Goal: Find specific page/section: Find specific page/section

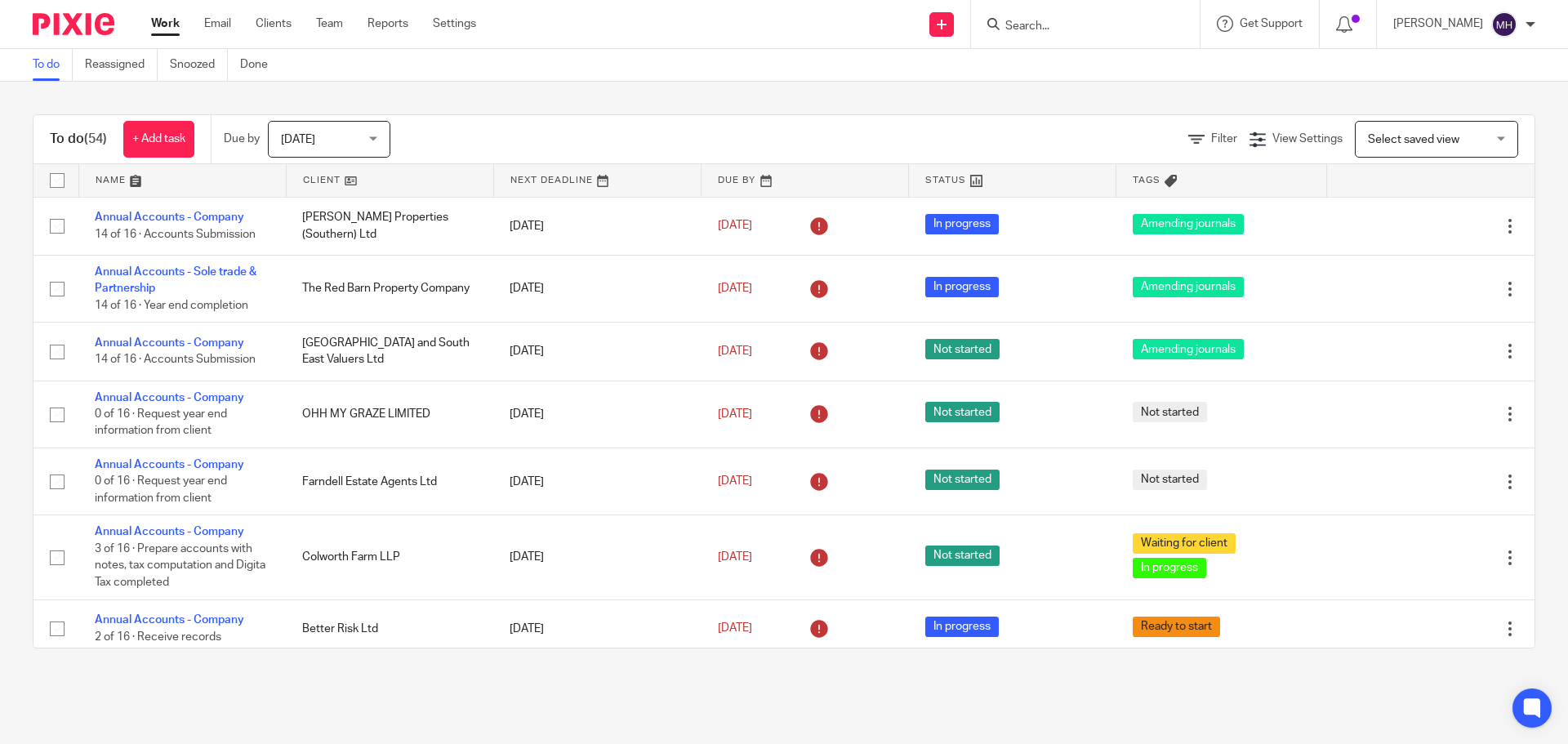
click at [1020, 28] on input "Search" at bounding box center [1077, 27] width 147 height 15
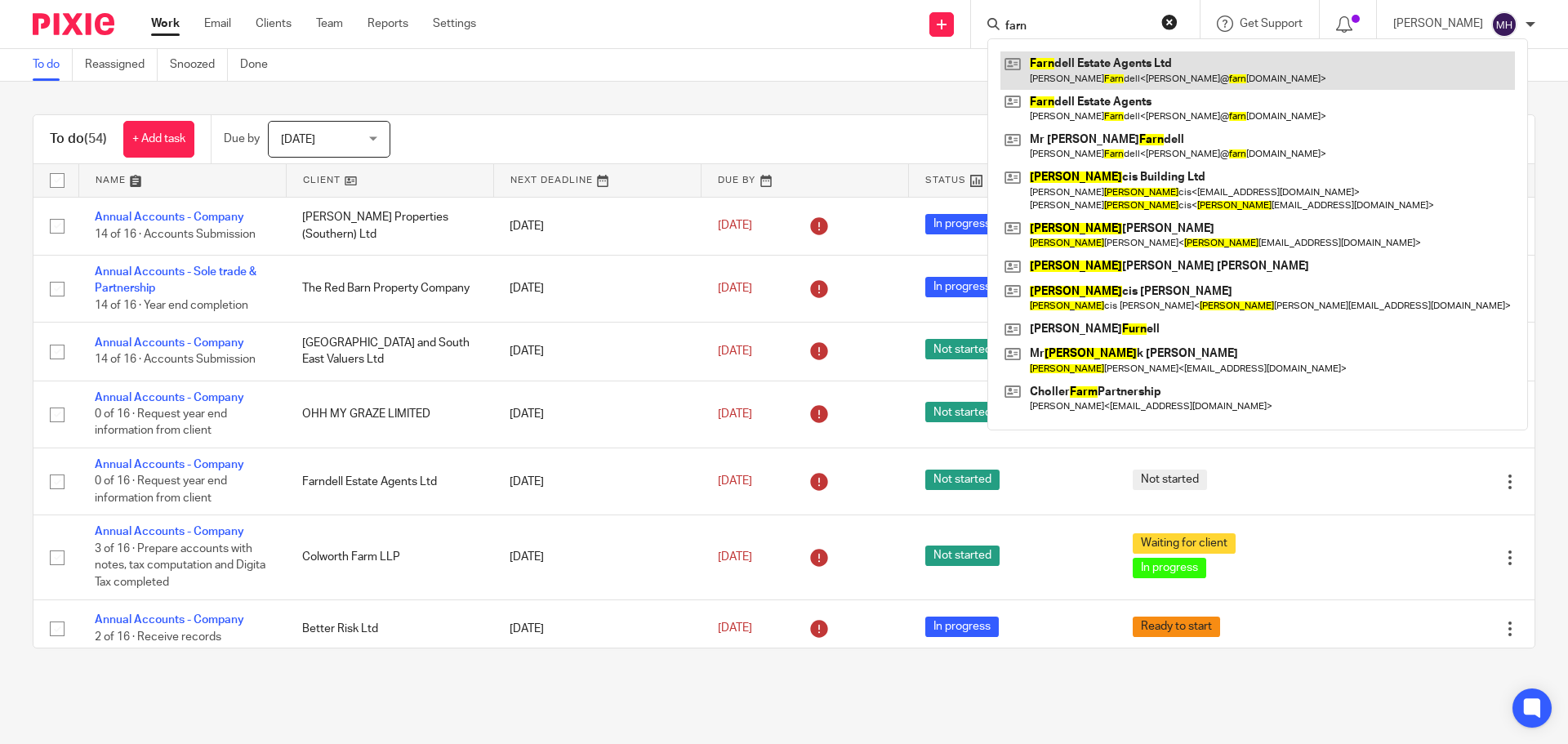
type input "farn"
click at [1046, 74] on link at bounding box center [1257, 70] width 515 height 38
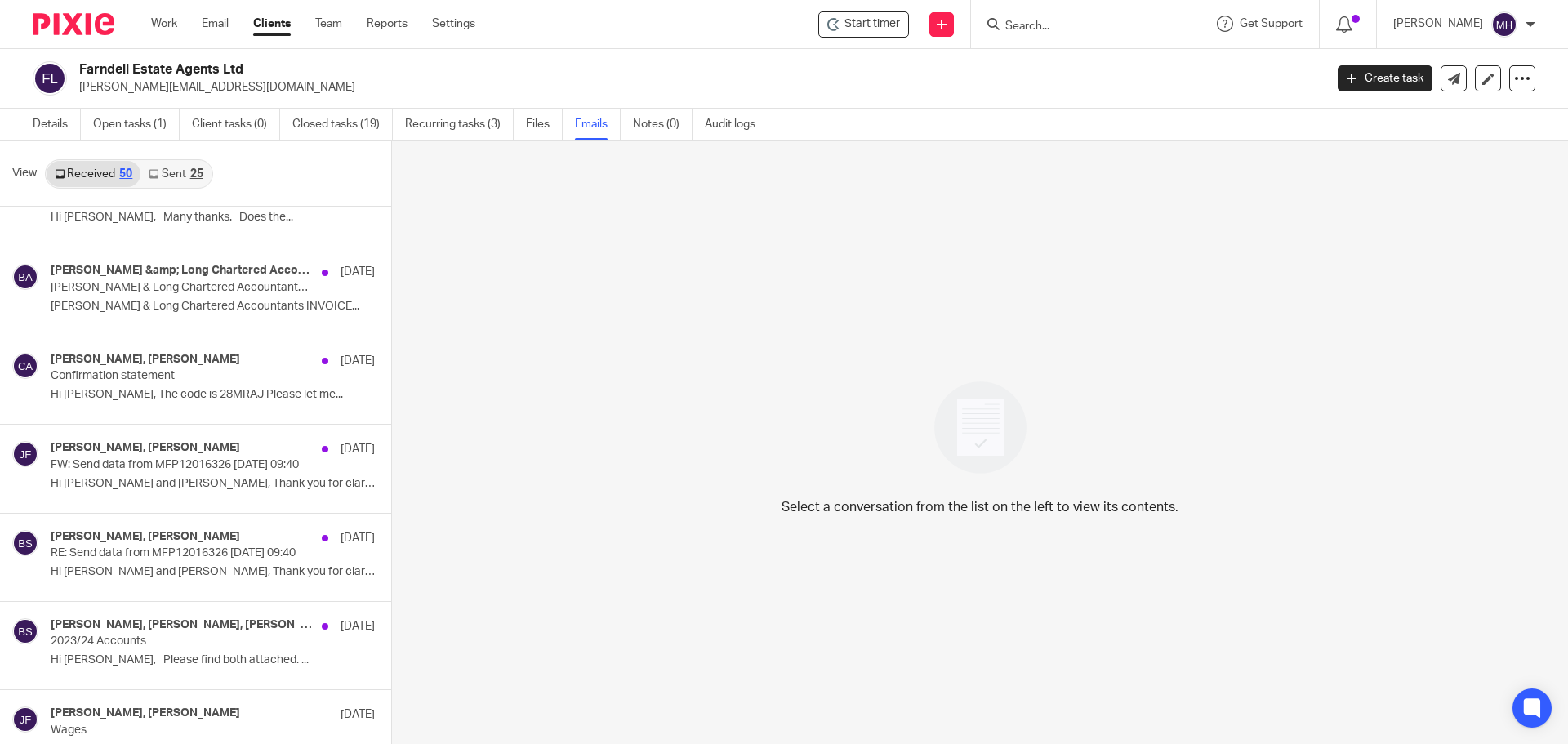
scroll to position [1633, 0]
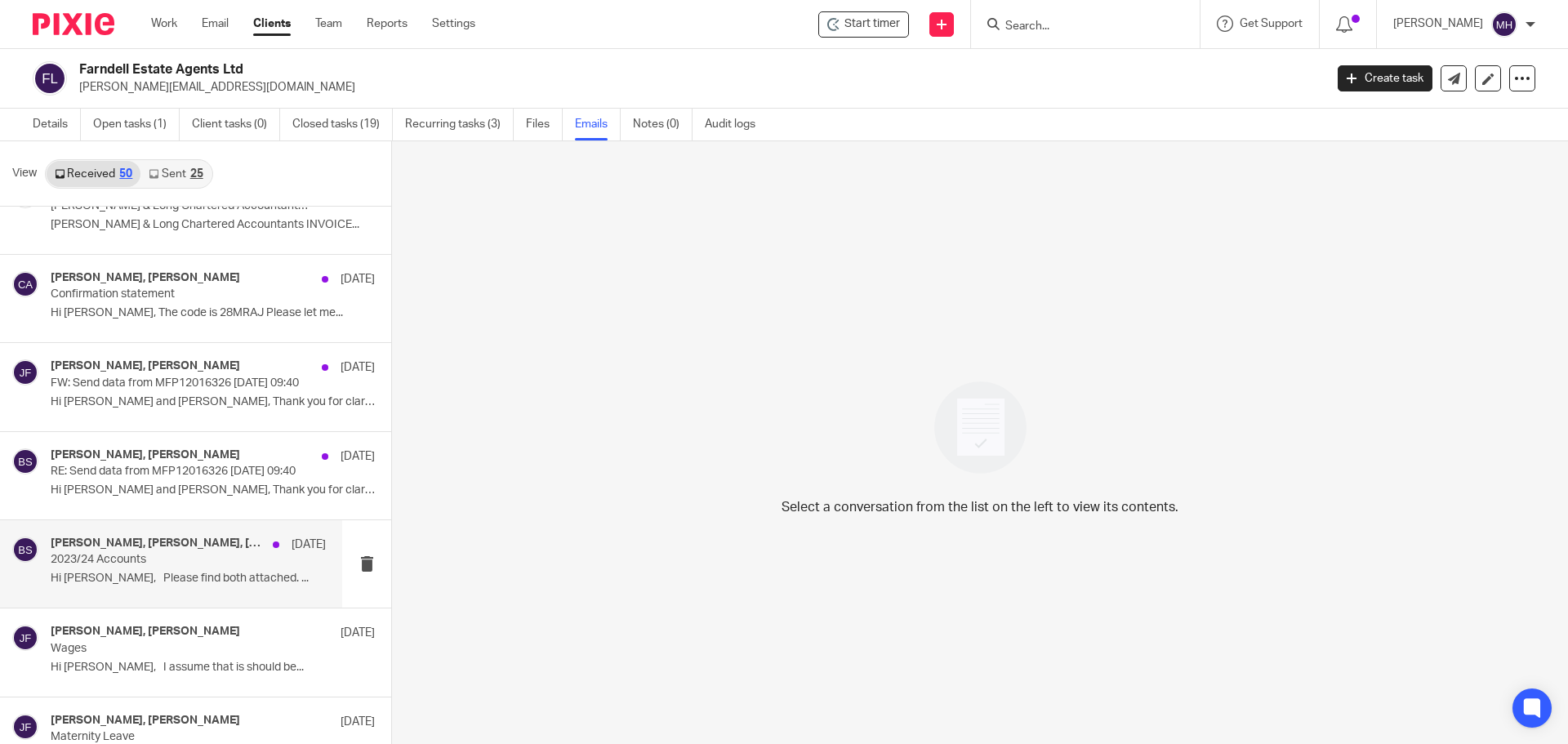
click at [202, 566] on p "2023/24 Accounts" at bounding box center [160, 559] width 221 height 14
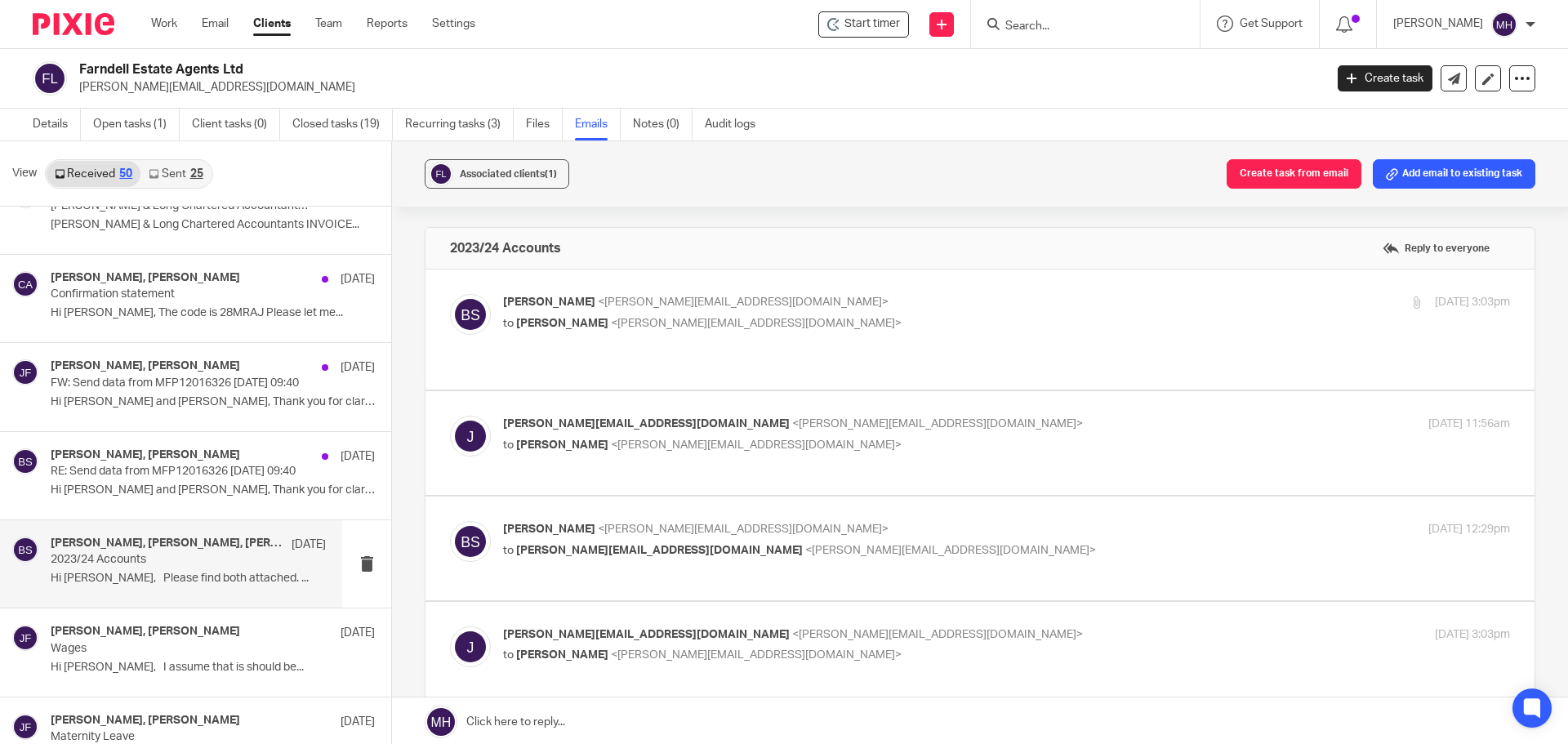
scroll to position [0, 0]
click at [893, 298] on p "Brian Surridge <brian@boldenandlong.co.uk>" at bounding box center [838, 302] width 671 height 17
checkbox input "true"
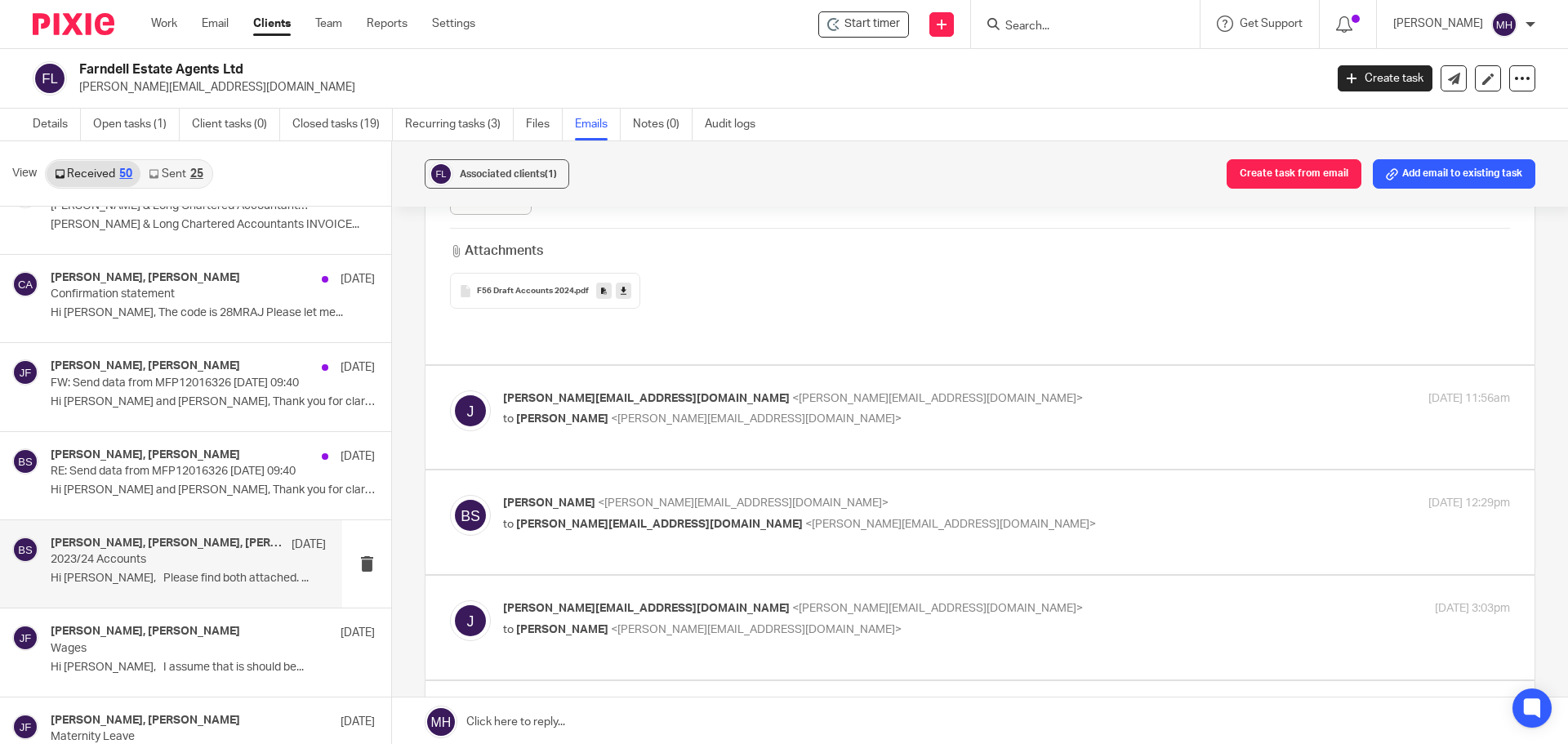
scroll to position [980, 0]
click at [888, 365] on label at bounding box center [980, 417] width 1109 height 103
click at [450, 389] on input "checkbox" at bounding box center [449, 389] width 1 height 1
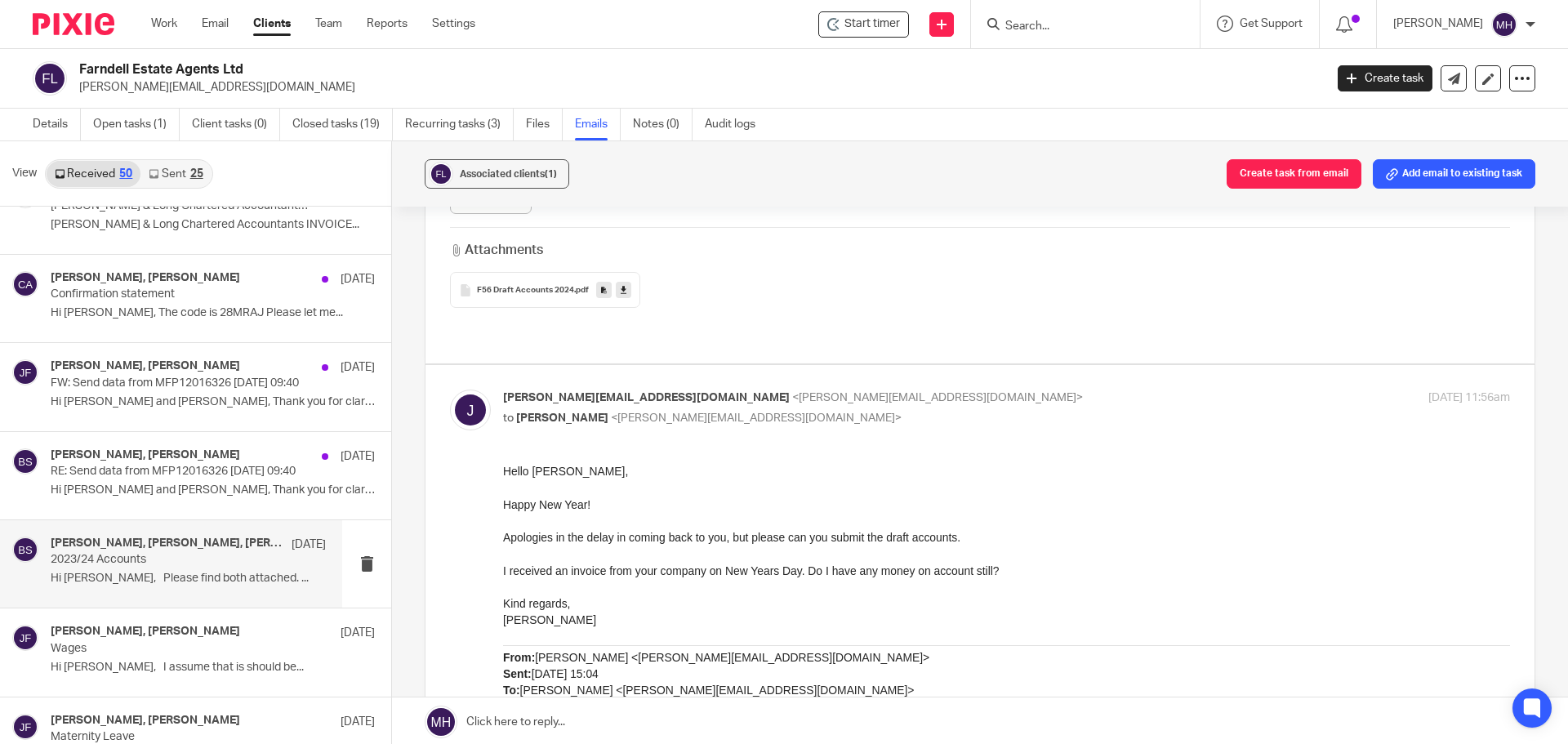
scroll to position [0, 0]
click at [450, 389] on input "checkbox" at bounding box center [449, 389] width 1 height 1
checkbox input "false"
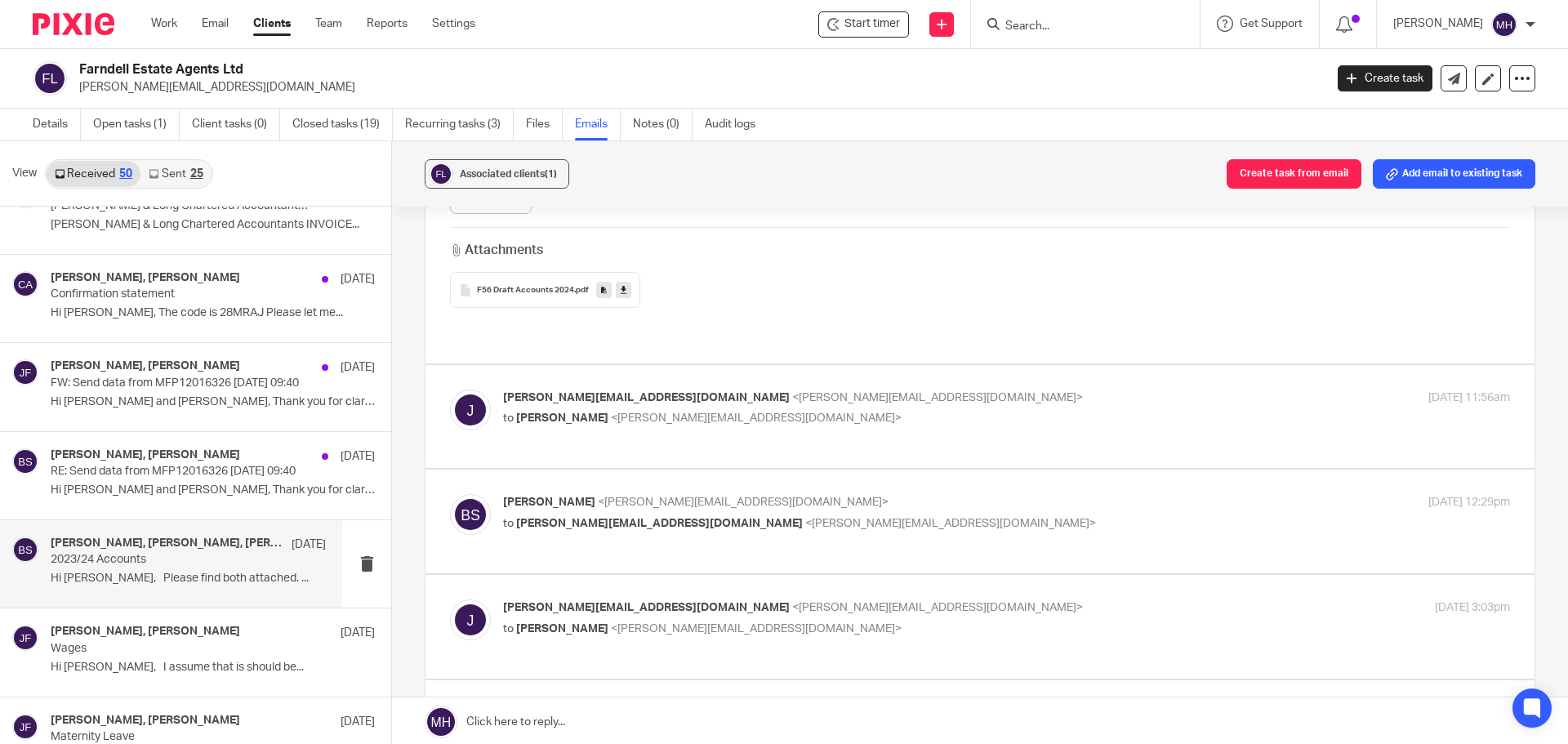
click at [927, 469] on label at bounding box center [980, 521] width 1109 height 103
click at [450, 493] on input "checkbox" at bounding box center [449, 493] width 1 height 1
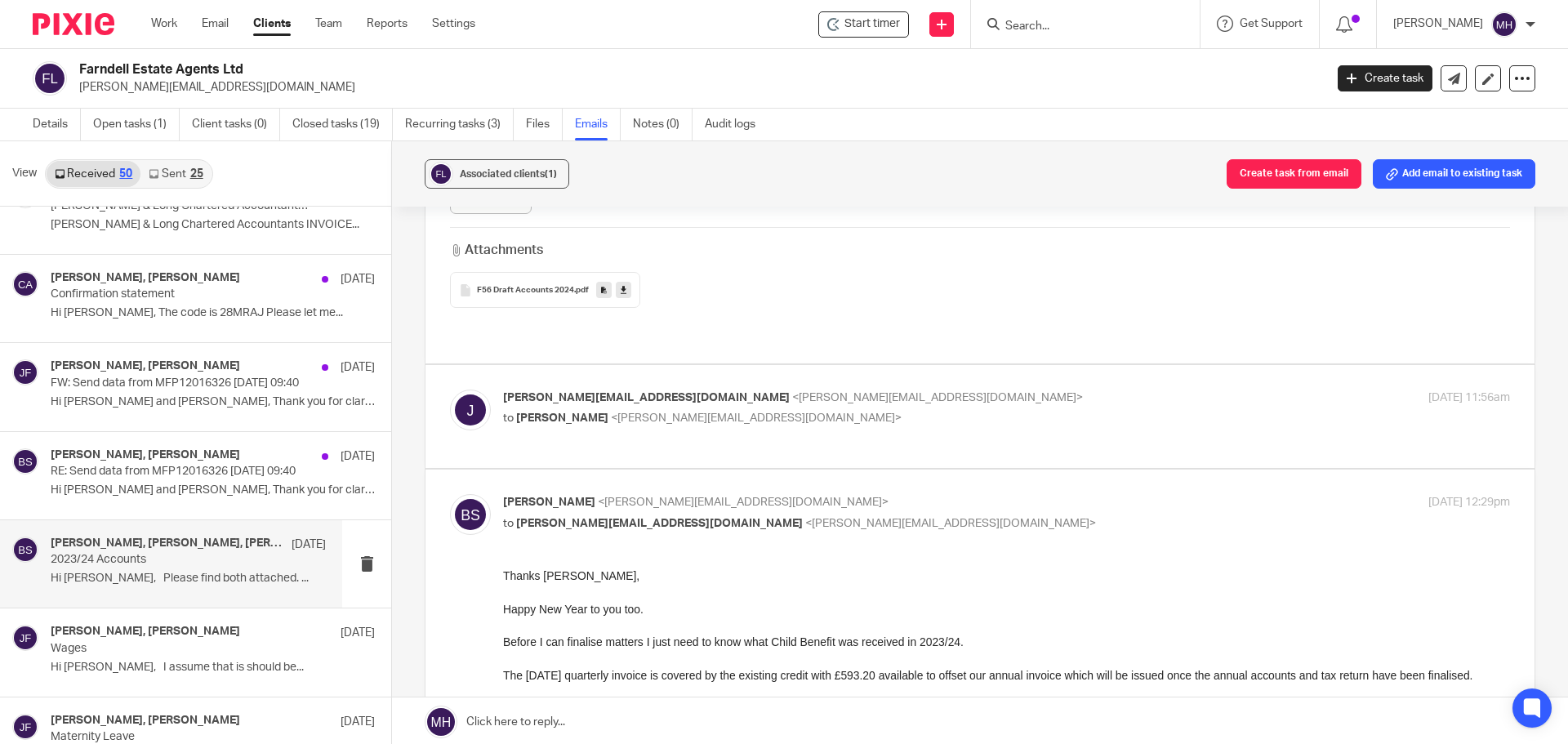
scroll to position [1061, 0]
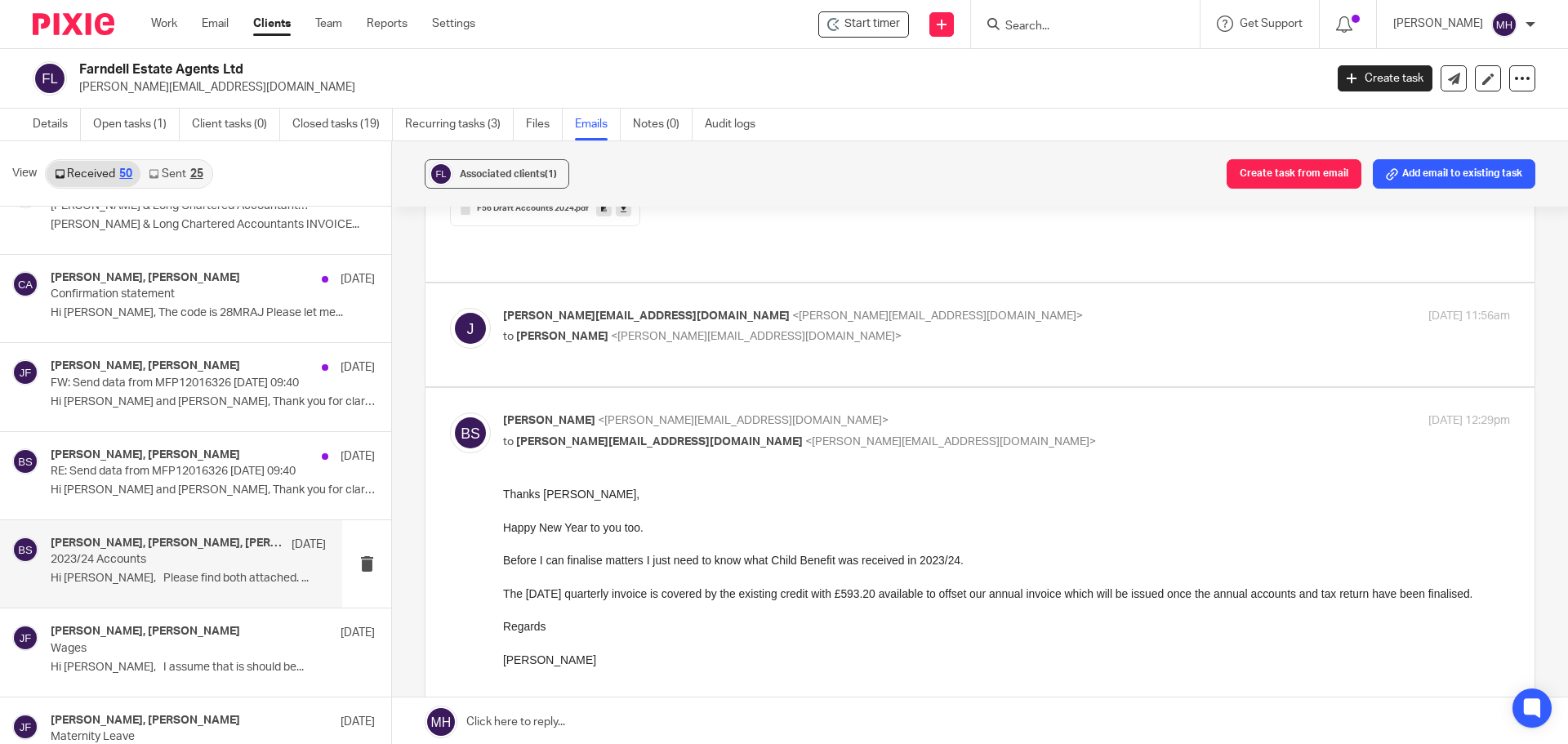
click at [931, 412] on p "Brian Surridge <brian@boldenandlong.co.uk>" at bounding box center [838, 421] width 671 height 17
checkbox input "false"
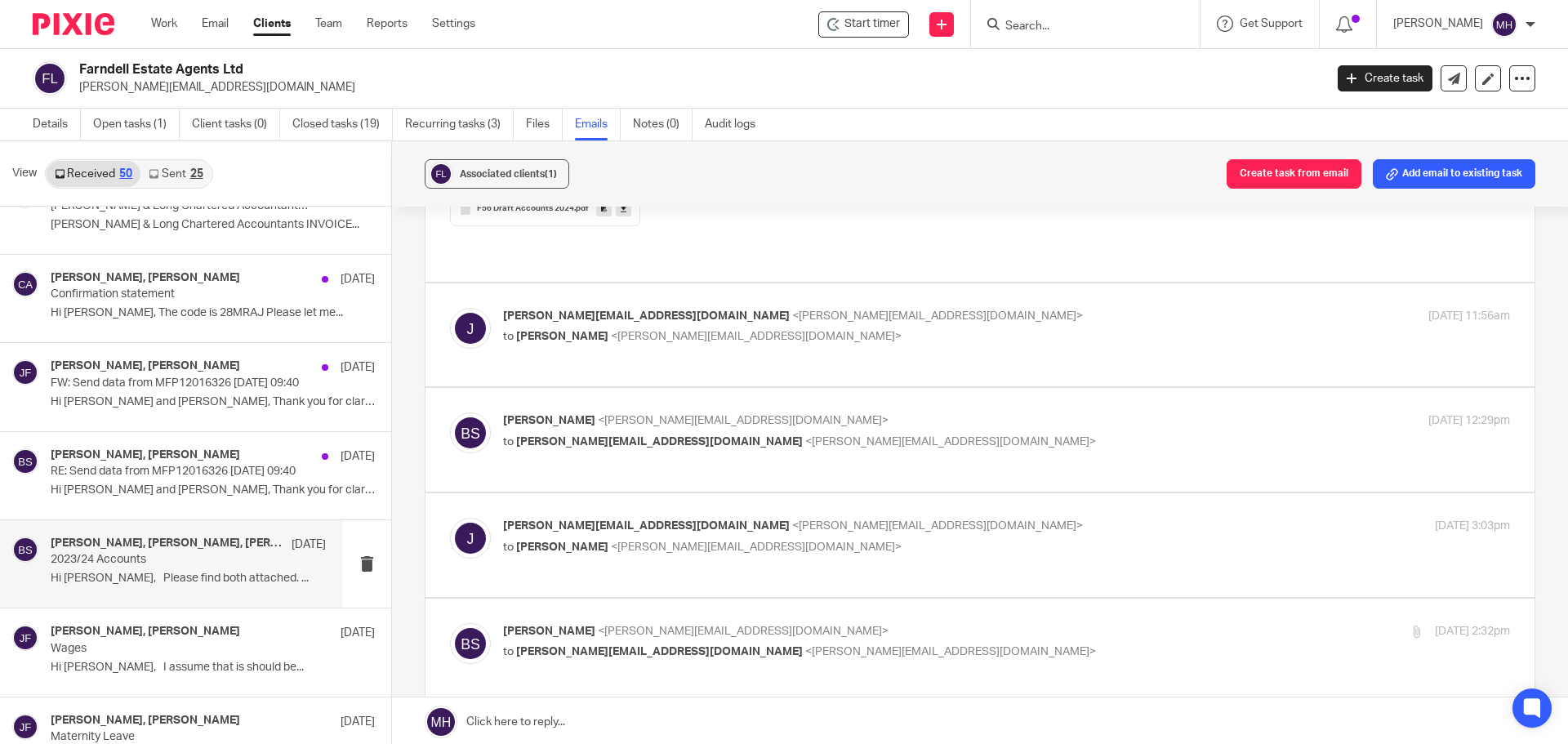
click at [944, 500] on label at bounding box center [980, 544] width 1109 height 103
click at [450, 517] on input "checkbox" at bounding box center [449, 517] width 1 height 1
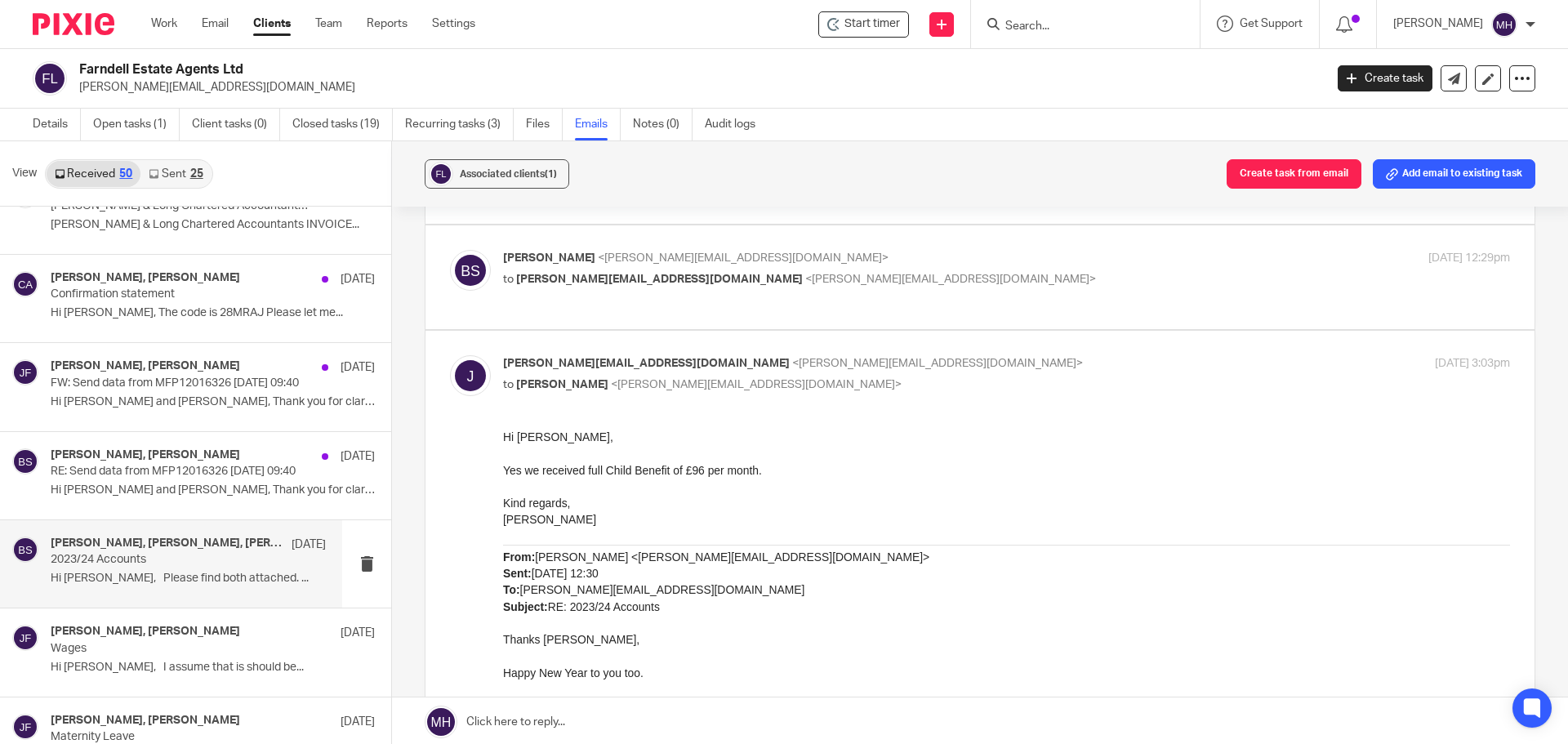
scroll to position [1225, 0]
click at [918, 357] on p "john@farndells.com <john@farndells.com>" at bounding box center [838, 363] width 671 height 17
checkbox input "false"
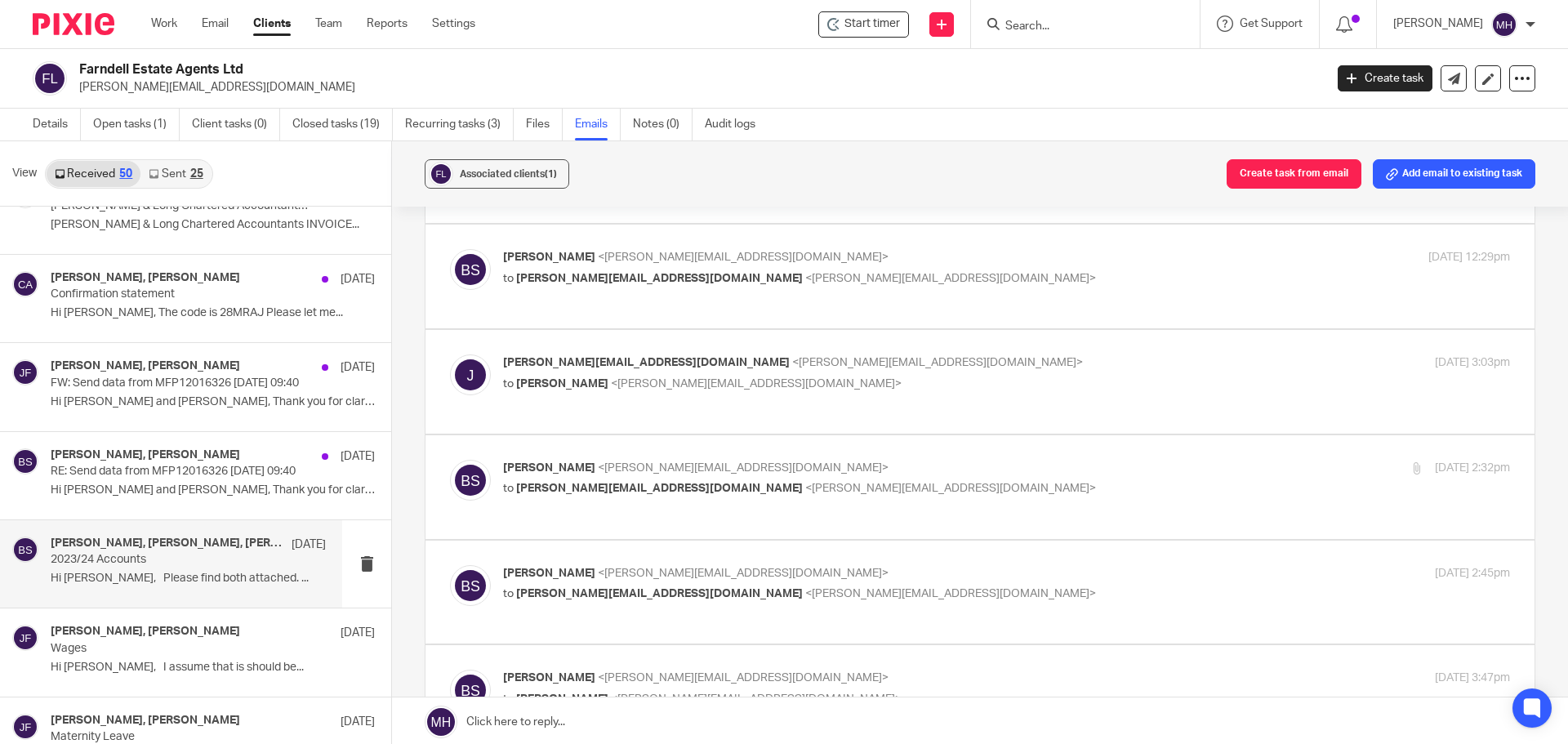
click at [932, 459] on p "Brian Surridge <brian@boldenandlong.co.uk>" at bounding box center [838, 468] width 671 height 17
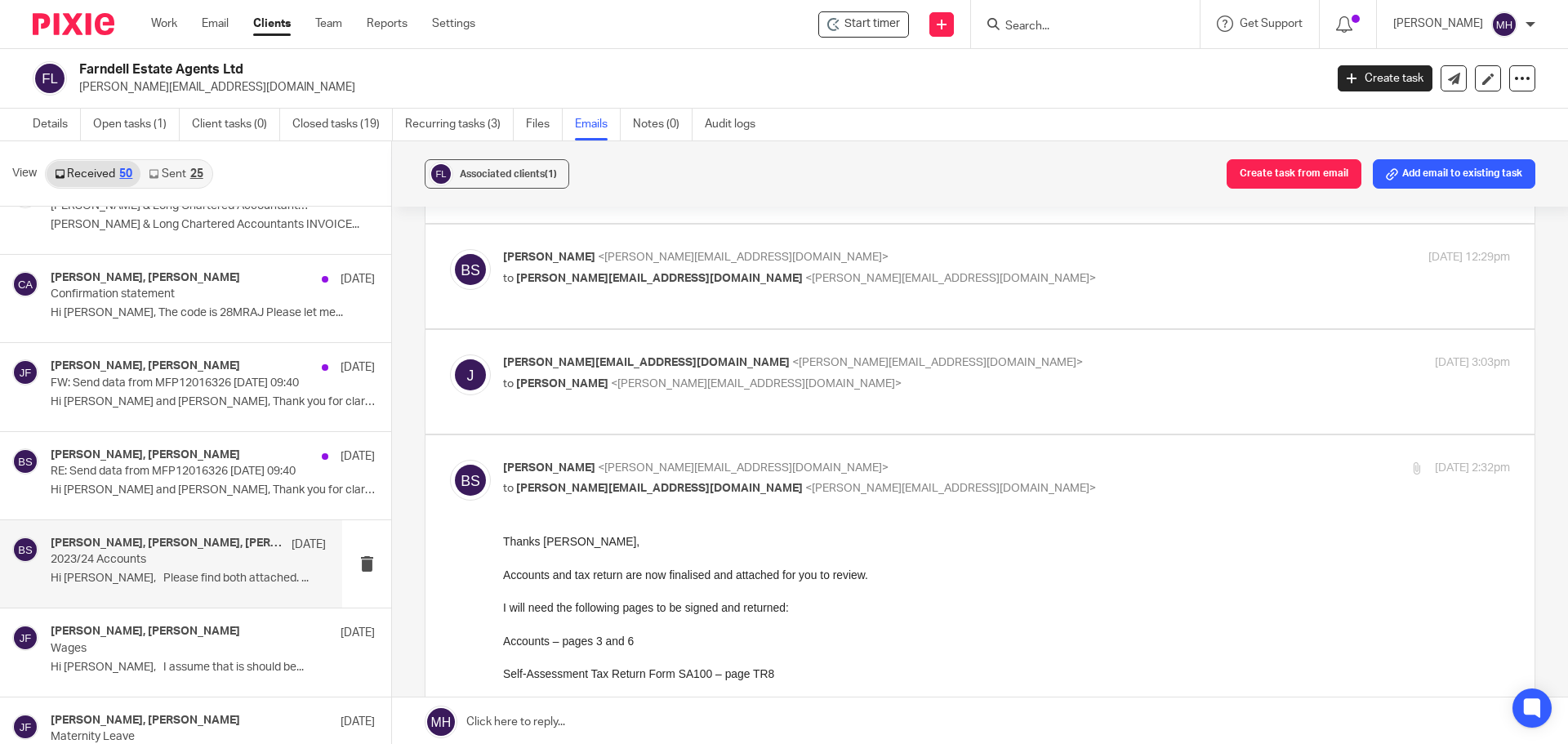
scroll to position [0, 0]
click at [932, 459] on p "Brian Surridge <brian@boldenandlong.co.uk>" at bounding box center [838, 468] width 671 height 17
checkbox input "false"
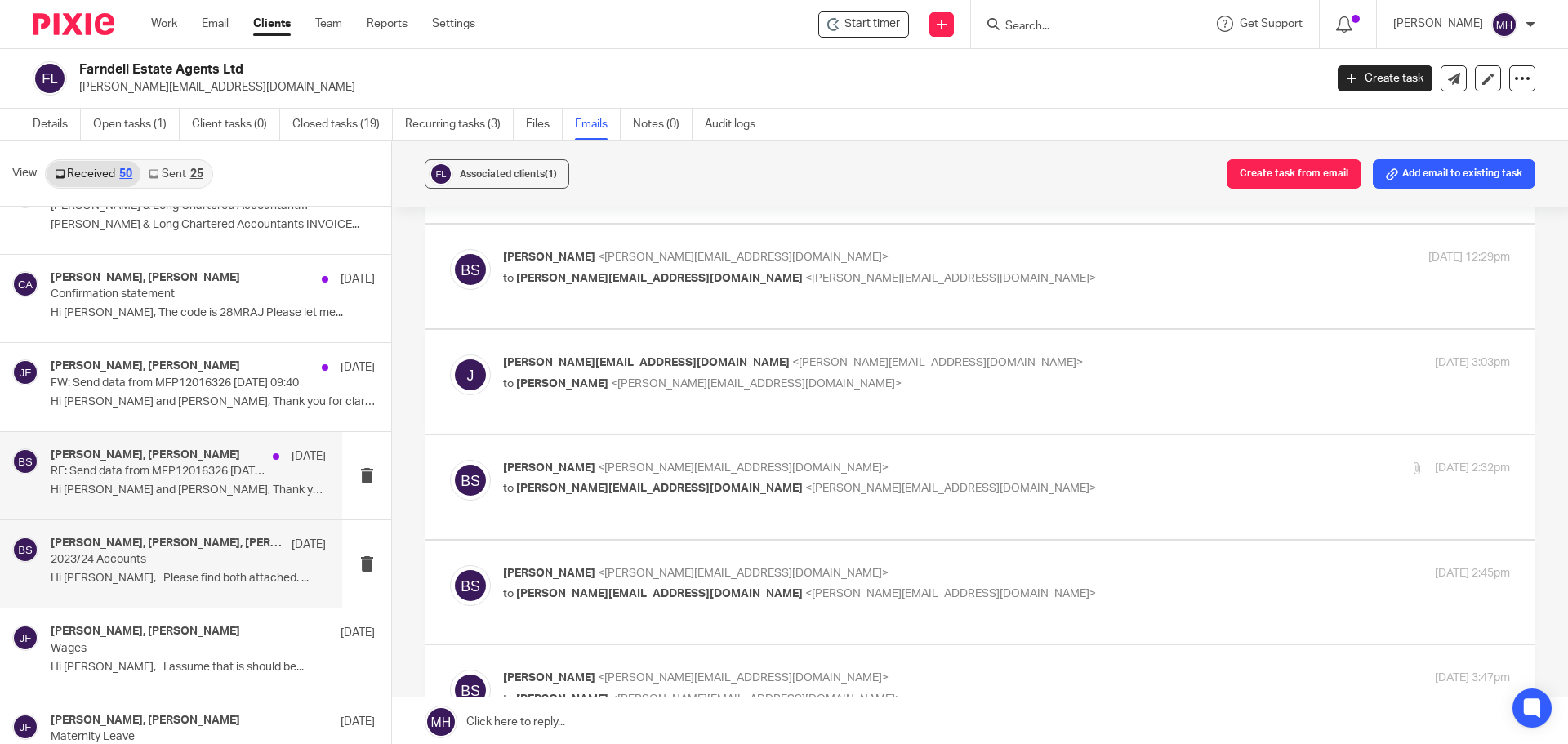
click at [139, 500] on div "John Farndell, Brian Surridge 27 Jan RE: Send data from MFP12016326 25/01/2025 …" at bounding box center [188, 475] width 275 height 55
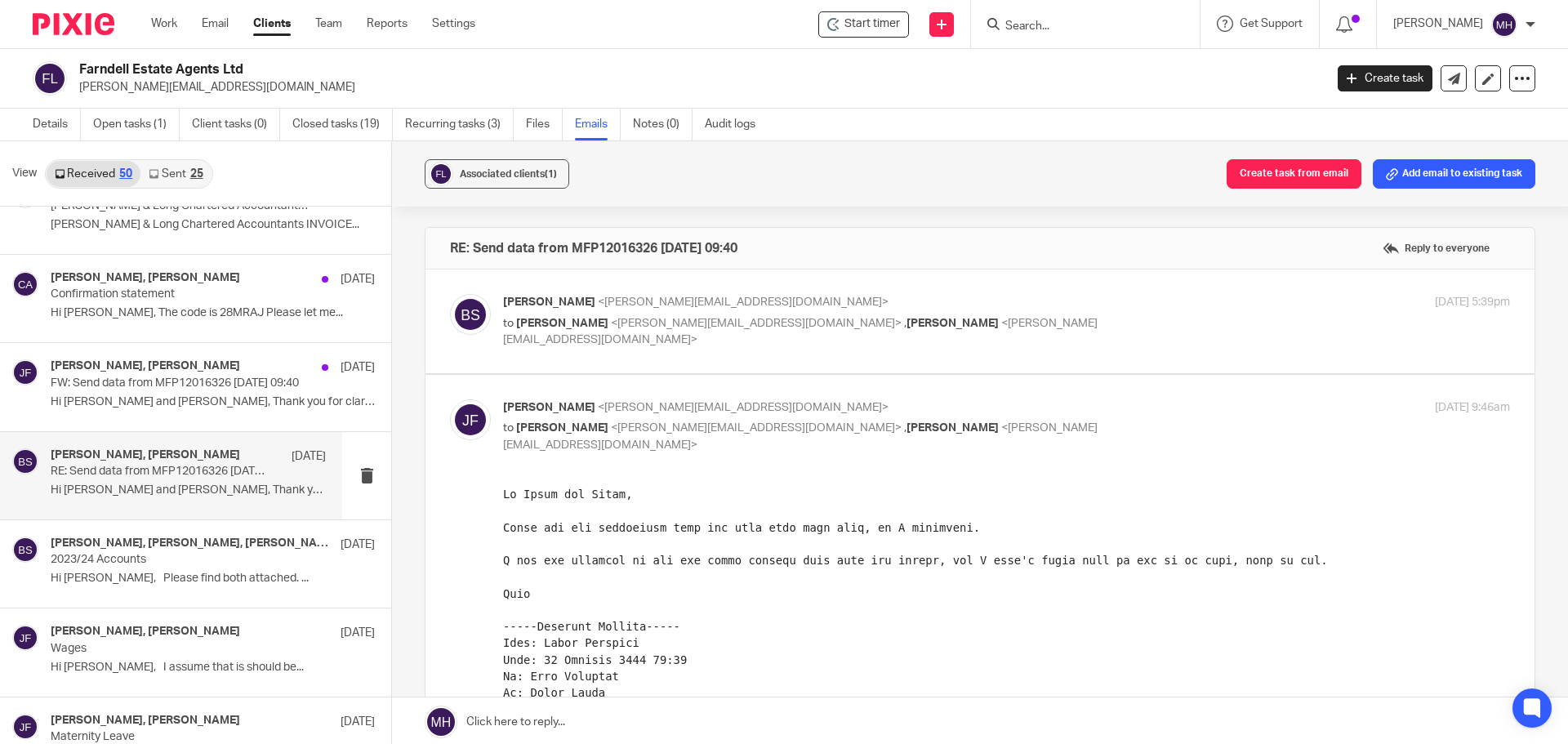
click at [1007, 305] on p "Brian Surridge <brian@boldenandlong.co.uk>" at bounding box center [838, 302] width 671 height 17
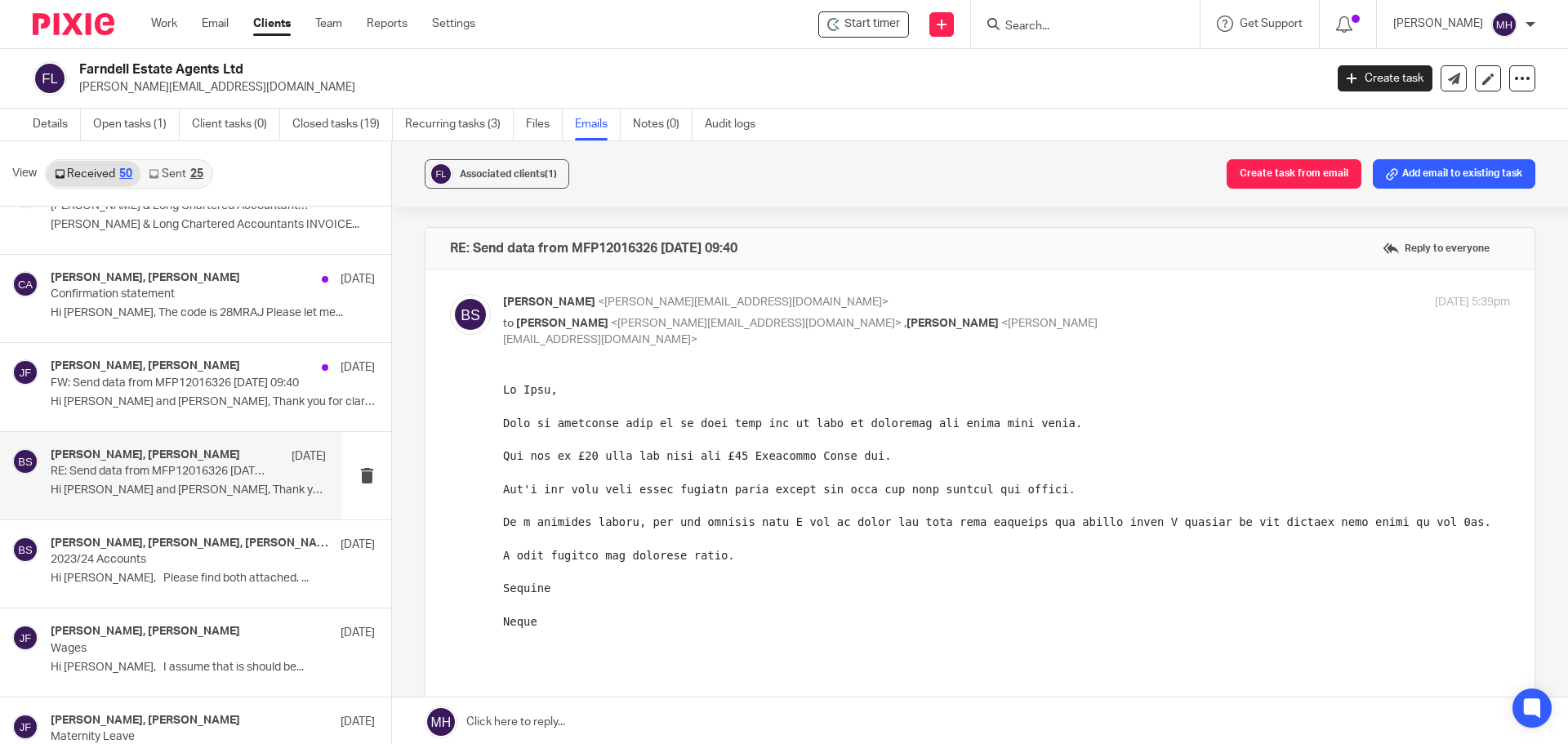
click at [1015, 297] on p "Brian Surridge <brian@boldenandlong.co.uk>" at bounding box center [838, 302] width 671 height 17
checkbox input "false"
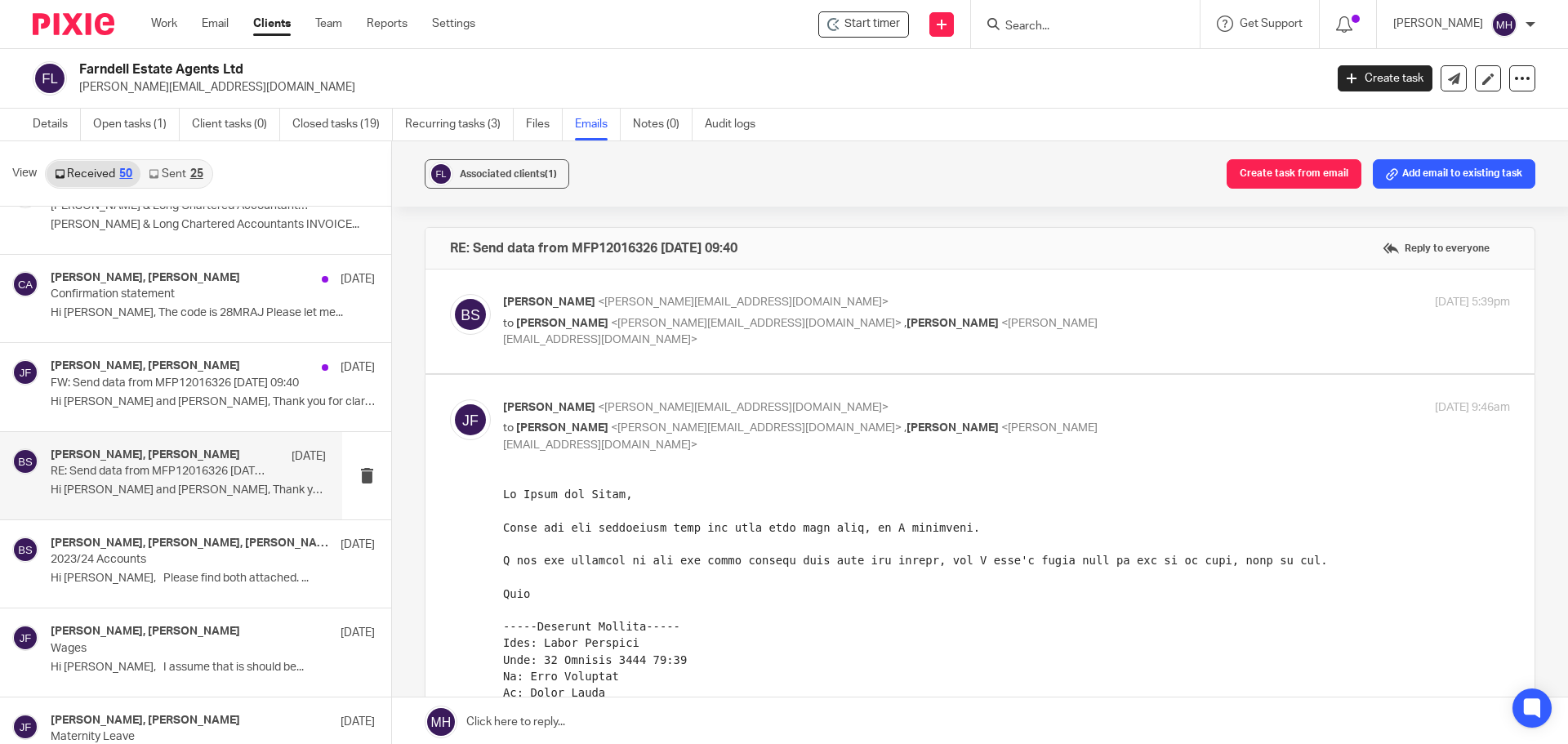
click at [1038, 411] on p "John Farndell <john@farndells.com>" at bounding box center [838, 407] width 671 height 17
checkbox input "false"
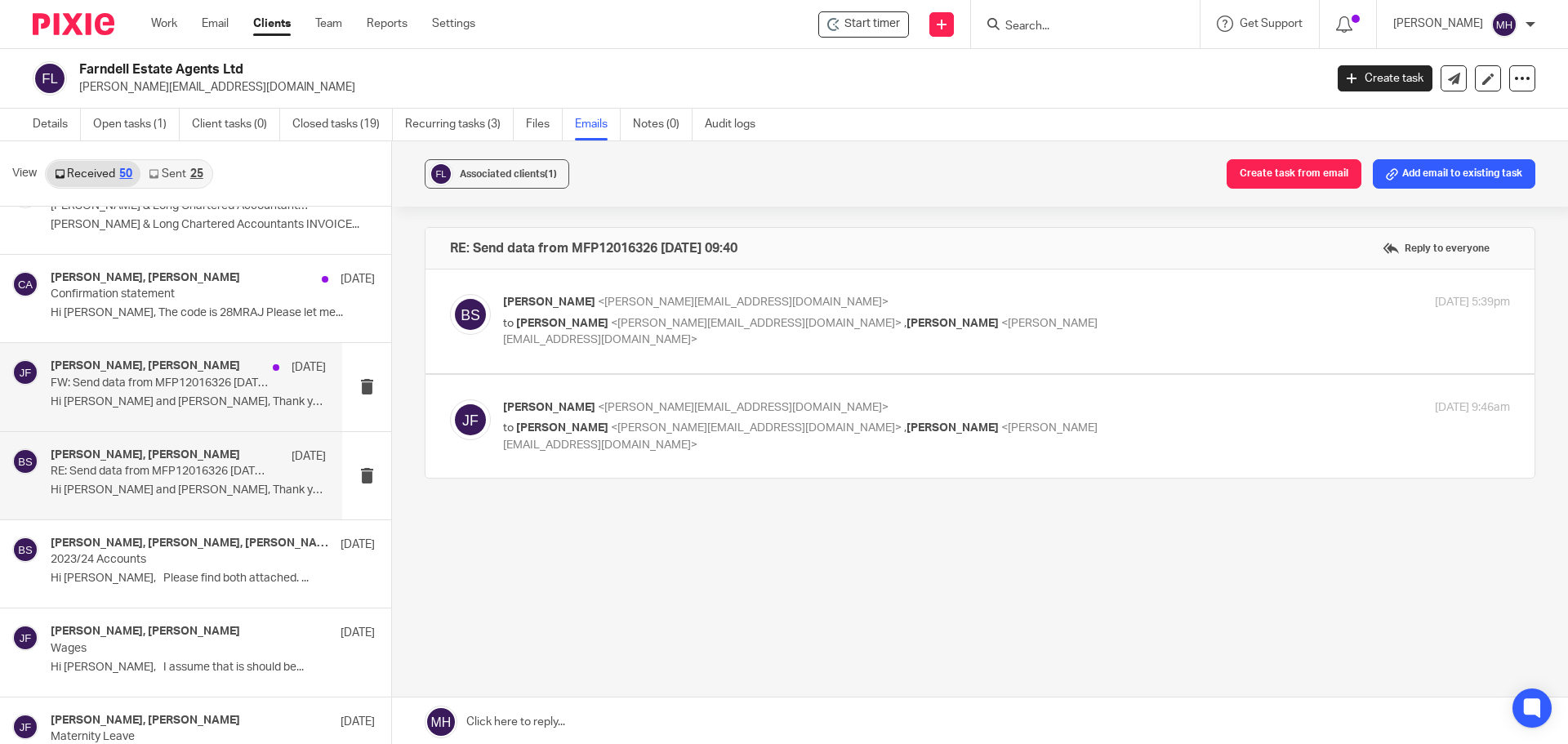
click at [157, 405] on p "Hi Brian and Chris, Thank you for clarifying..." at bounding box center [188, 402] width 275 height 14
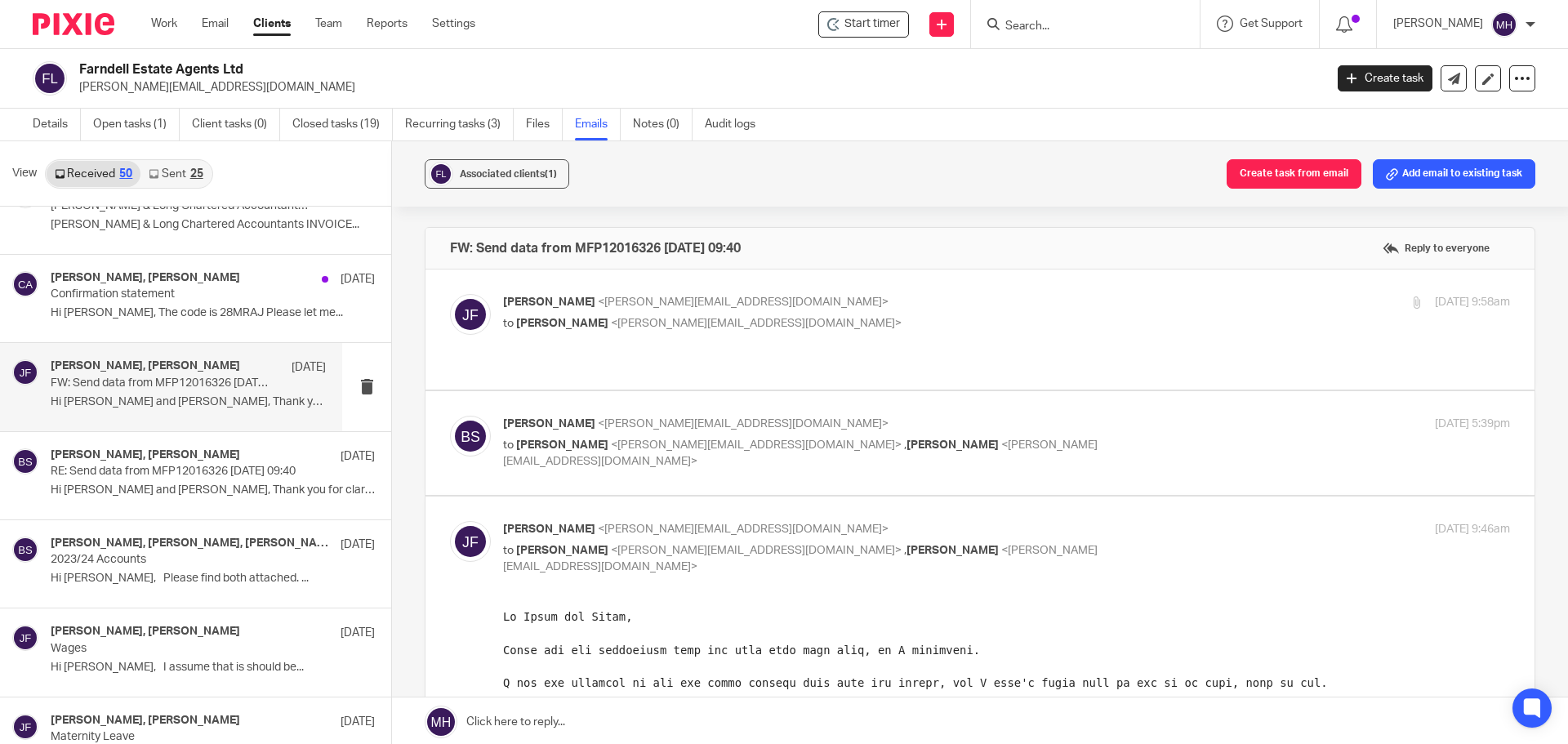
click at [939, 280] on label at bounding box center [980, 329] width 1109 height 120
click at [450, 293] on input "checkbox" at bounding box center [449, 293] width 1 height 1
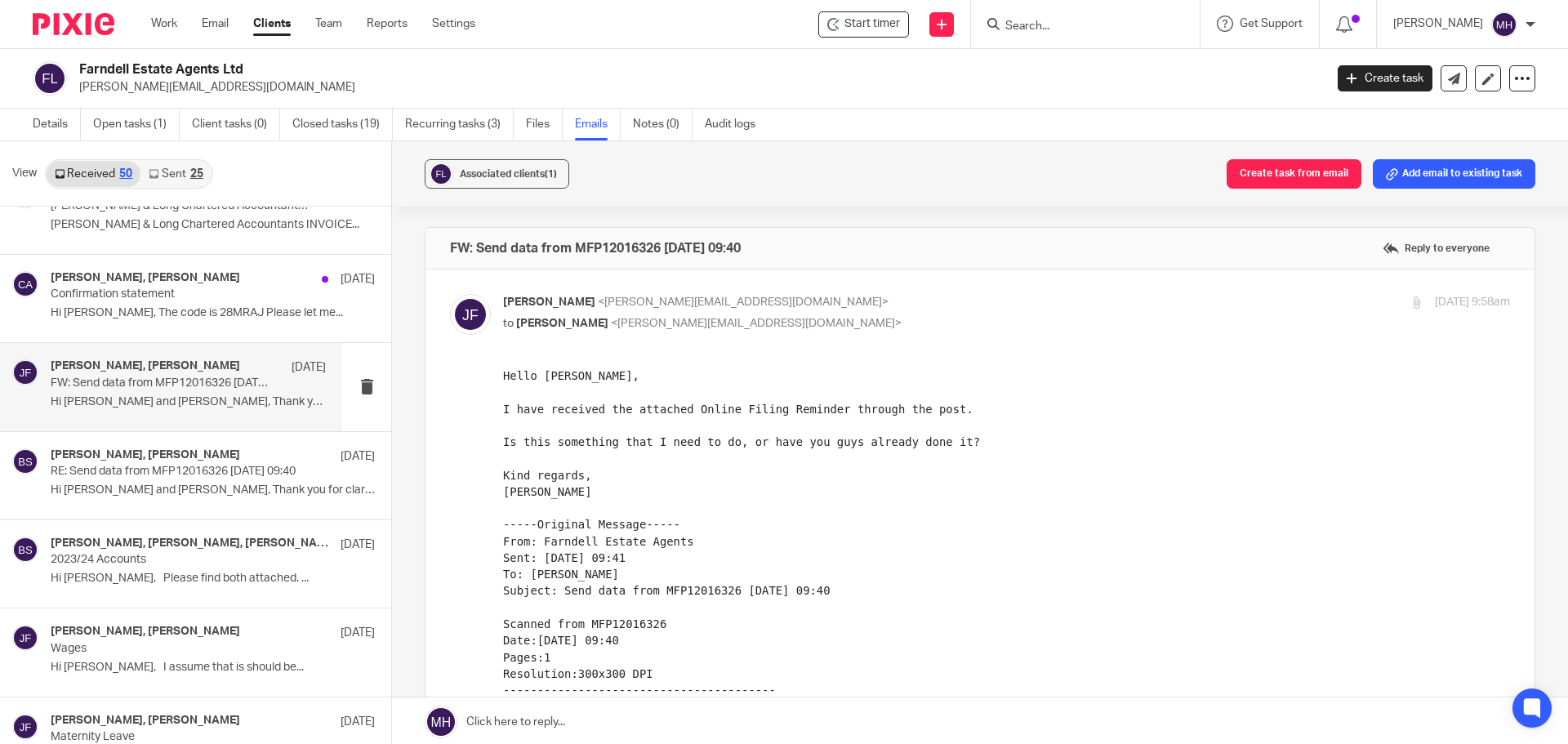
click at [966, 280] on label at bounding box center [980, 589] width 1109 height 640
click at [450, 293] on input "checkbox" at bounding box center [449, 293] width 1 height 1
checkbox input "false"
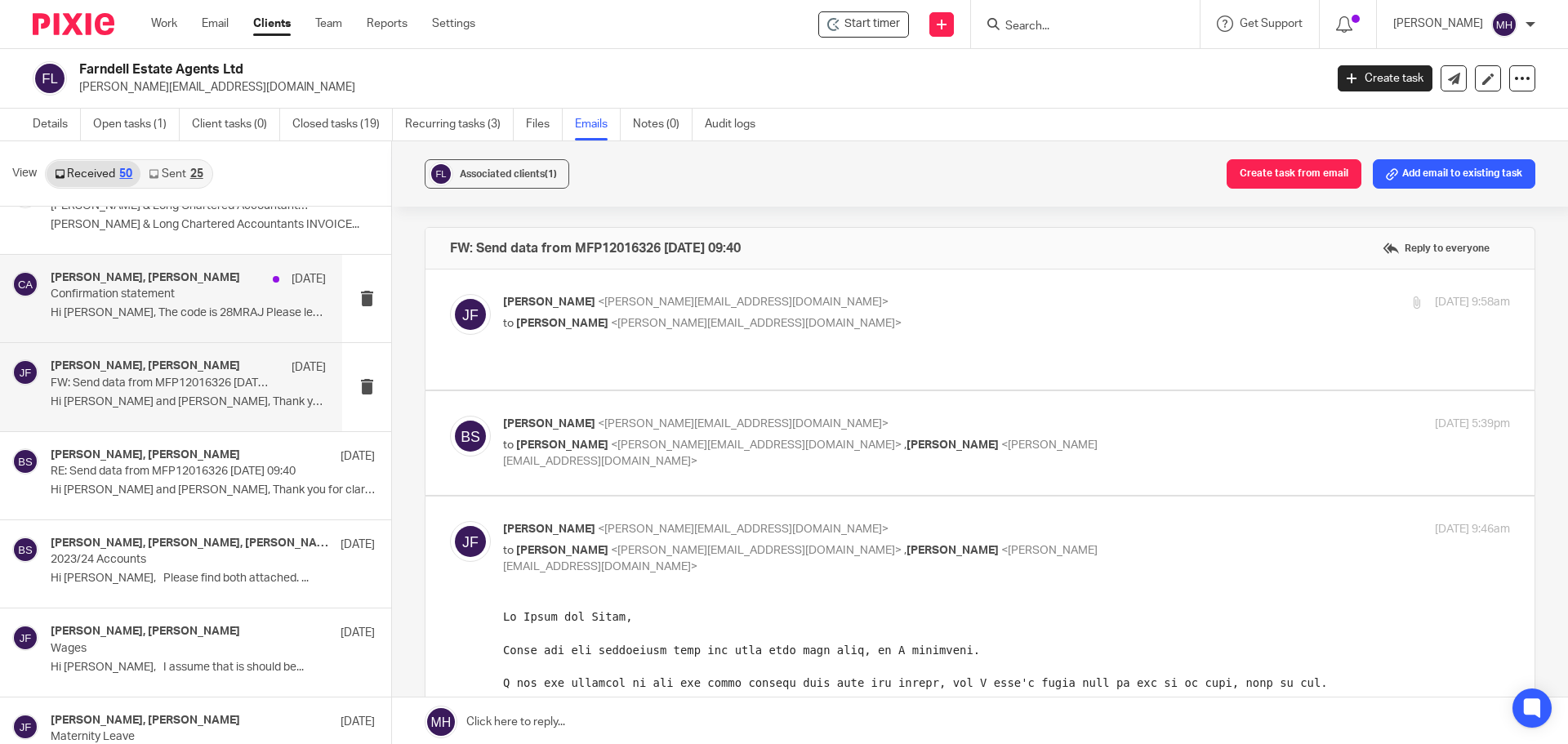
scroll to position [1552, 0]
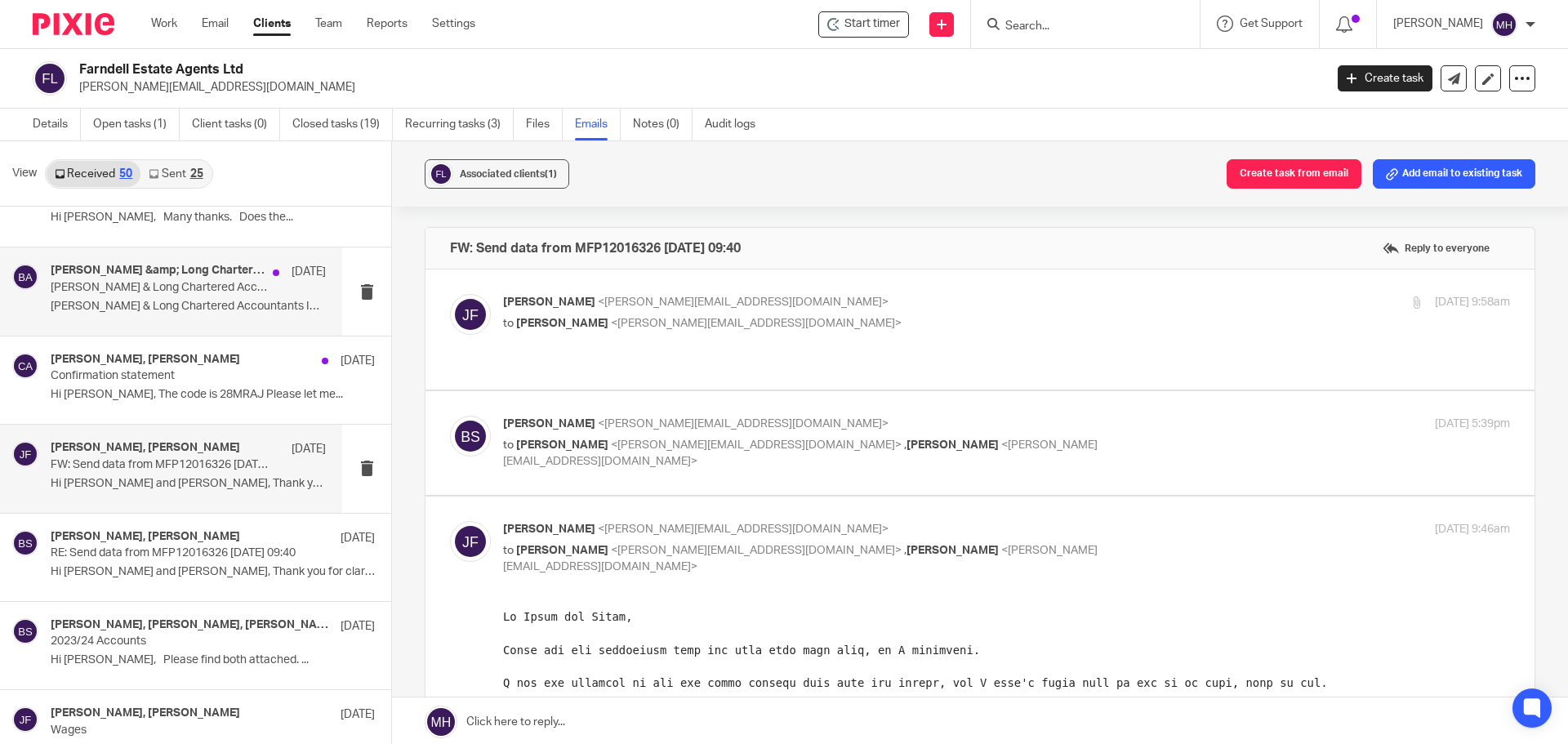
click at [132, 322] on div "Bolden &amp; Long Chartered Accountants 29 Jan Bolden & Long Chartered Accounta…" at bounding box center [170, 291] width 342 height 87
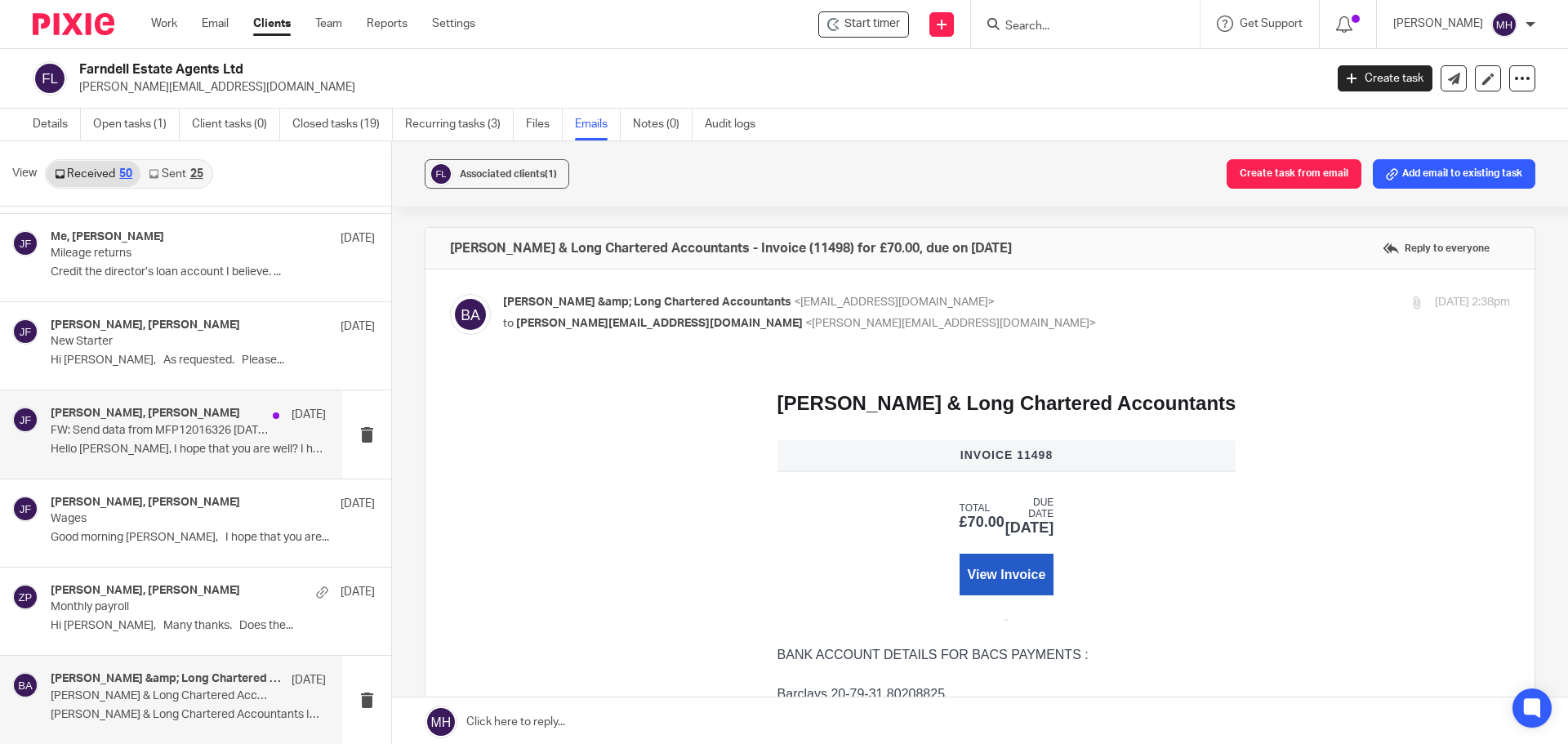
scroll to position [1061, 0]
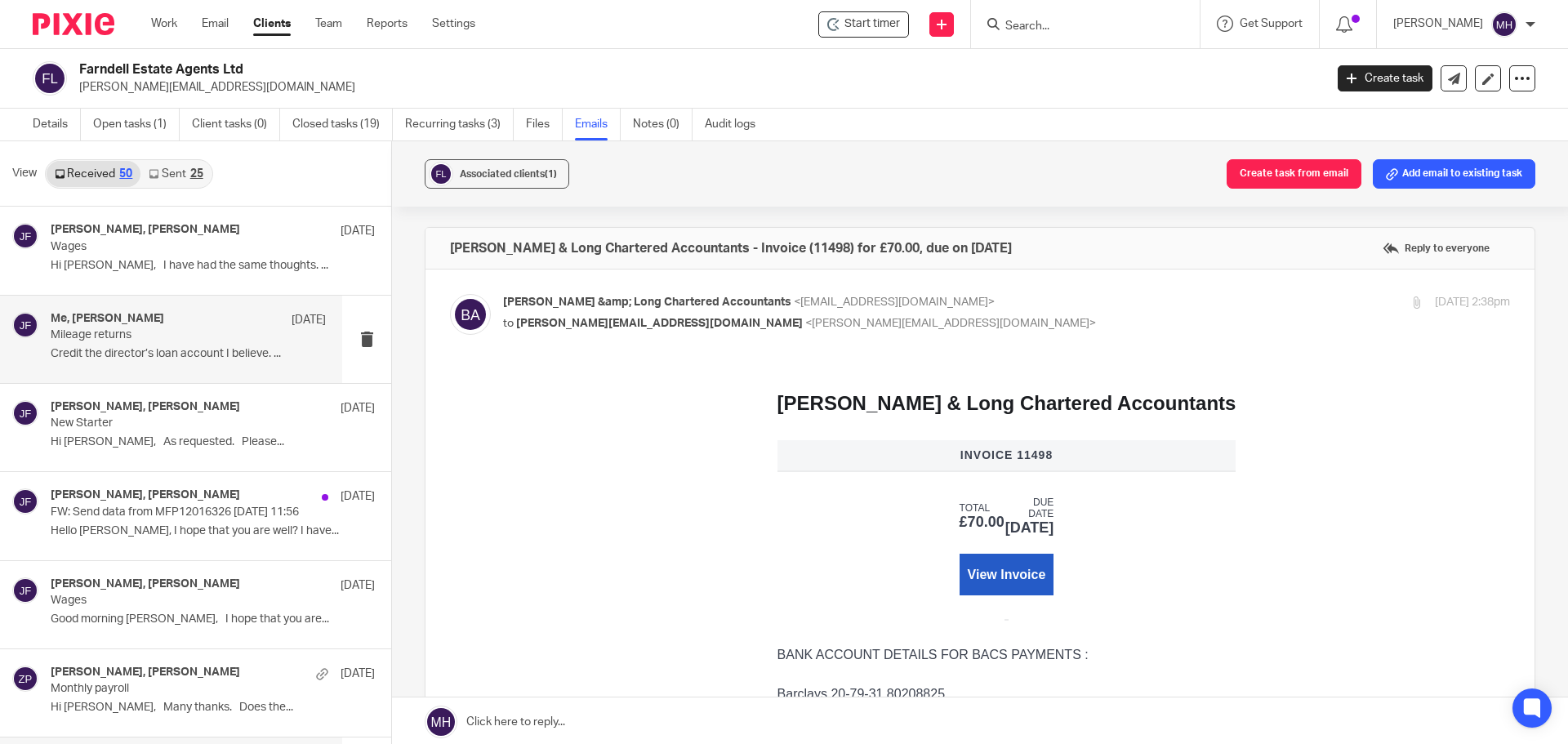
click at [213, 321] on div "Me, John Farndell 19 Mar" at bounding box center [188, 319] width 275 height 16
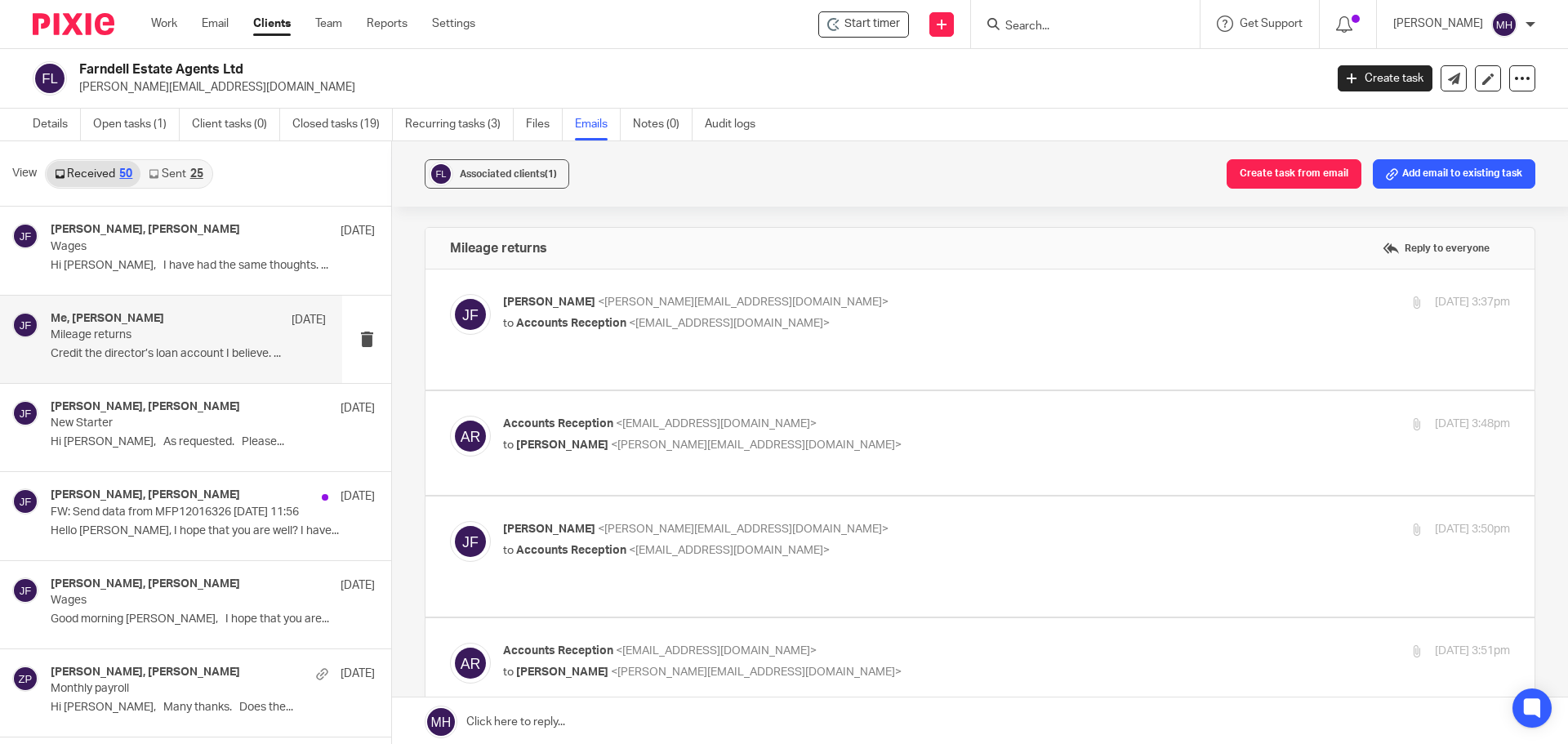
scroll to position [0, 0]
click at [968, 285] on label at bounding box center [980, 329] width 1109 height 120
click at [450, 293] on input "checkbox" at bounding box center [449, 293] width 1 height 1
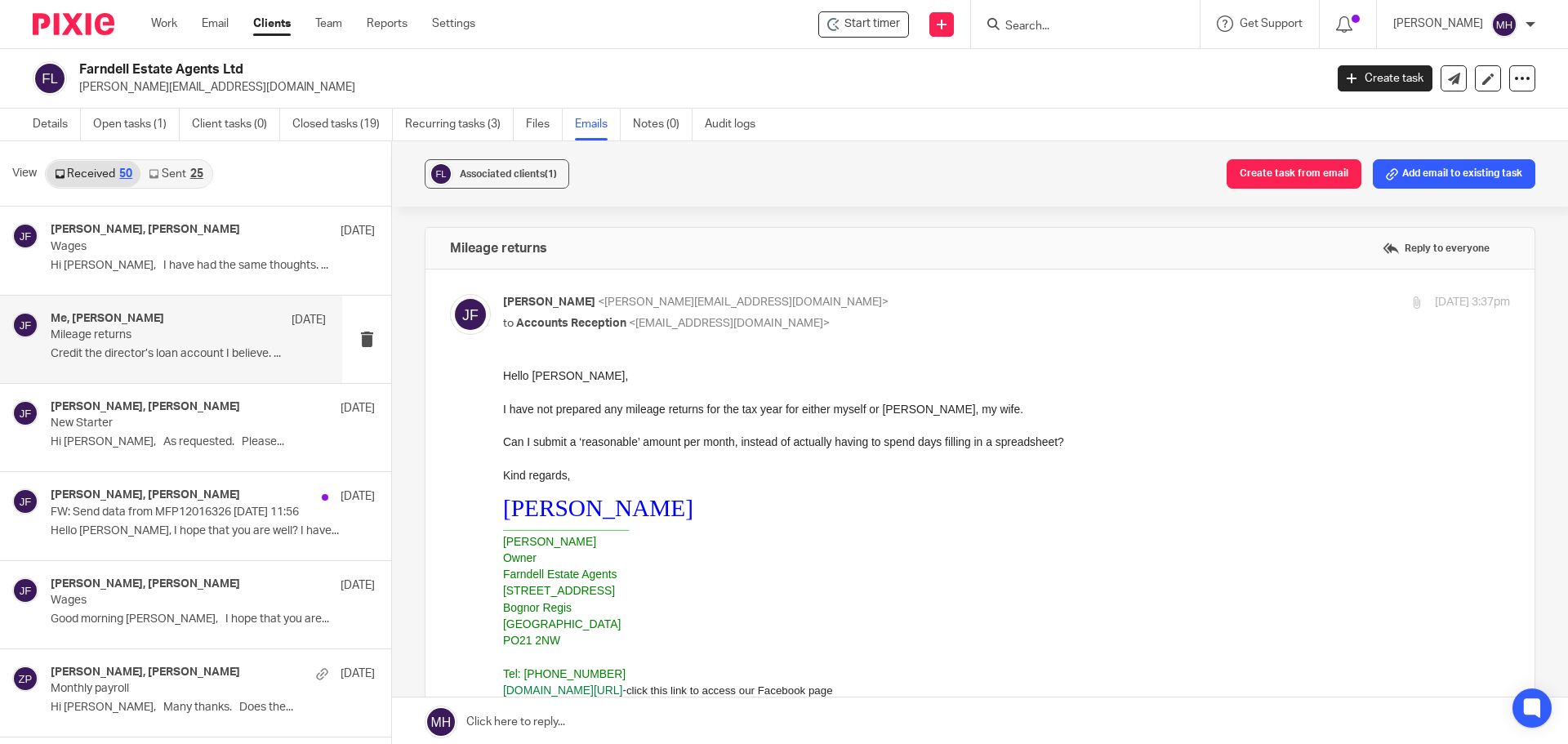
click at [963, 298] on p "John Farndell <john@farndells.com>" at bounding box center [838, 302] width 671 height 17
checkbox input "false"
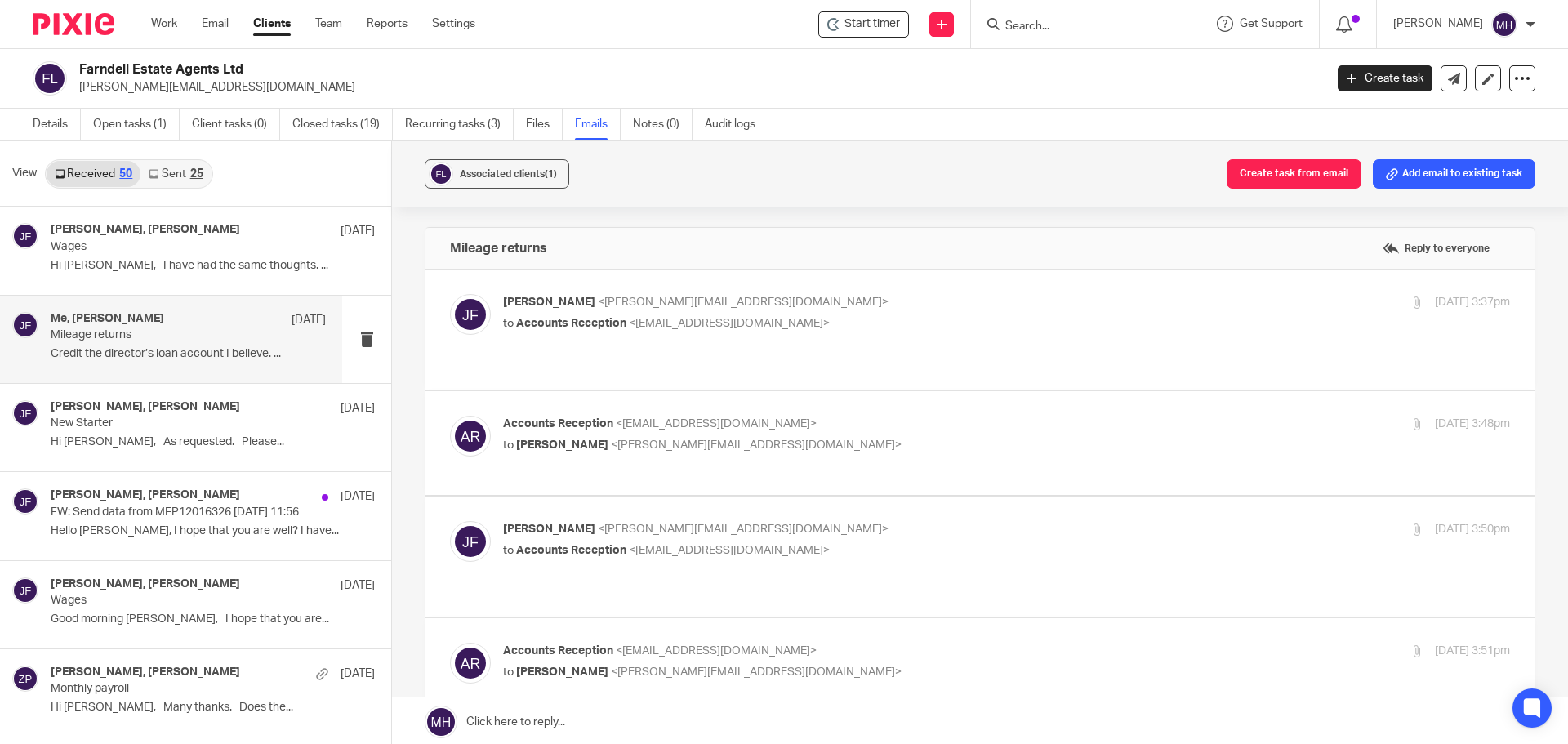
click at [946, 416] on p "Accounts Reception <accounts@boldenandlong.co.uk>" at bounding box center [838, 424] width 671 height 17
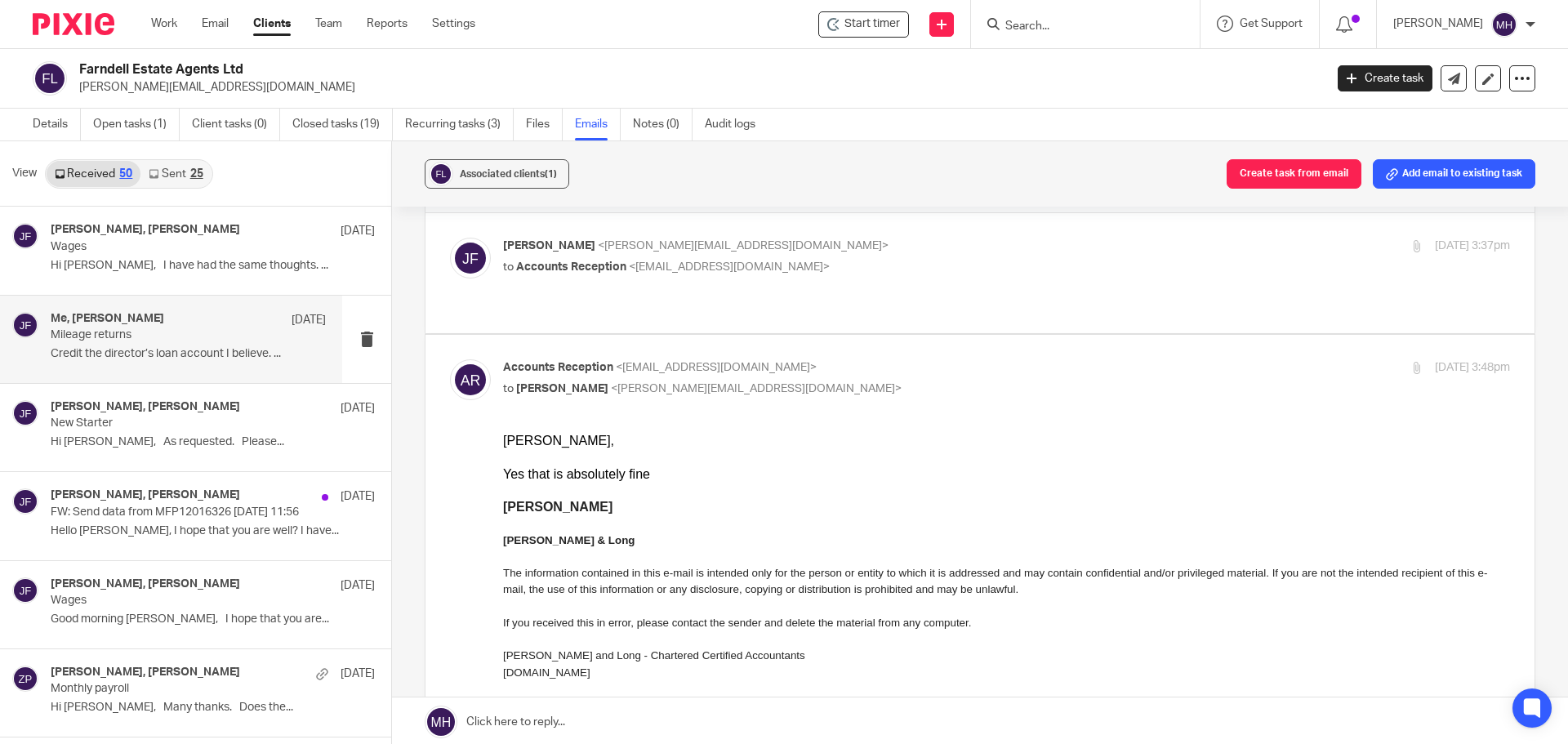
scroll to position [81, 0]
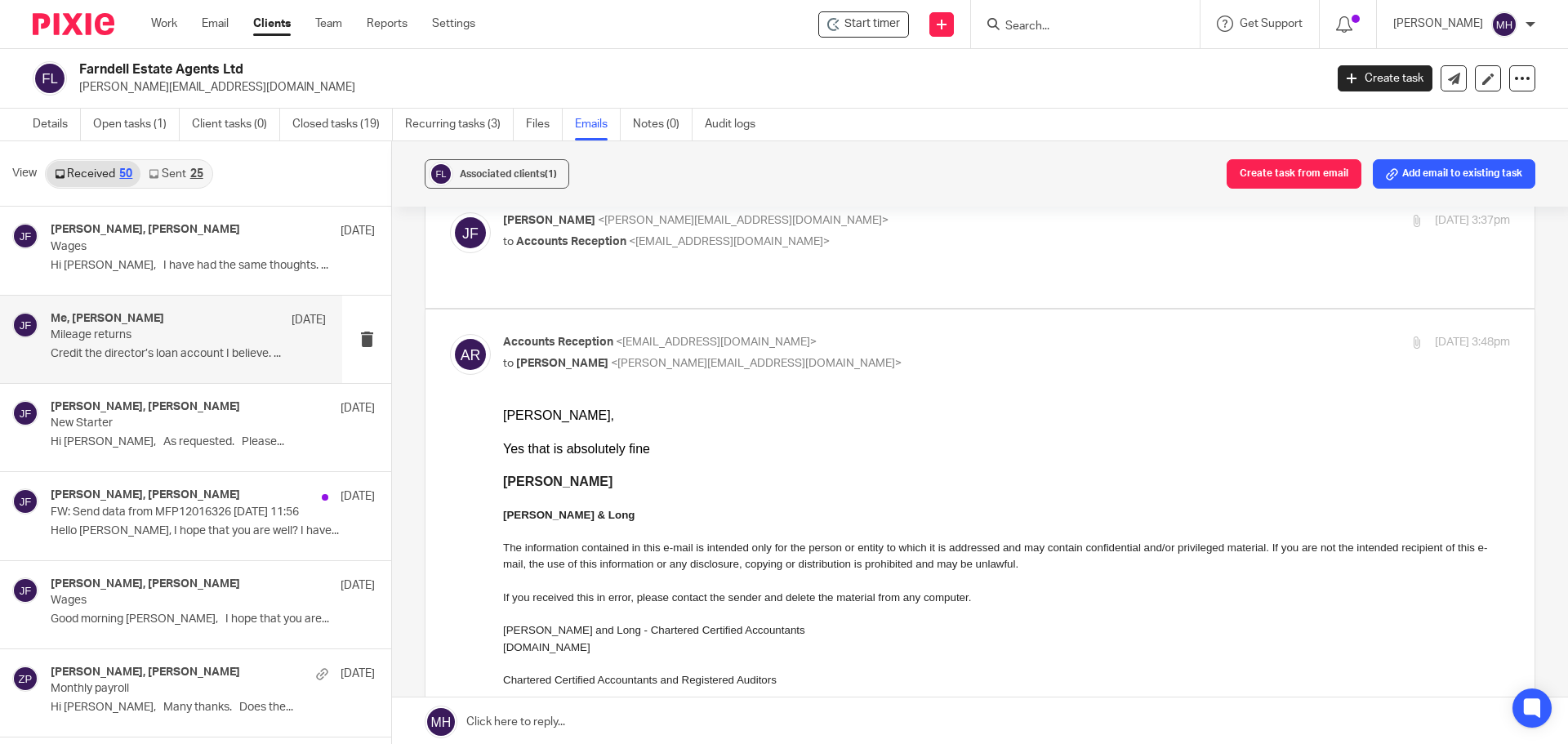
click at [938, 336] on div "Accounts Reception <accounts@boldenandlong.co.uk> to John Farndell <john@farnde…" at bounding box center [838, 353] width 671 height 38
checkbox input "false"
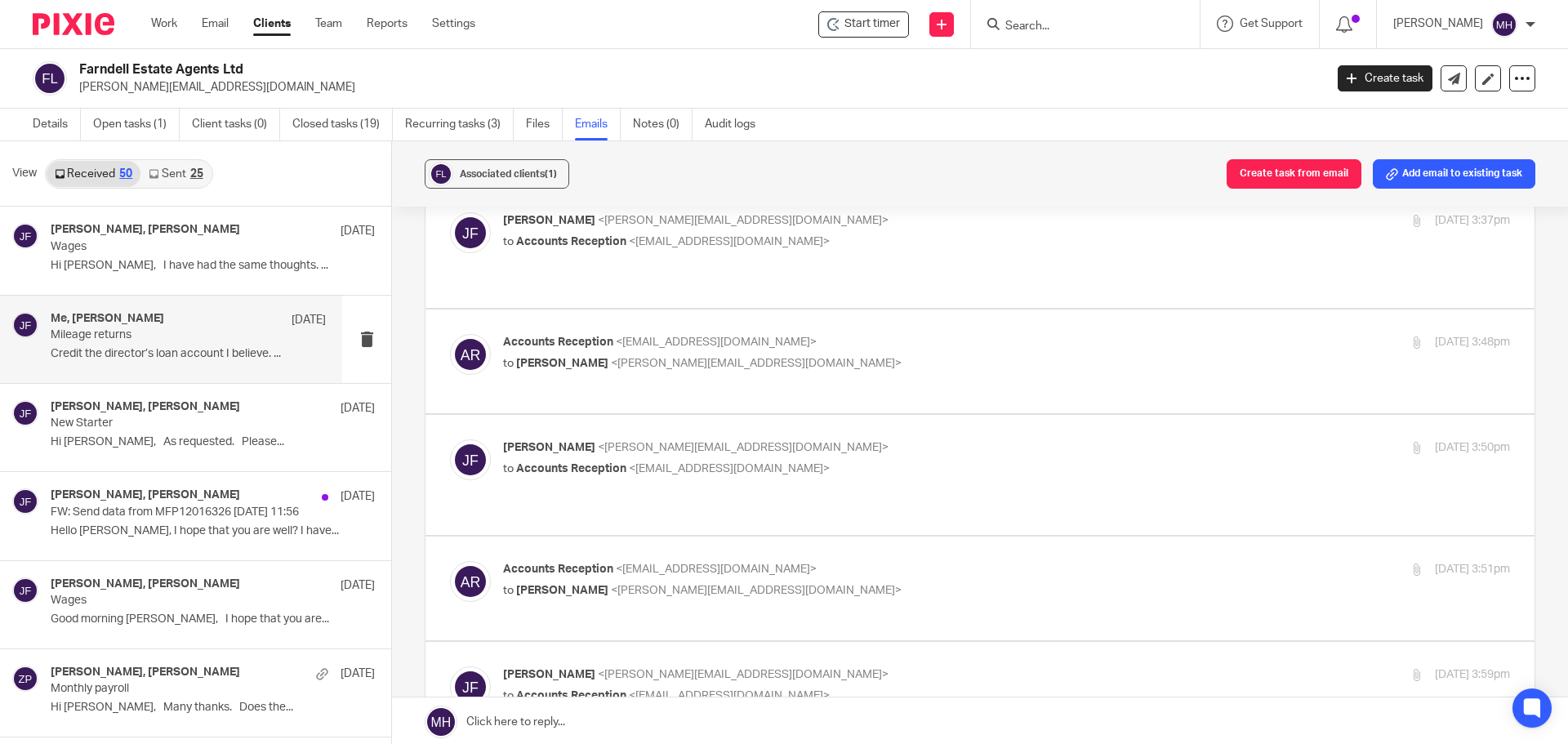
click at [932, 418] on label at bounding box center [980, 474] width 1109 height 120
click at [450, 438] on input "checkbox" at bounding box center [449, 438] width 1 height 1
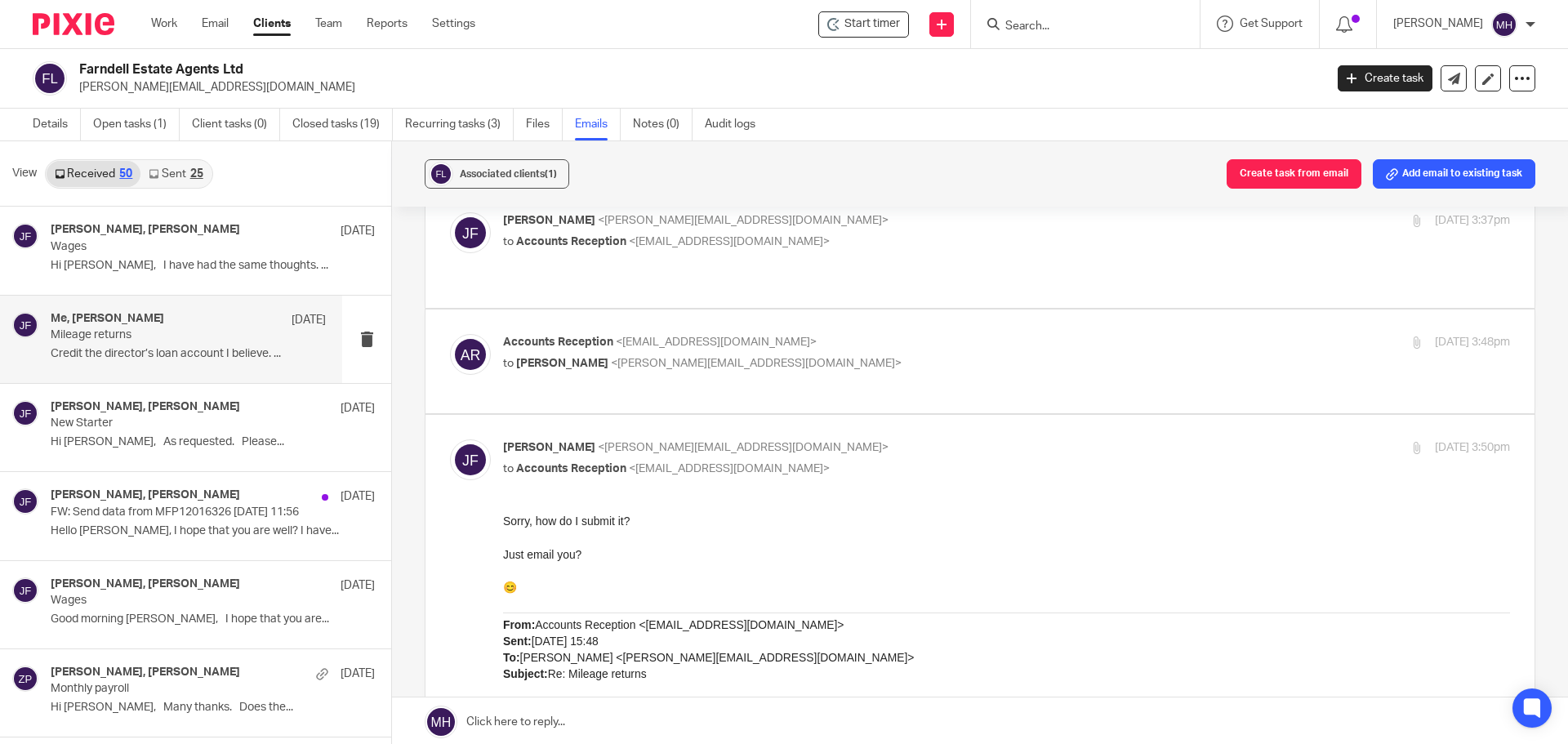
scroll to position [0, 0]
click at [450, 438] on input "checkbox" at bounding box center [449, 438] width 1 height 1
checkbox input "false"
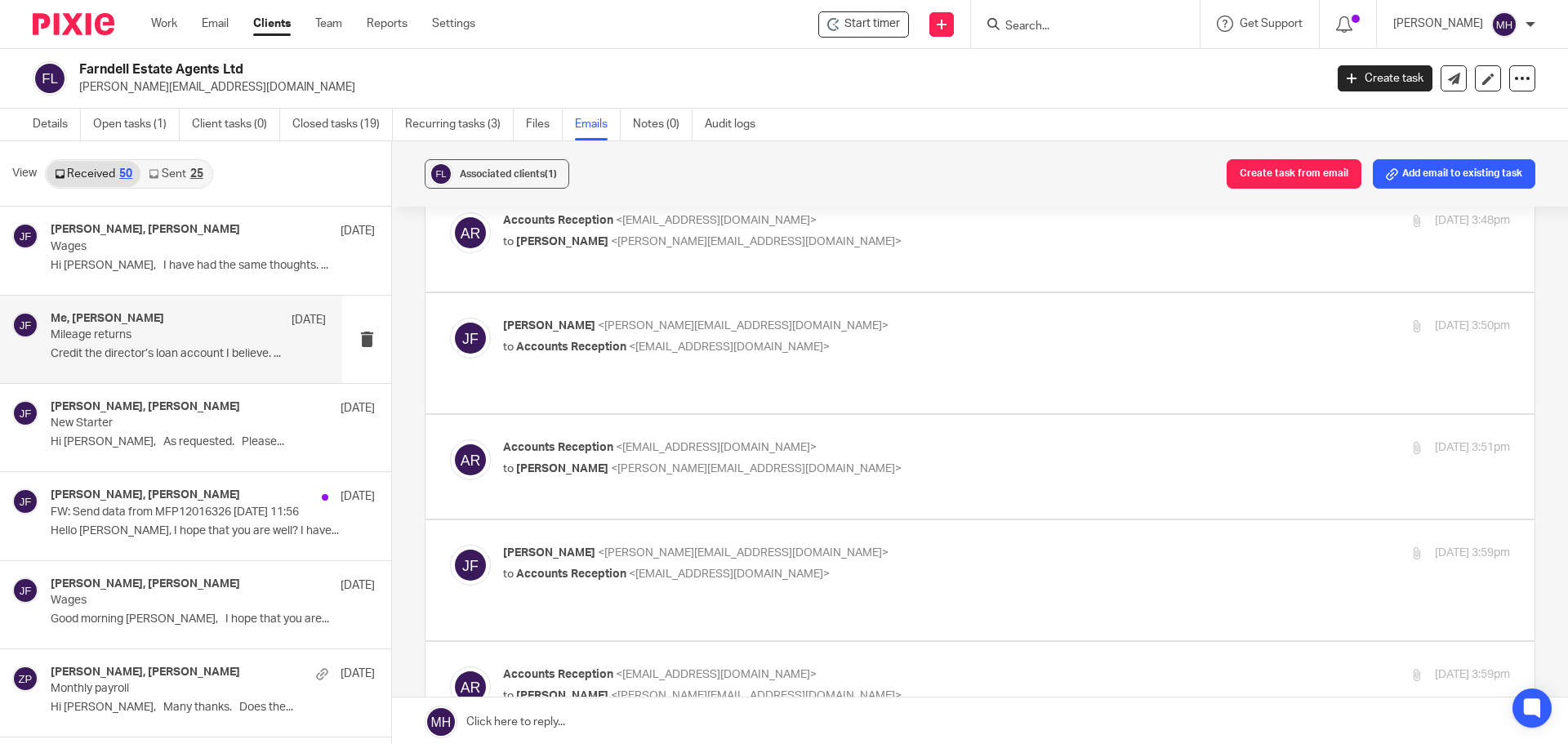
scroll to position [245, 0]
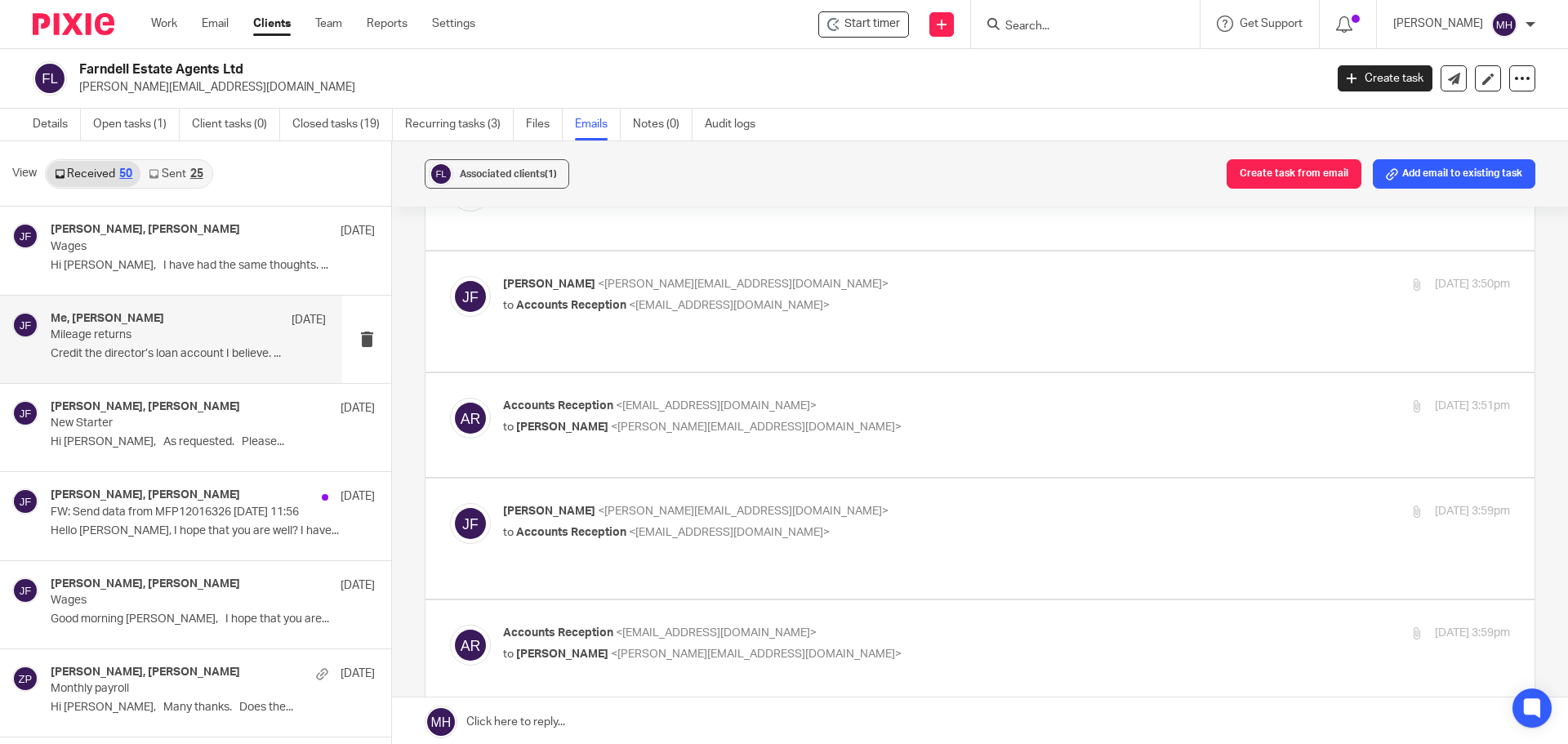
click at [928, 373] on label at bounding box center [980, 424] width 1109 height 103
click at [450, 397] on input "checkbox" at bounding box center [449, 397] width 1 height 1
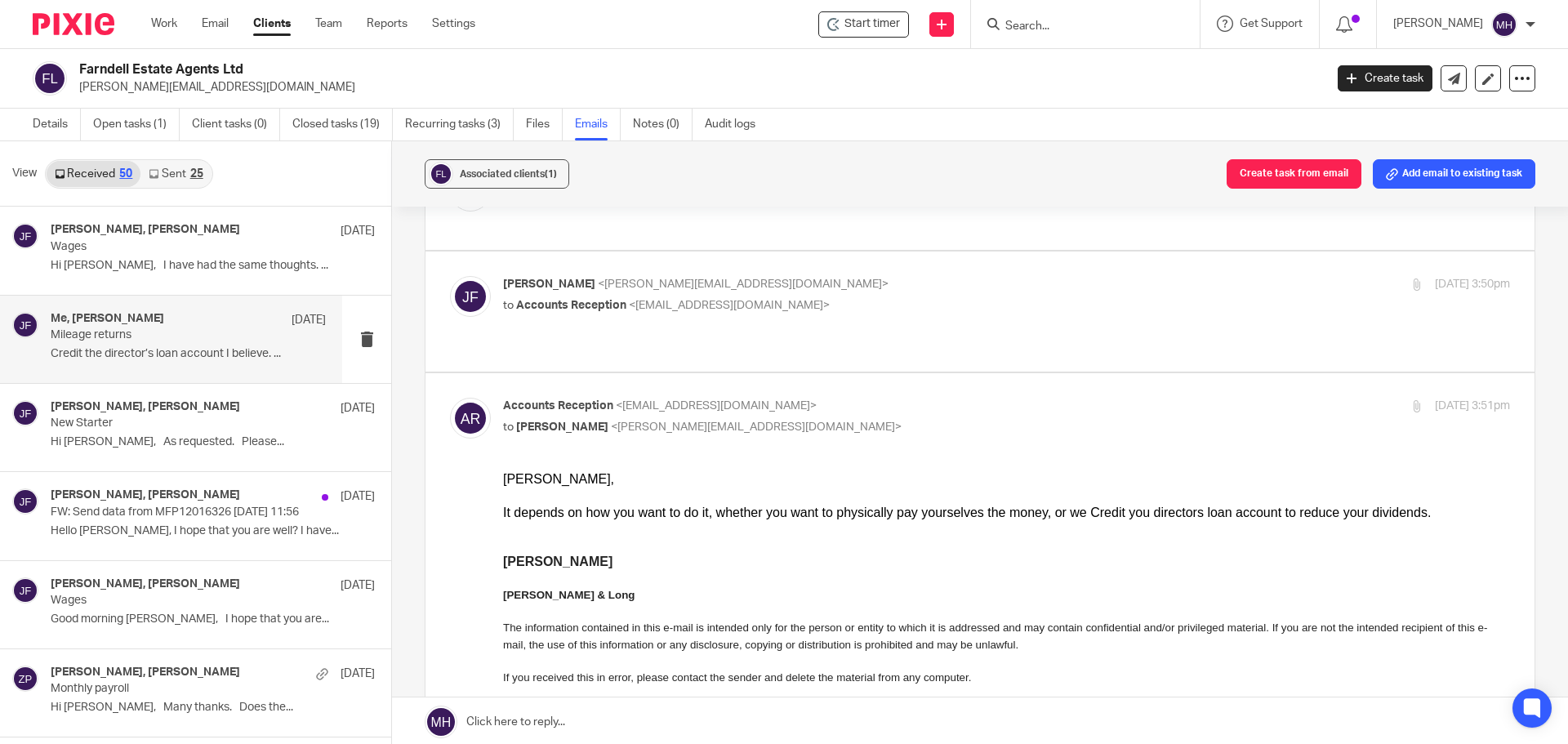
scroll to position [0, 0]
click at [989, 398] on p "Accounts Reception <accounts@boldenandlong.co.uk>" at bounding box center [838, 406] width 671 height 17
checkbox input "false"
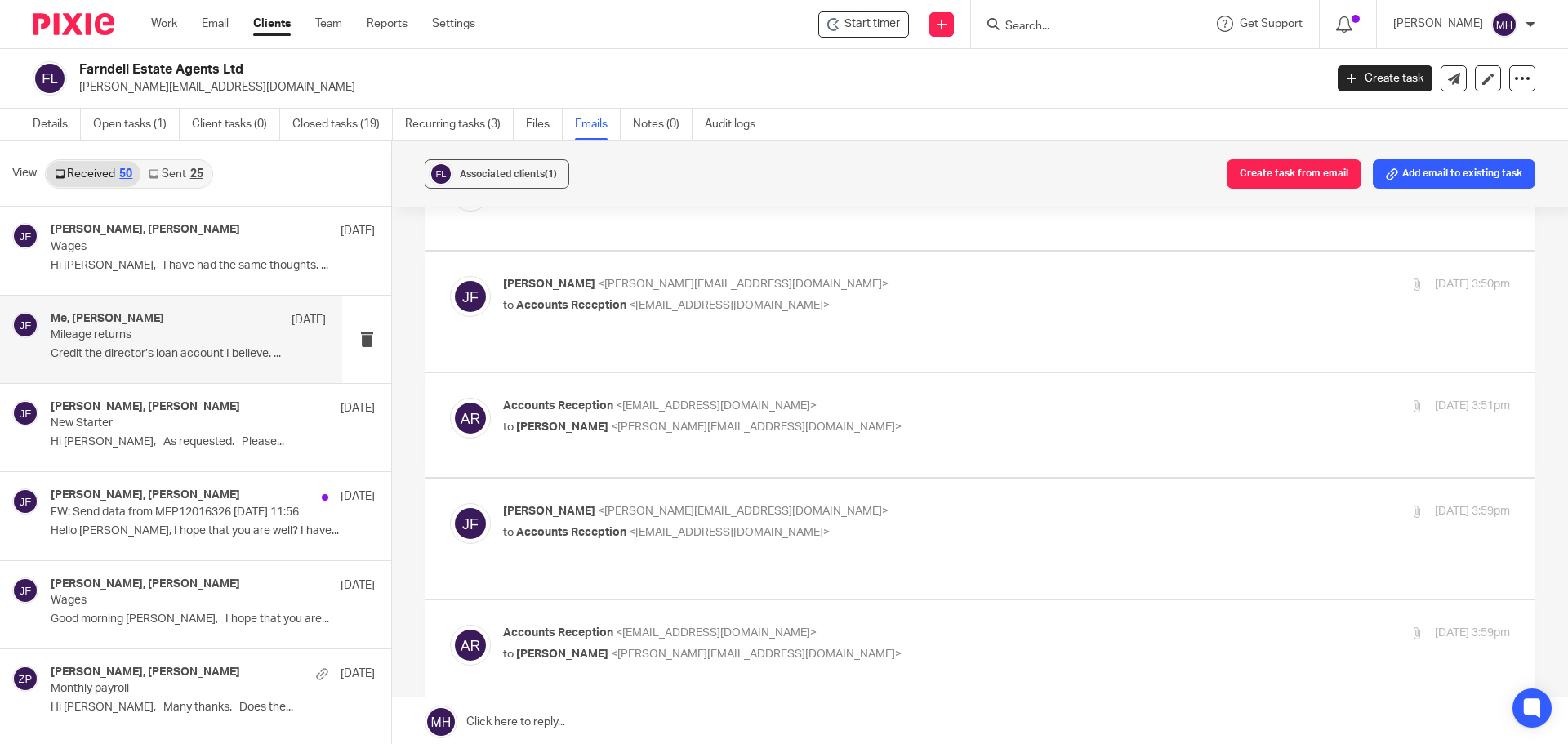
scroll to position [327, 0]
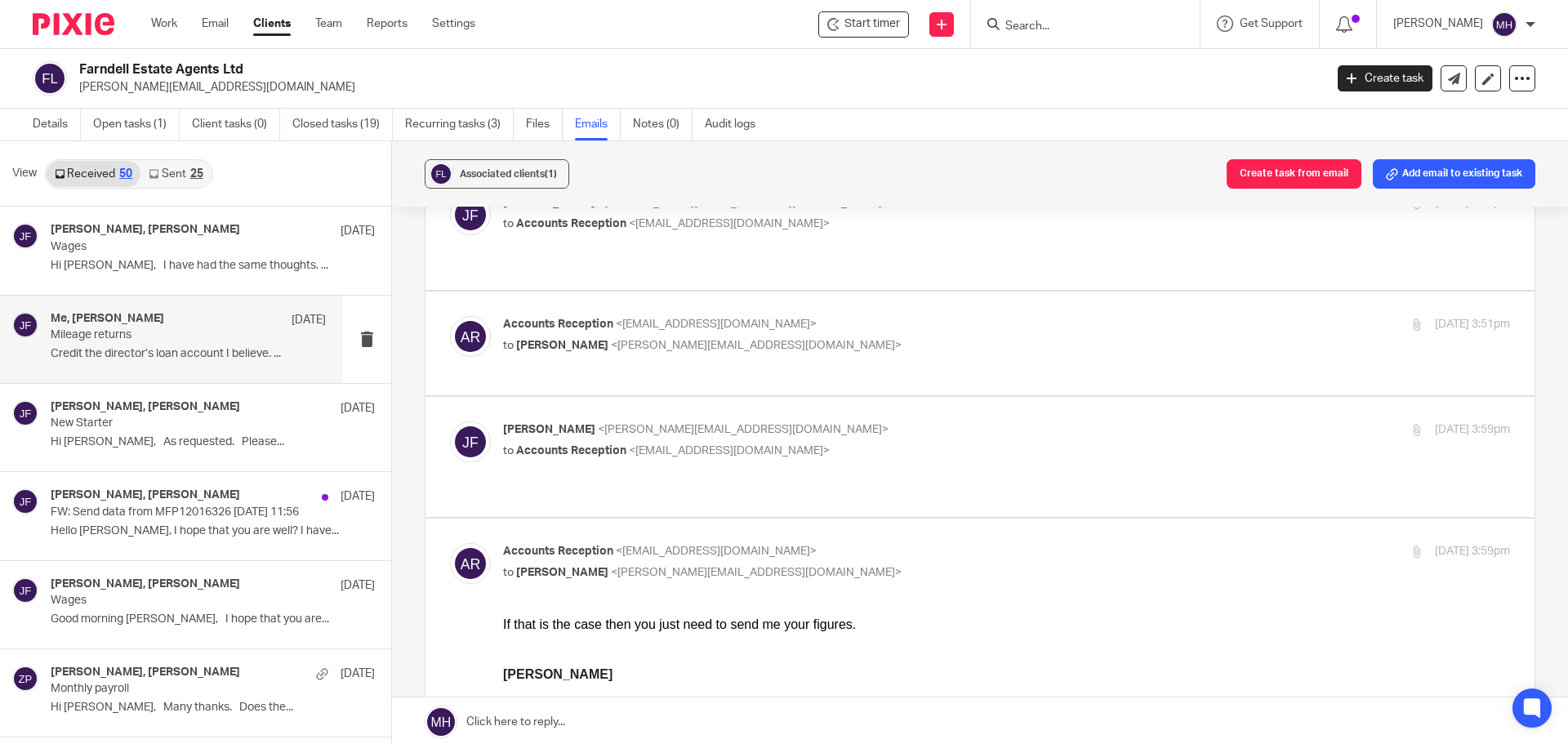
click at [983, 422] on p "John Farndell <john@farndells.com>" at bounding box center [838, 430] width 671 height 17
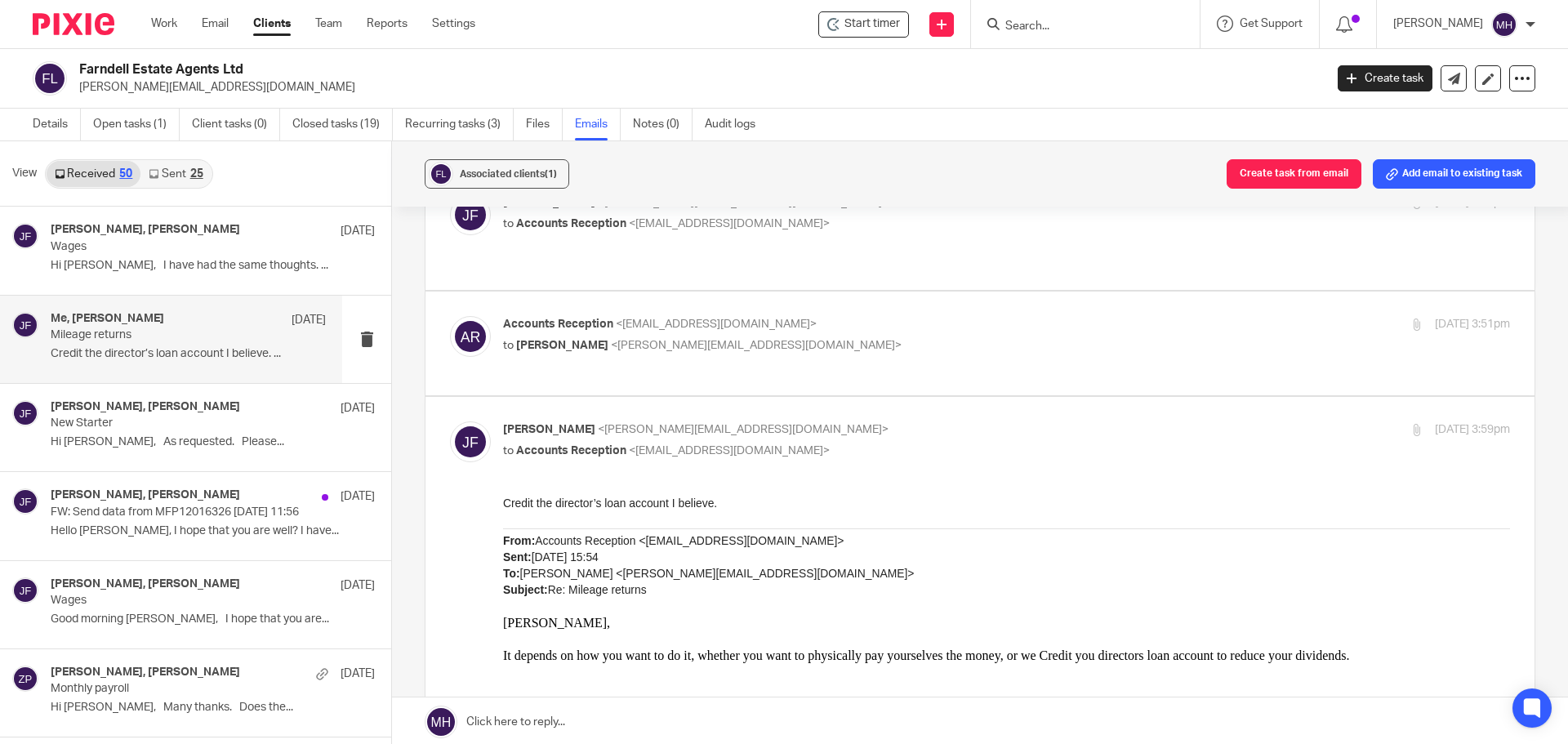
scroll to position [0, 0]
click at [983, 422] on p "John Farndell <john@farndells.com>" at bounding box center [838, 430] width 671 height 17
checkbox input "false"
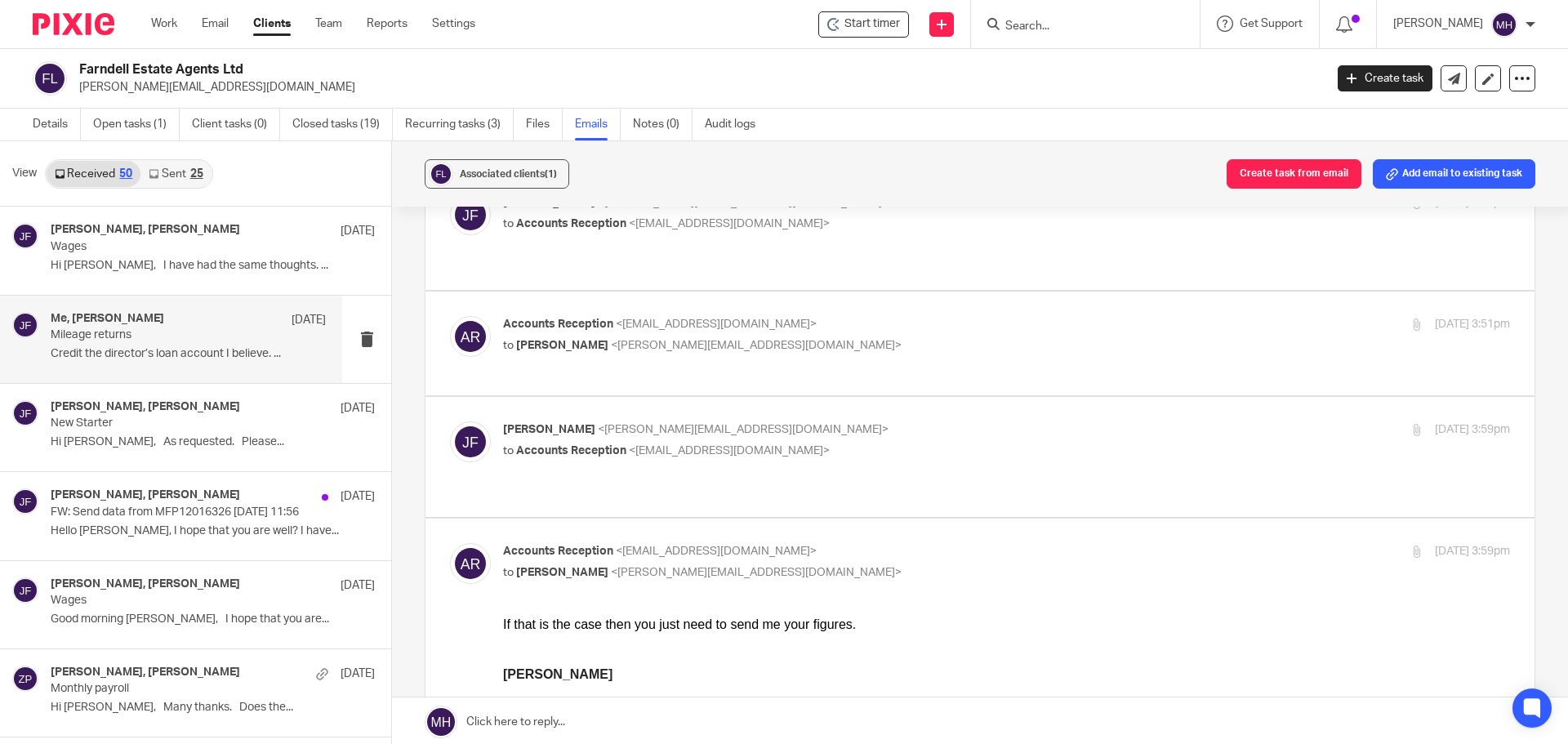
scroll to position [408, 0]
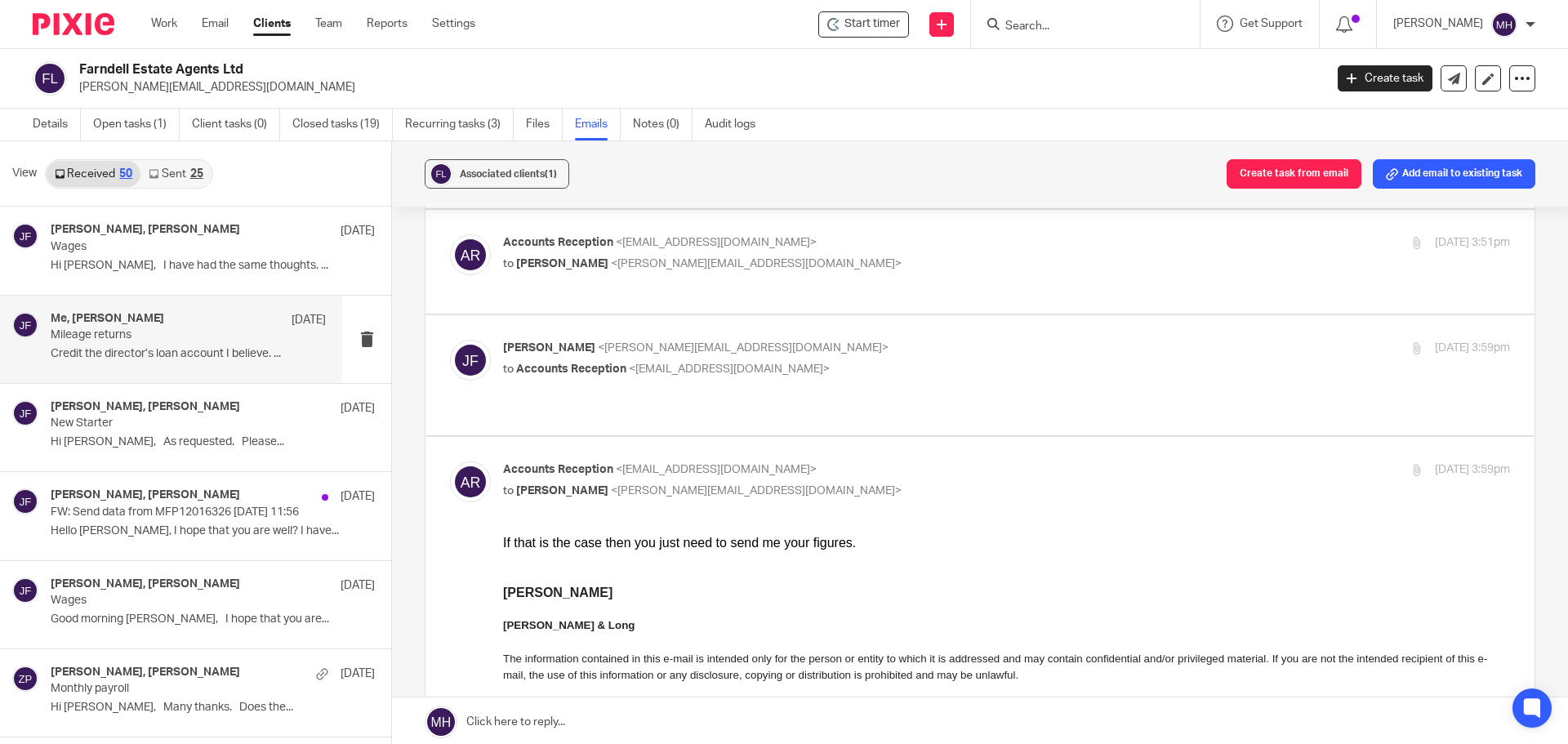
click at [969, 461] on p "Accounts Reception <accounts@boldenandlong.co.uk>" at bounding box center [838, 469] width 671 height 17
checkbox input "false"
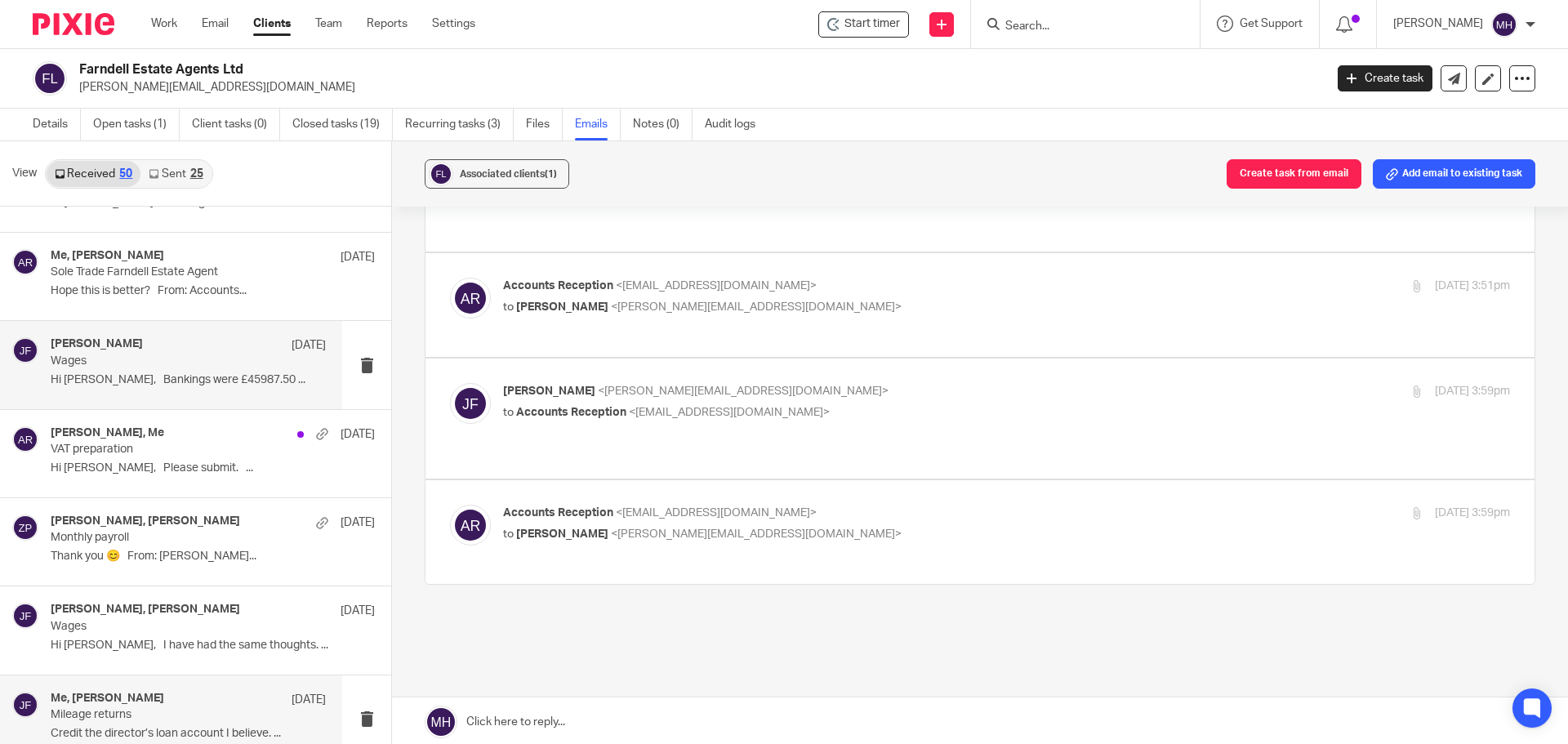
scroll to position [0, 0]
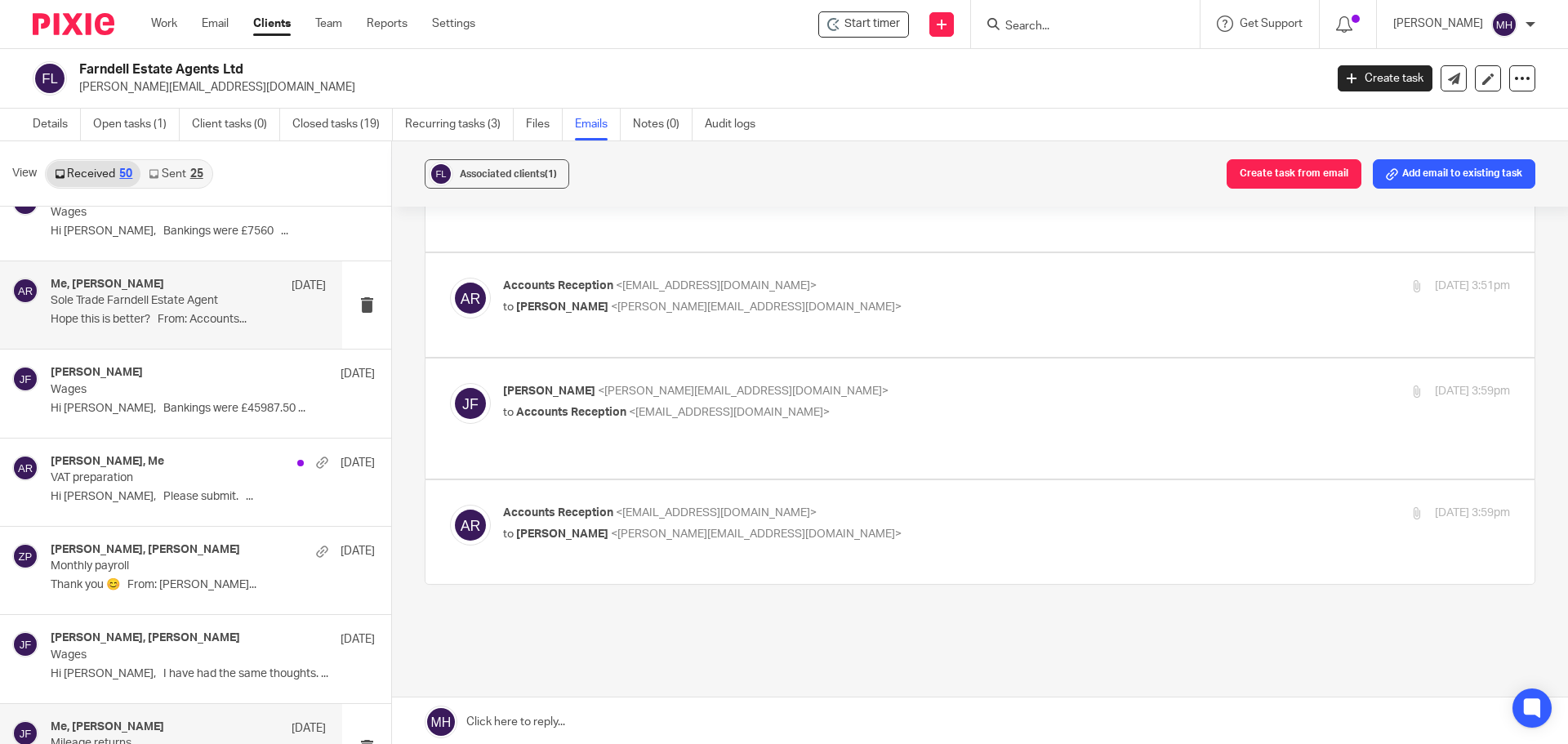
click at [233, 278] on div "Me, John Farndell 28 Apr" at bounding box center [188, 286] width 275 height 16
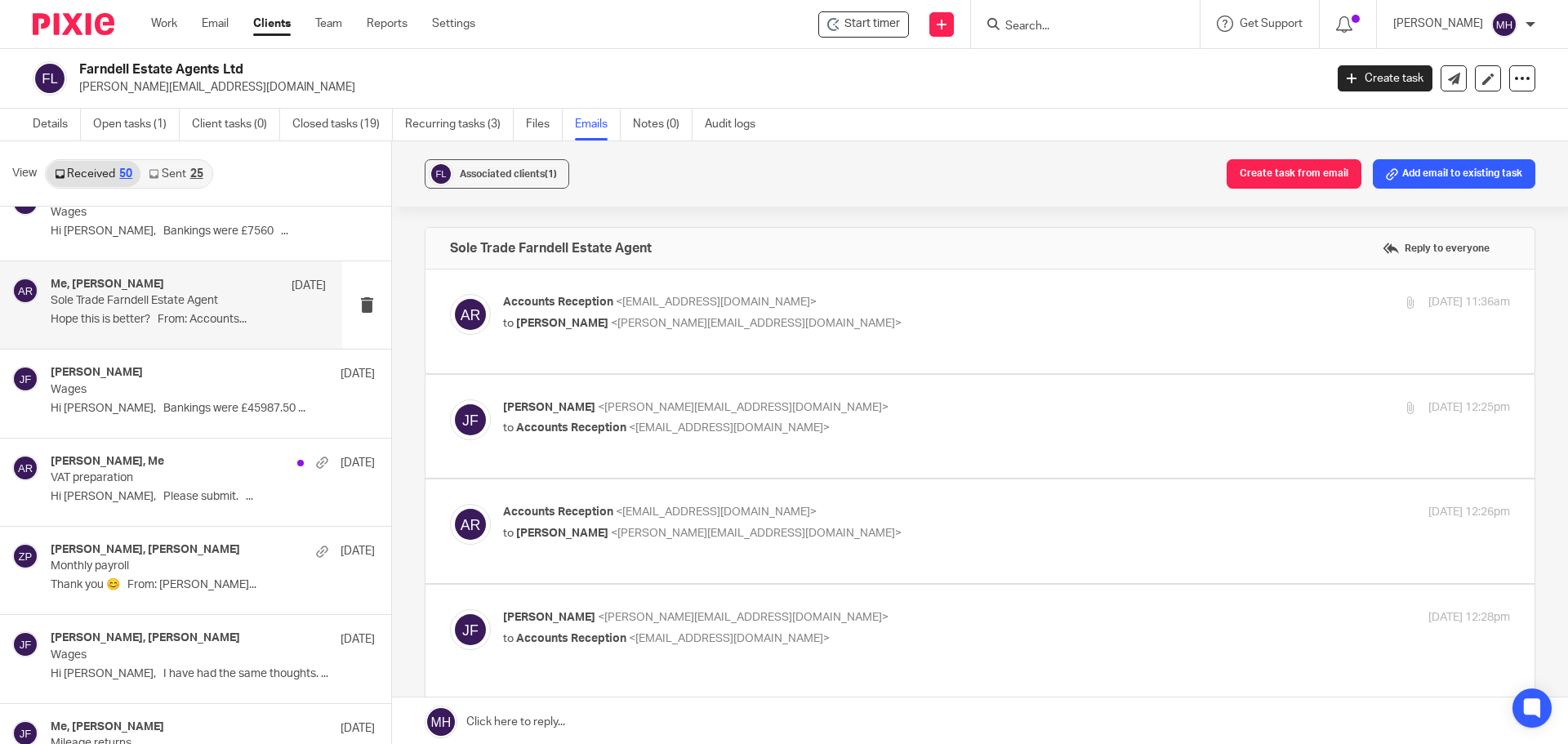
click at [953, 277] on label at bounding box center [980, 321] width 1109 height 103
click at [450, 293] on input "checkbox" at bounding box center [449, 293] width 1 height 1
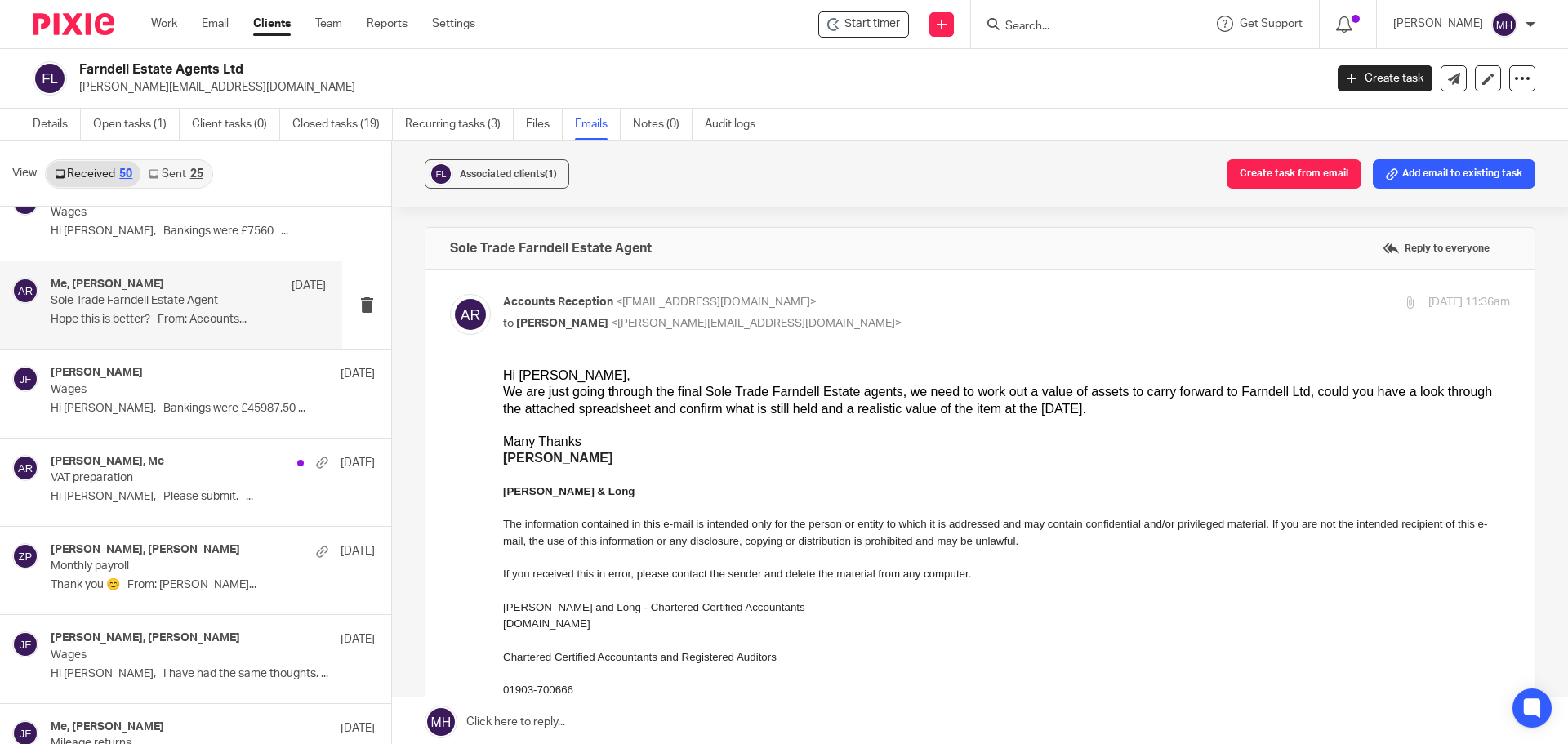
click at [954, 288] on label at bounding box center [980, 581] width 1109 height 623
click at [450, 293] on input "checkbox" at bounding box center [449, 293] width 1 height 1
checkbox input "false"
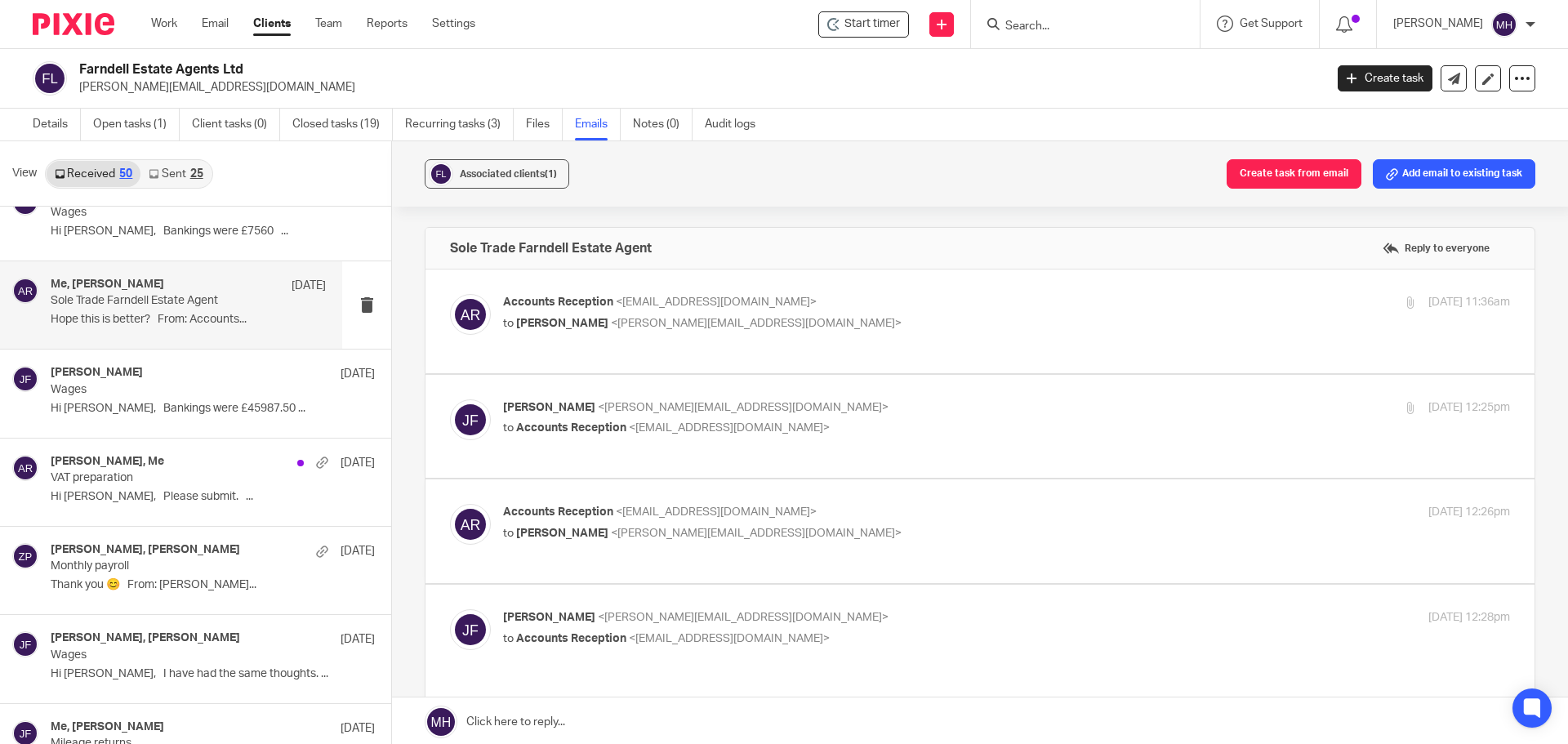
click at [942, 416] on p "John Farndell <john@farndells.com>" at bounding box center [838, 407] width 671 height 17
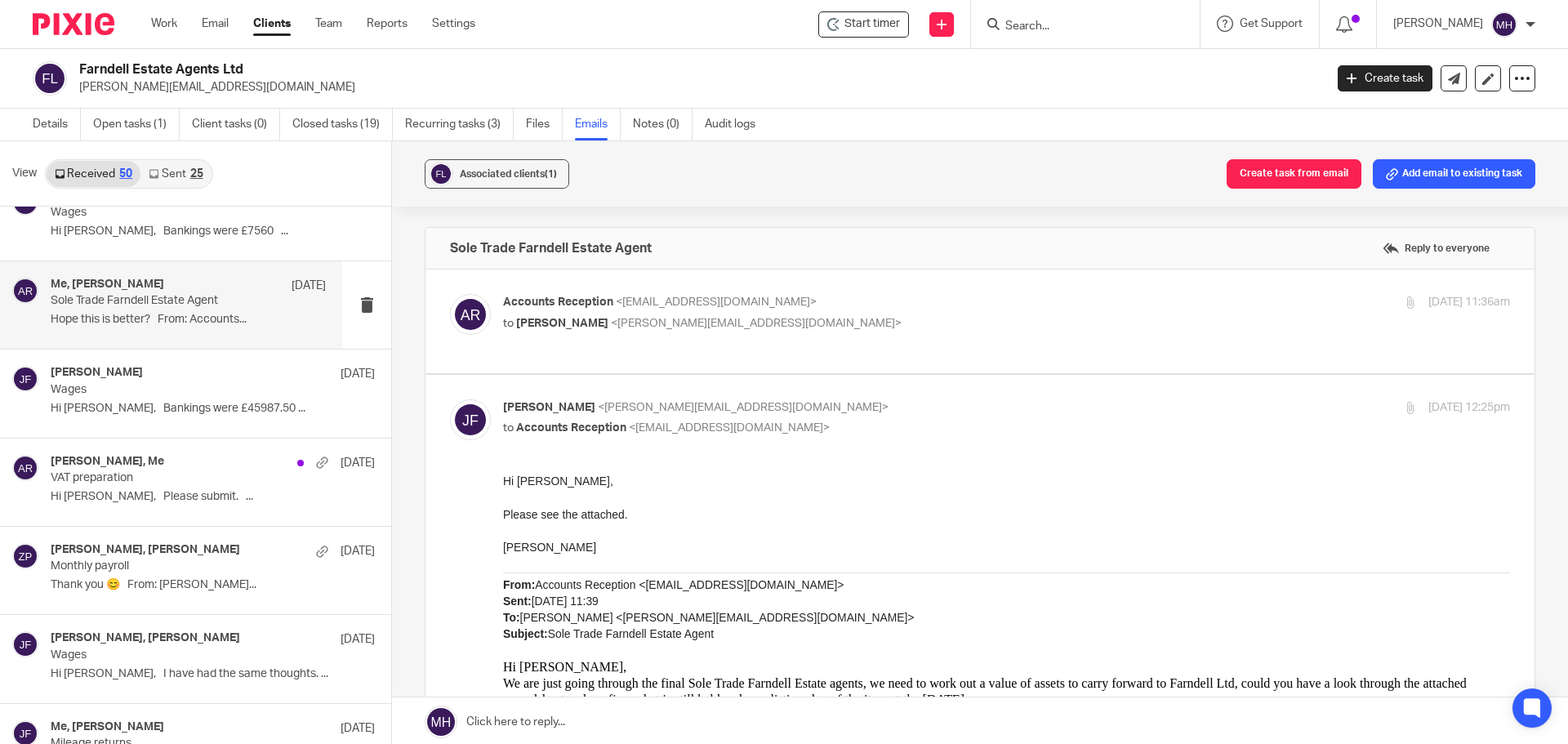
click at [942, 415] on p "John Farndell <john@farndells.com>" at bounding box center [838, 407] width 671 height 17
checkbox input "false"
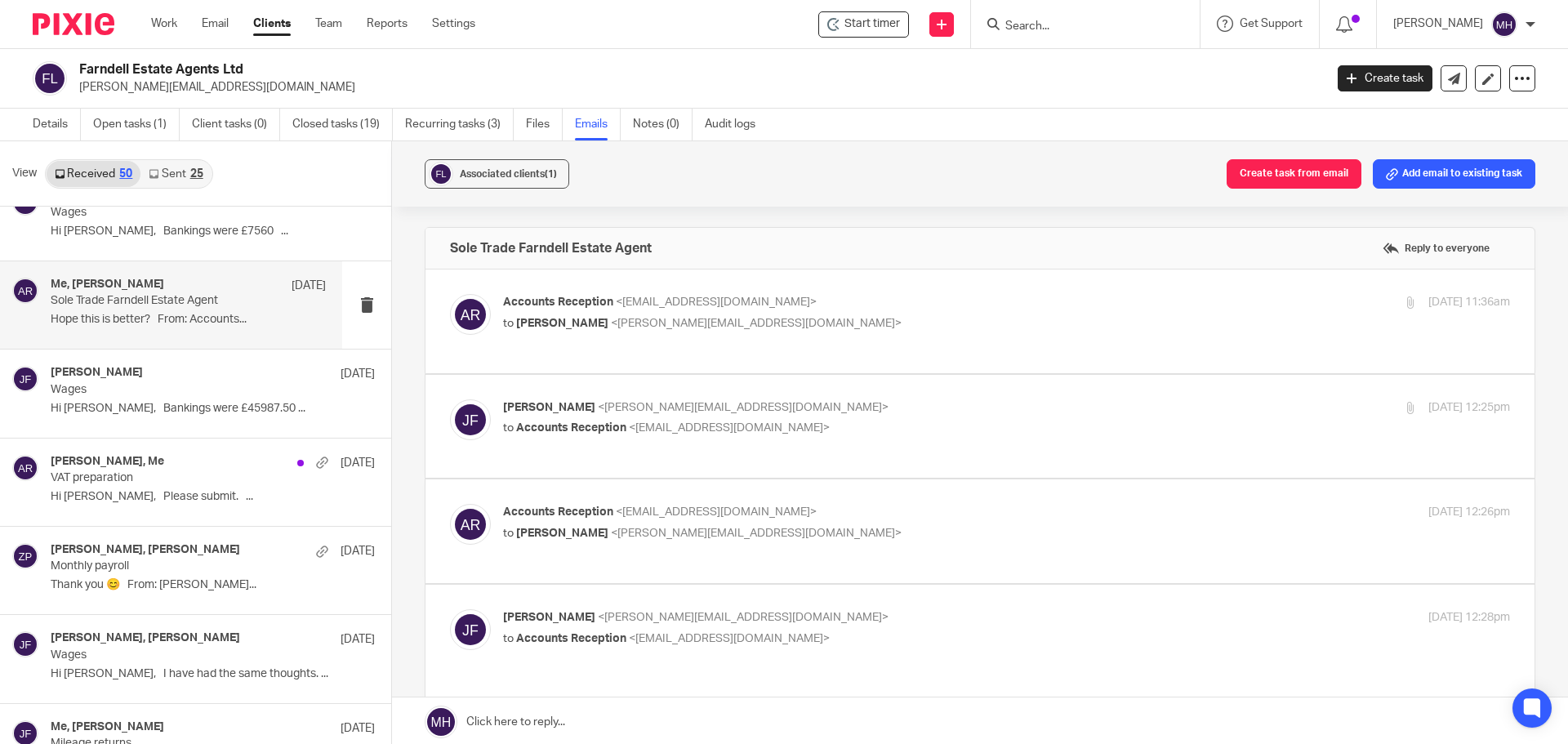
click at [961, 509] on p "Accounts Reception <accounts@boldenandlong.co.uk>" at bounding box center [838, 512] width 671 height 17
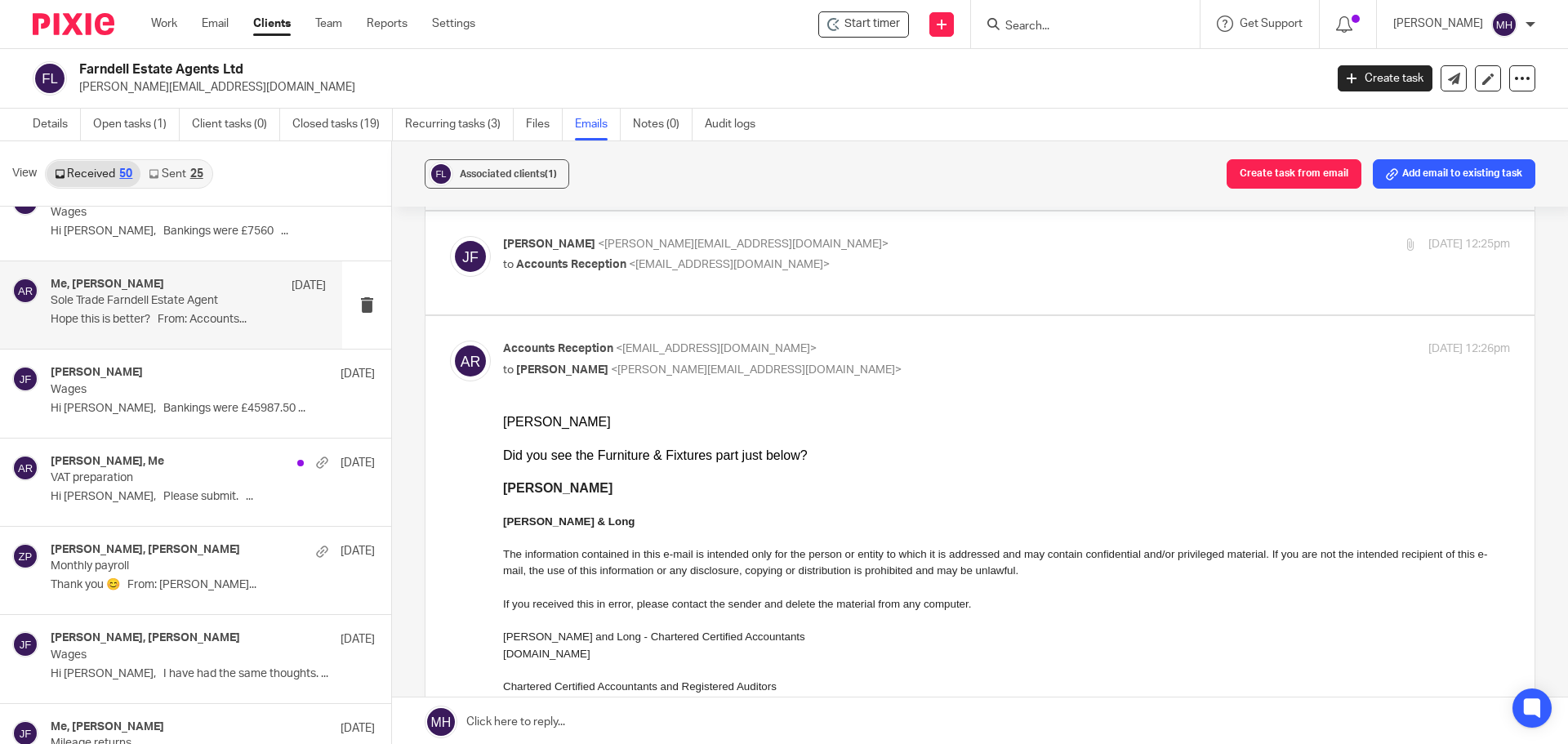
click at [936, 372] on p "to John Farndell <john@farndells.com>" at bounding box center [838, 370] width 671 height 17
checkbox input "false"
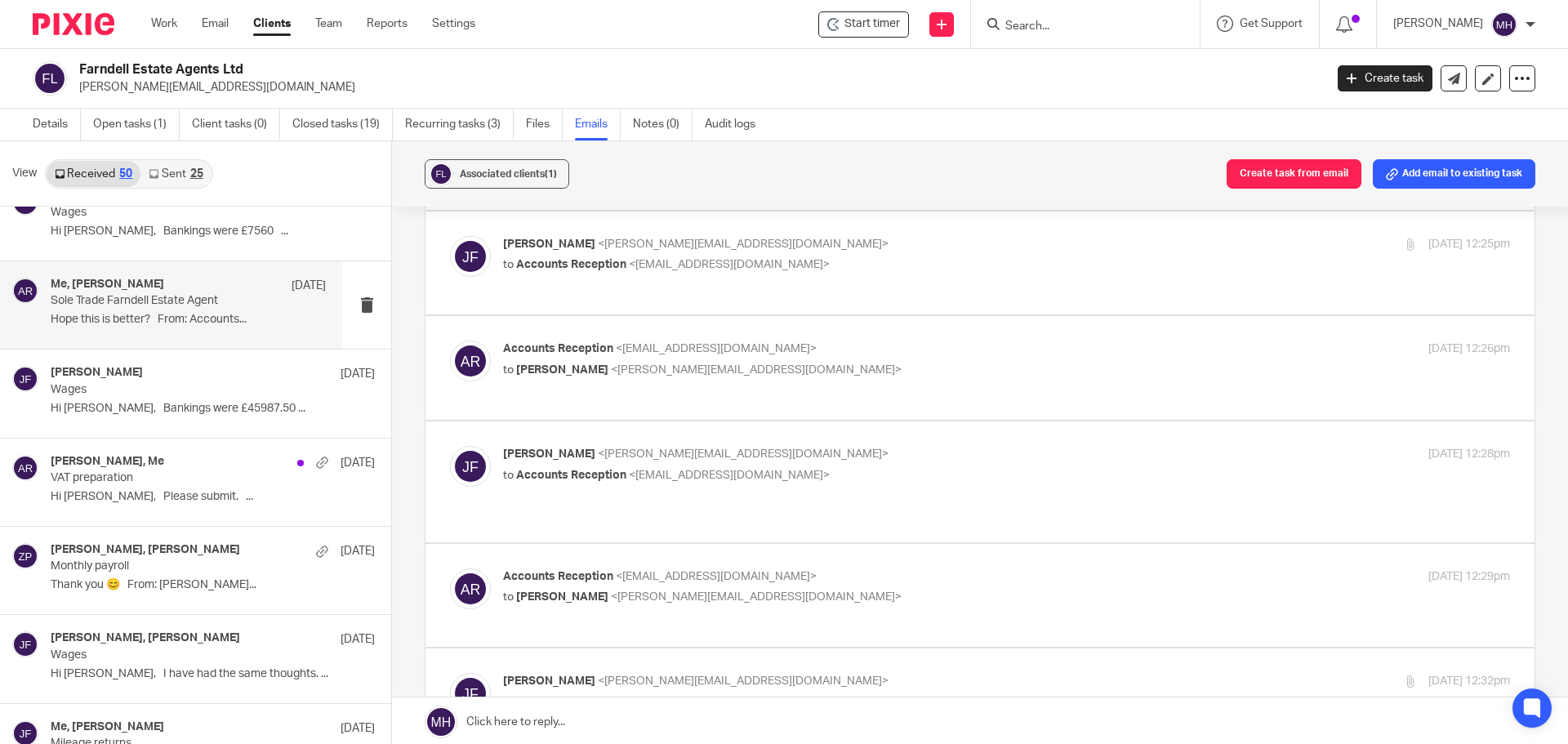
click at [956, 455] on p "John Farndell <john@farndells.com>" at bounding box center [838, 454] width 671 height 17
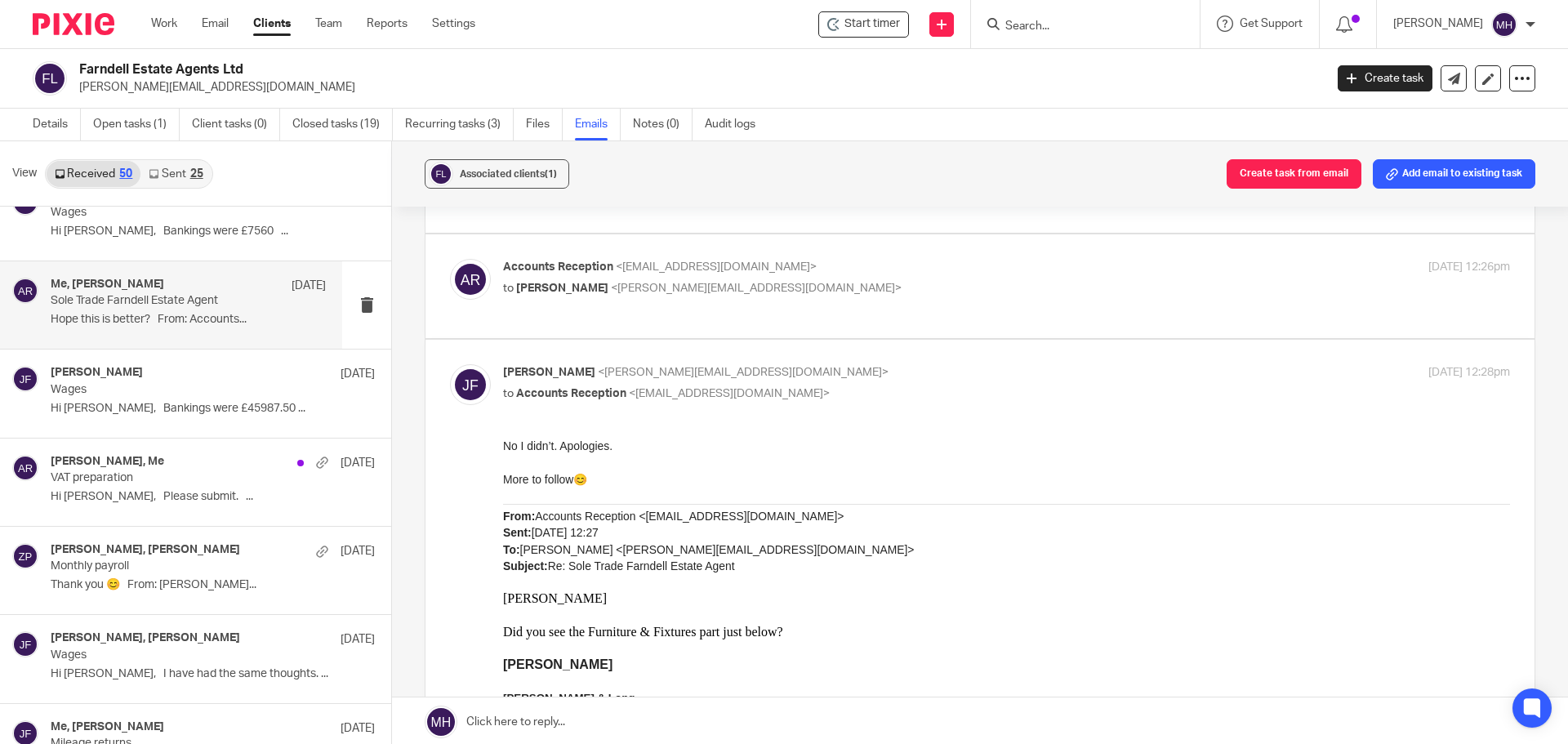
click at [450, 364] on input "checkbox" at bounding box center [449, 364] width 1 height 1
checkbox input "false"
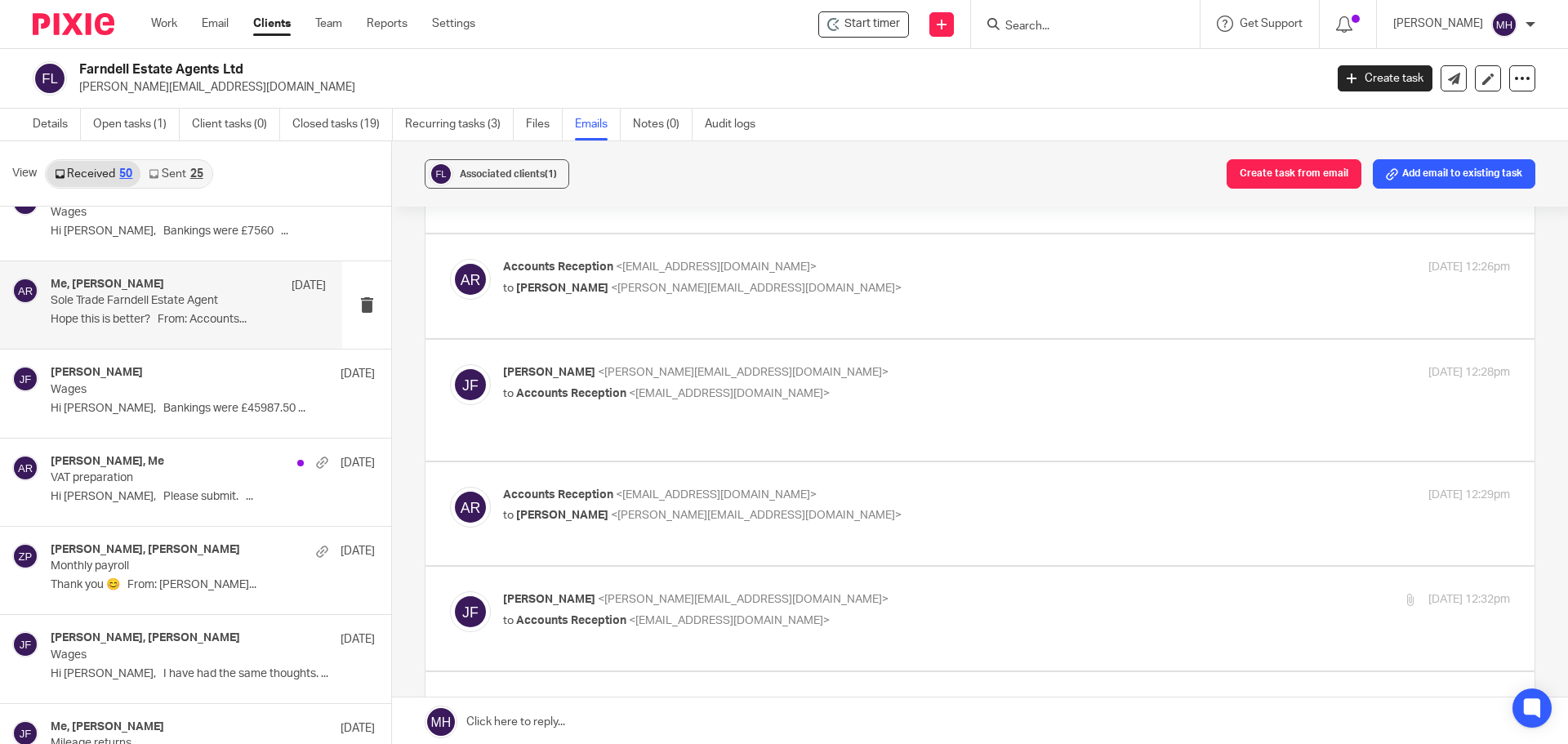
click at [989, 487] on p "Accounts Reception <accounts@boldenandlong.co.uk>" at bounding box center [838, 495] width 671 height 17
checkbox input "true"
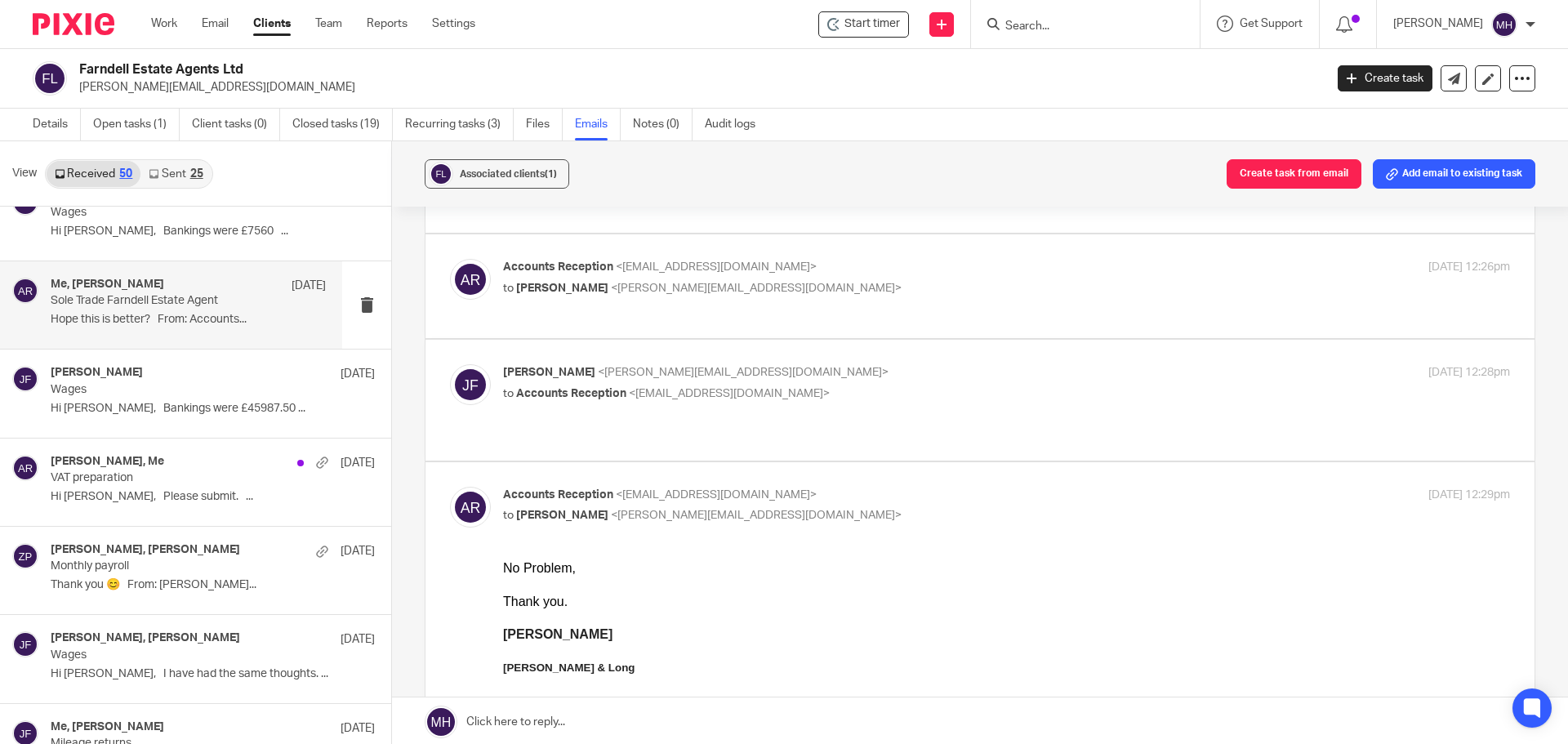
click at [1051, 28] on input "Search" at bounding box center [1077, 27] width 147 height 15
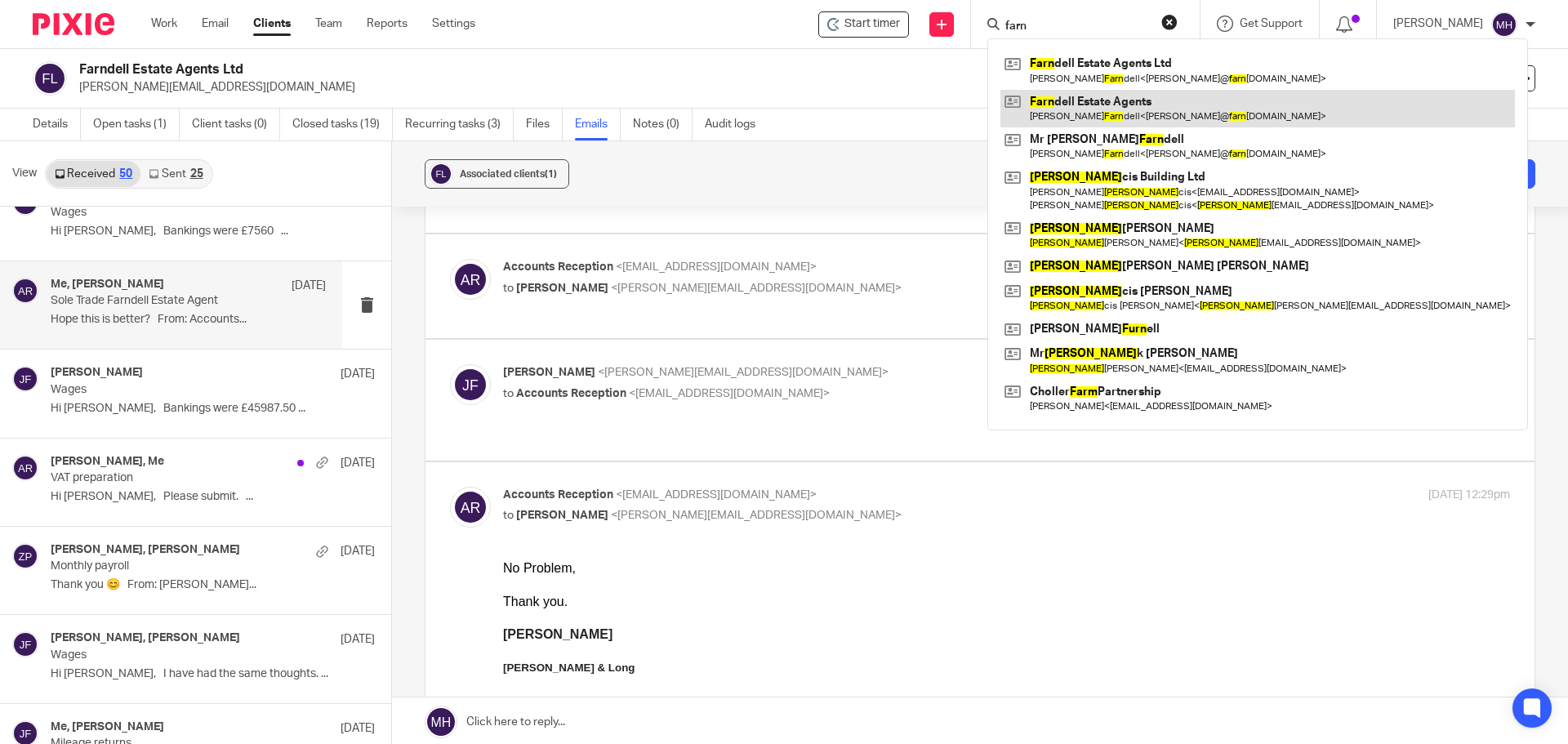
type input "farn"
click at [1088, 122] on link at bounding box center [1257, 108] width 515 height 38
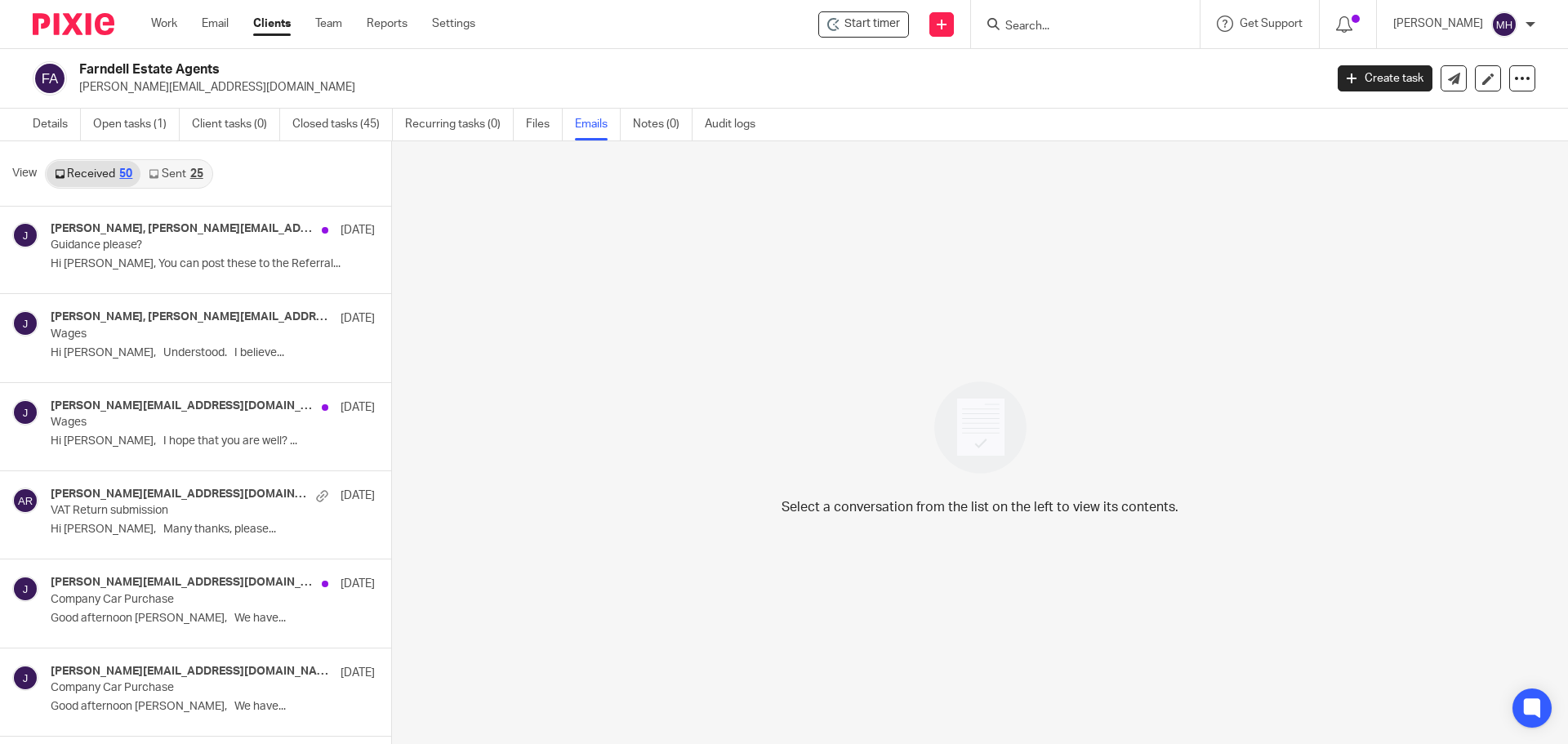
scroll to position [2940, 0]
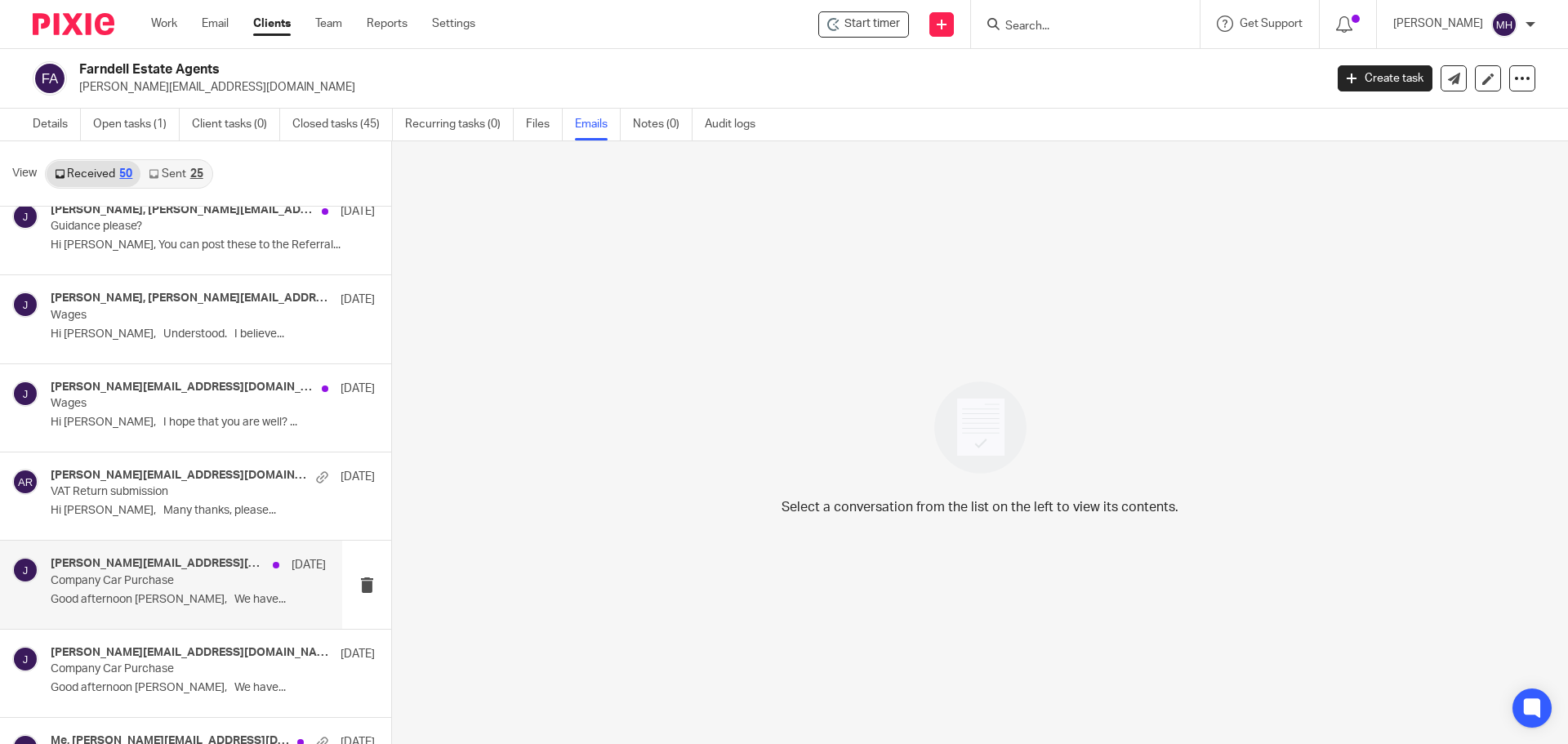
click at [207, 573] on div "john@farndells.com 10 Oct" at bounding box center [188, 564] width 275 height 16
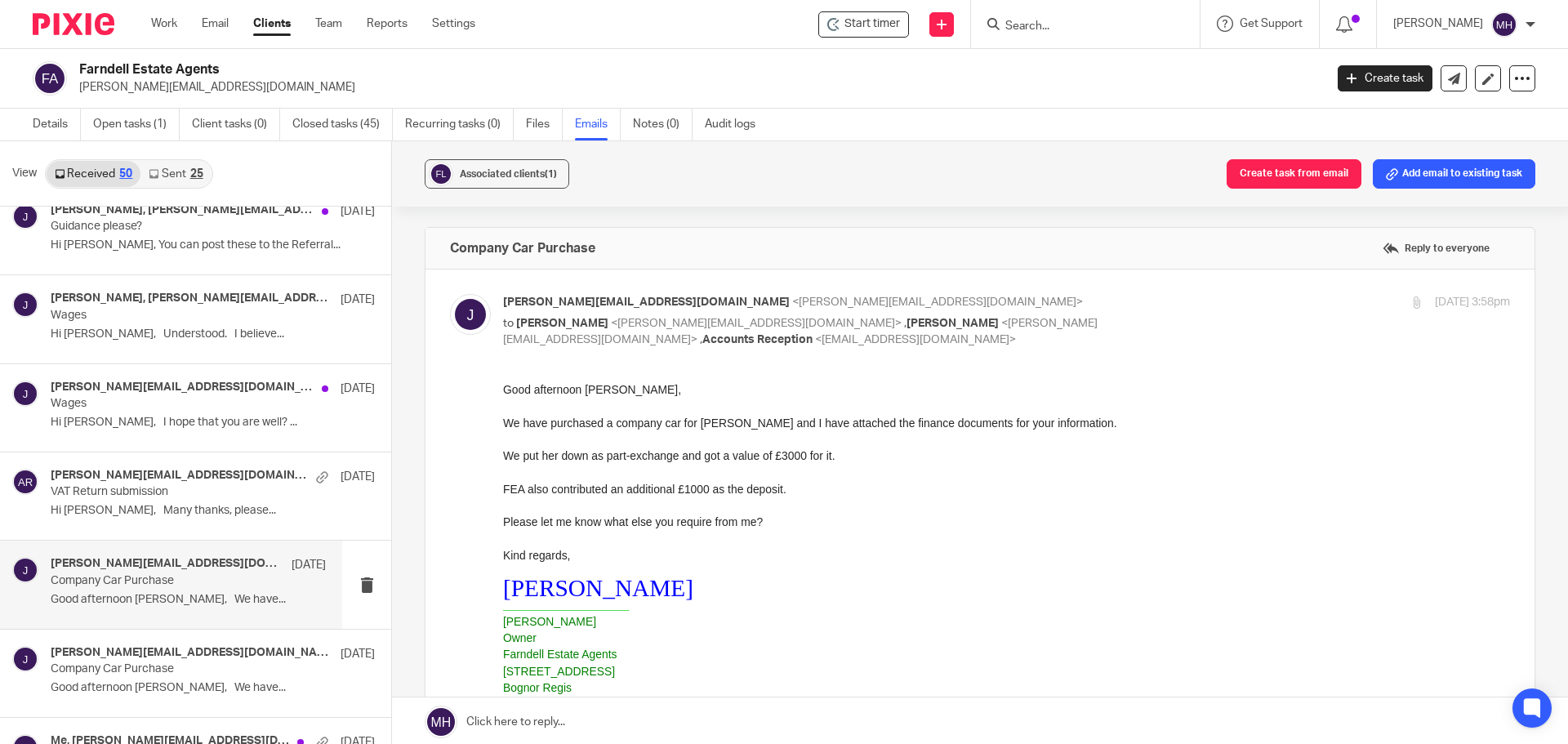
scroll to position [0, 0]
click at [1072, 289] on label at bounding box center [980, 745] width 1109 height 951
click at [450, 293] on input "checkbox" at bounding box center [449, 293] width 1 height 1
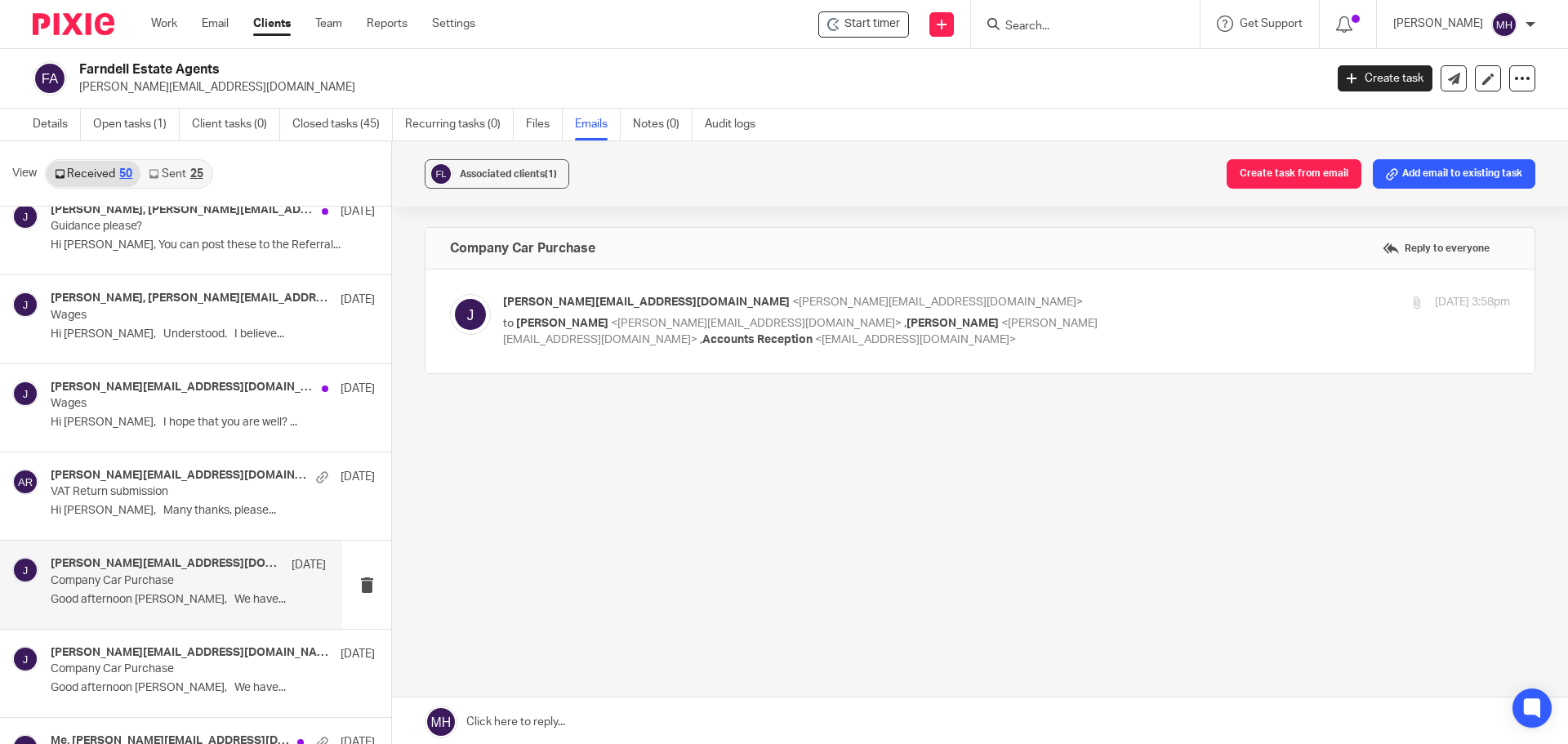
click at [1074, 290] on label at bounding box center [980, 321] width 1109 height 103
click at [450, 293] on input "checkbox" at bounding box center [449, 293] width 1 height 1
checkbox input "true"
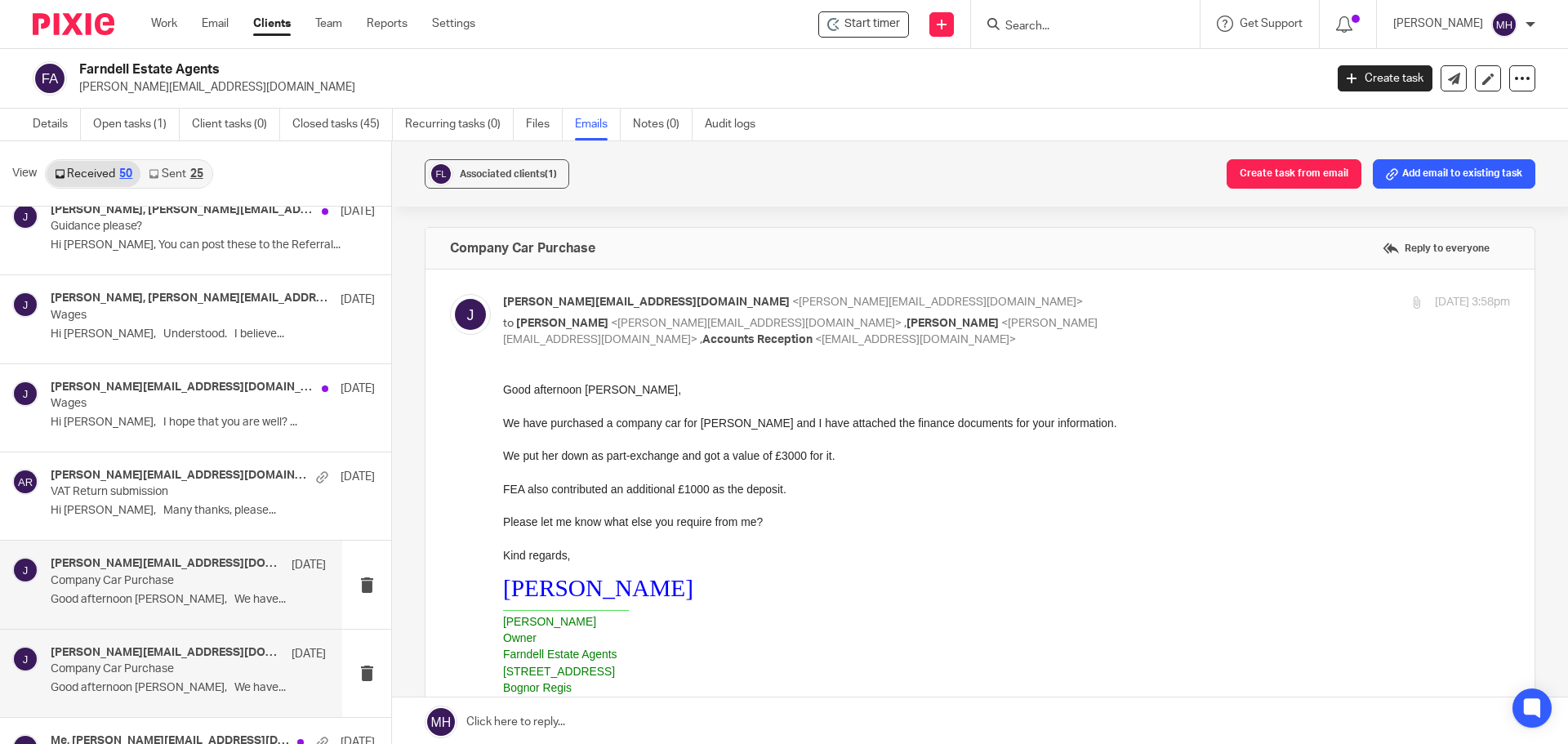
click at [202, 659] on div "john@farndells.com 10 Oct" at bounding box center [188, 653] width 275 height 16
click at [1174, 295] on div "10 Oct 2024 3:58pm" at bounding box center [1342, 302] width 336 height 17
checkbox input "false"
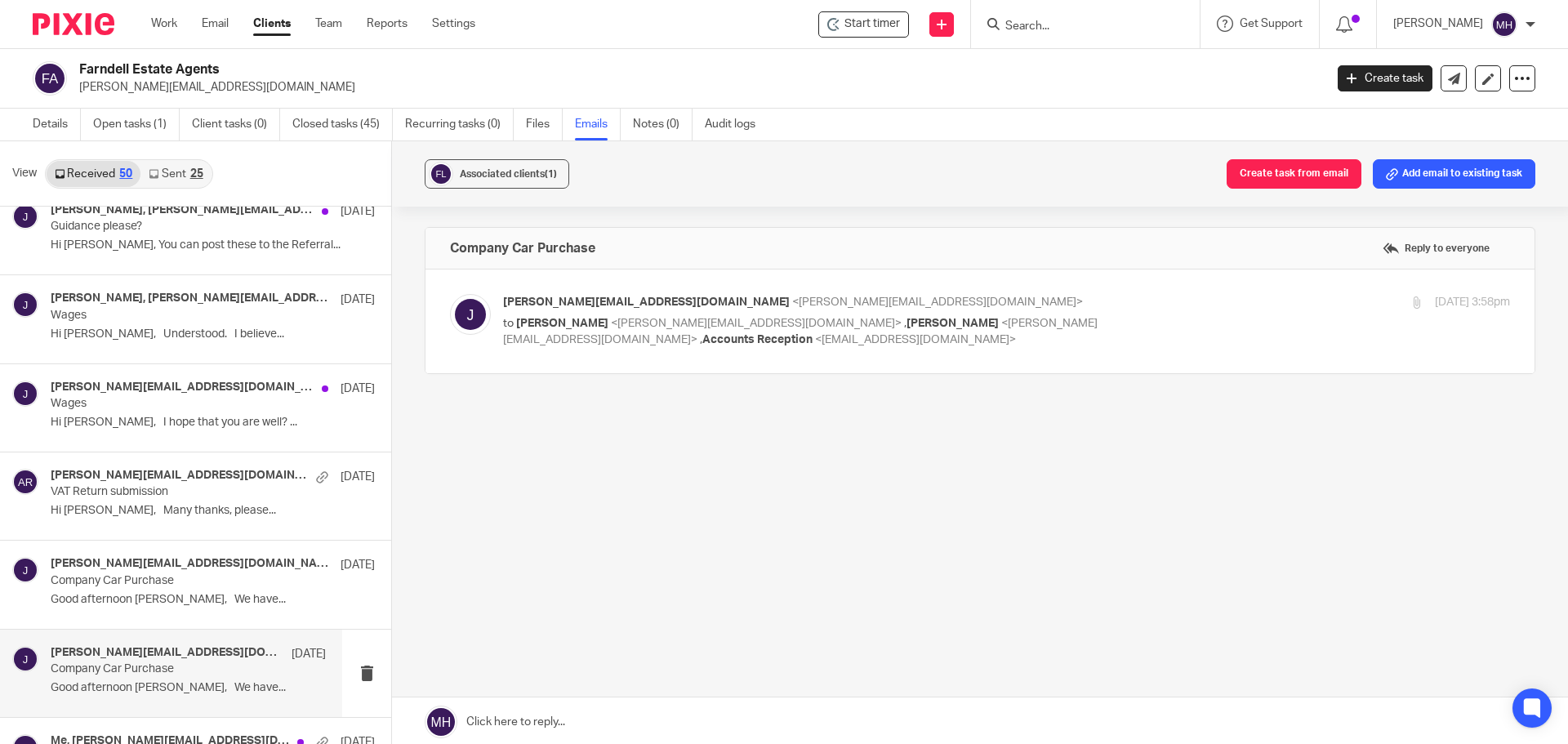
click at [1174, 296] on div "10 Oct 2024 3:58pm" at bounding box center [1342, 302] width 336 height 17
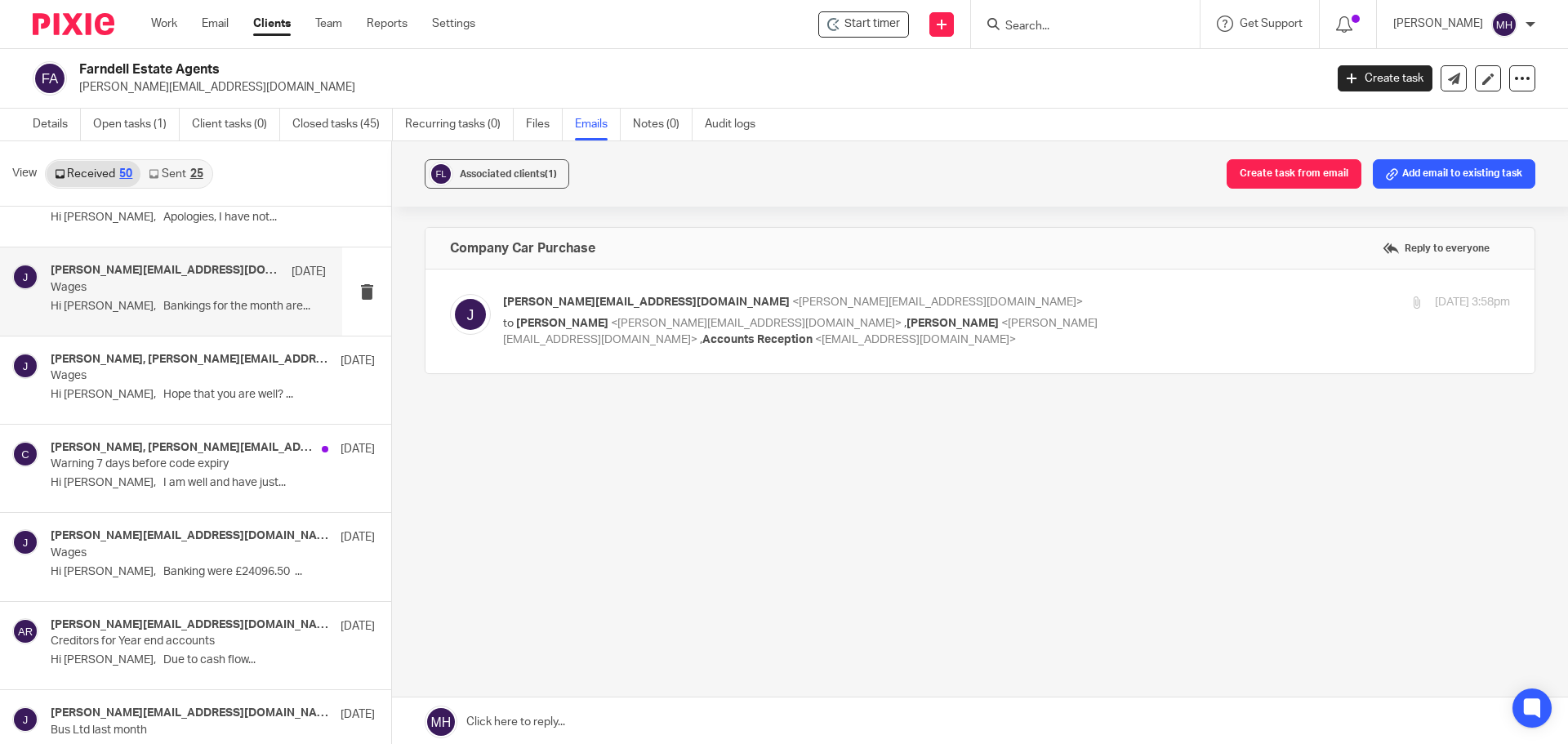
scroll to position [3511, 0]
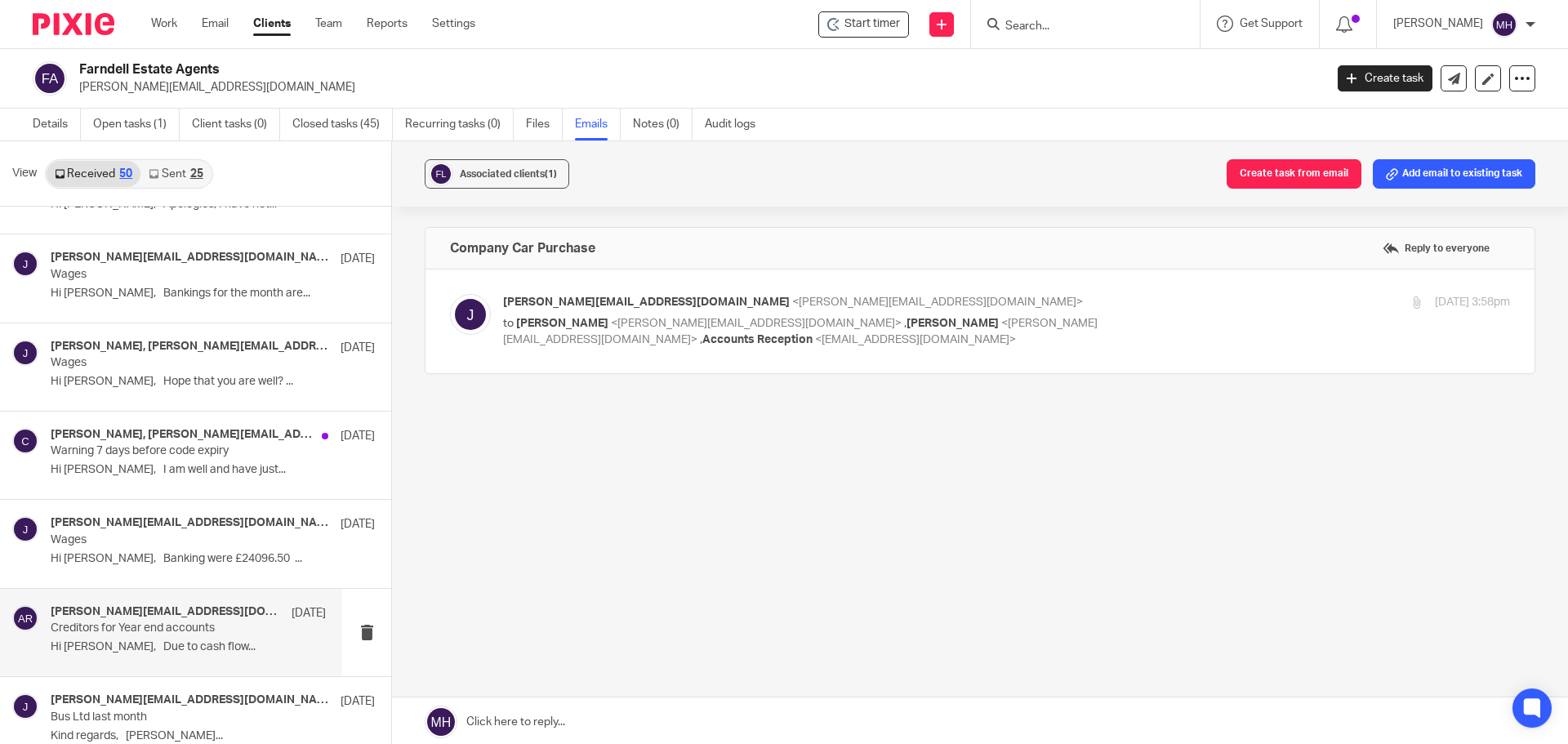
click at [234, 647] on p "Hi Michaela, Due to cash flow..." at bounding box center [188, 647] width 275 height 14
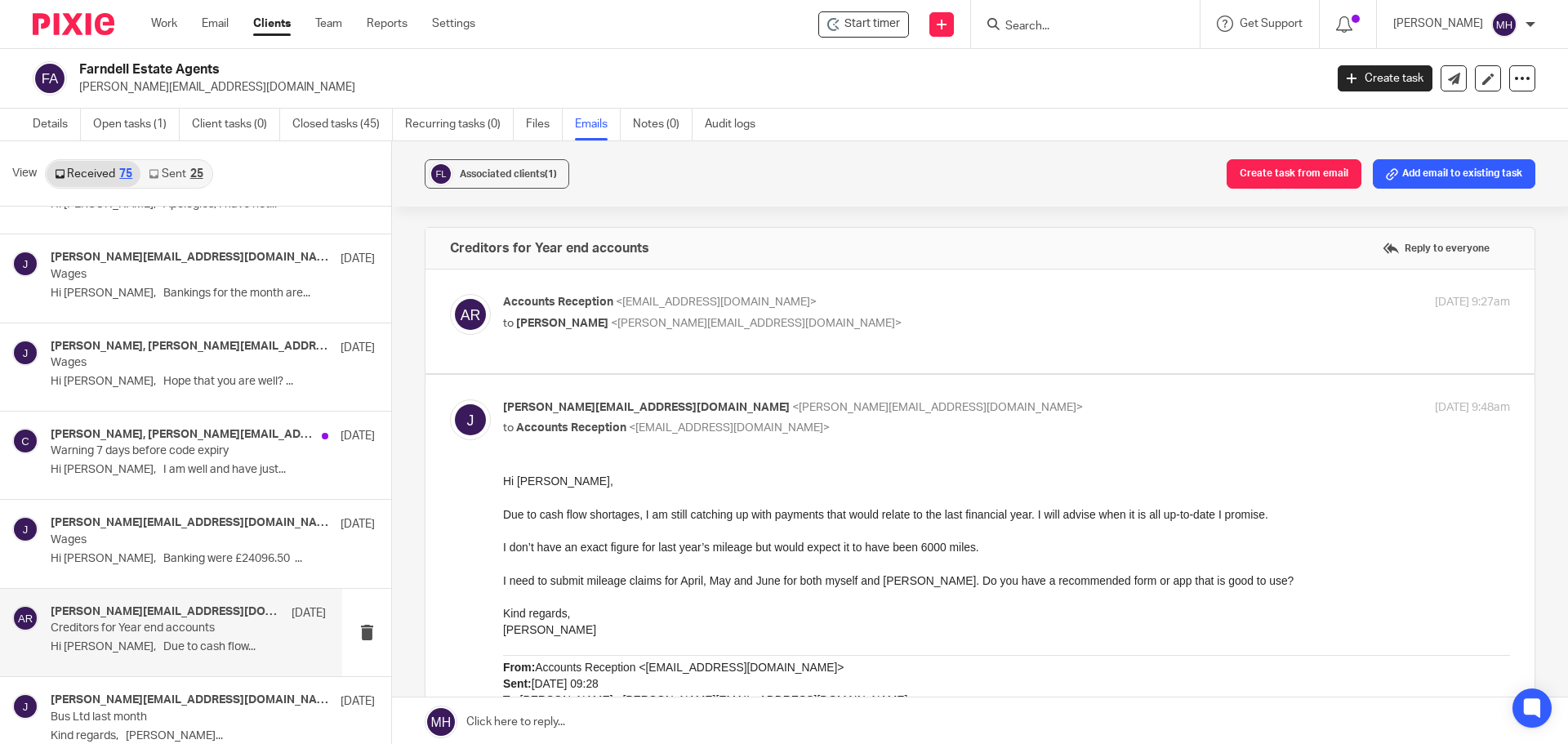
scroll to position [0, 0]
click at [977, 317] on p "to John Farndell <john@farndells.com>" at bounding box center [838, 323] width 671 height 17
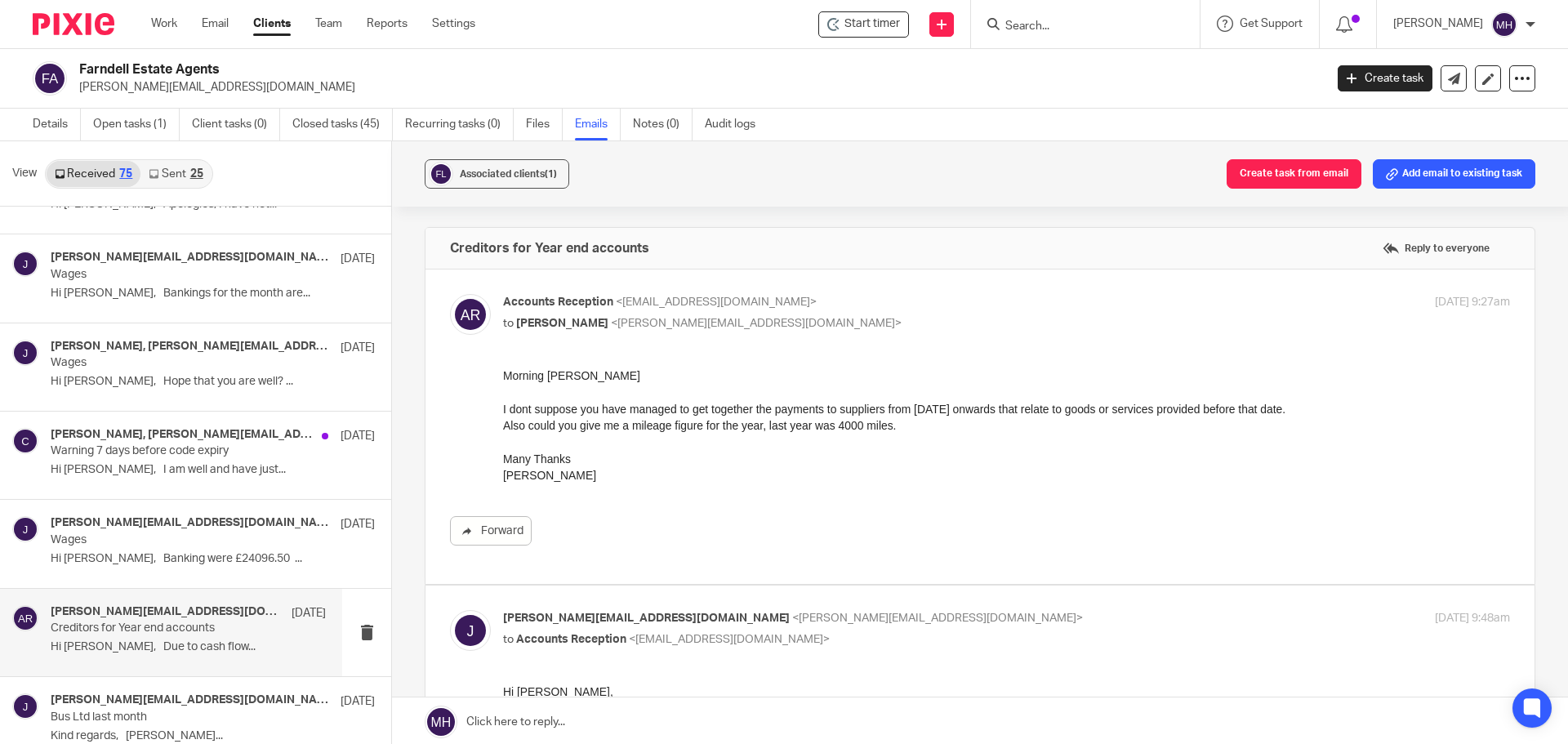
click at [935, 283] on label at bounding box center [980, 427] width 1109 height 314
click at [450, 293] on input "checkbox" at bounding box center [449, 293] width 1 height 1
checkbox input "false"
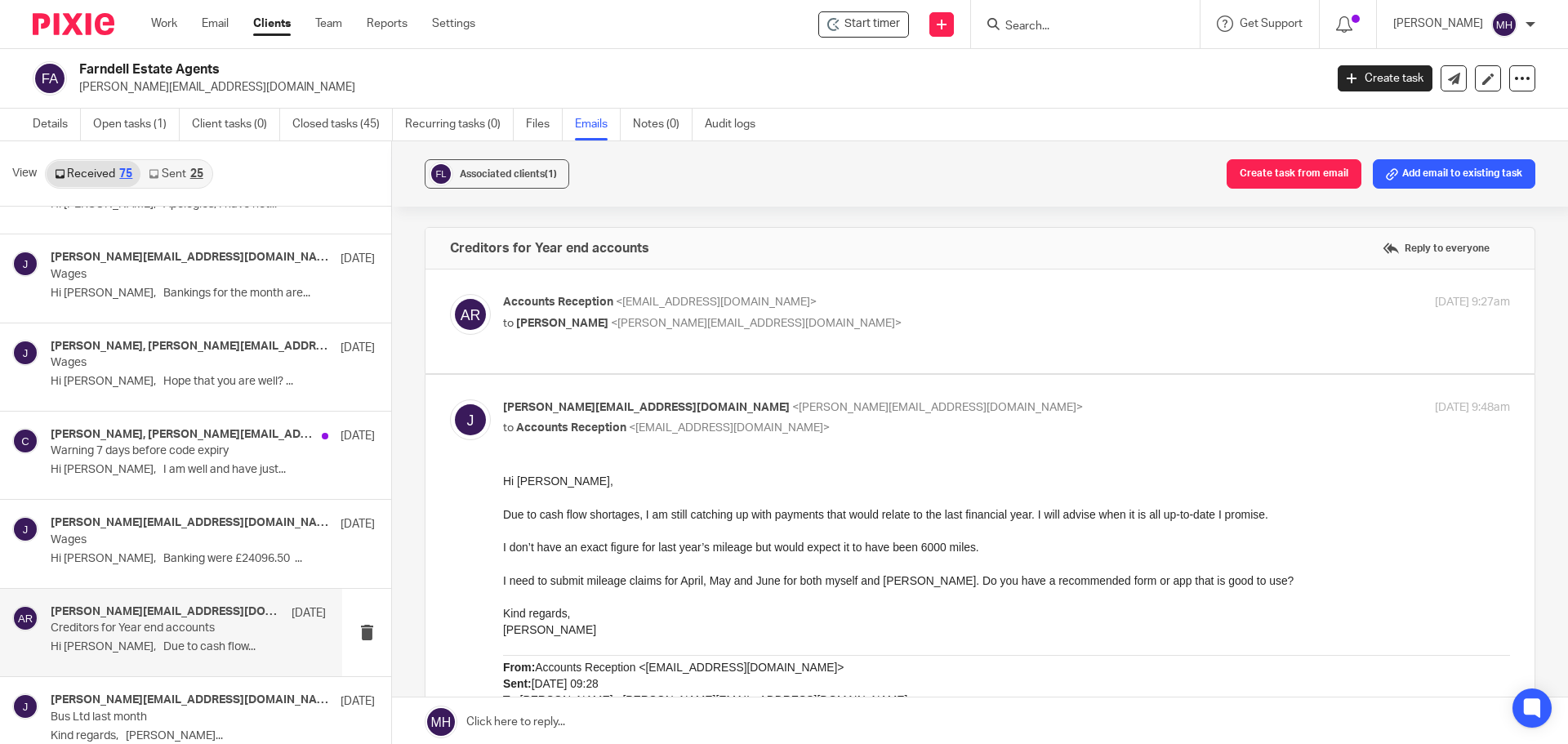
click at [957, 402] on p "john@farndells.com <john@farndells.com>" at bounding box center [838, 407] width 671 height 17
checkbox input "false"
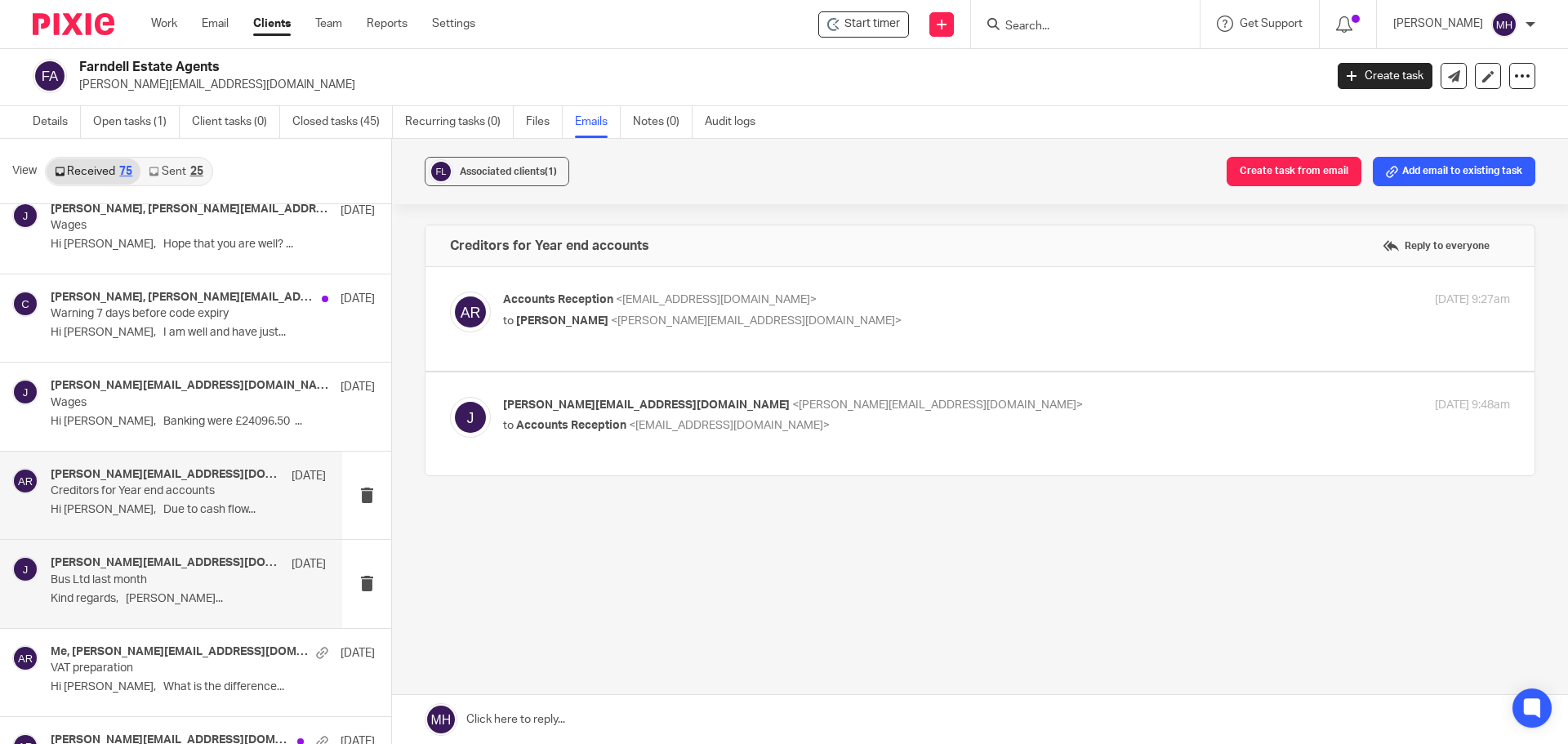
scroll to position [3675, 0]
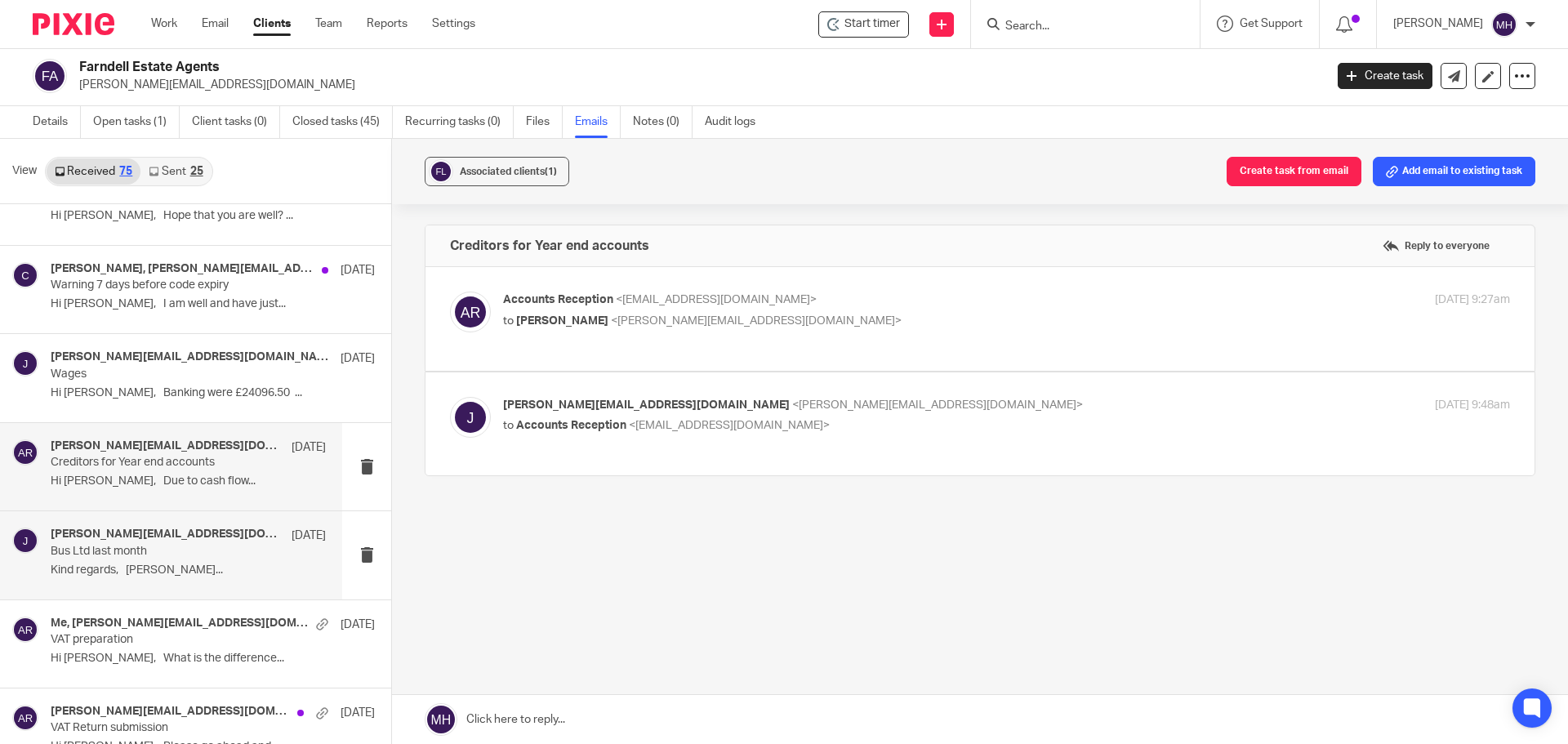
click at [211, 552] on p "Bus Ltd last month" at bounding box center [160, 552] width 221 height 14
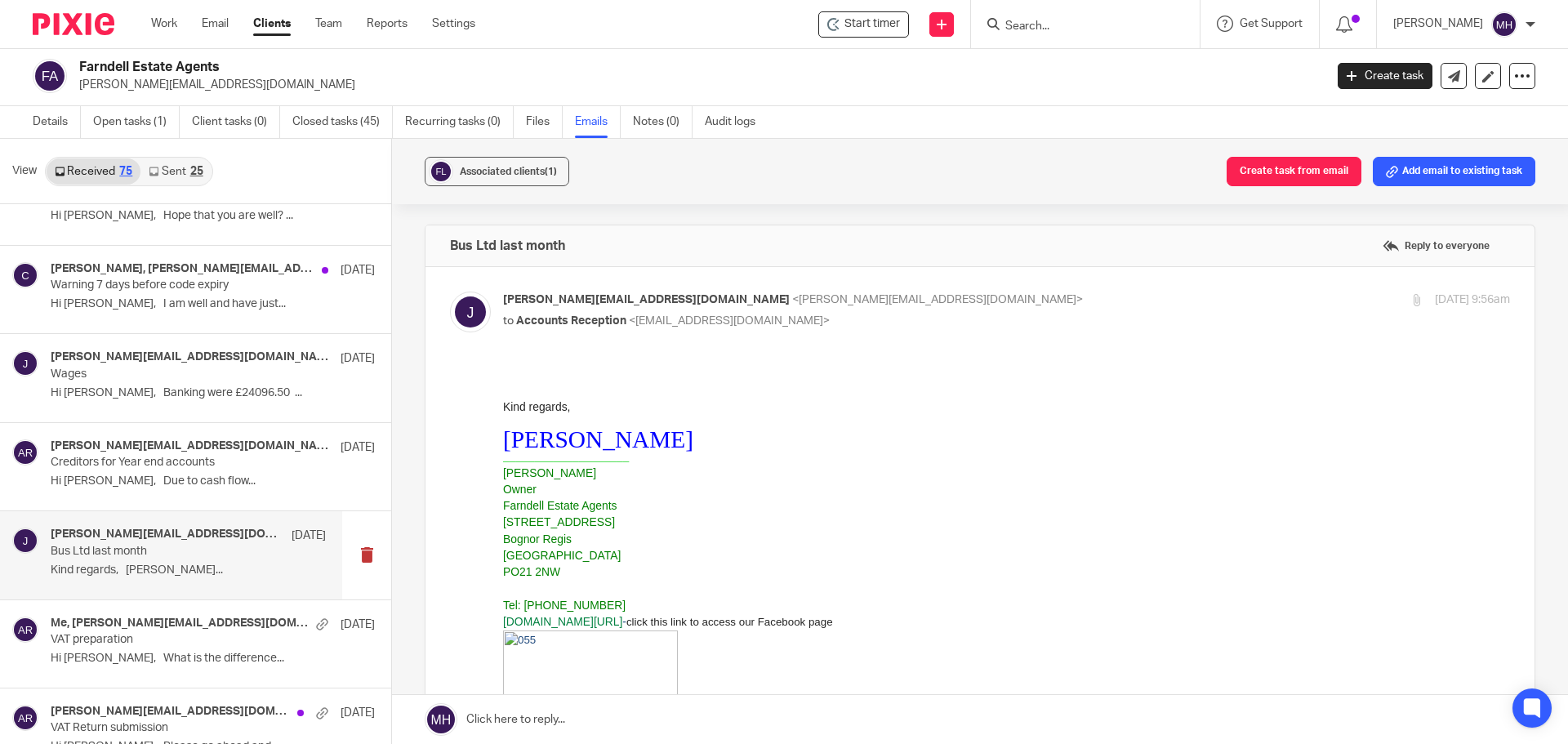
scroll to position [0, 0]
click at [973, 286] on label at bounding box center [980, 740] width 1109 height 946
click at [450, 291] on input "checkbox" at bounding box center [449, 291] width 1 height 1
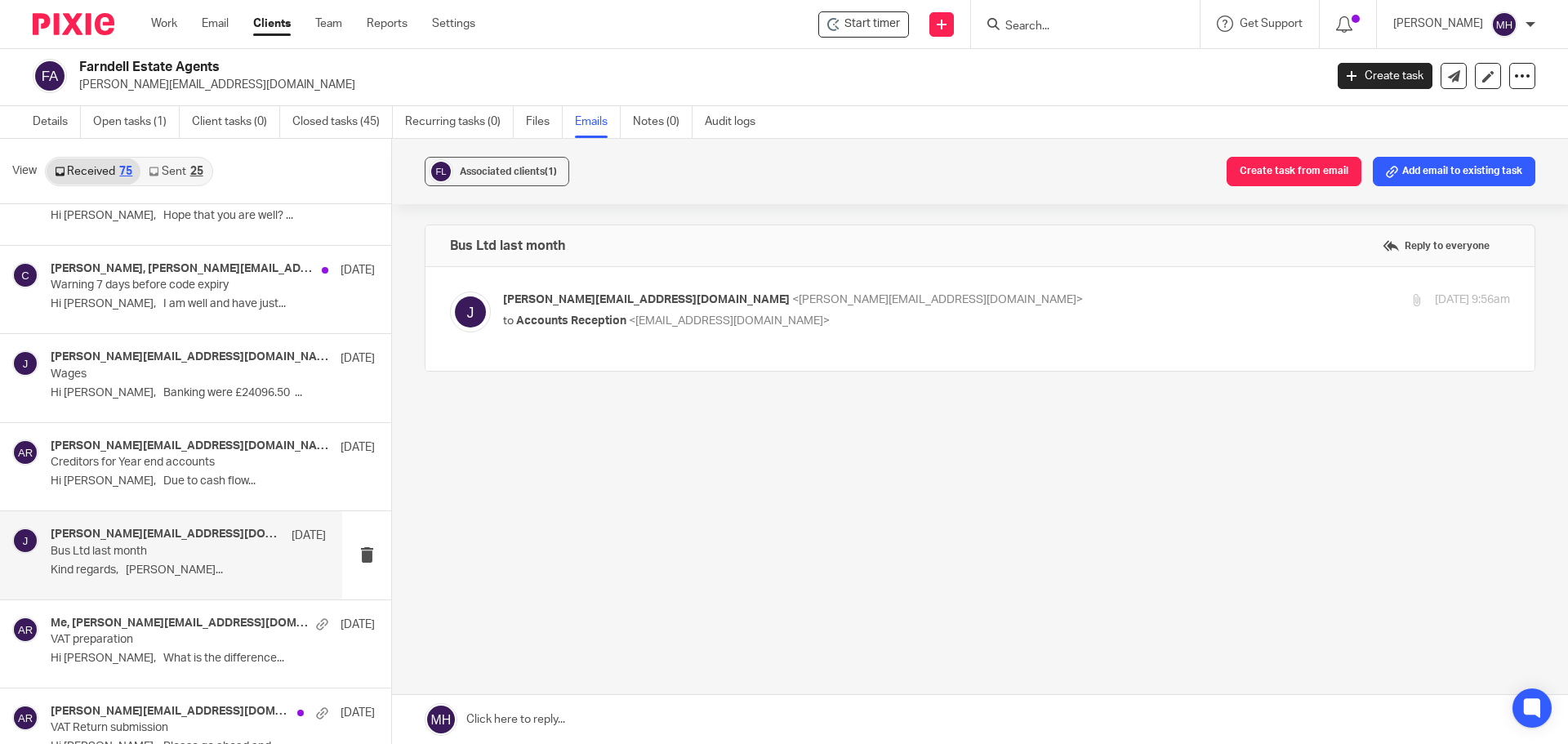
click at [973, 287] on label at bounding box center [980, 318] width 1109 height 103
click at [450, 291] on input "checkbox" at bounding box center [449, 291] width 1 height 1
checkbox input "true"
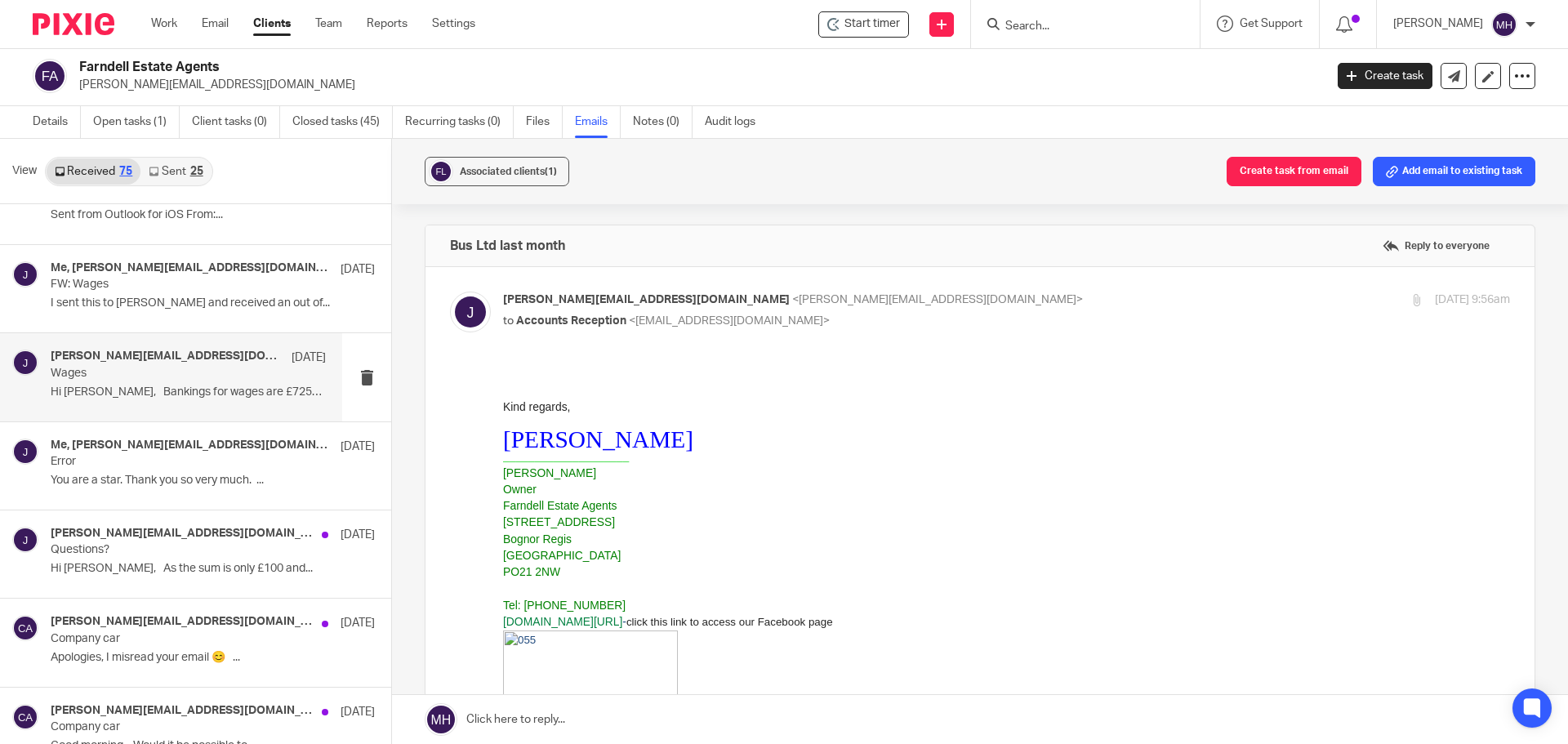
scroll to position [4409, 0]
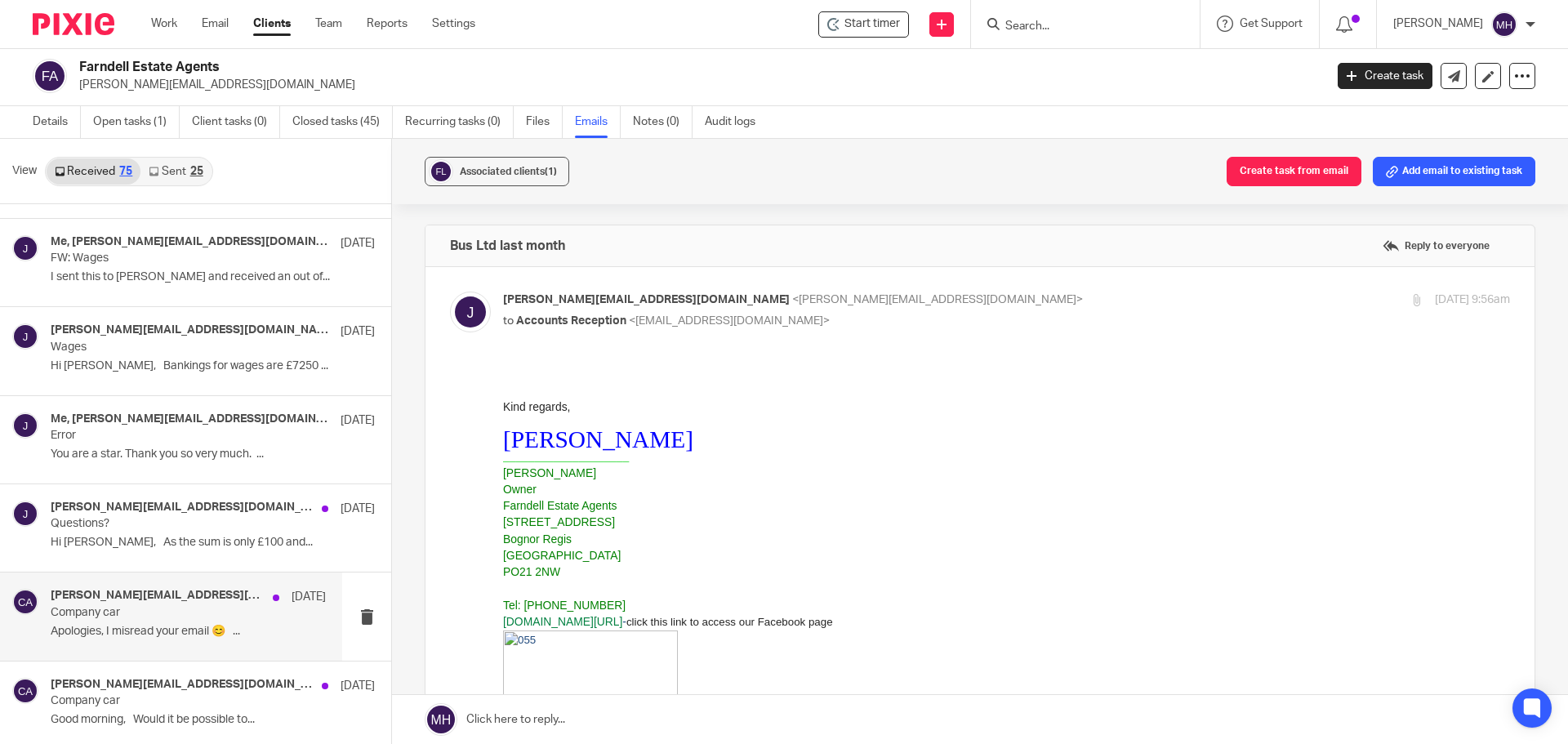
click at [149, 610] on p "Company car" at bounding box center [160, 613] width 221 height 14
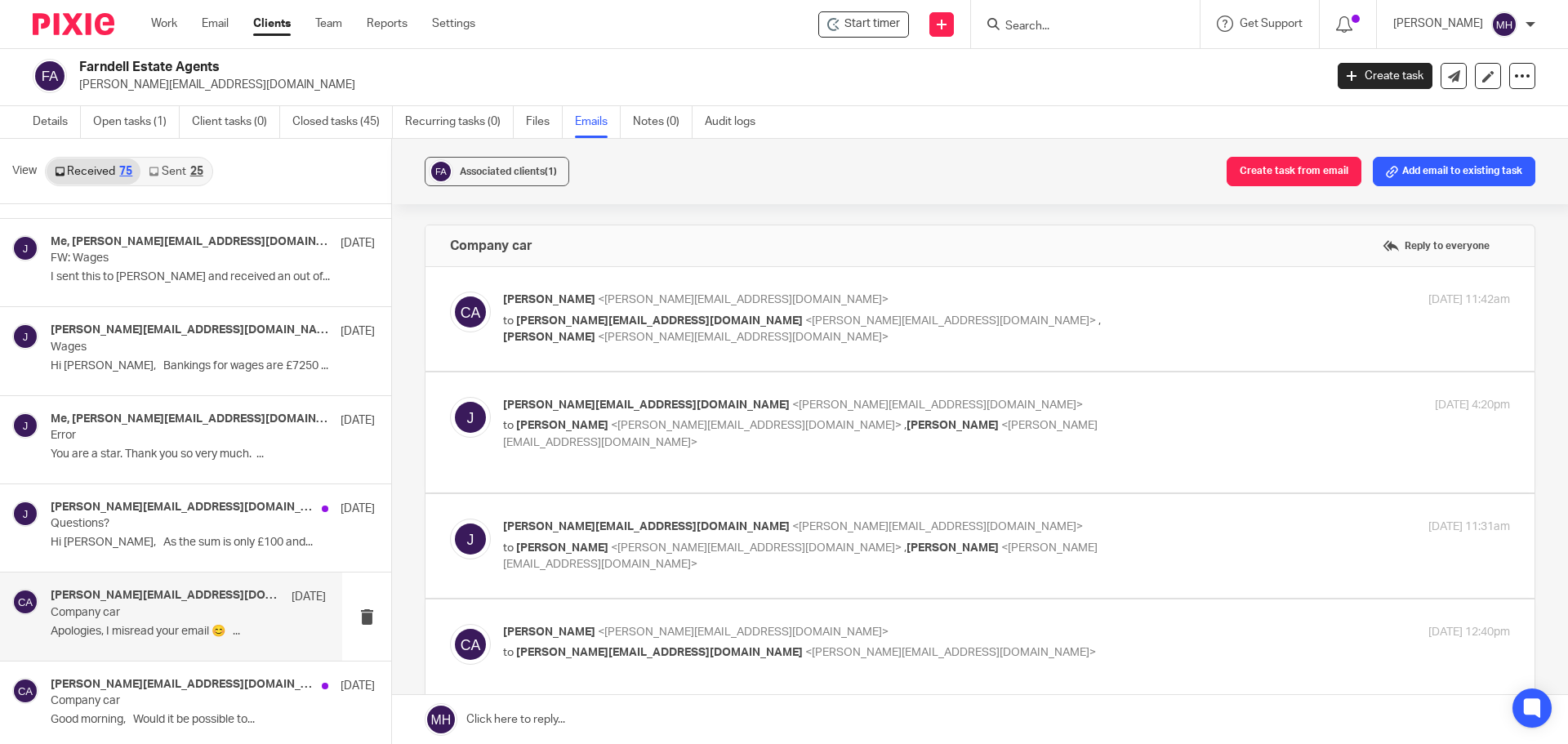
scroll to position [0, 0]
click at [881, 293] on p "Chris Adams <chris@boldenandlong.co.uk>" at bounding box center [838, 300] width 671 height 17
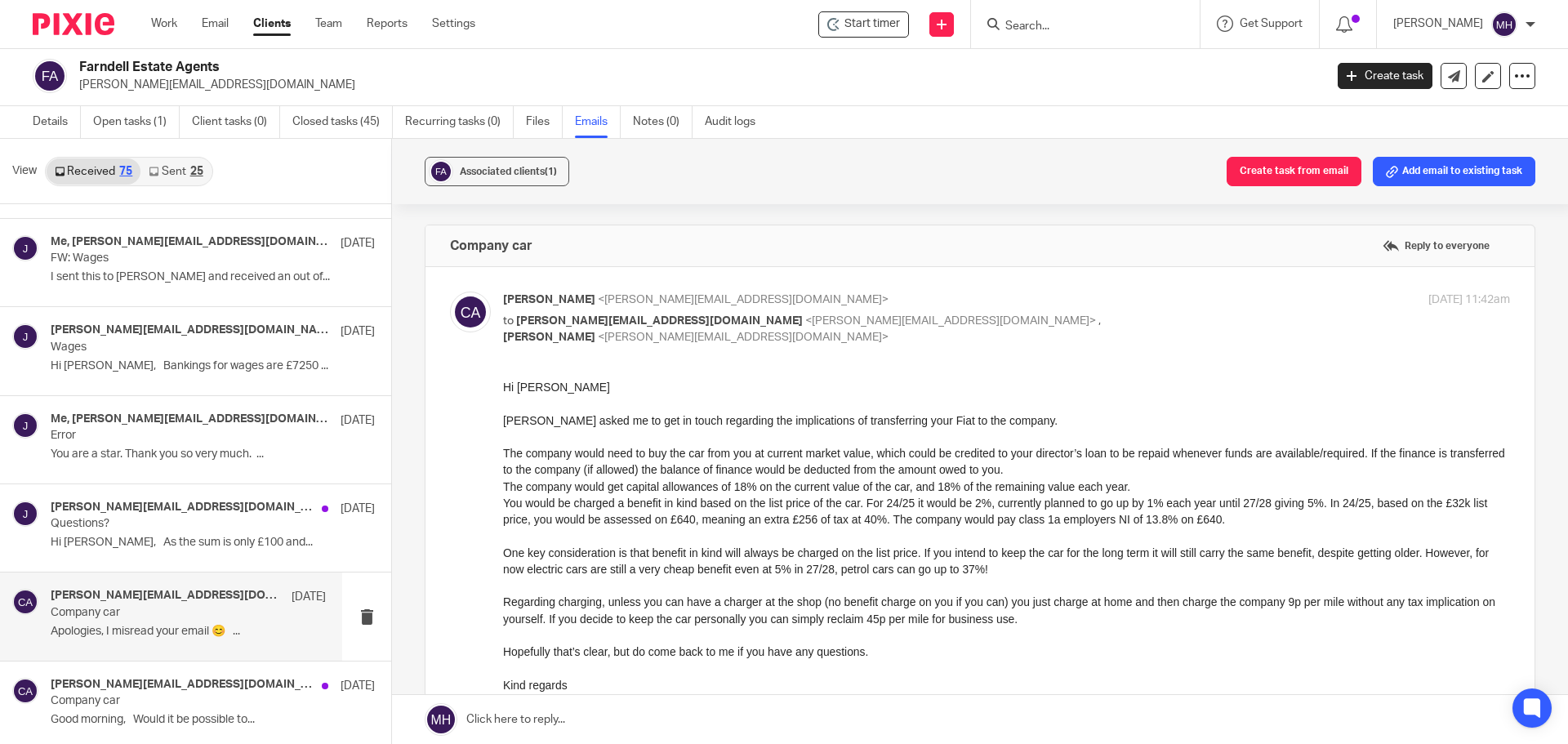
click at [1060, 285] on label at bounding box center [980, 605] width 1109 height 678
click at [450, 291] on input "checkbox" at bounding box center [449, 291] width 1 height 1
checkbox input "false"
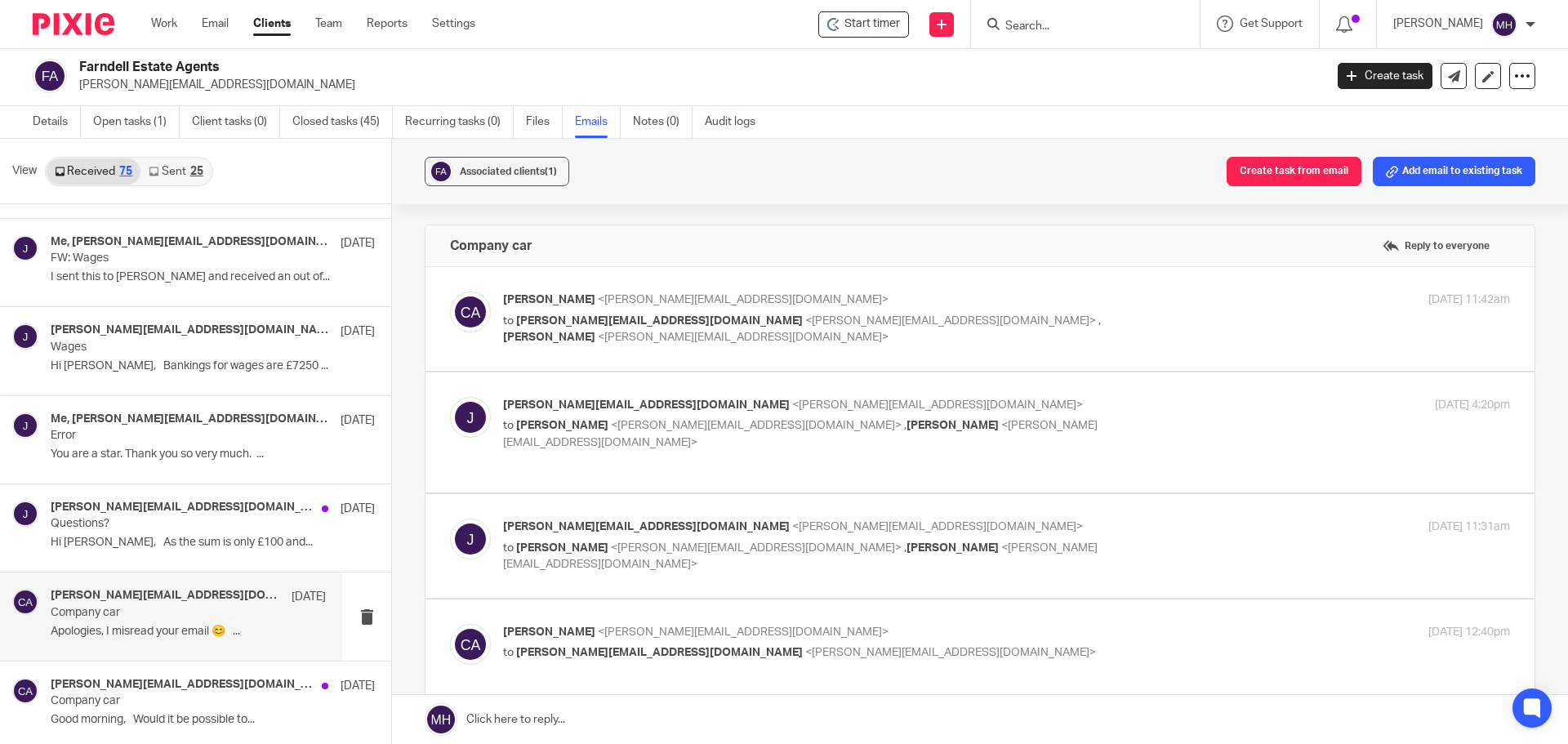
click at [1043, 401] on p "john@farndells.com <john@farndells.com>" at bounding box center [838, 406] width 671 height 17
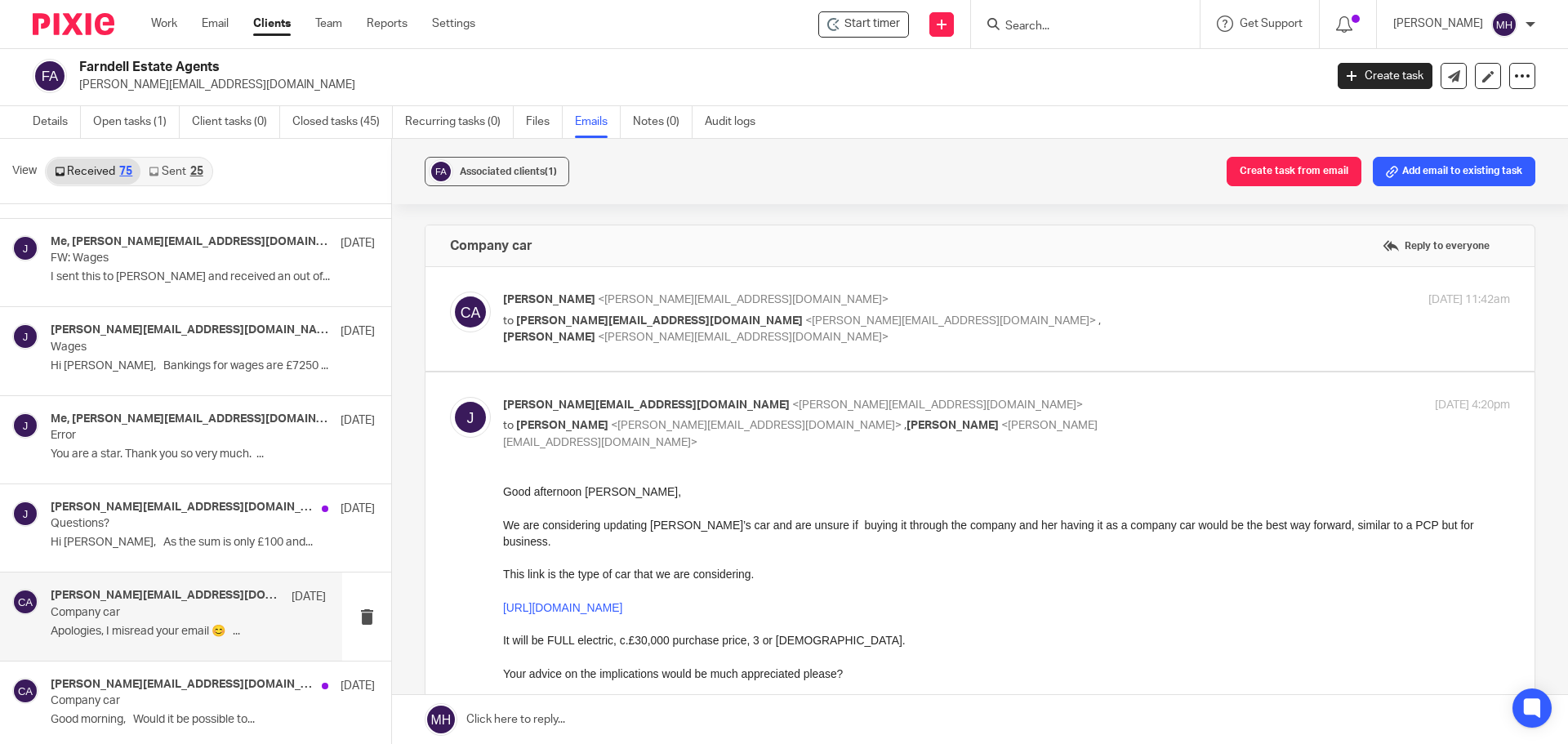
scroll to position [81, 0]
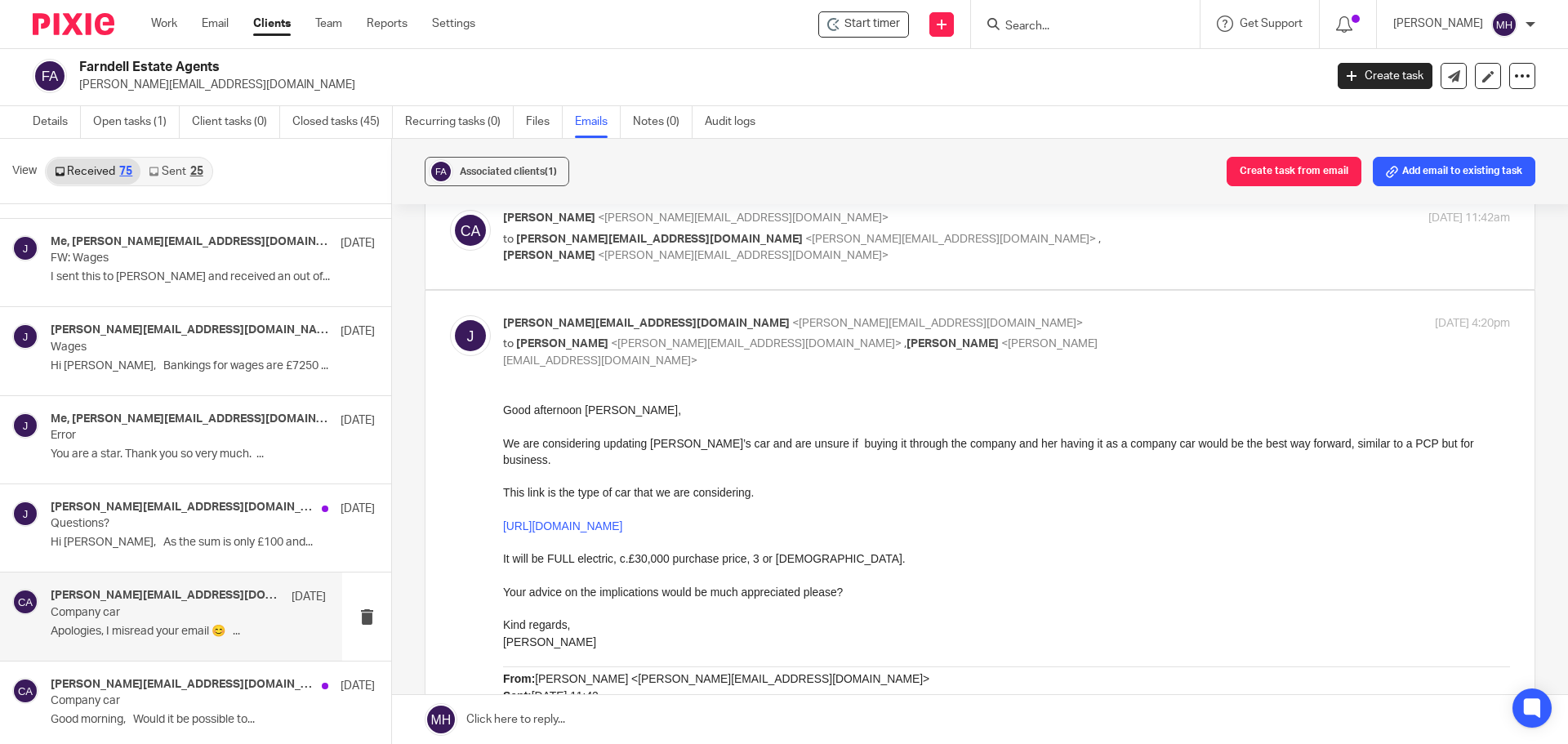
click at [450, 314] on input "checkbox" at bounding box center [449, 314] width 1 height 1
checkbox input "false"
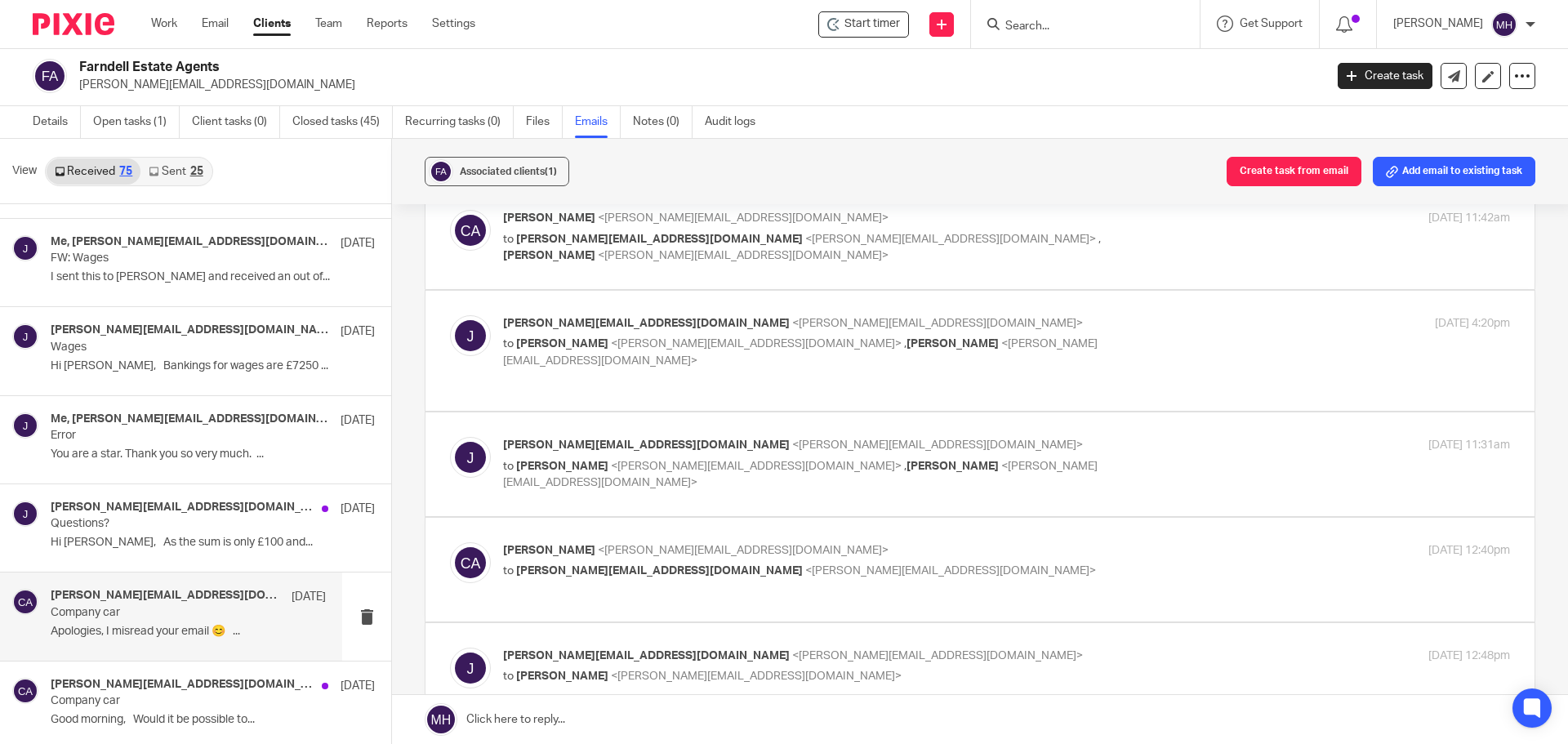
click at [1041, 437] on p "john@farndells.com <john@farndells.com>" at bounding box center [838, 445] width 671 height 17
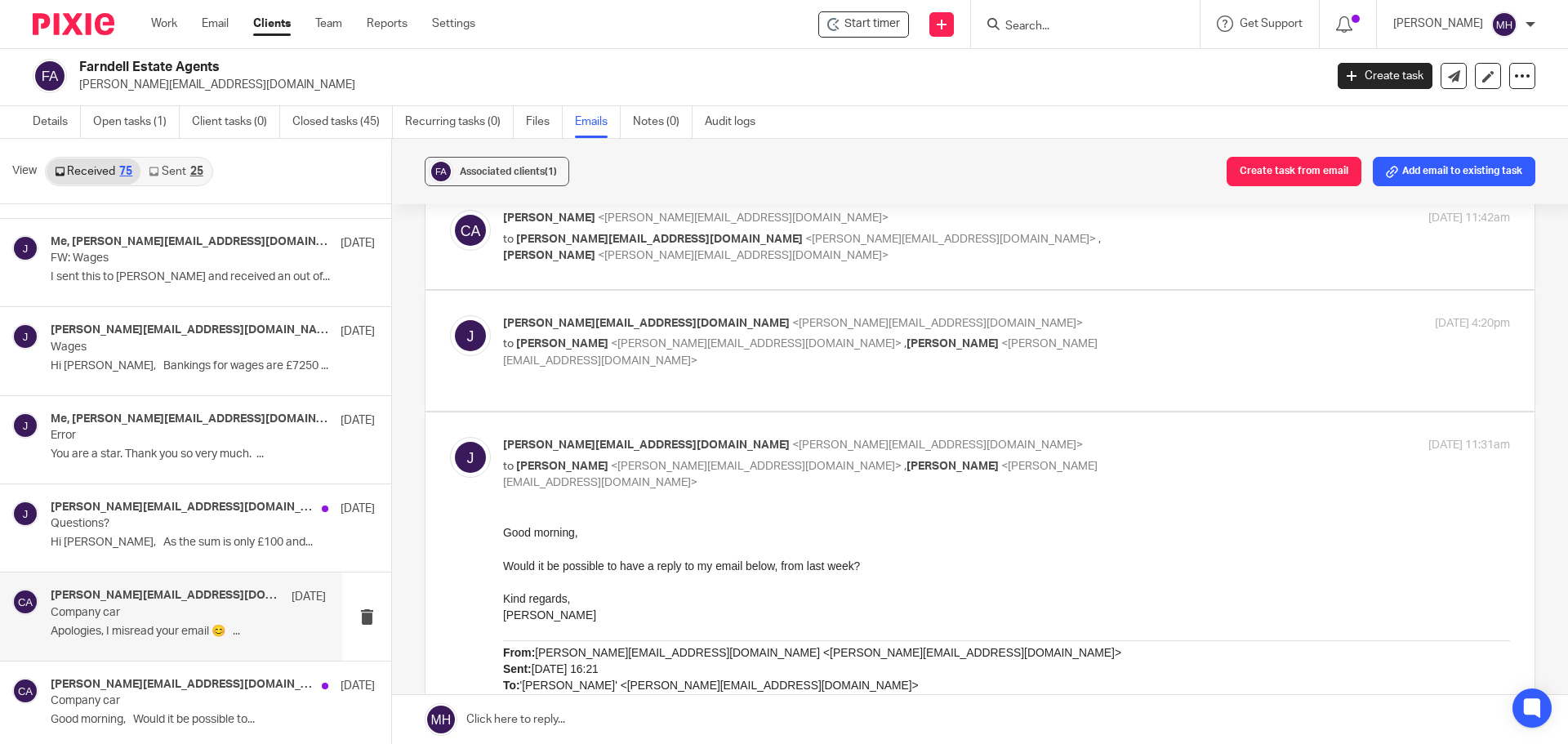
scroll to position [0, 0]
click at [450, 436] on input "checkbox" at bounding box center [449, 436] width 1 height 1
checkbox input "false"
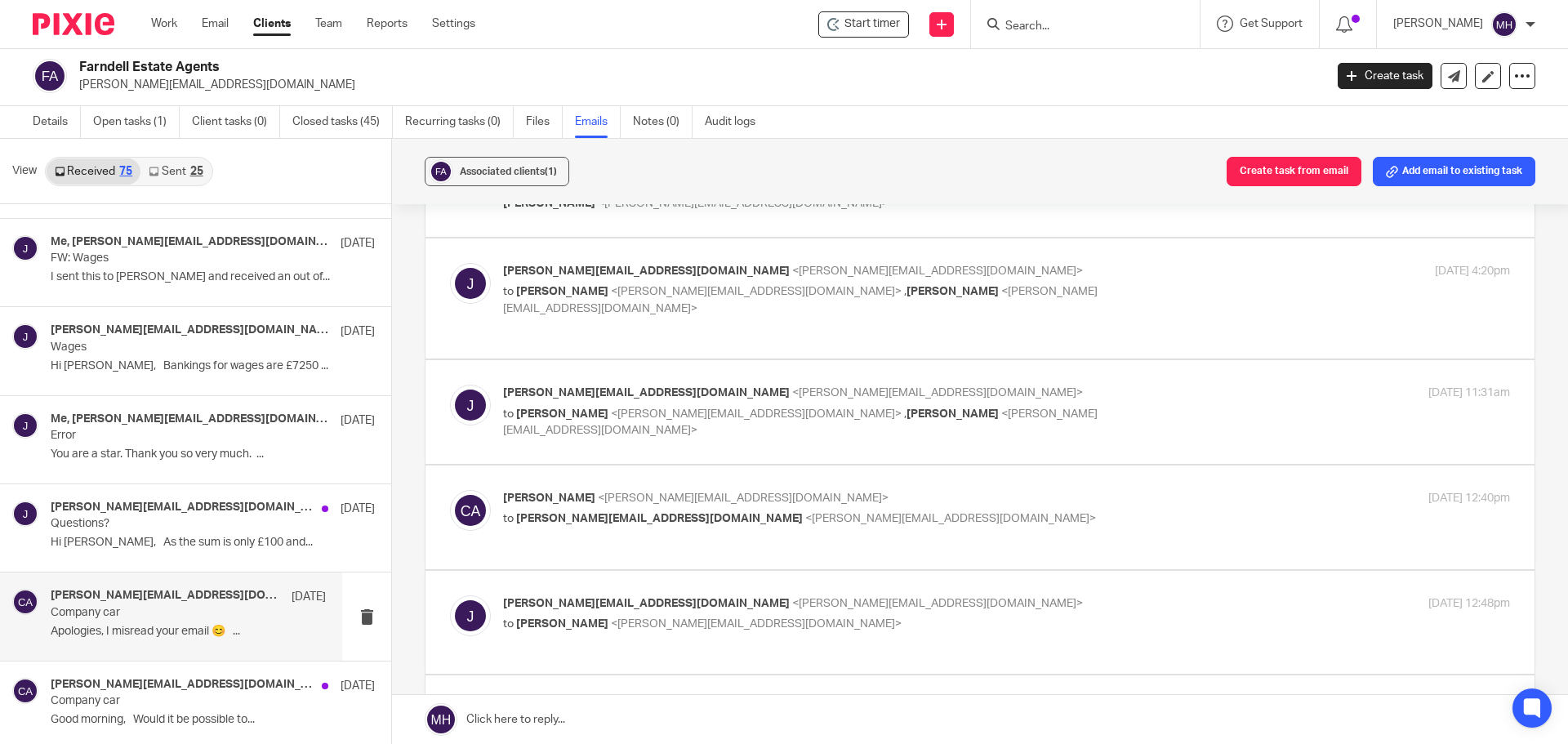
scroll to position [163, 0]
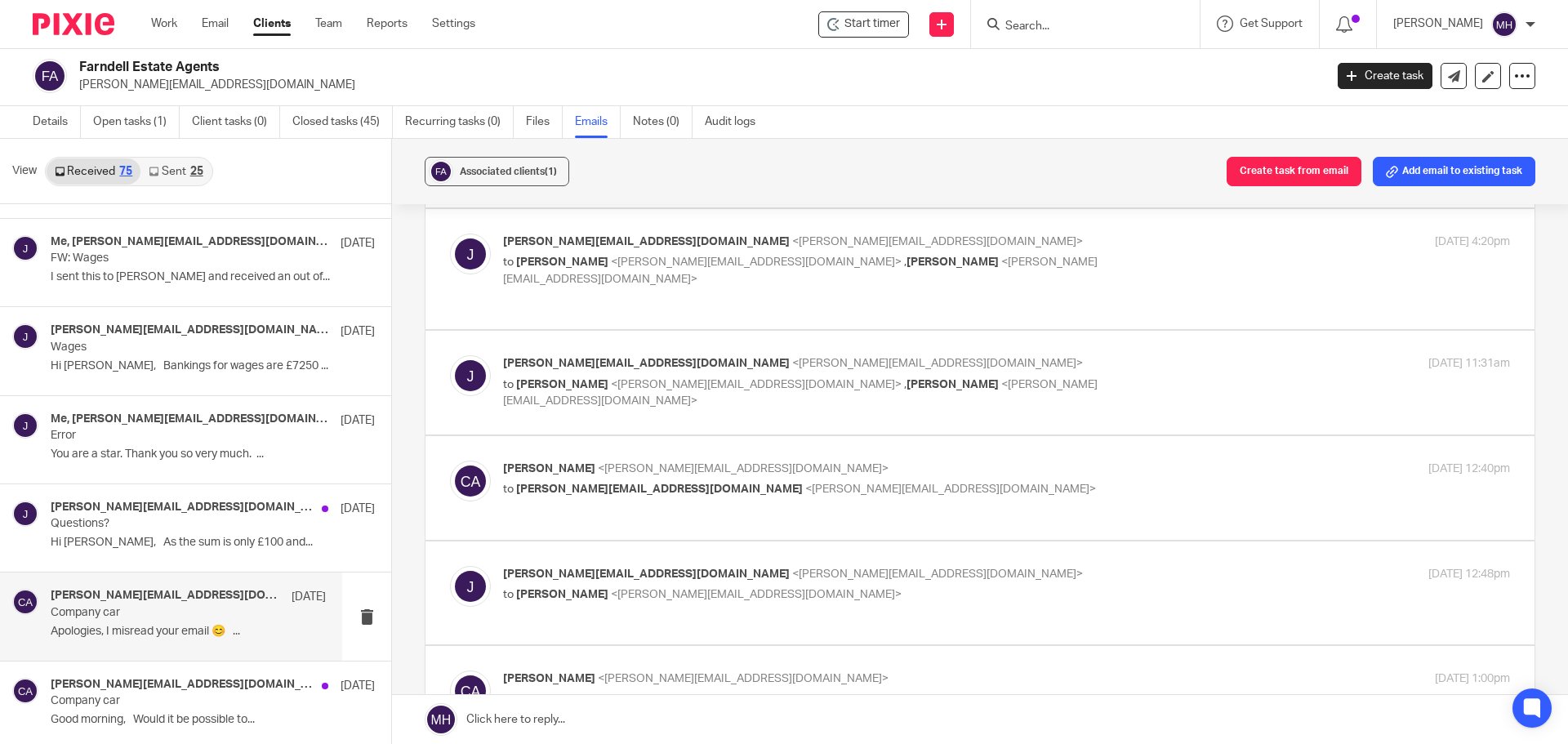
click at [805, 460] on p "Chris Adams <chris@boldenandlong.co.uk>" at bounding box center [838, 469] width 671 height 17
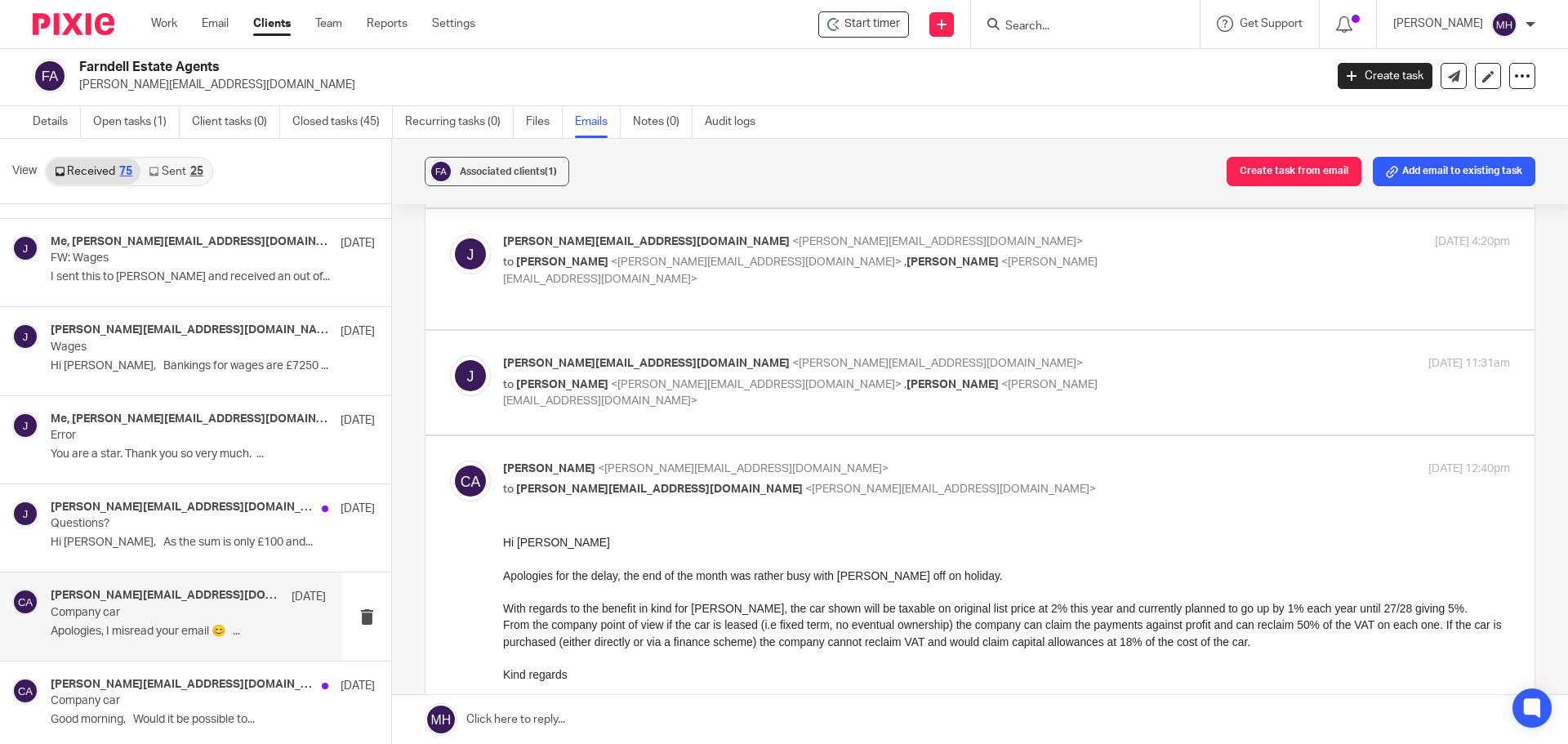
scroll to position [245, 0]
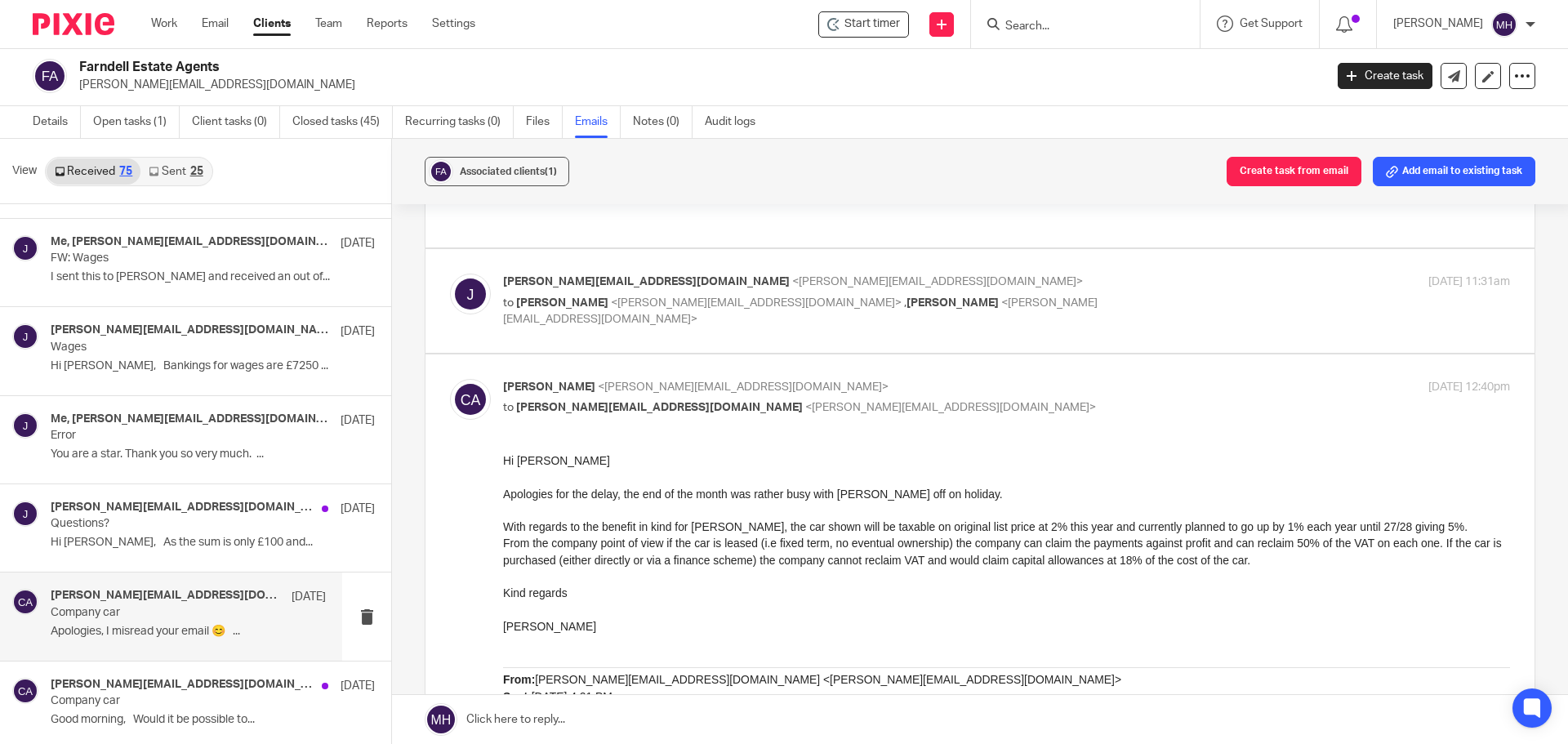
click at [450, 378] on input "checkbox" at bounding box center [449, 378] width 1 height 1
checkbox input "false"
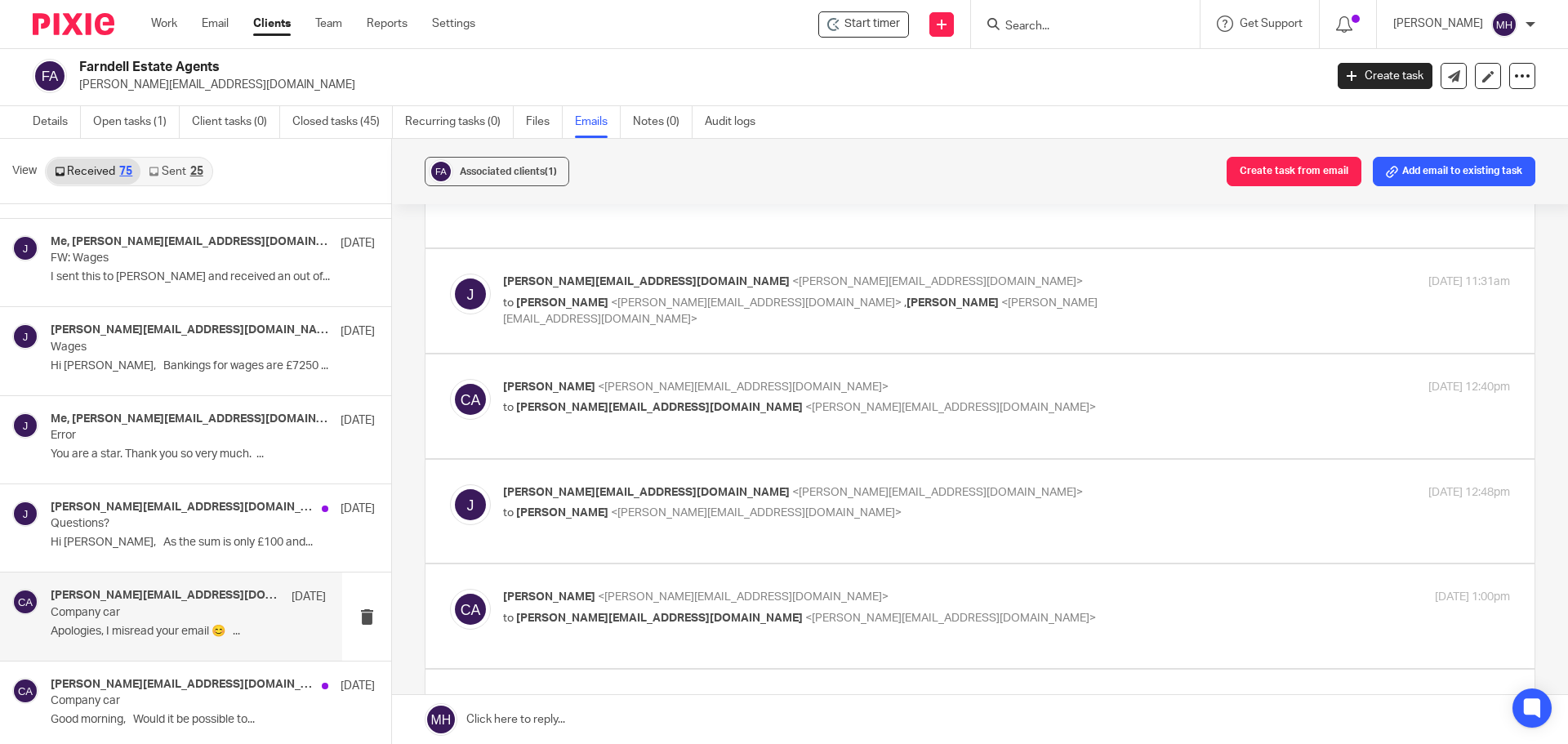
click at [947, 485] on p "john@farndells.com <john@farndells.com>" at bounding box center [838, 493] width 671 height 17
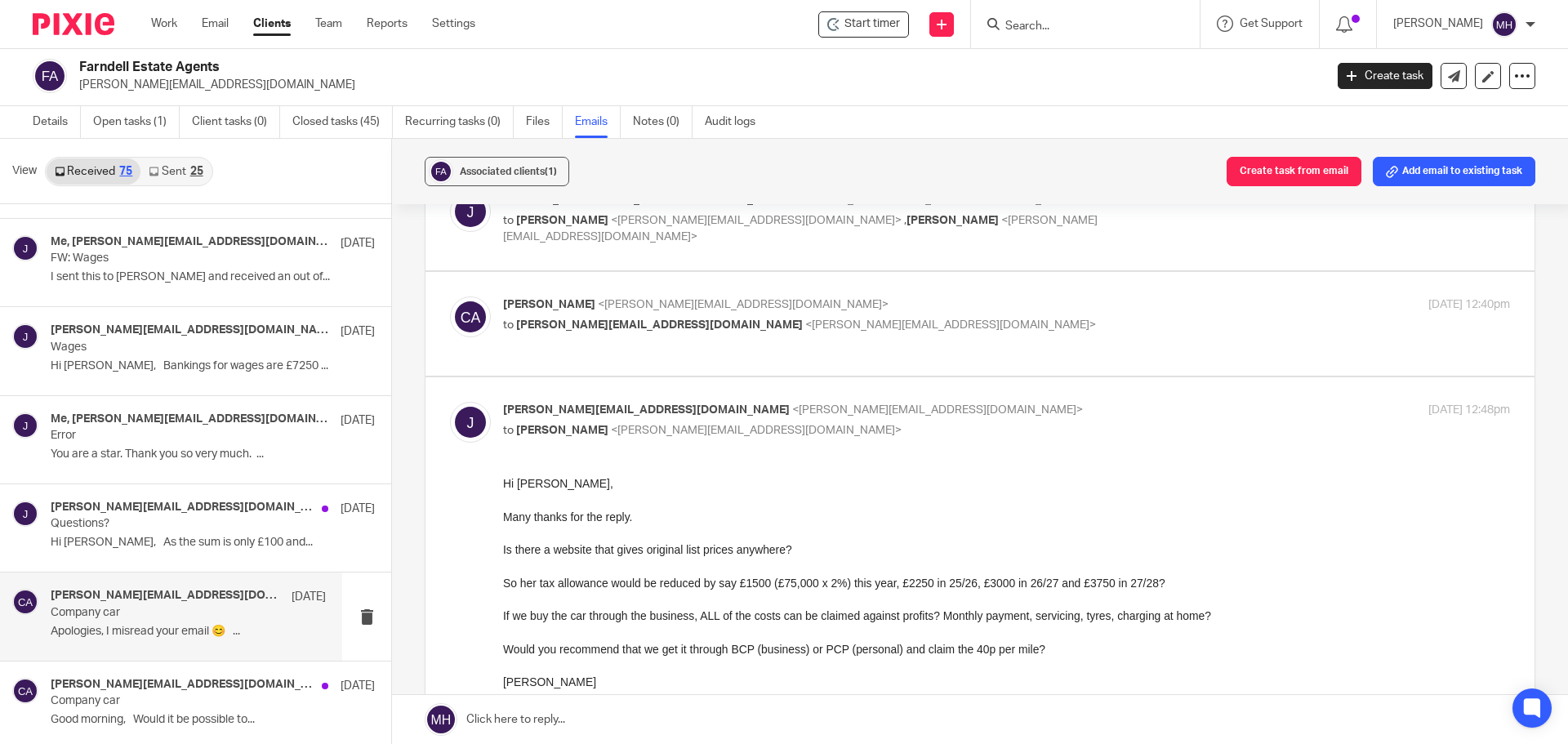
scroll to position [408, 0]
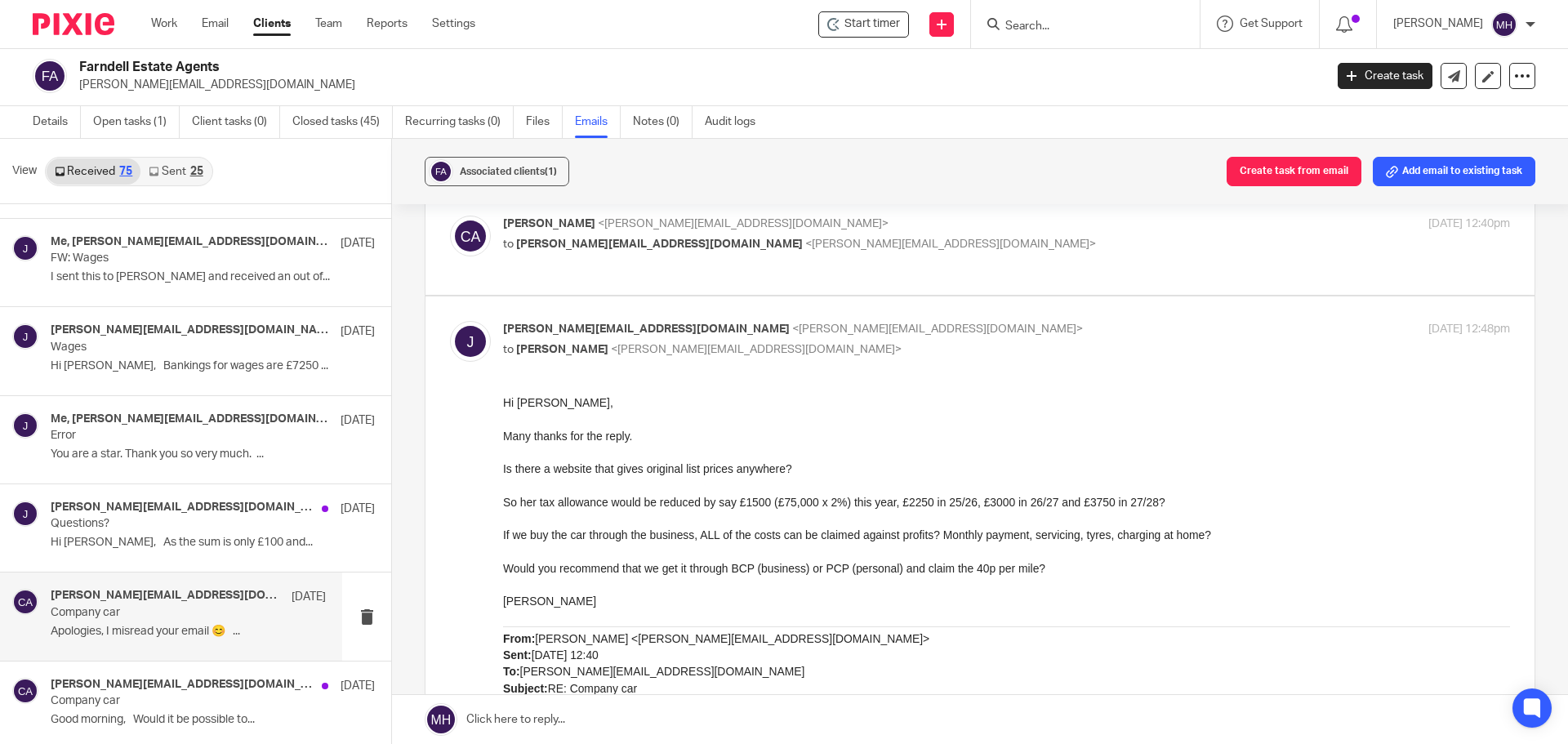
click at [960, 321] on p "john@farndells.com <john@farndells.com>" at bounding box center [838, 329] width 671 height 17
checkbox input "false"
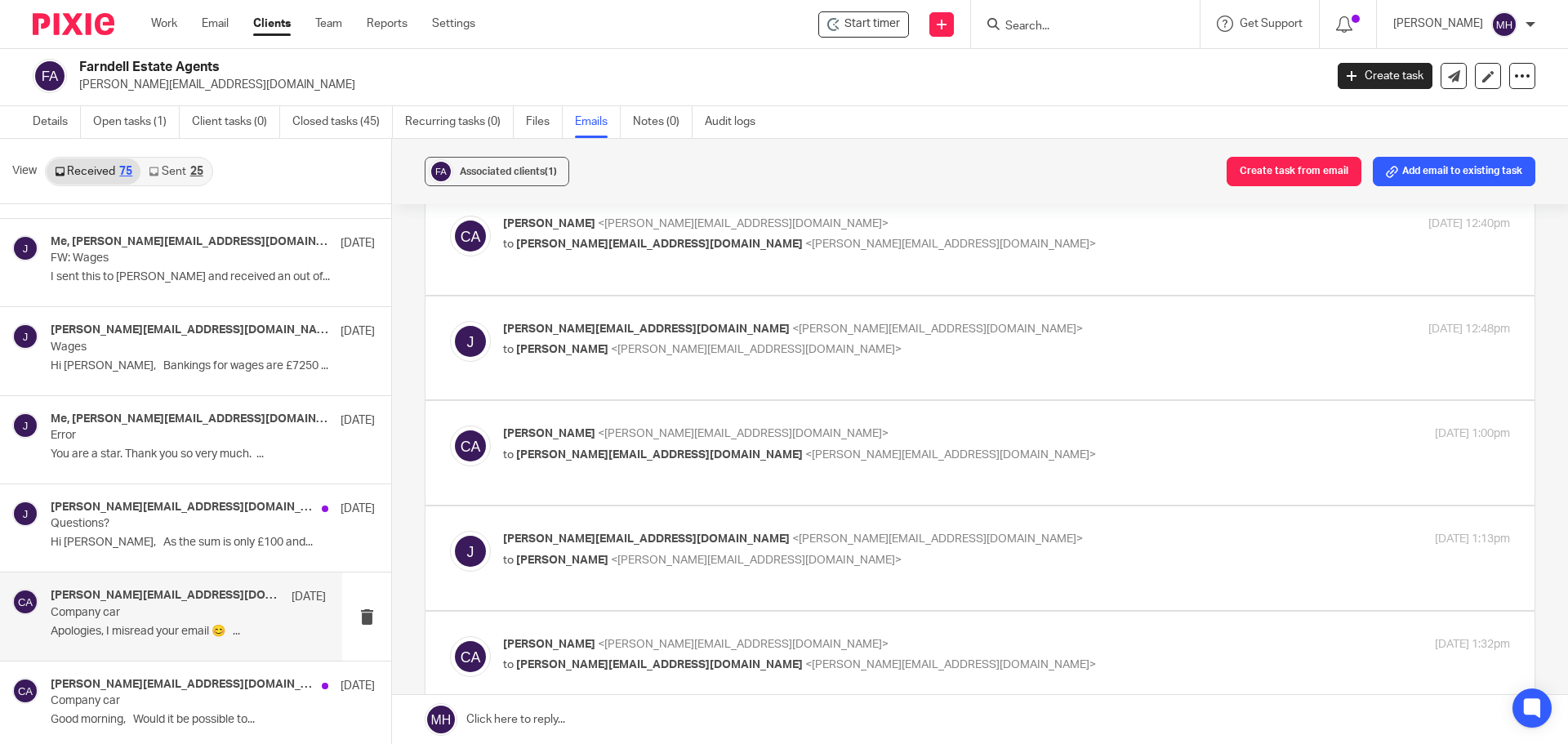
click at [956, 426] on p "Chris Adams <chris@boldenandlong.co.uk>" at bounding box center [838, 434] width 671 height 17
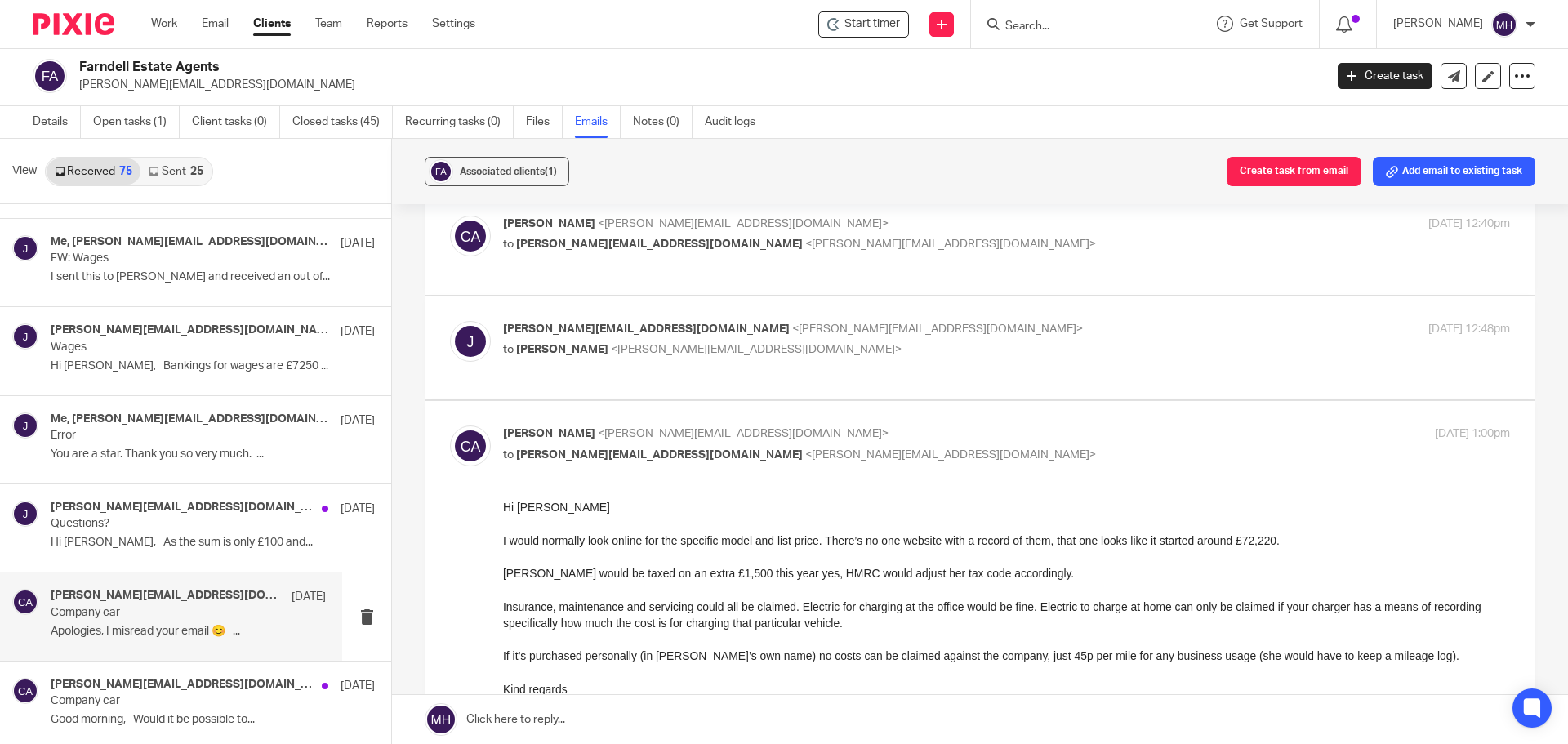
scroll to position [0, 0]
click at [956, 426] on p "Chris Adams <chris@boldenandlong.co.uk>" at bounding box center [838, 434] width 671 height 17
checkbox input "false"
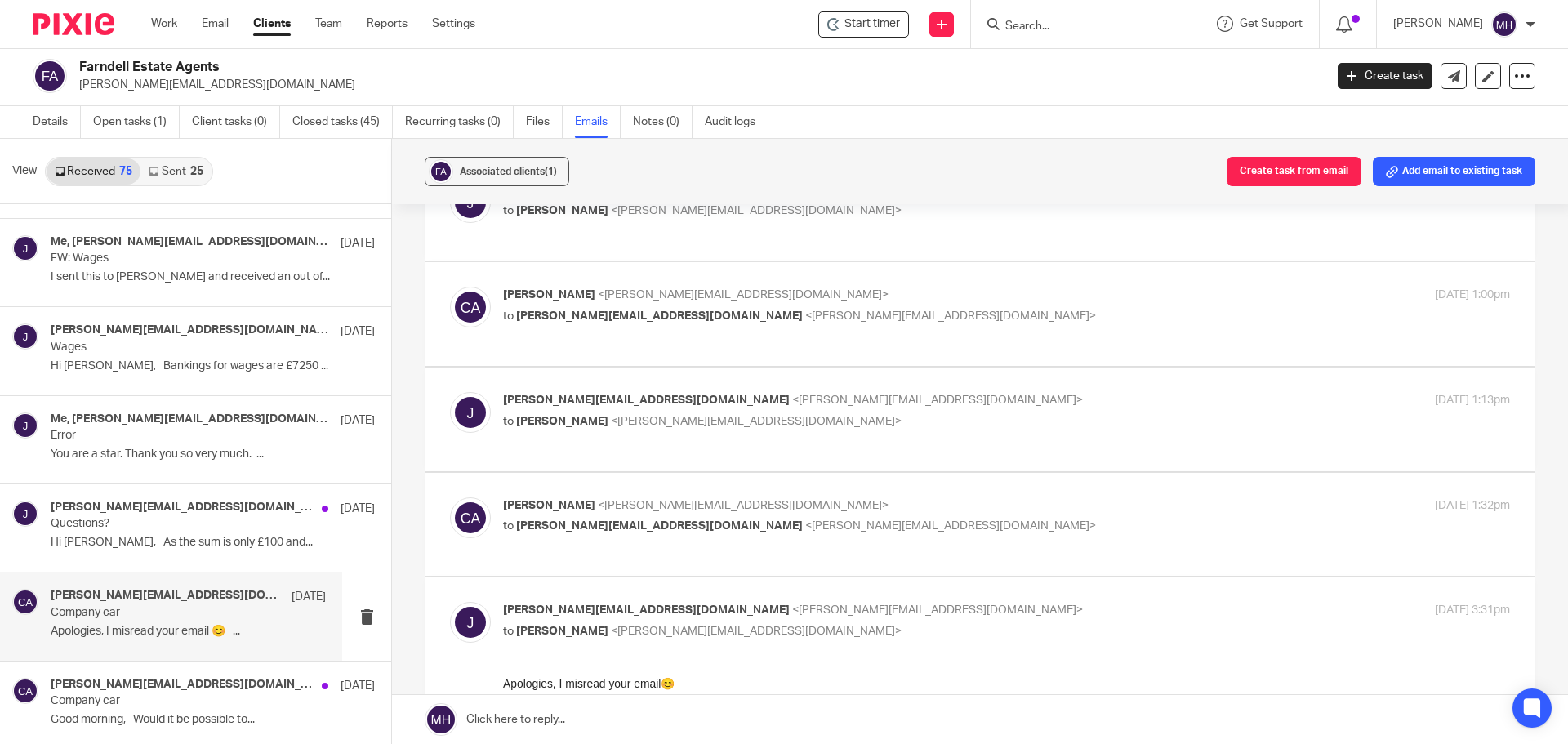
scroll to position [572, 0]
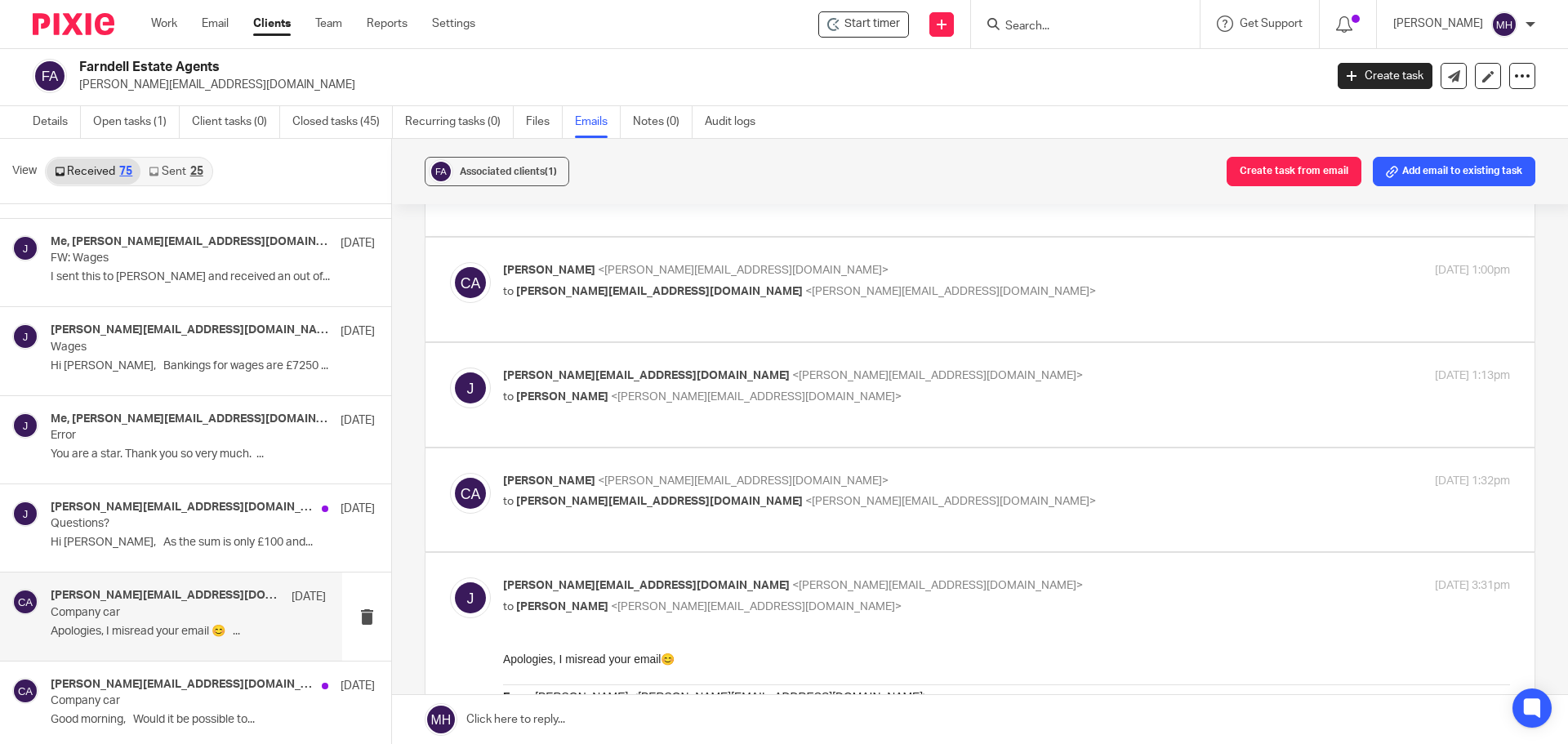
click at [960, 364] on label at bounding box center [980, 394] width 1109 height 103
click at [450, 367] on input "checkbox" at bounding box center [449, 367] width 1 height 1
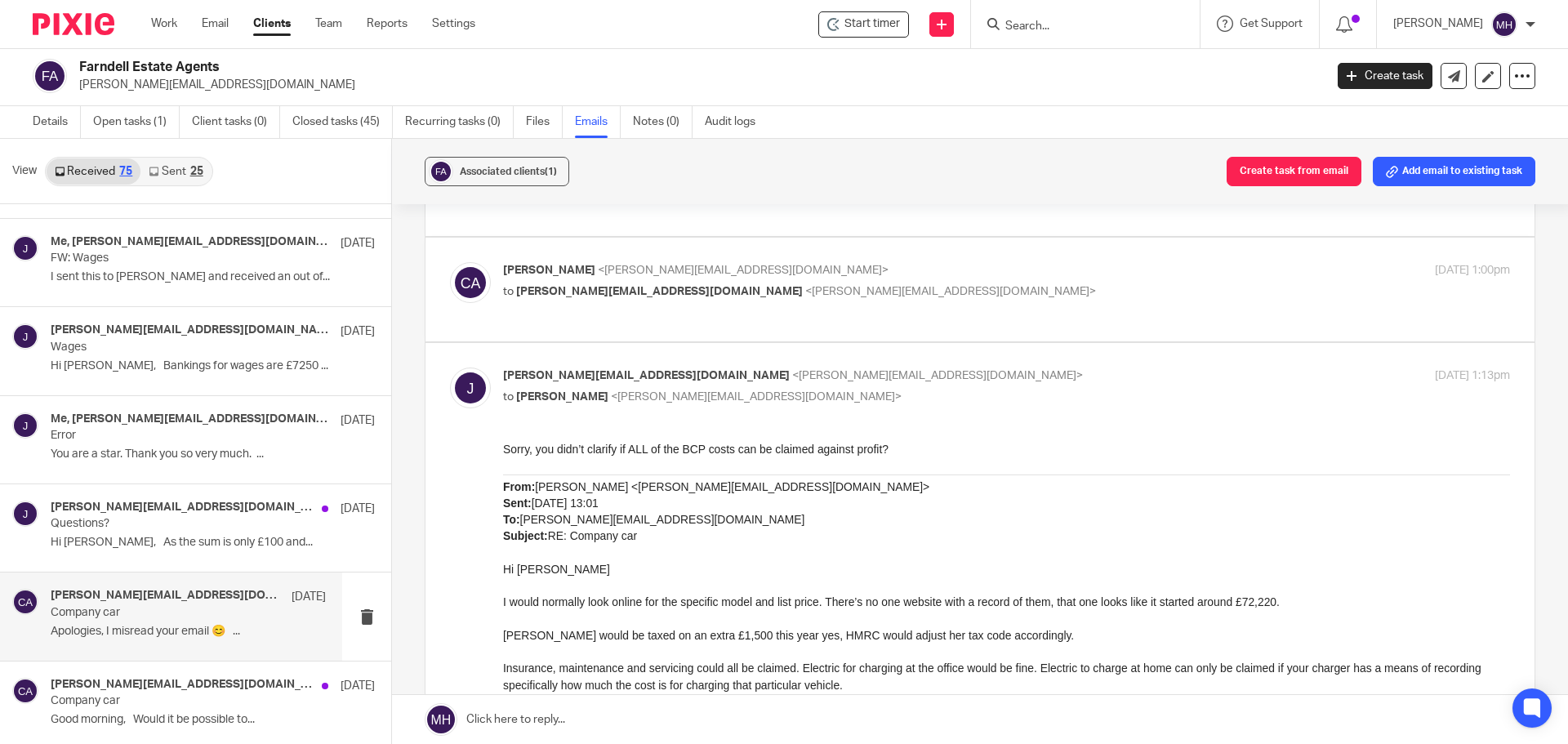
scroll to position [0, 0]
click at [450, 367] on input "checkbox" at bounding box center [449, 367] width 1 height 1
checkbox input "false"
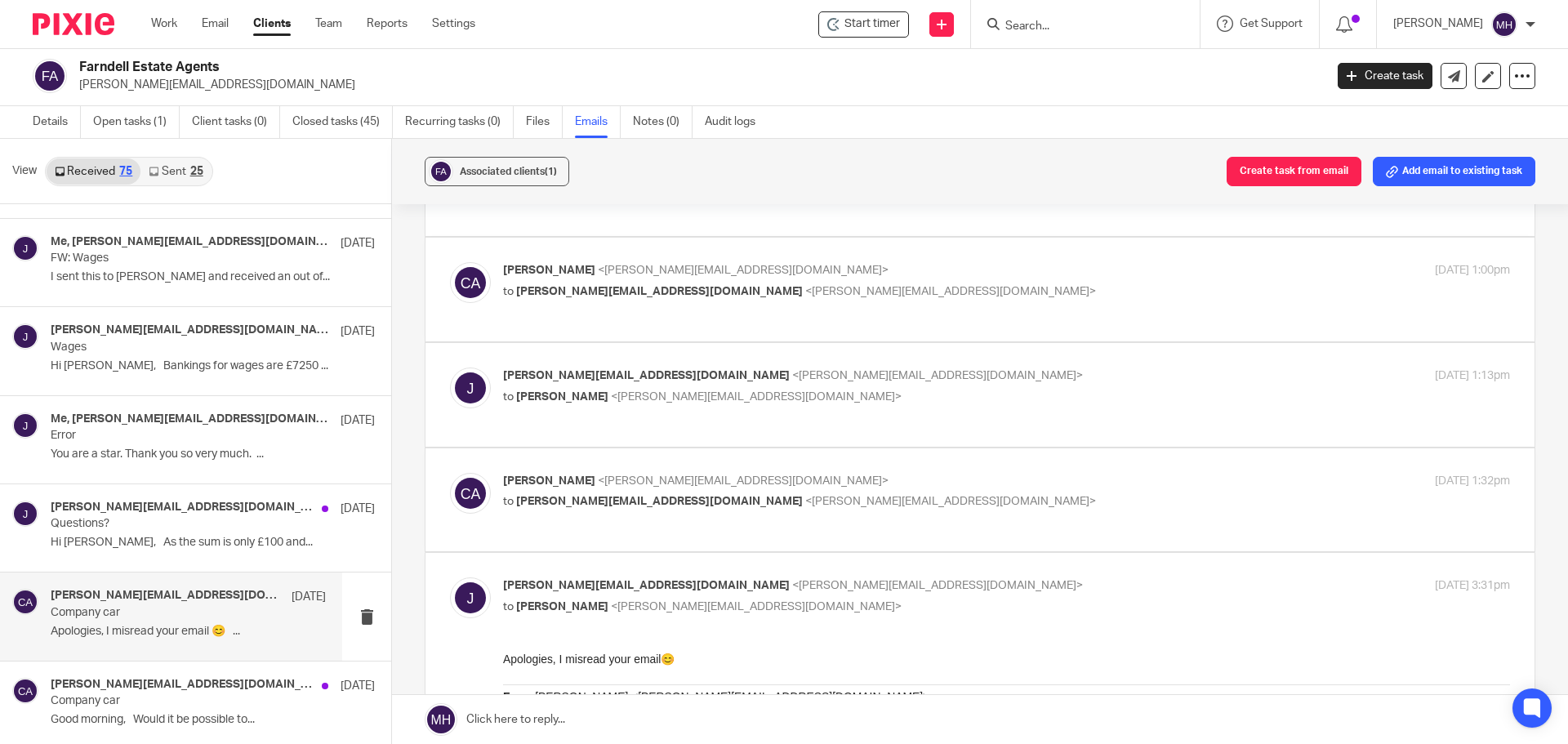
click at [963, 464] on label at bounding box center [980, 500] width 1109 height 103
click at [450, 472] on input "checkbox" at bounding box center [449, 472] width 1 height 1
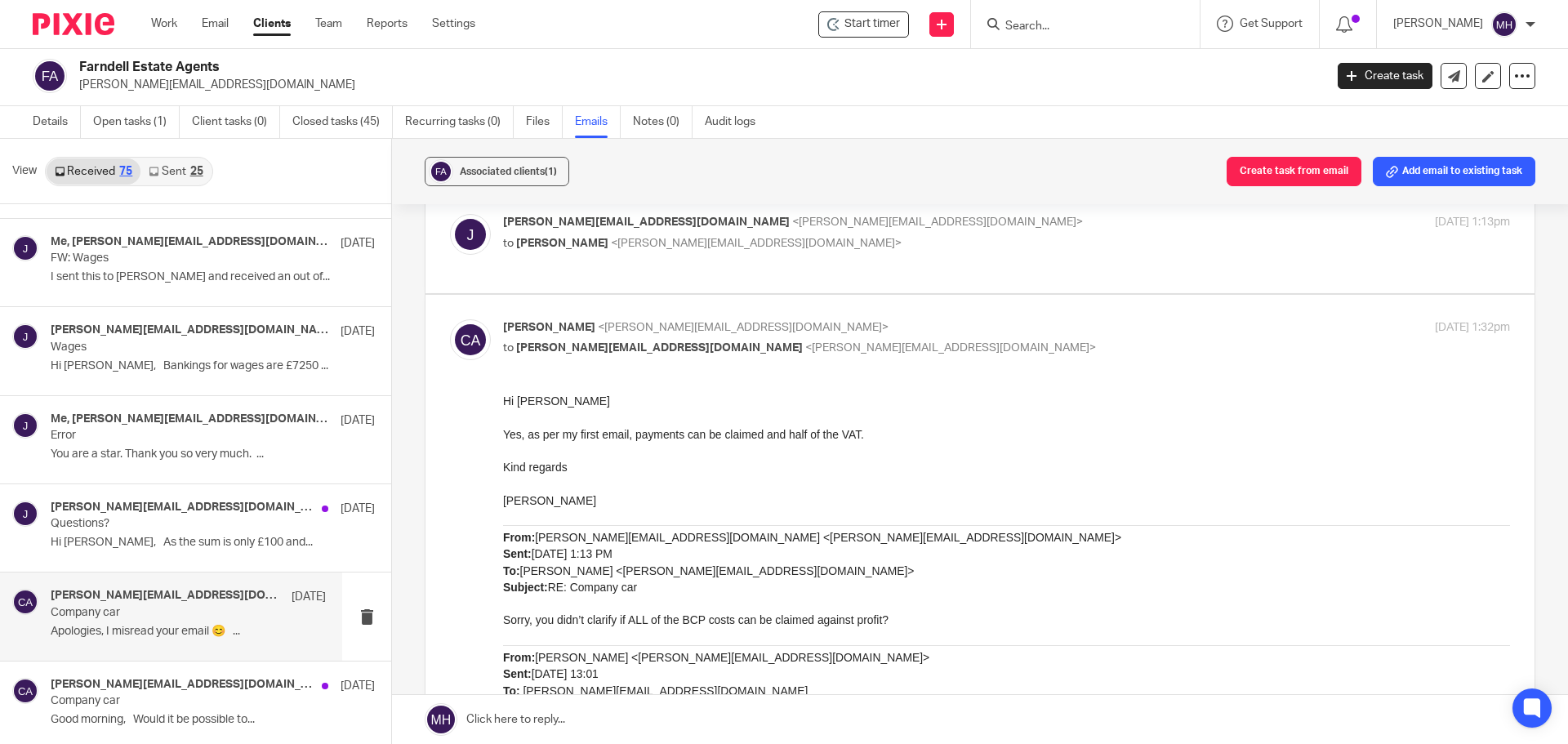
scroll to position [735, 0]
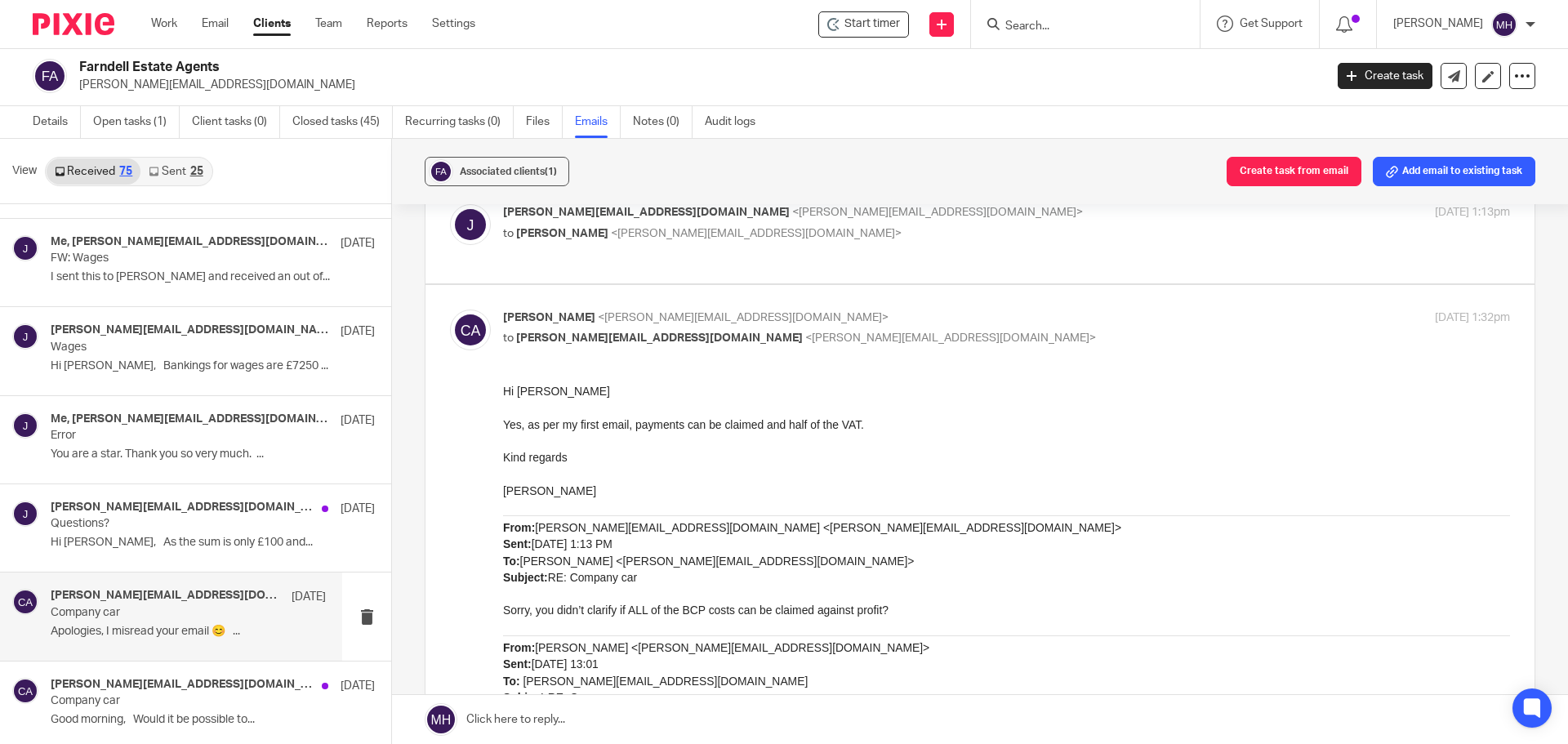
click at [962, 321] on p "Chris Adams <chris@boldenandlong.co.uk>" at bounding box center [838, 318] width 671 height 17
checkbox input "false"
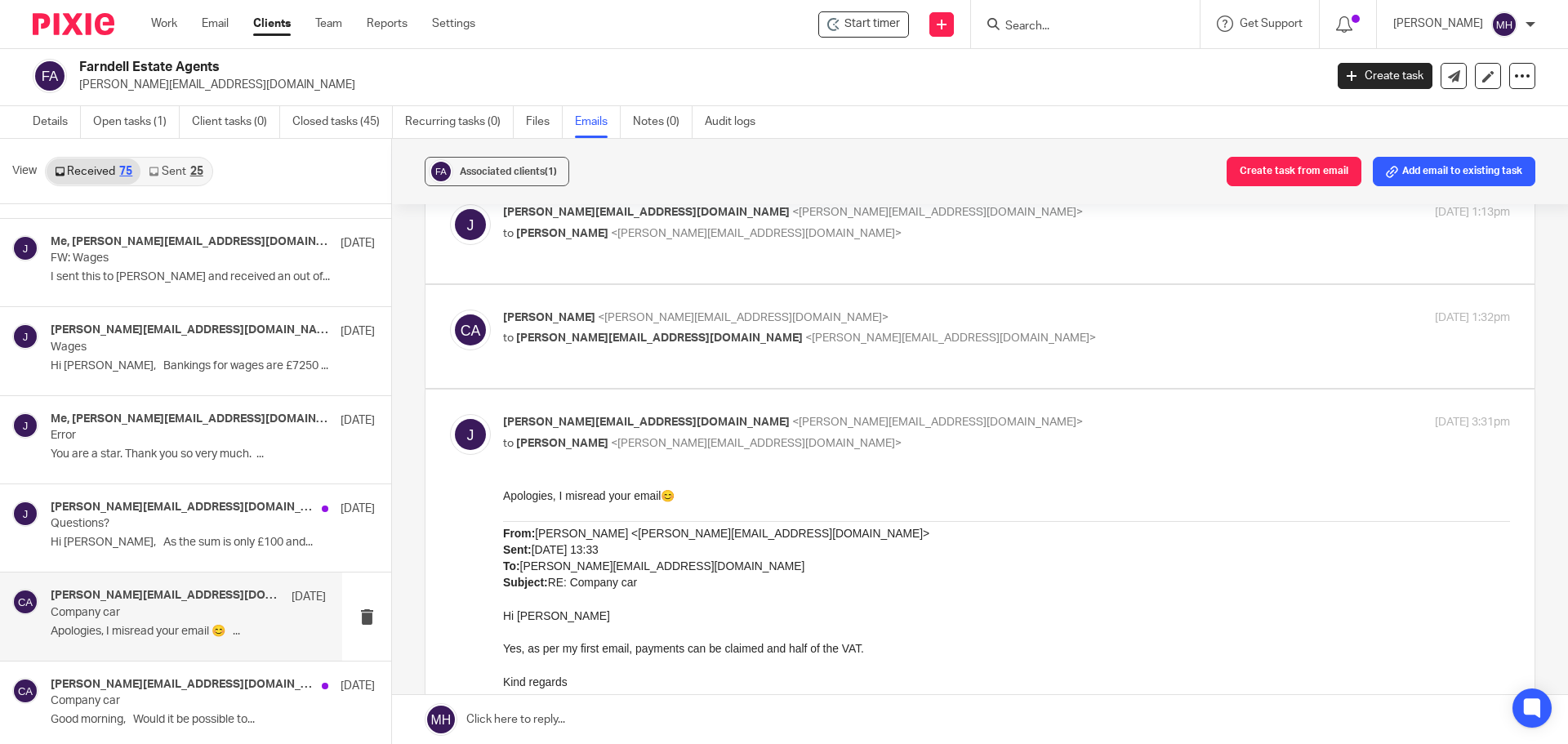
click at [960, 431] on p "john@farndells.com <john@farndells.com>" at bounding box center [838, 422] width 671 height 17
checkbox input "false"
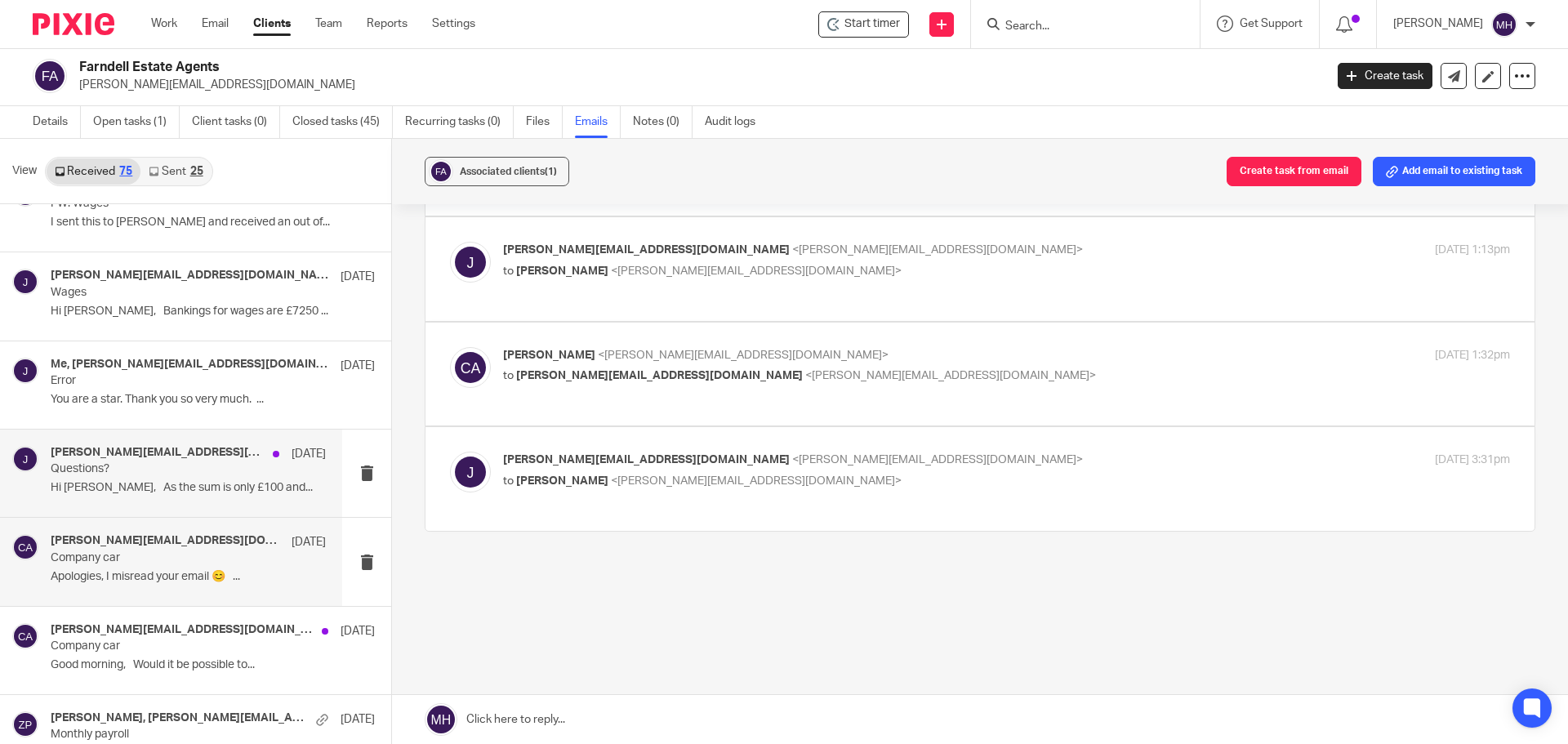
scroll to position [4491, 0]
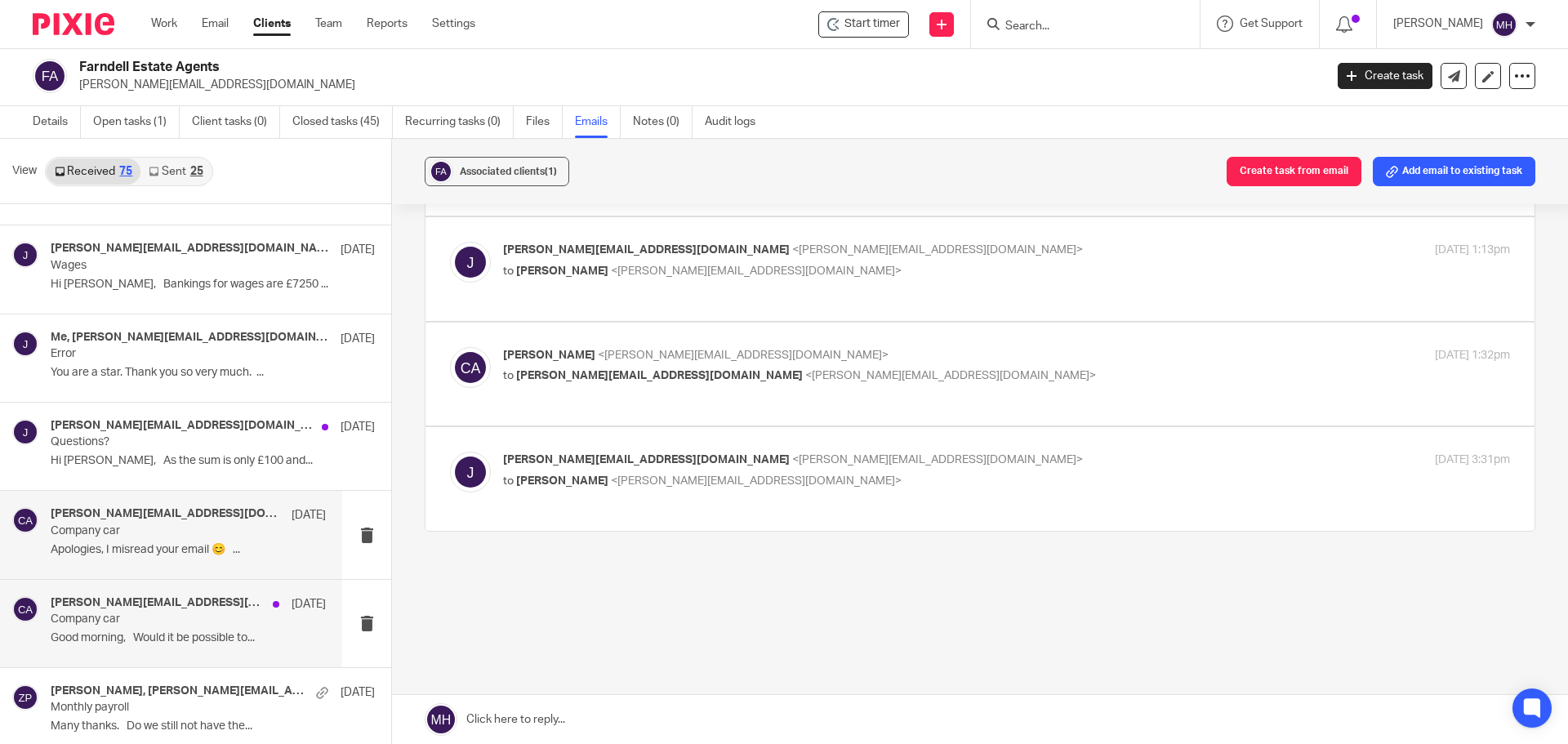
click at [148, 636] on p "Good morning, Would it be possible to..." at bounding box center [188, 638] width 275 height 14
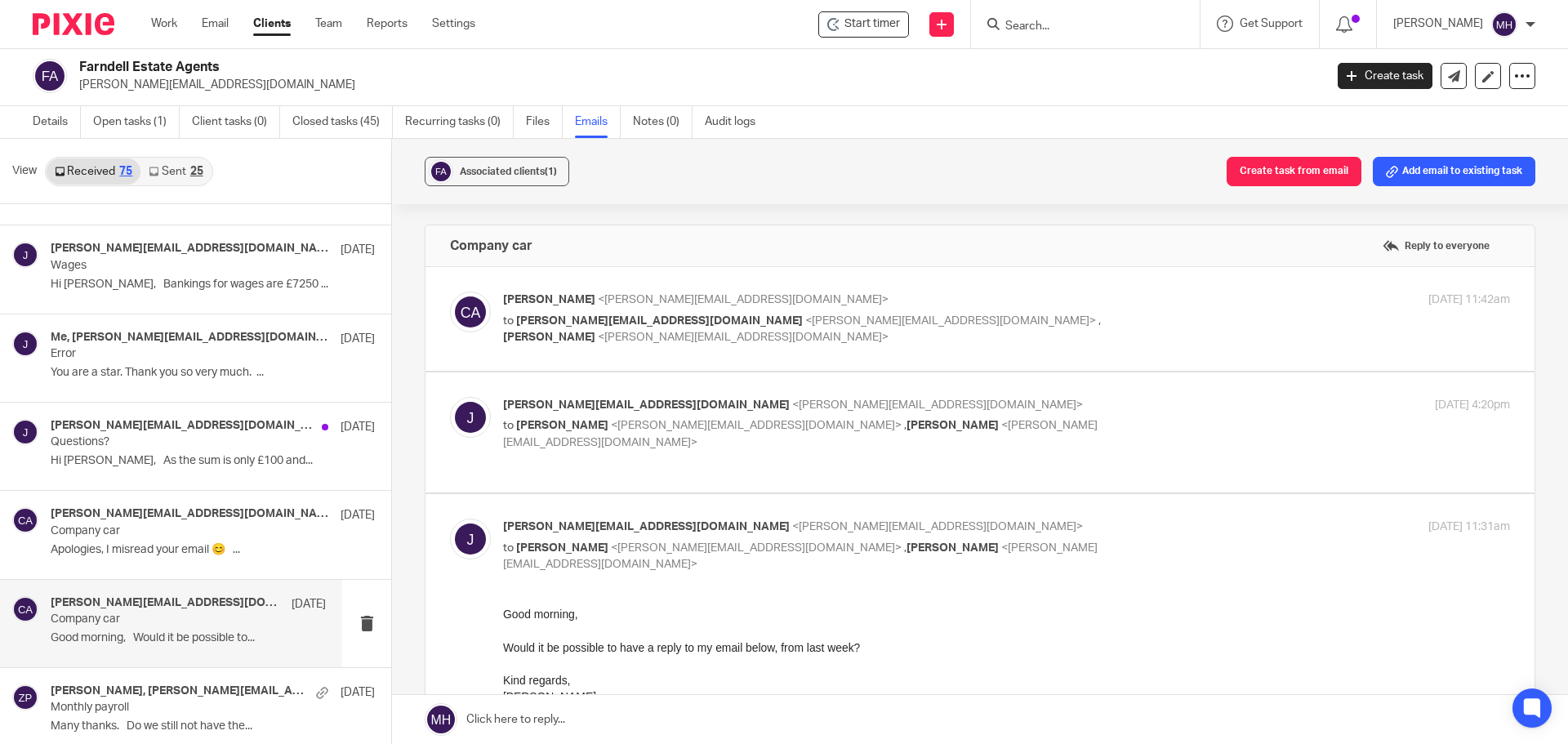
scroll to position [0, 0]
click at [1164, 277] on label at bounding box center [980, 318] width 1109 height 103
click at [450, 291] on input "checkbox" at bounding box center [449, 291] width 1 height 1
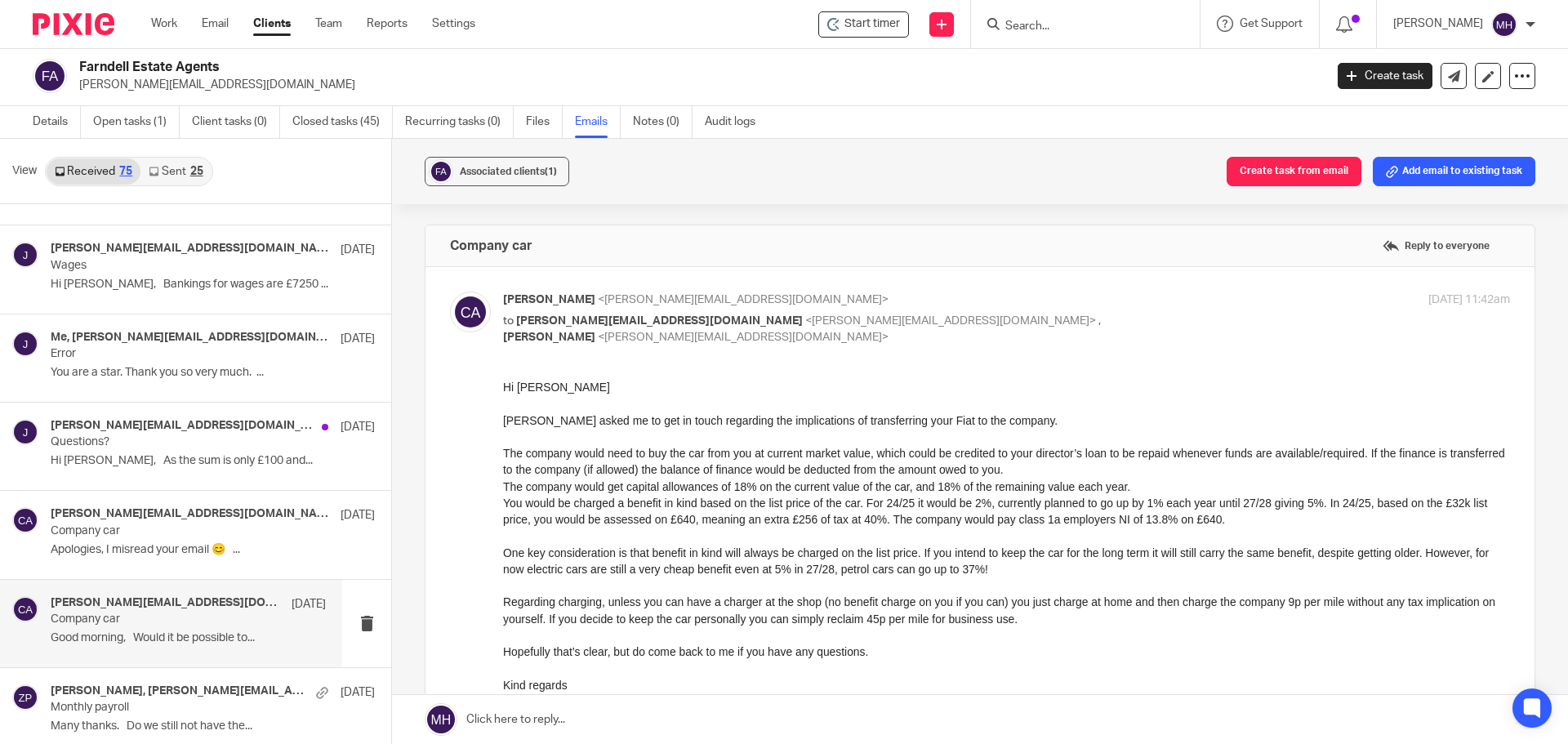
click at [1162, 278] on label at bounding box center [980, 605] width 1109 height 678
click at [450, 291] on input "checkbox" at bounding box center [449, 291] width 1 height 1
checkbox input "false"
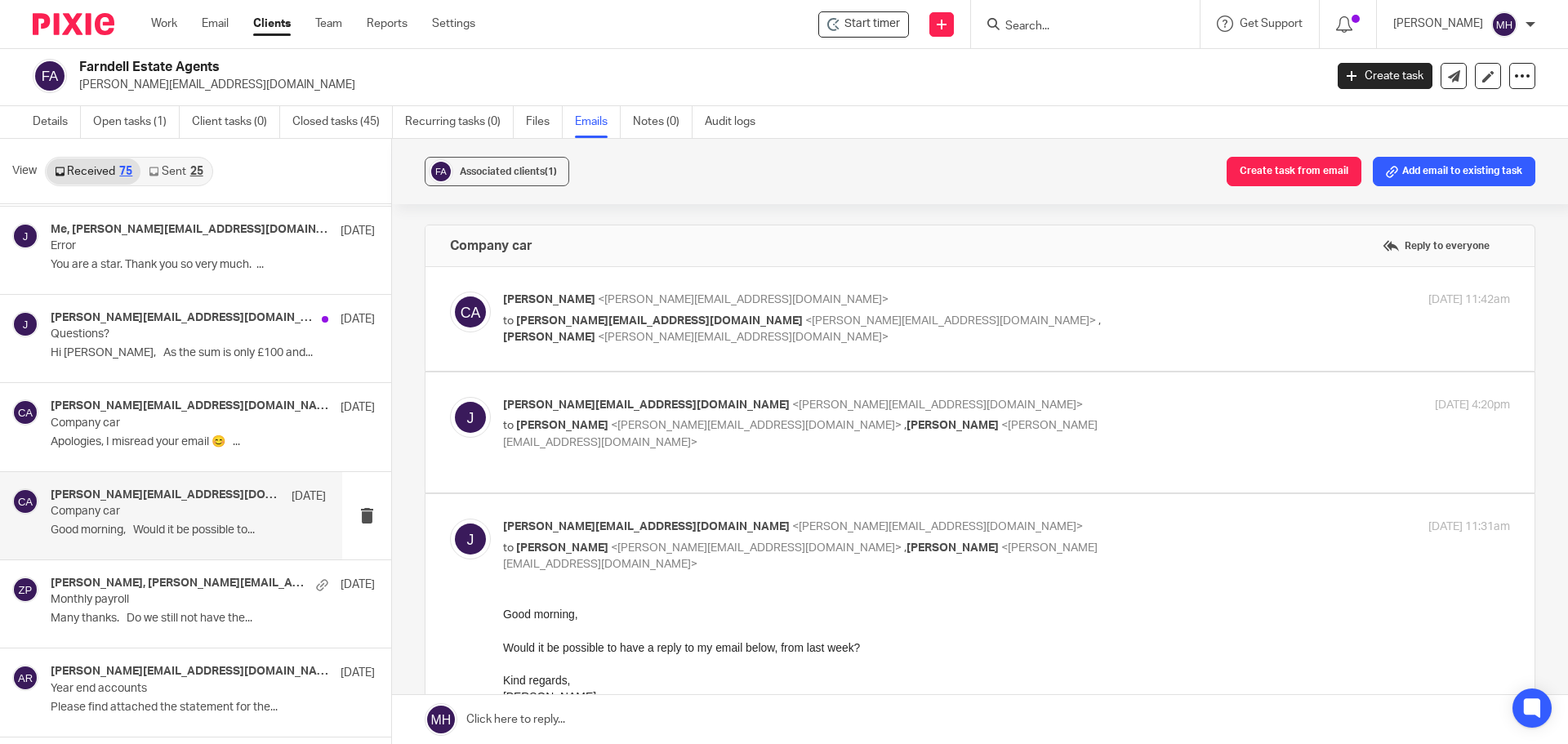
scroll to position [4572, 0]
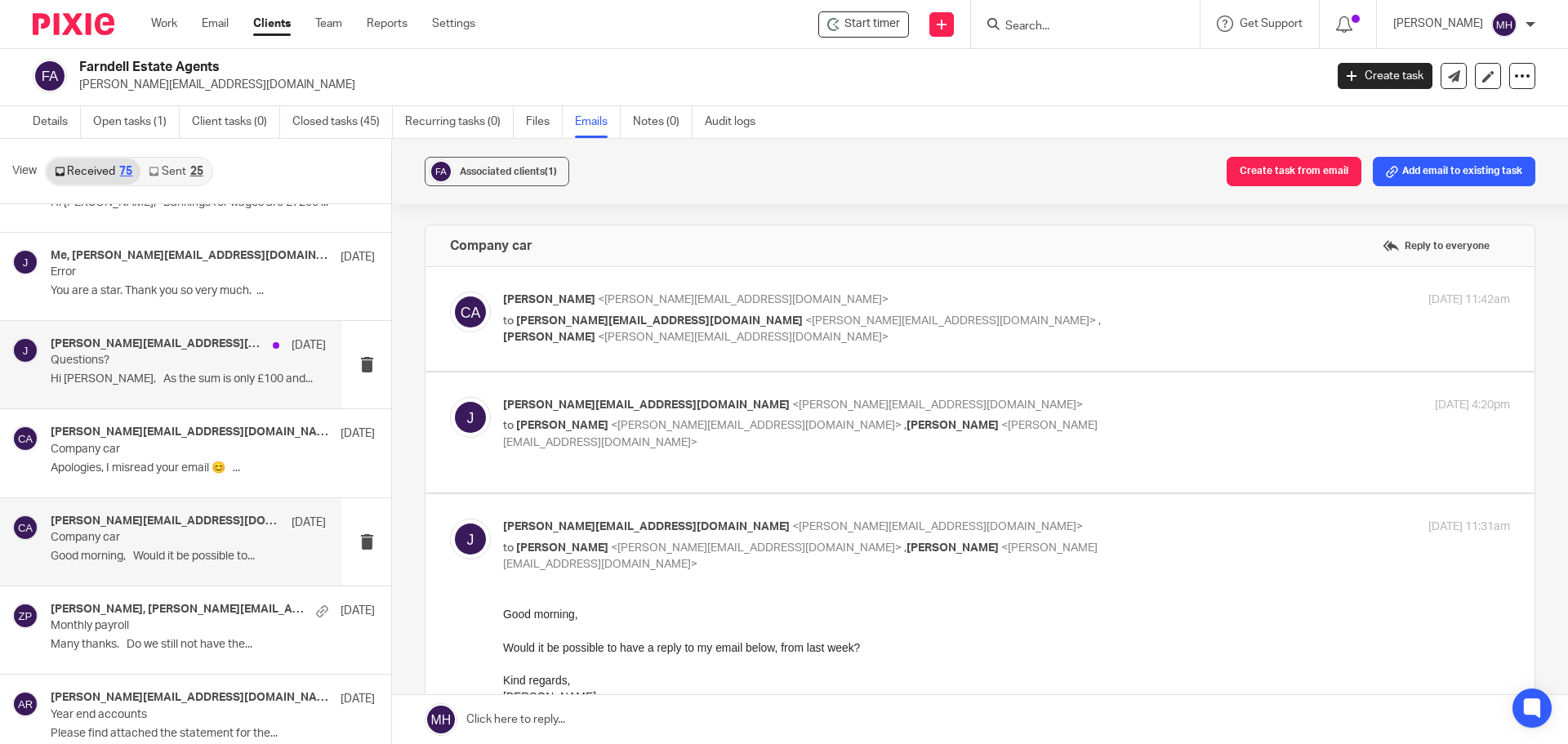
click at [191, 388] on div "john@farndells.com, Brian Surridge 12 Jun 2024 Questions? Hi Brian, As the sum …" at bounding box center [188, 364] width 275 height 55
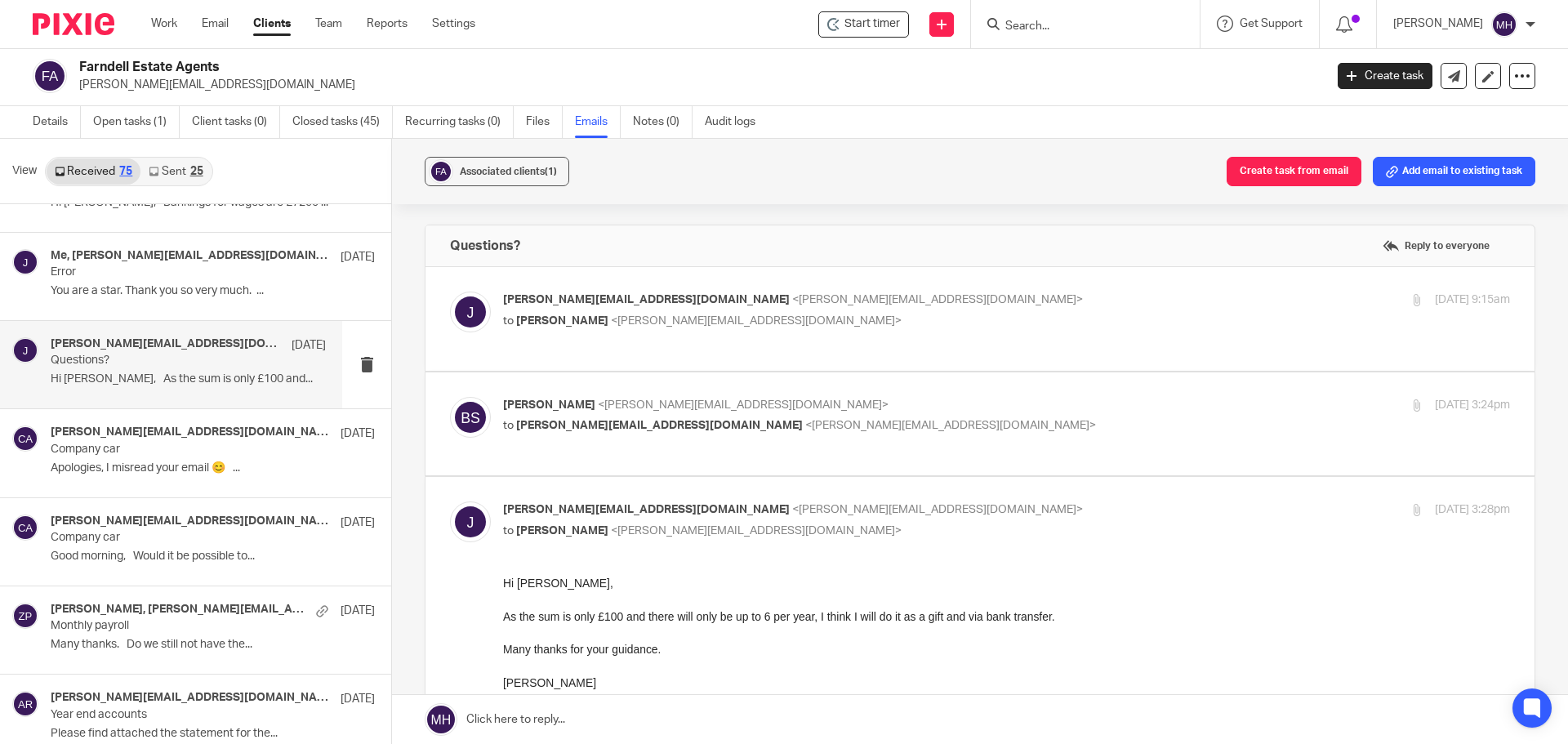
scroll to position [0, 0]
click at [957, 275] on label at bounding box center [980, 318] width 1109 height 103
click at [450, 291] on input "checkbox" at bounding box center [449, 291] width 1 height 1
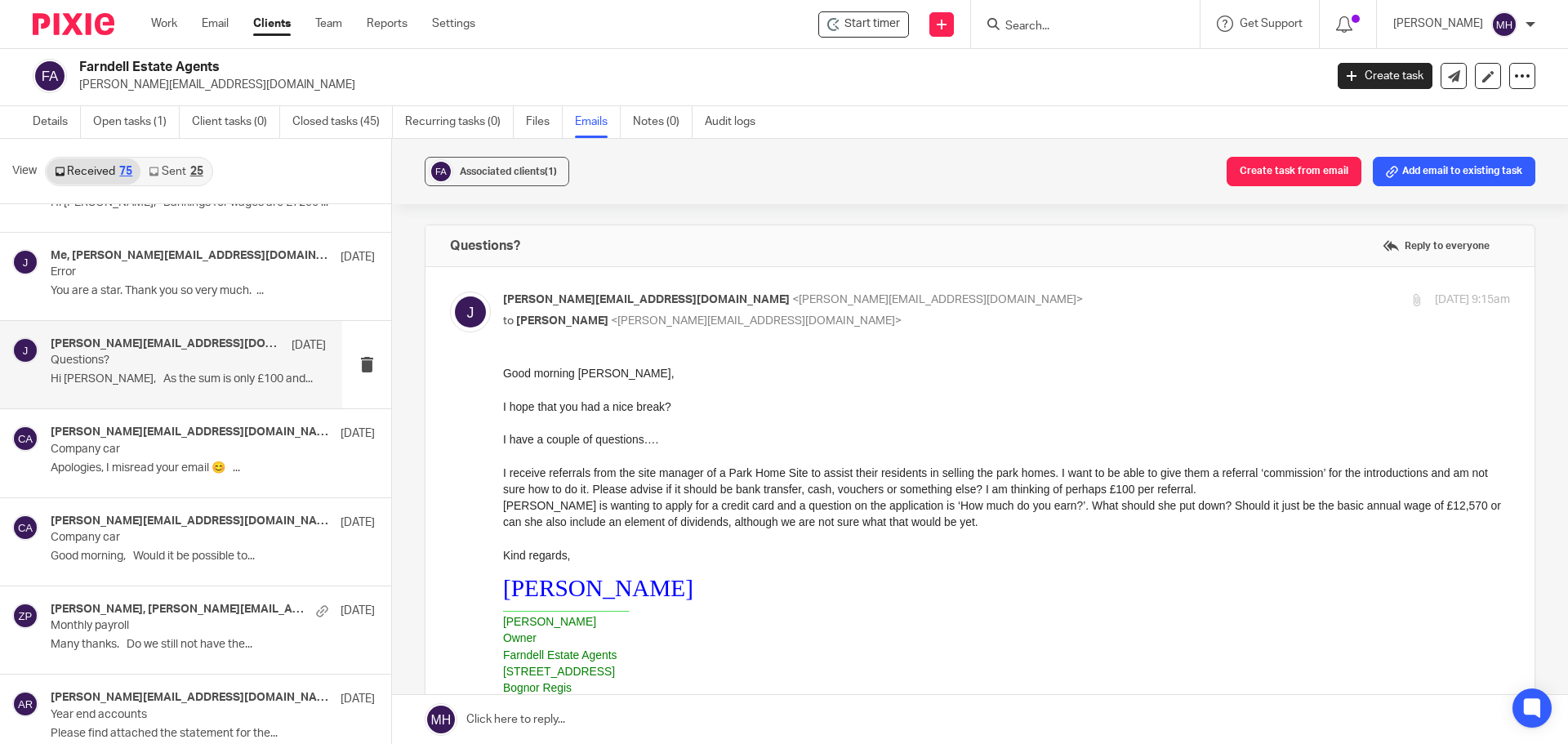
click at [450, 291] on input "checkbox" at bounding box center [449, 291] width 1 height 1
checkbox input "false"
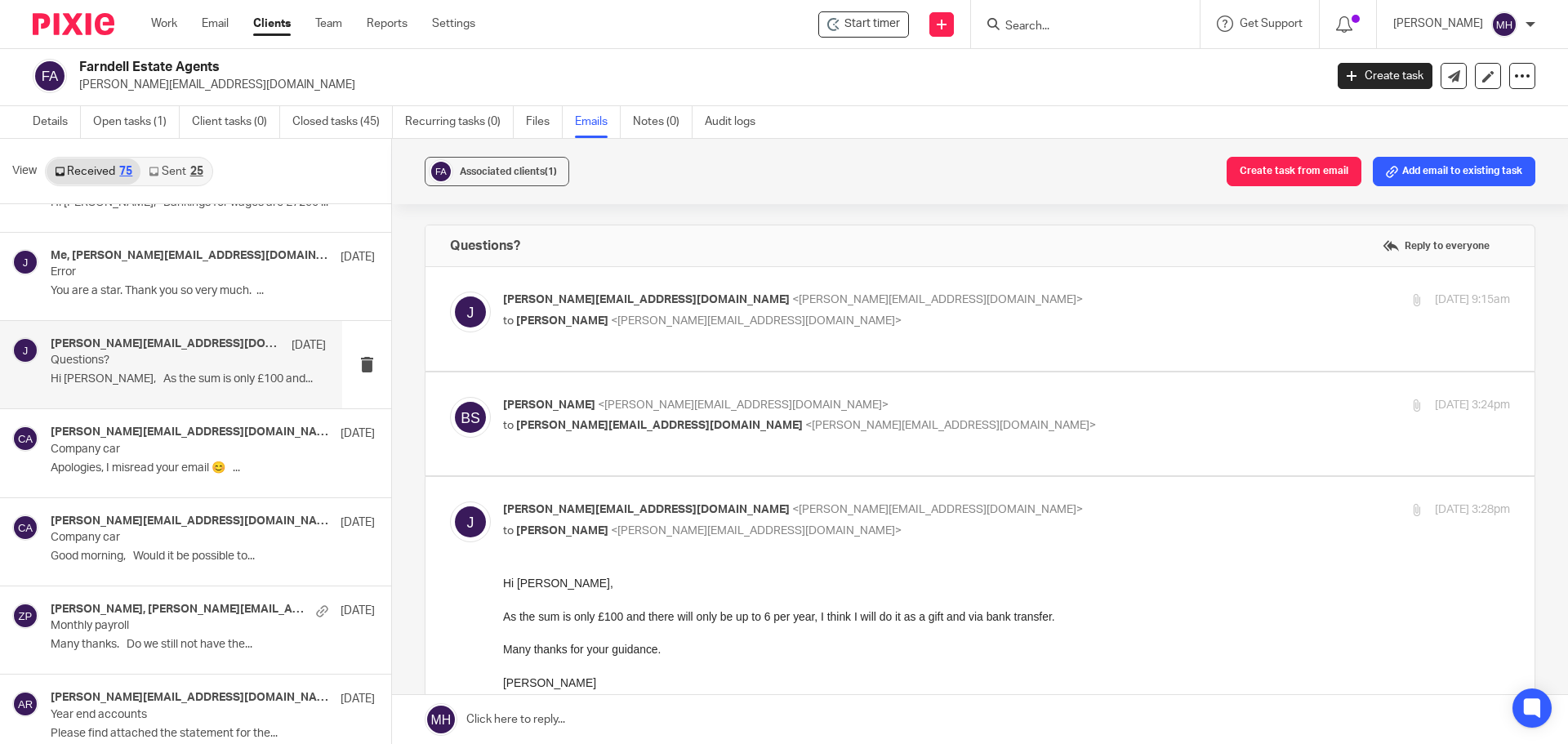
click at [963, 375] on label at bounding box center [980, 423] width 1109 height 103
click at [450, 396] on input "checkbox" at bounding box center [449, 396] width 1 height 1
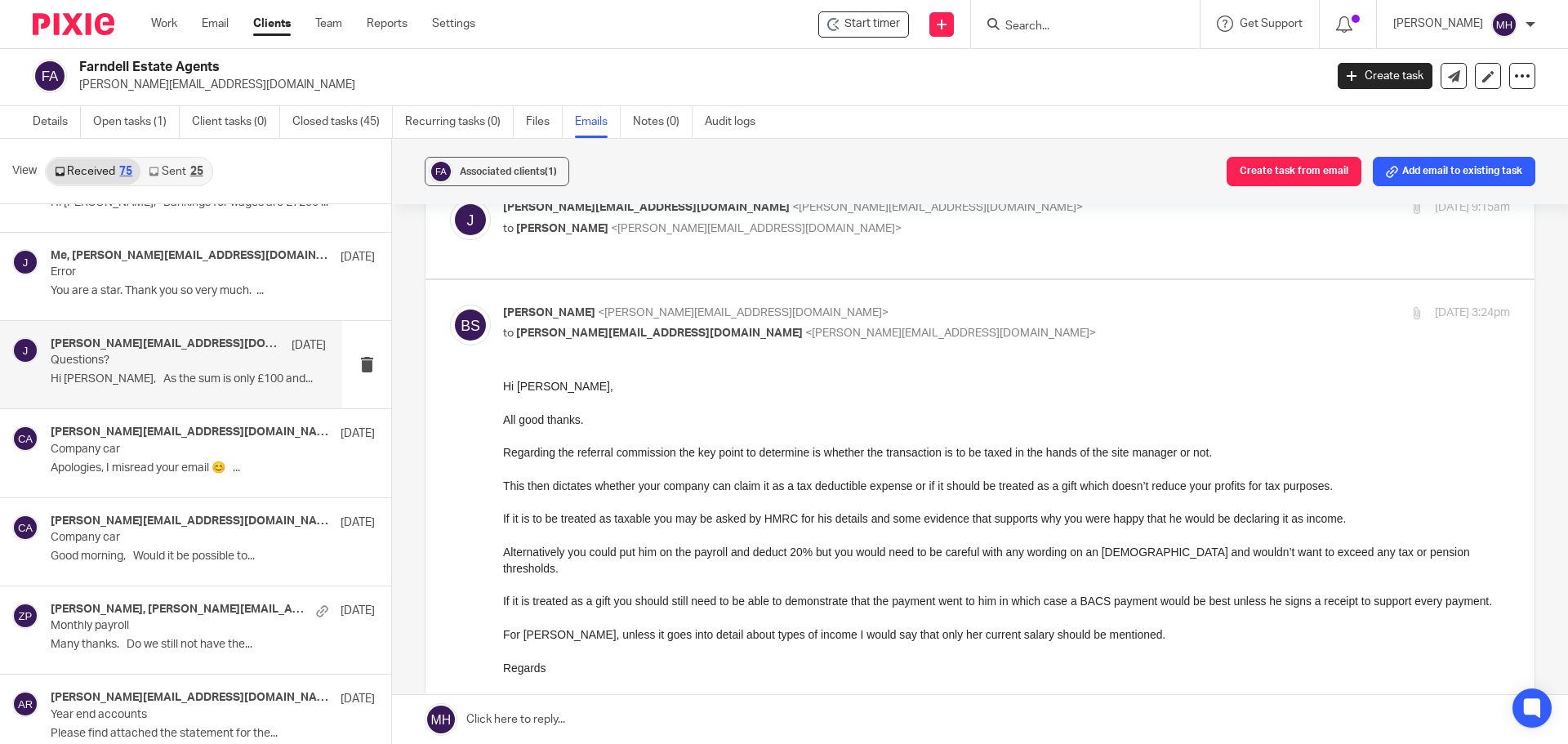
scroll to position [81, 0]
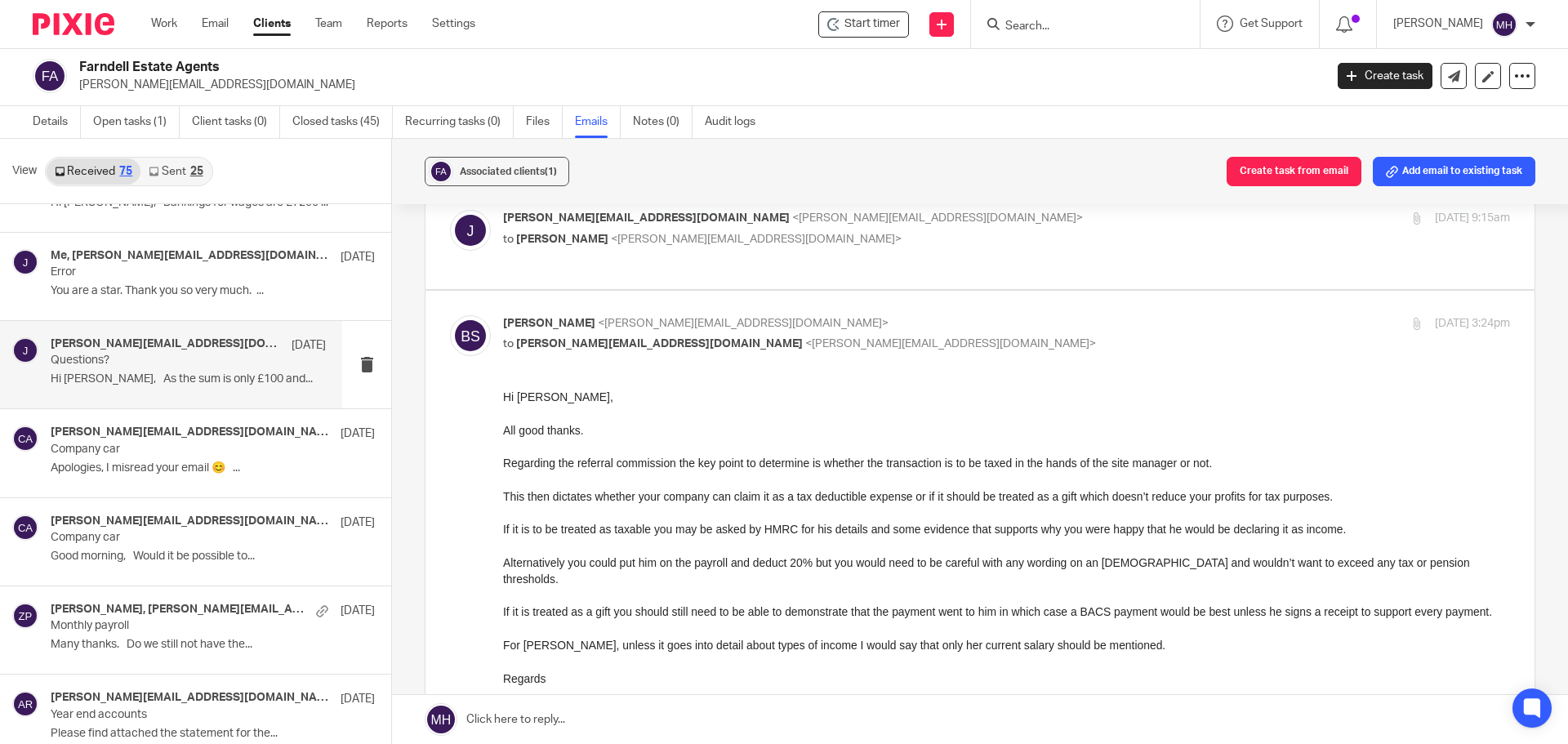
click at [957, 315] on p "Brian Surridge <brian@boldenandlong.co.uk>" at bounding box center [838, 323] width 671 height 17
checkbox input "false"
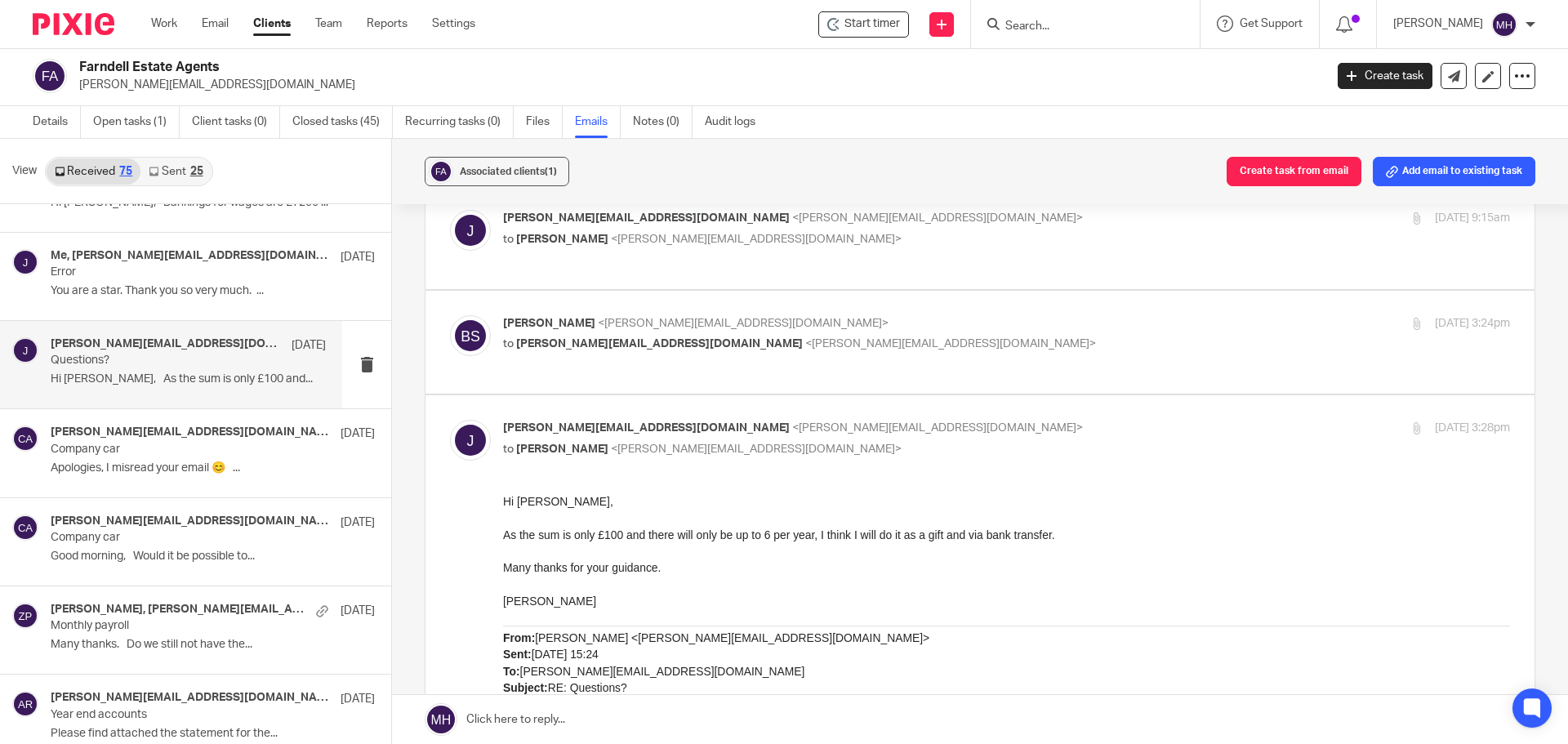
click at [963, 420] on p "john@farndells.com <john@farndells.com>" at bounding box center [838, 428] width 671 height 17
checkbox input "false"
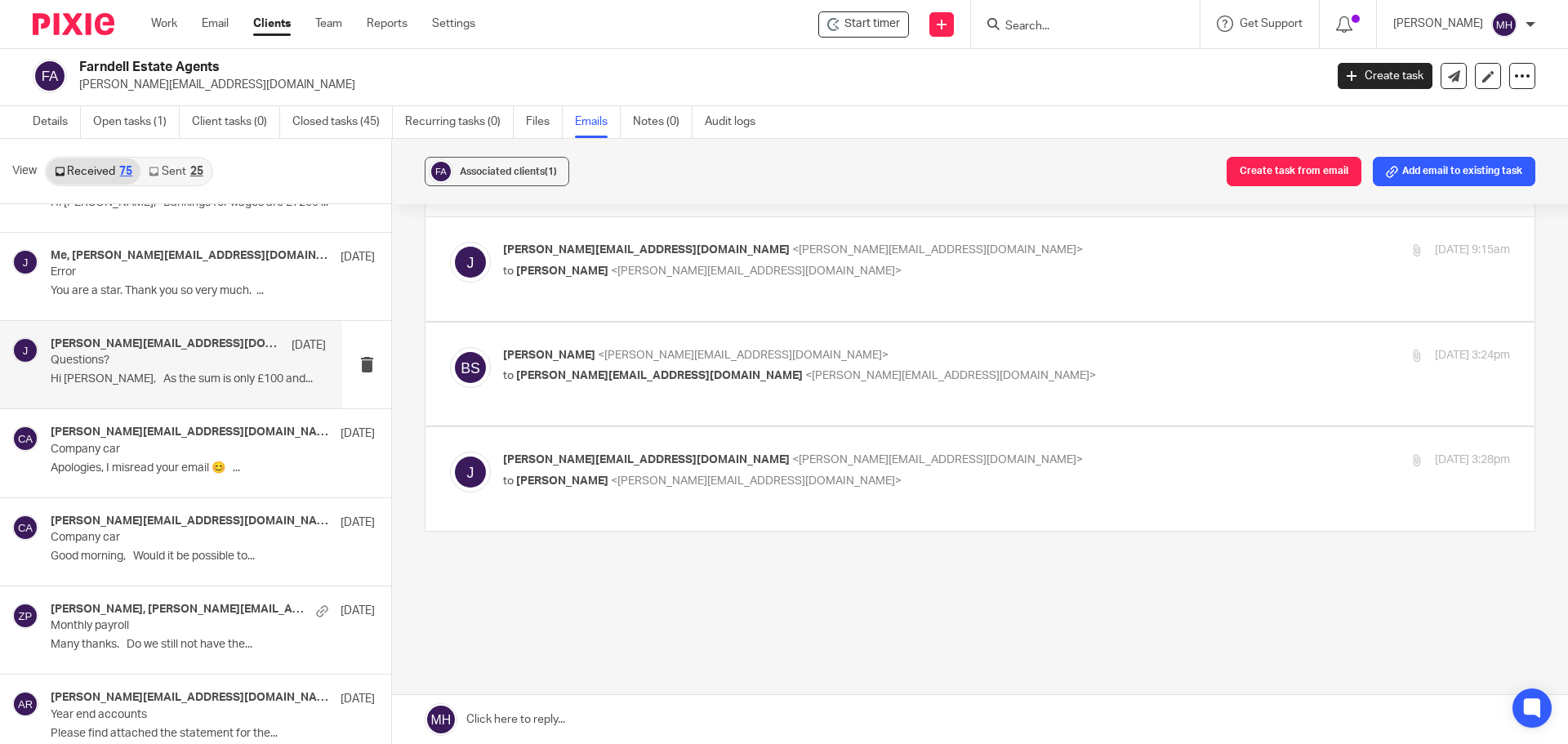
scroll to position [9, 0]
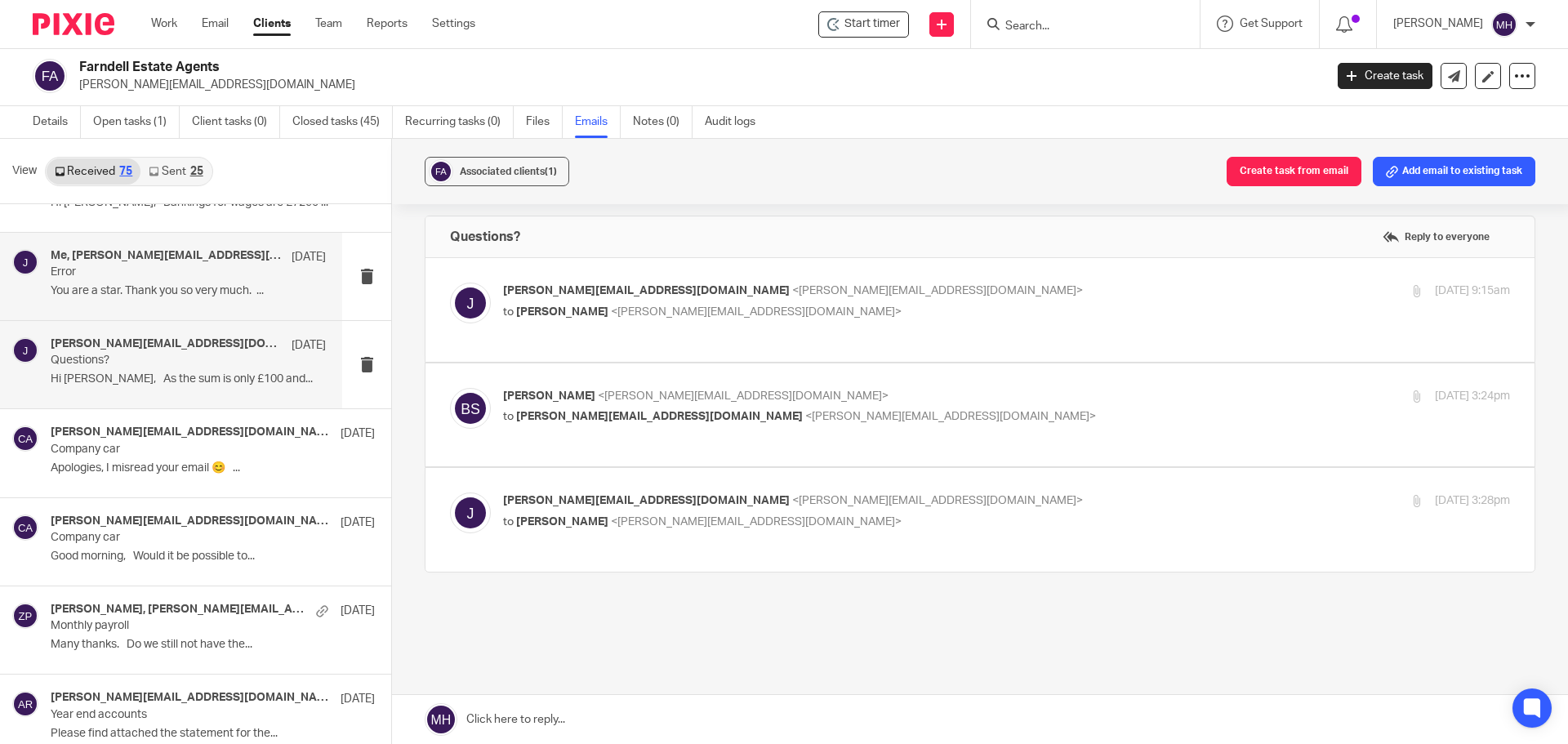
click at [147, 275] on p "Error" at bounding box center [160, 272] width 221 height 14
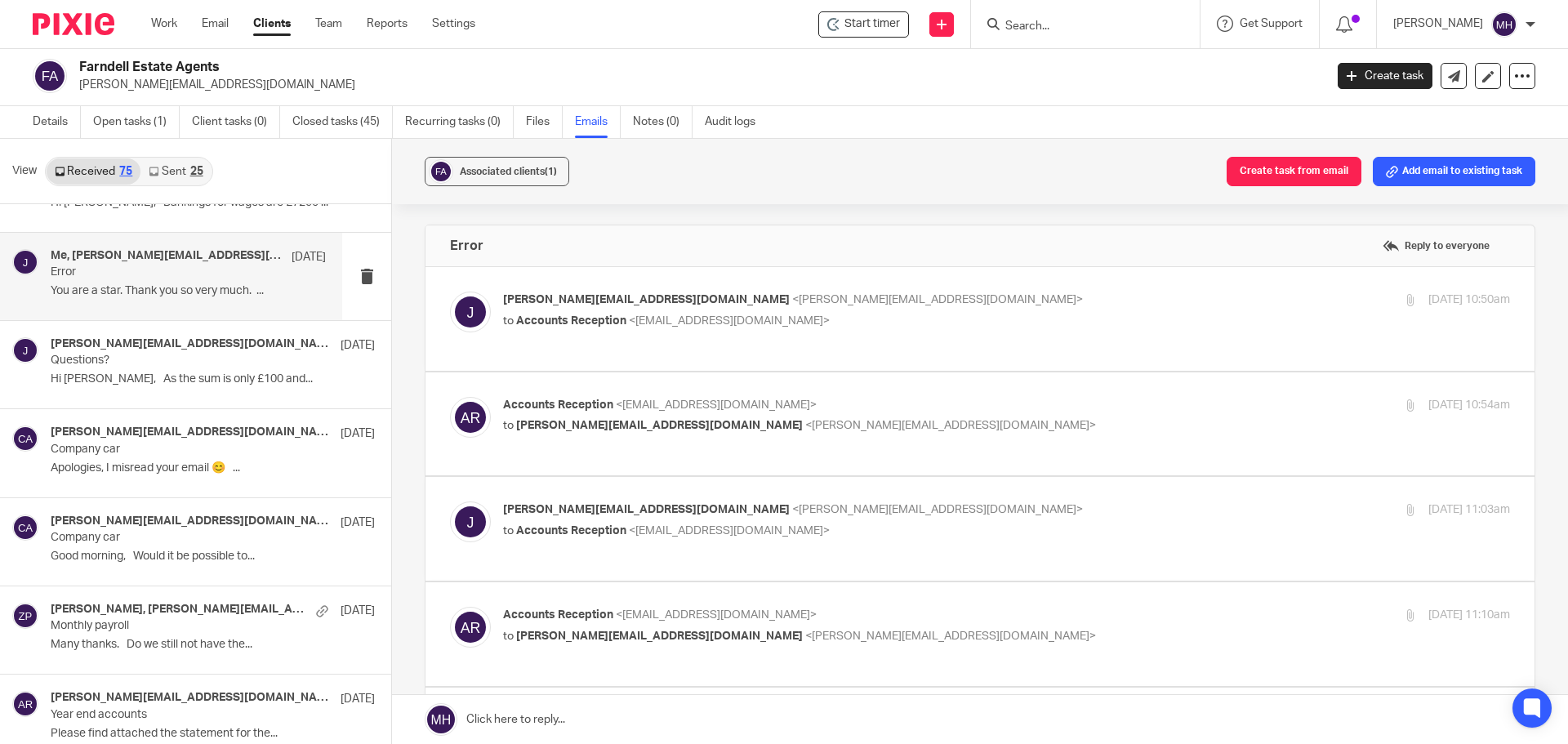
scroll to position [0, 0]
click at [973, 296] on p "john@farndells.com <john@farndells.com>" at bounding box center [838, 300] width 671 height 17
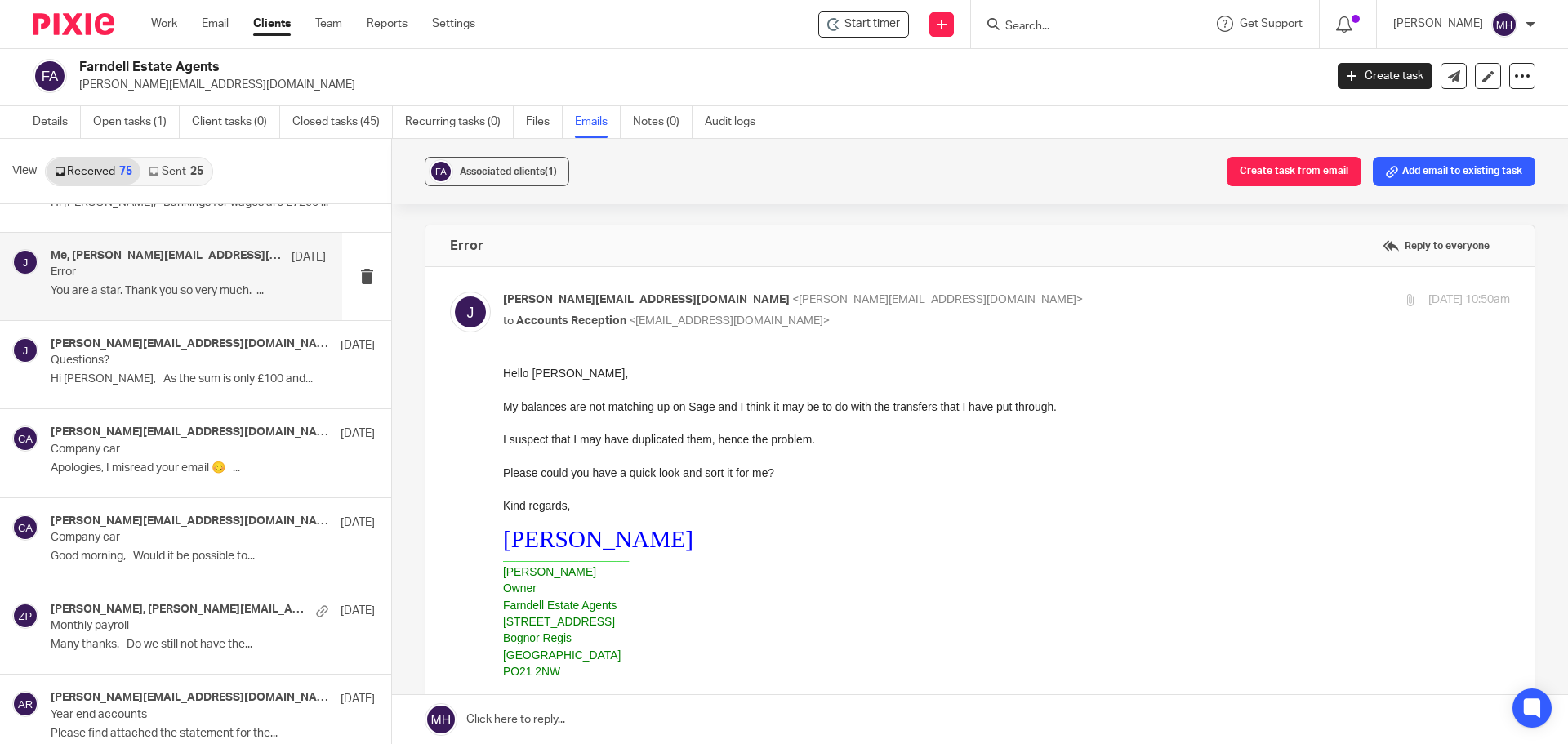
click at [450, 291] on input "checkbox" at bounding box center [449, 291] width 1 height 1
checkbox input "false"
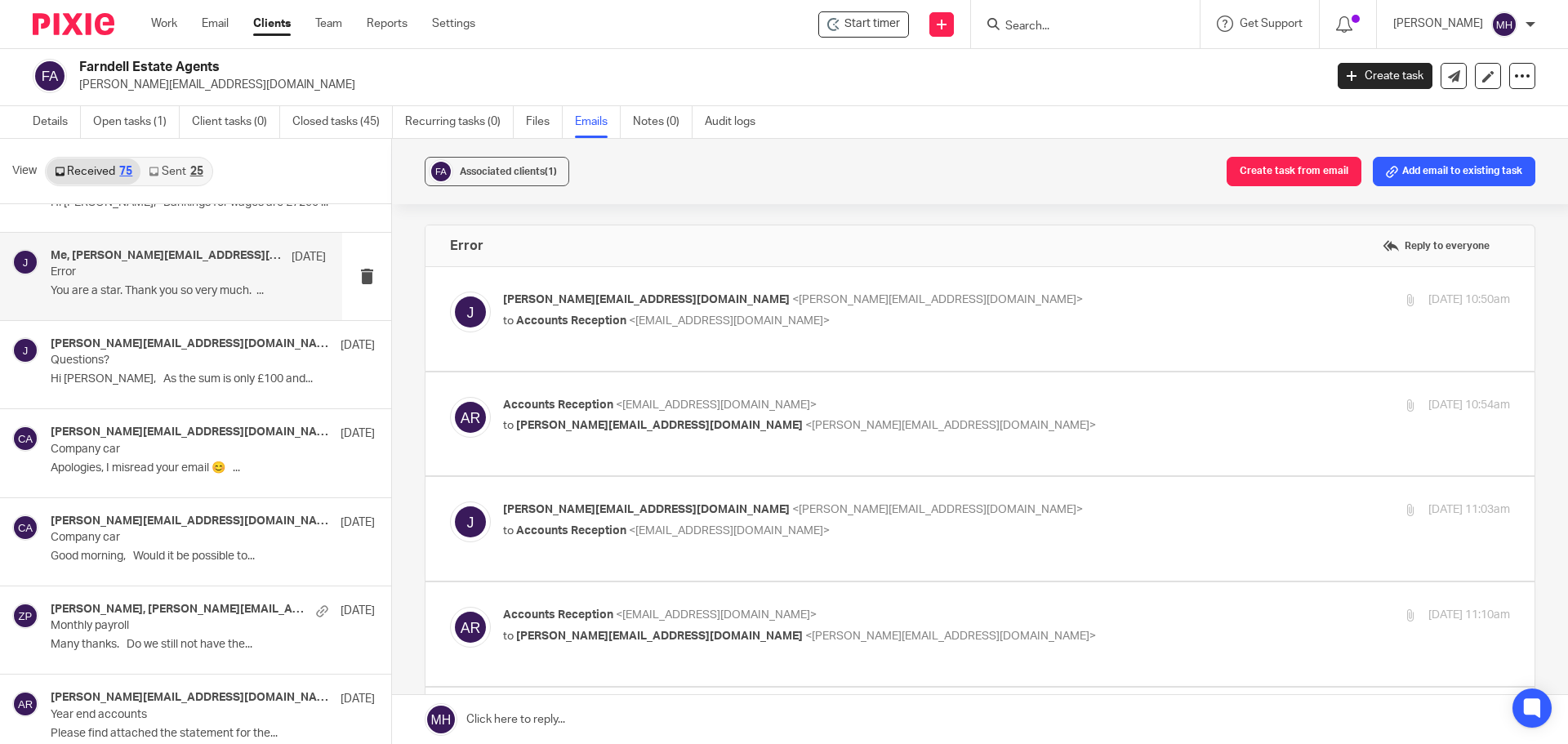
click at [919, 421] on p "to john@farndells.com <john@farndells.com>" at bounding box center [838, 426] width 671 height 17
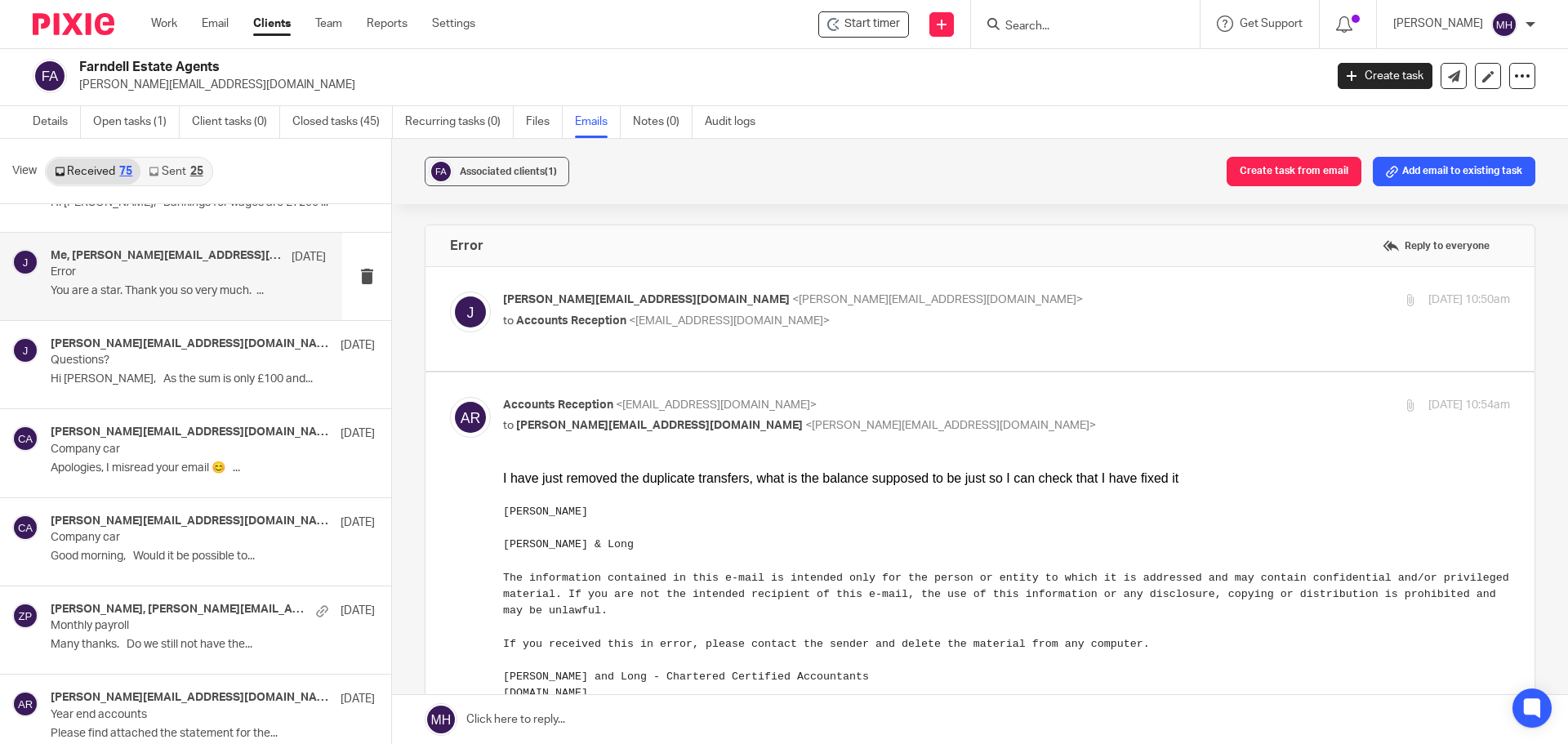
click at [914, 397] on p "Accounts Reception <accounts@boldenandlong.co.uk>" at bounding box center [838, 406] width 671 height 17
checkbox input "false"
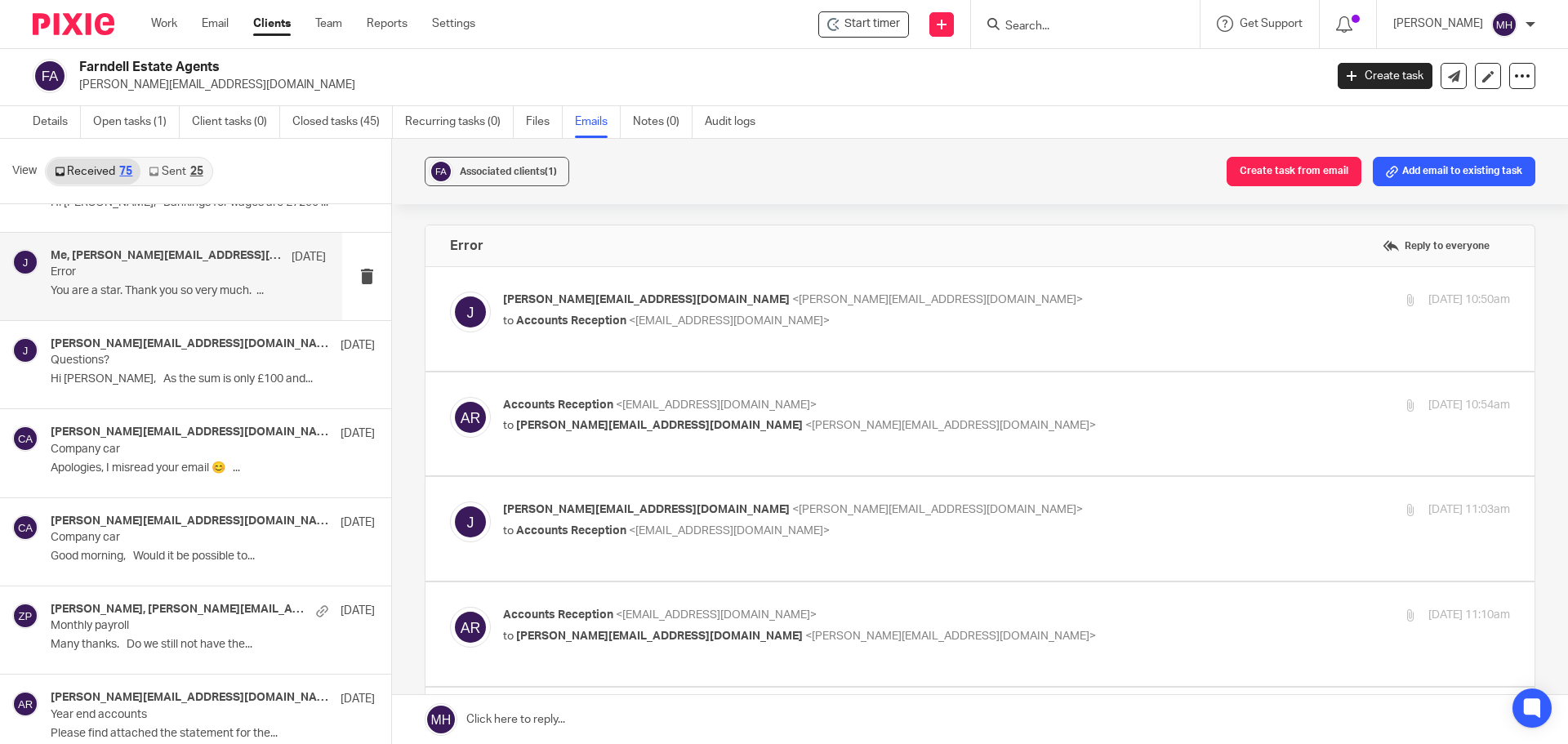
scroll to position [81, 0]
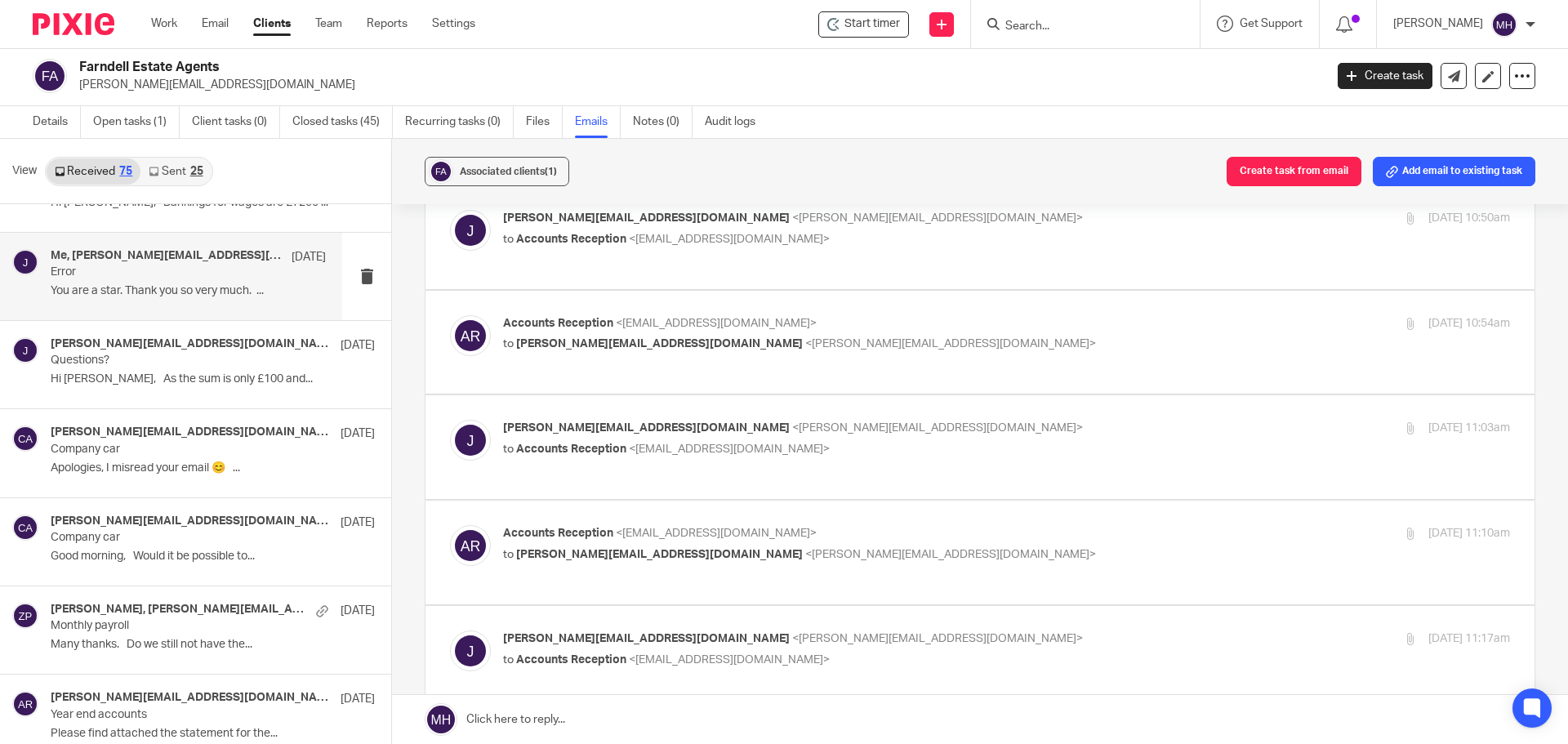
click at [927, 427] on p "john@farndells.com <john@farndells.com>" at bounding box center [838, 428] width 671 height 17
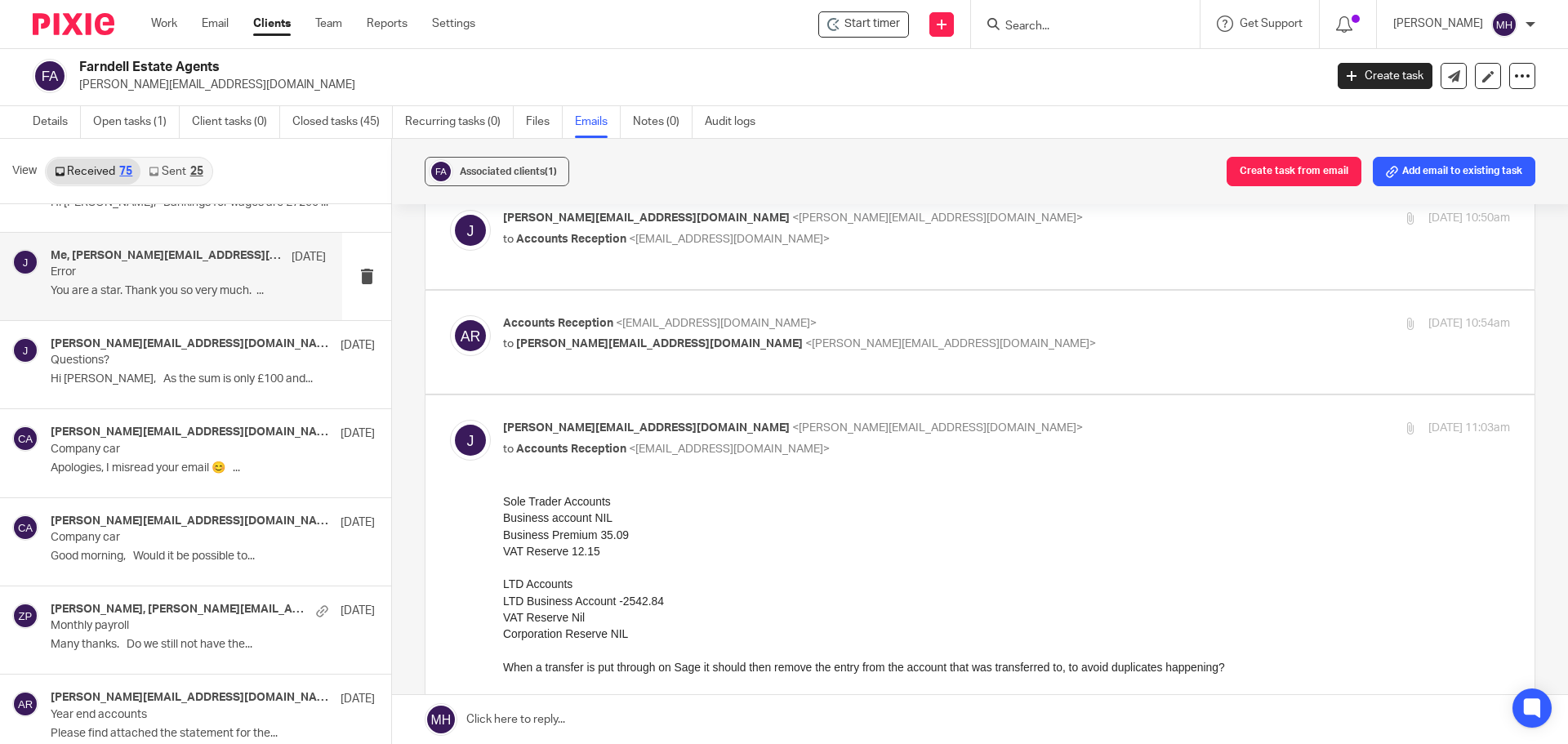
scroll to position [163, 0]
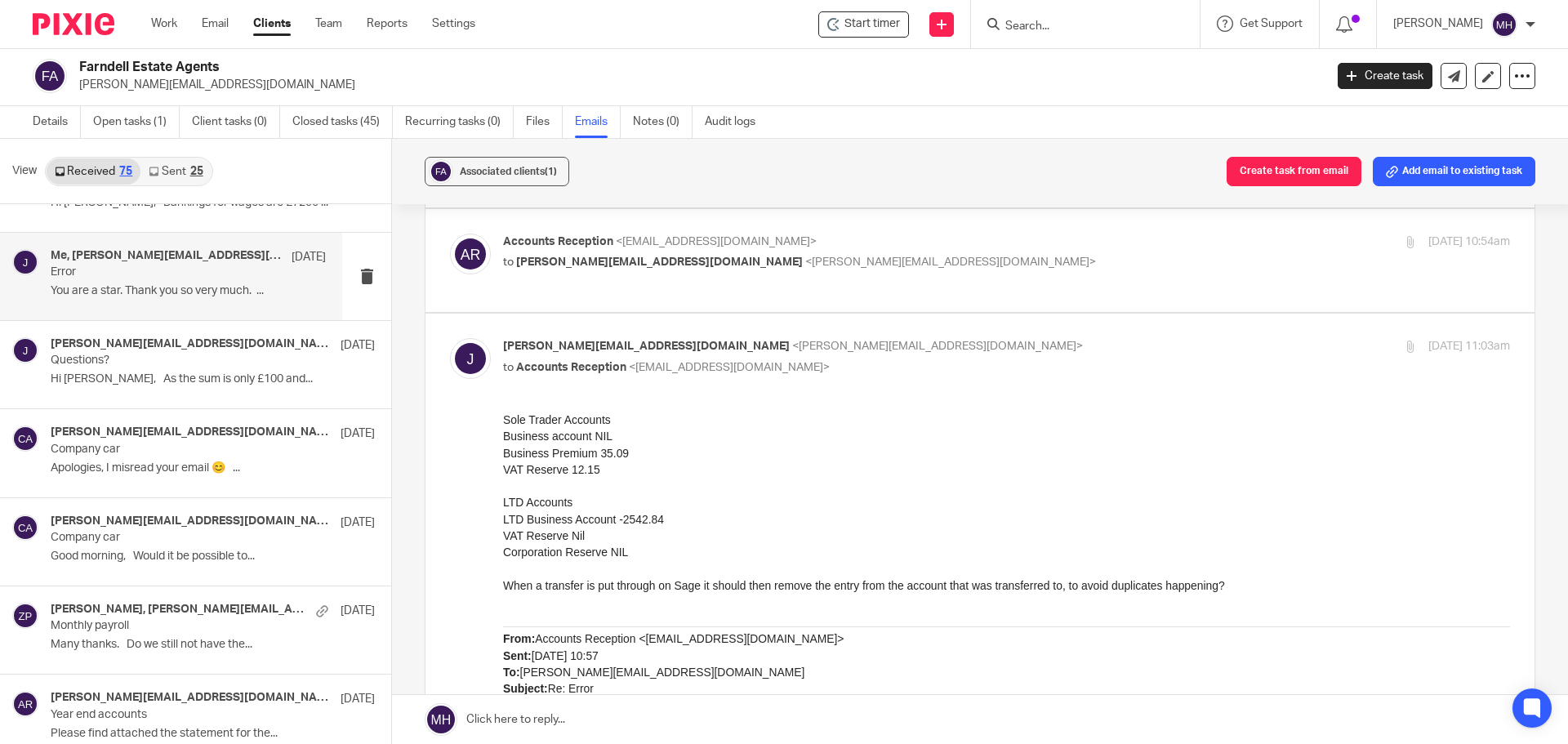
click at [450, 338] on input "checkbox" at bounding box center [449, 338] width 1 height 1
checkbox input "false"
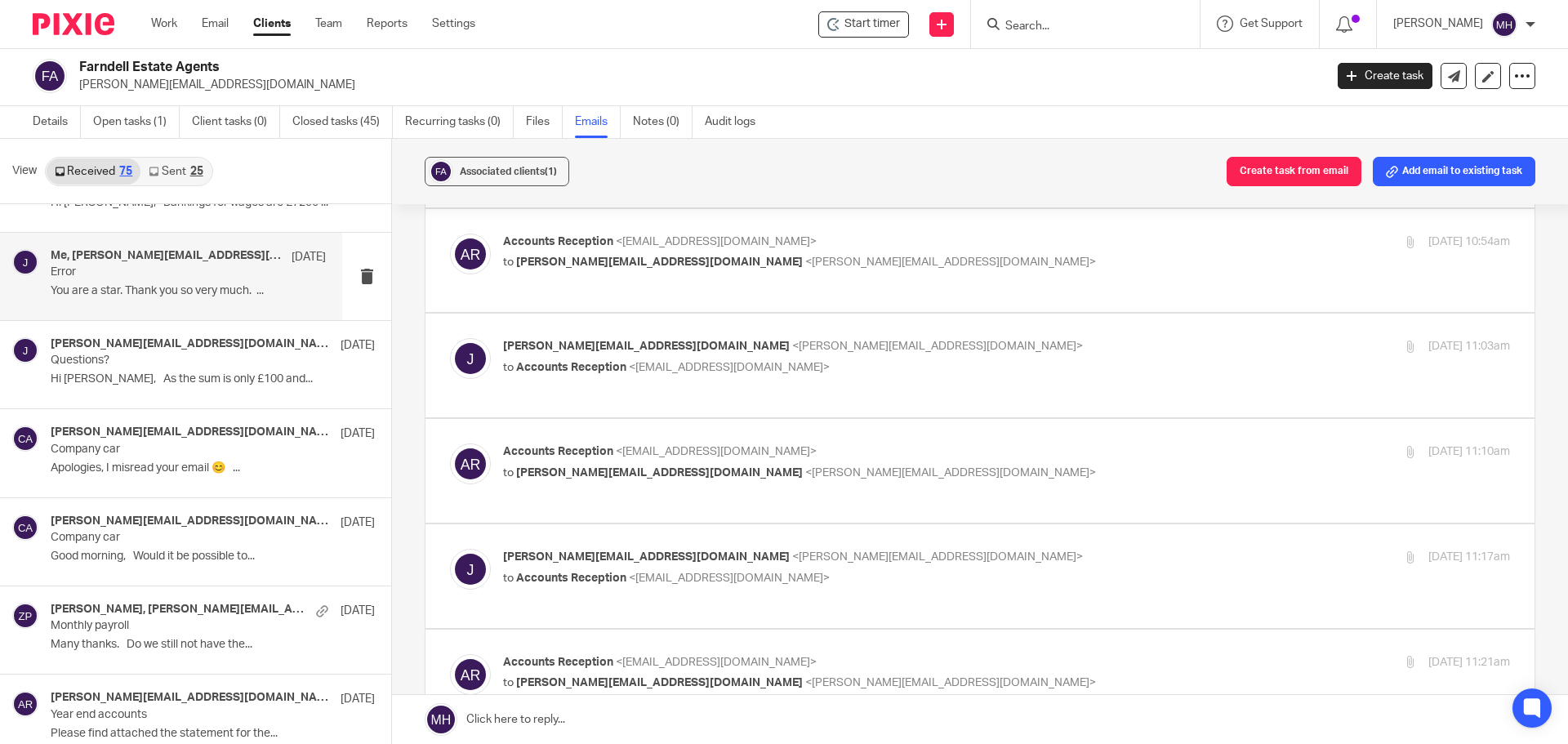
click at [952, 434] on label at bounding box center [980, 470] width 1109 height 103
click at [450, 443] on input "checkbox" at bounding box center [449, 443] width 1 height 1
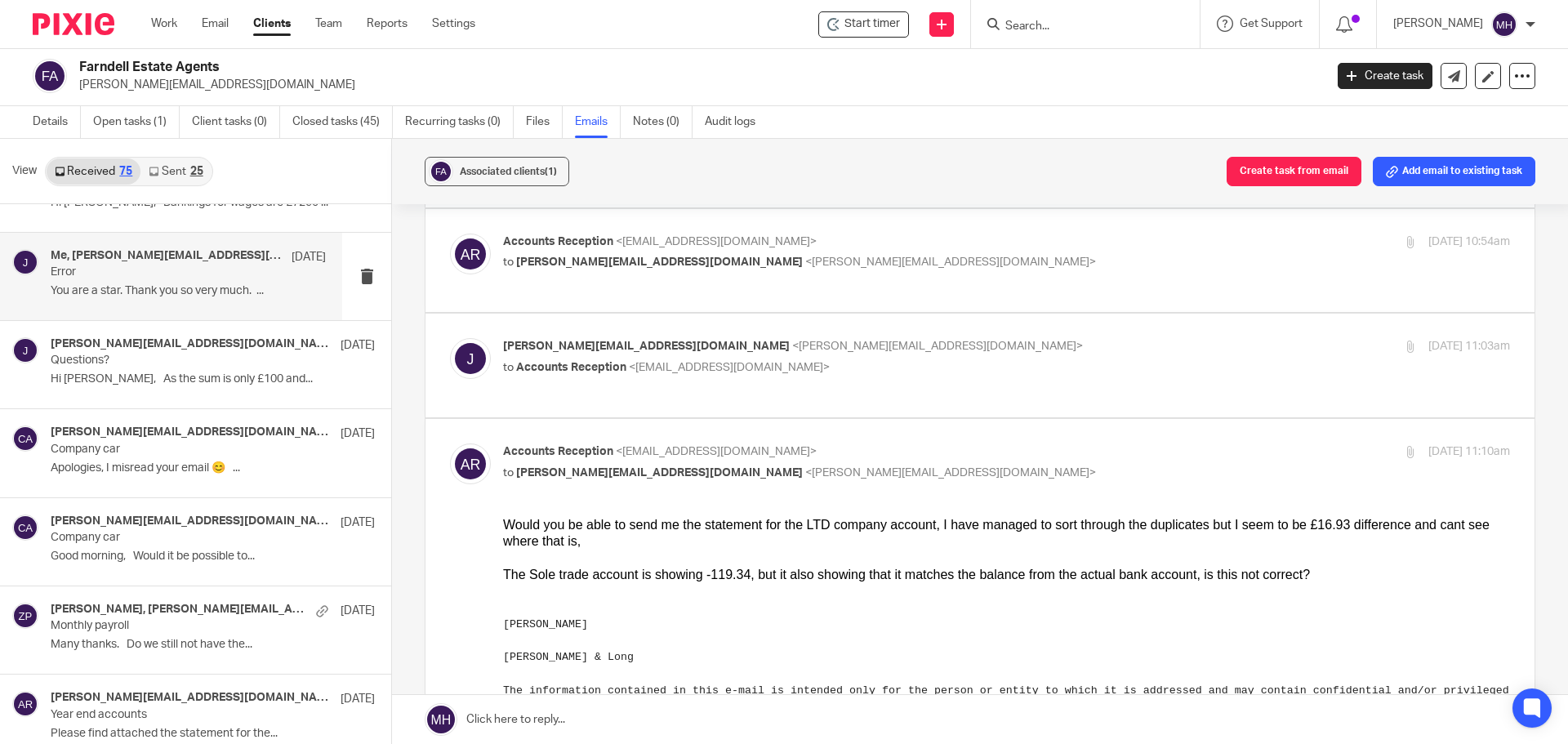
scroll to position [0, 0]
click at [961, 446] on p "Accounts Reception <accounts@boldenandlong.co.uk>" at bounding box center [838, 452] width 671 height 17
checkbox input "false"
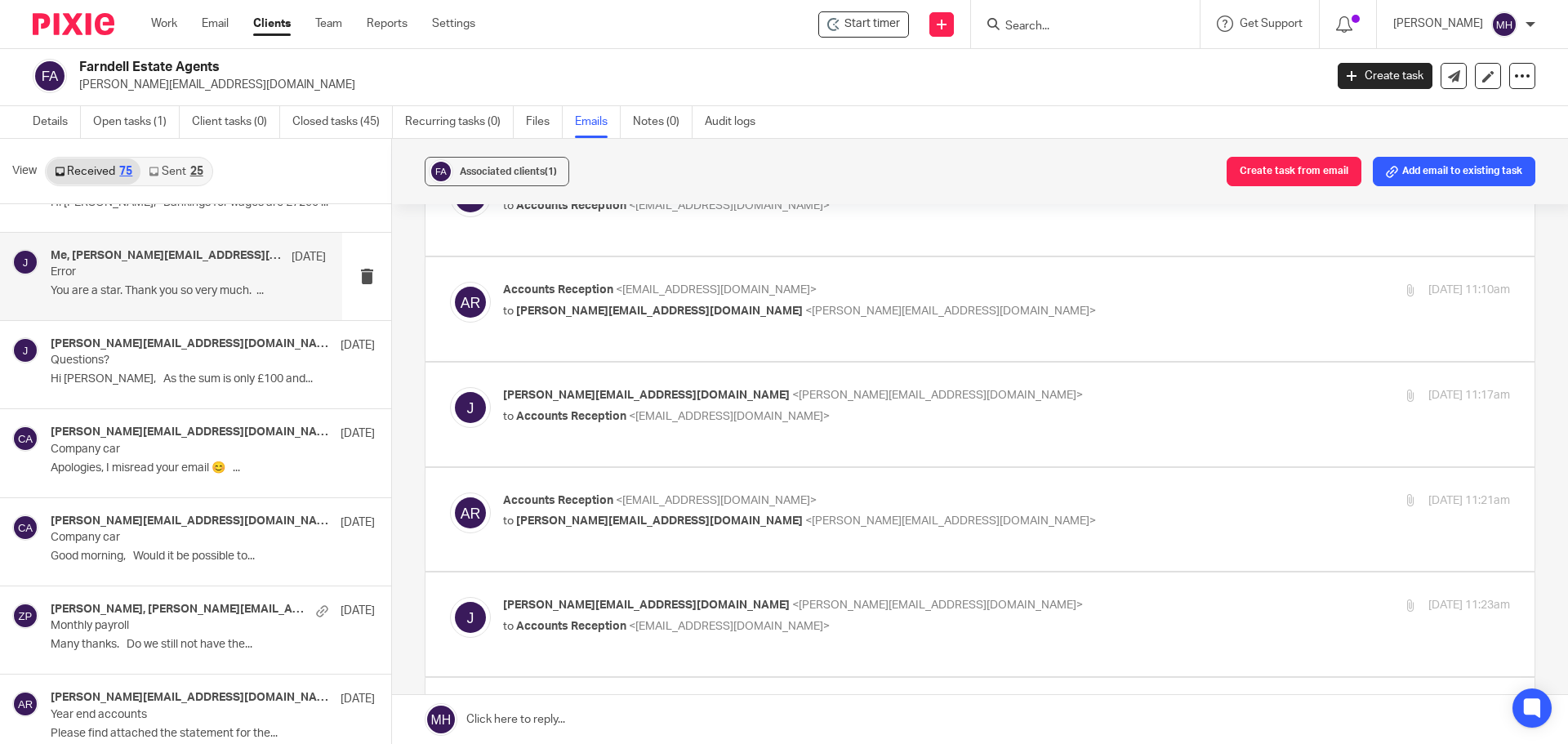
scroll to position [327, 0]
click at [955, 401] on p "john@farndells.com <john@farndells.com>" at bounding box center [838, 394] width 671 height 17
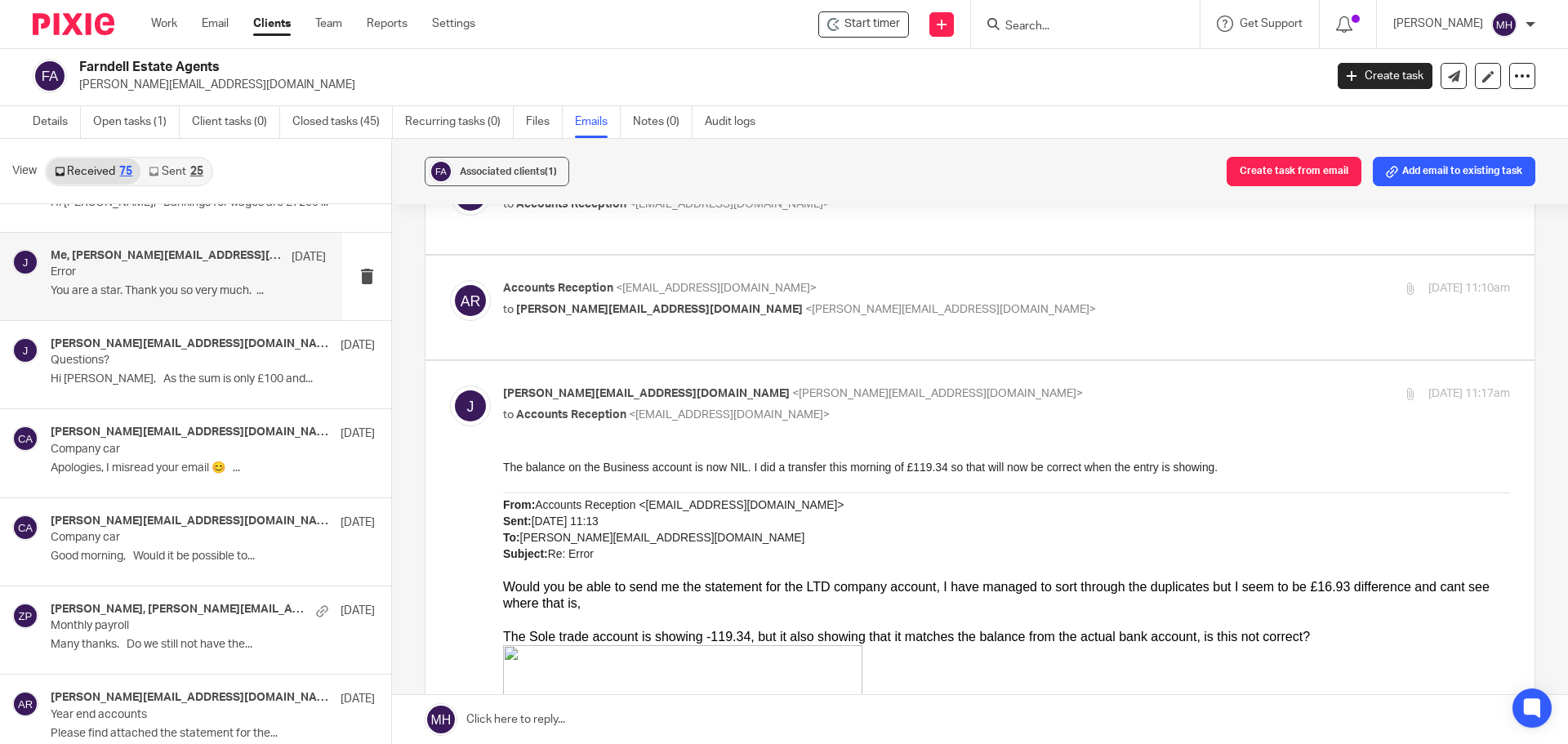
scroll to position [0, 0]
click at [959, 387] on p "john@farndells.com <john@farndells.com>" at bounding box center [838, 394] width 671 height 17
checkbox input "false"
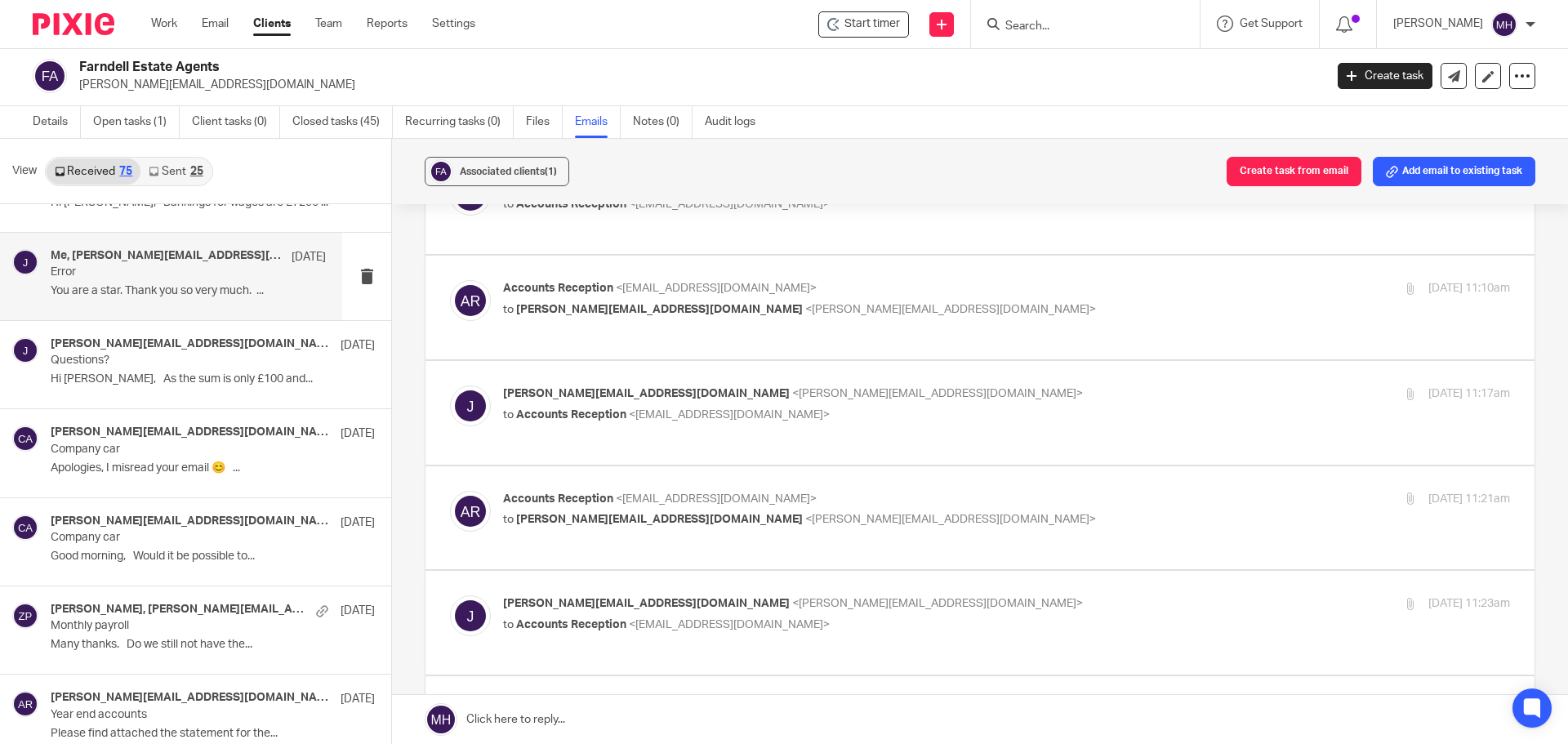
click at [952, 509] on div "Accounts Reception <accounts@boldenandlong.co.uk> to john@farndells.com <john@f…" at bounding box center [838, 509] width 671 height 38
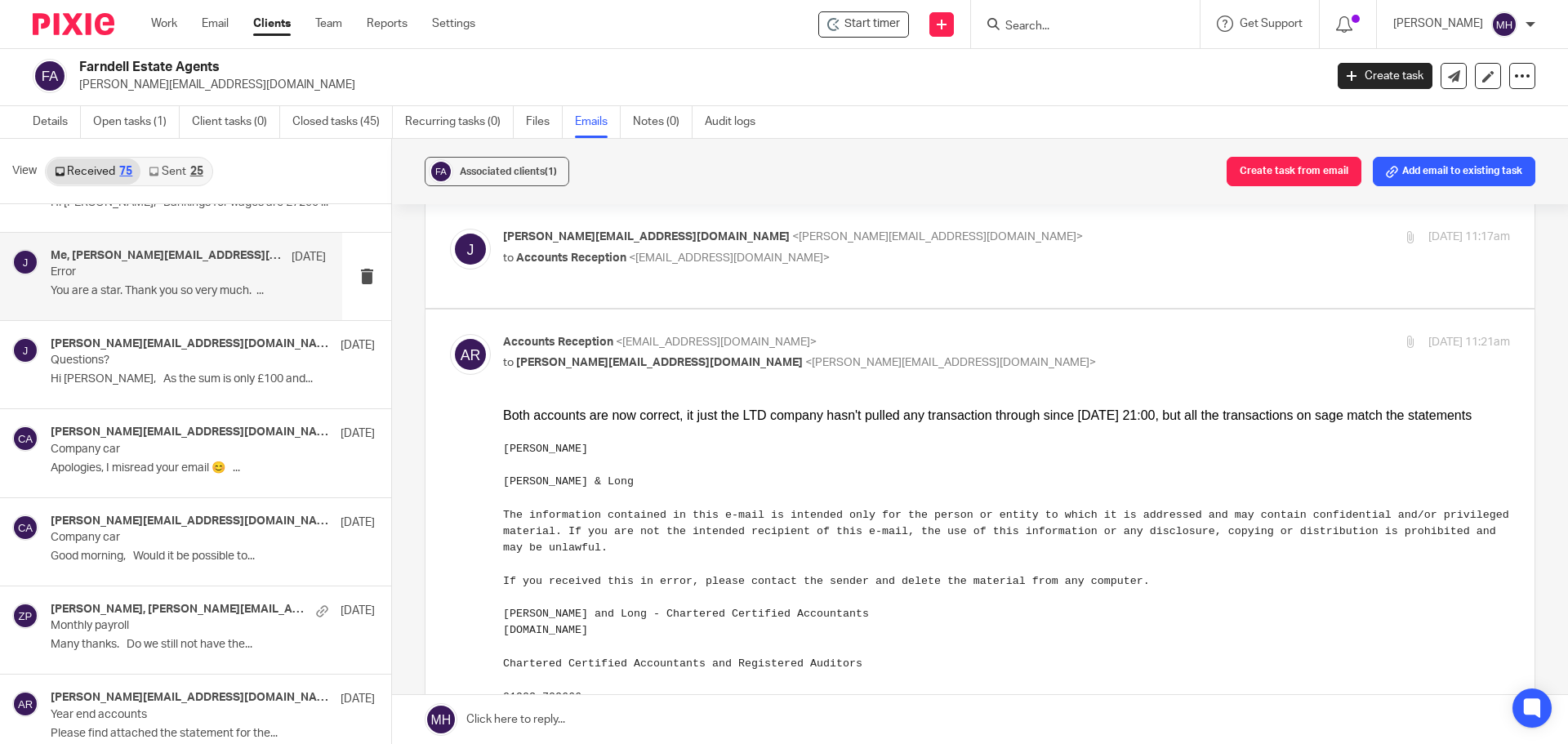
scroll to position [490, 0]
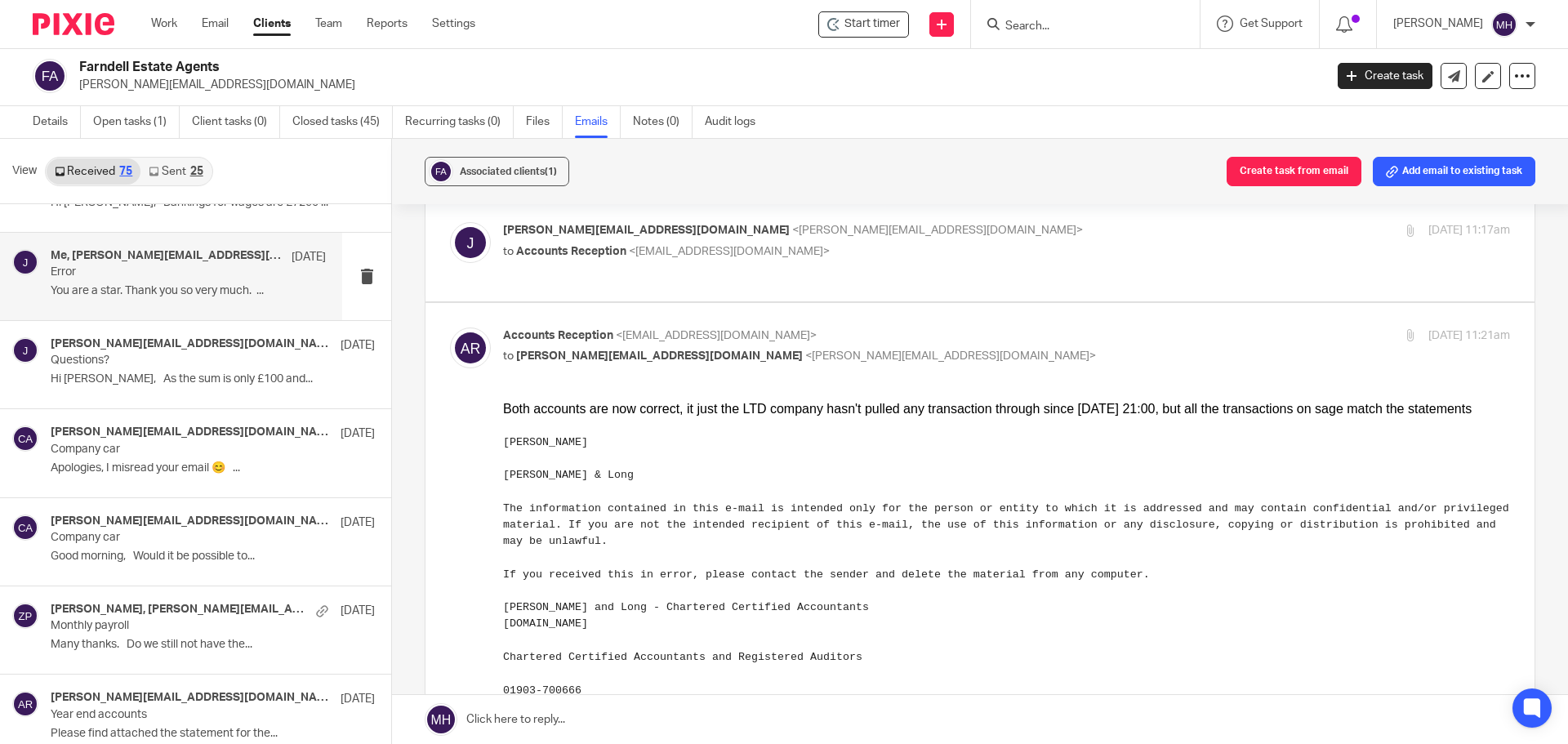
click at [922, 343] on p "Accounts Reception <accounts@boldenandlong.co.uk>" at bounding box center [838, 336] width 671 height 17
checkbox input "false"
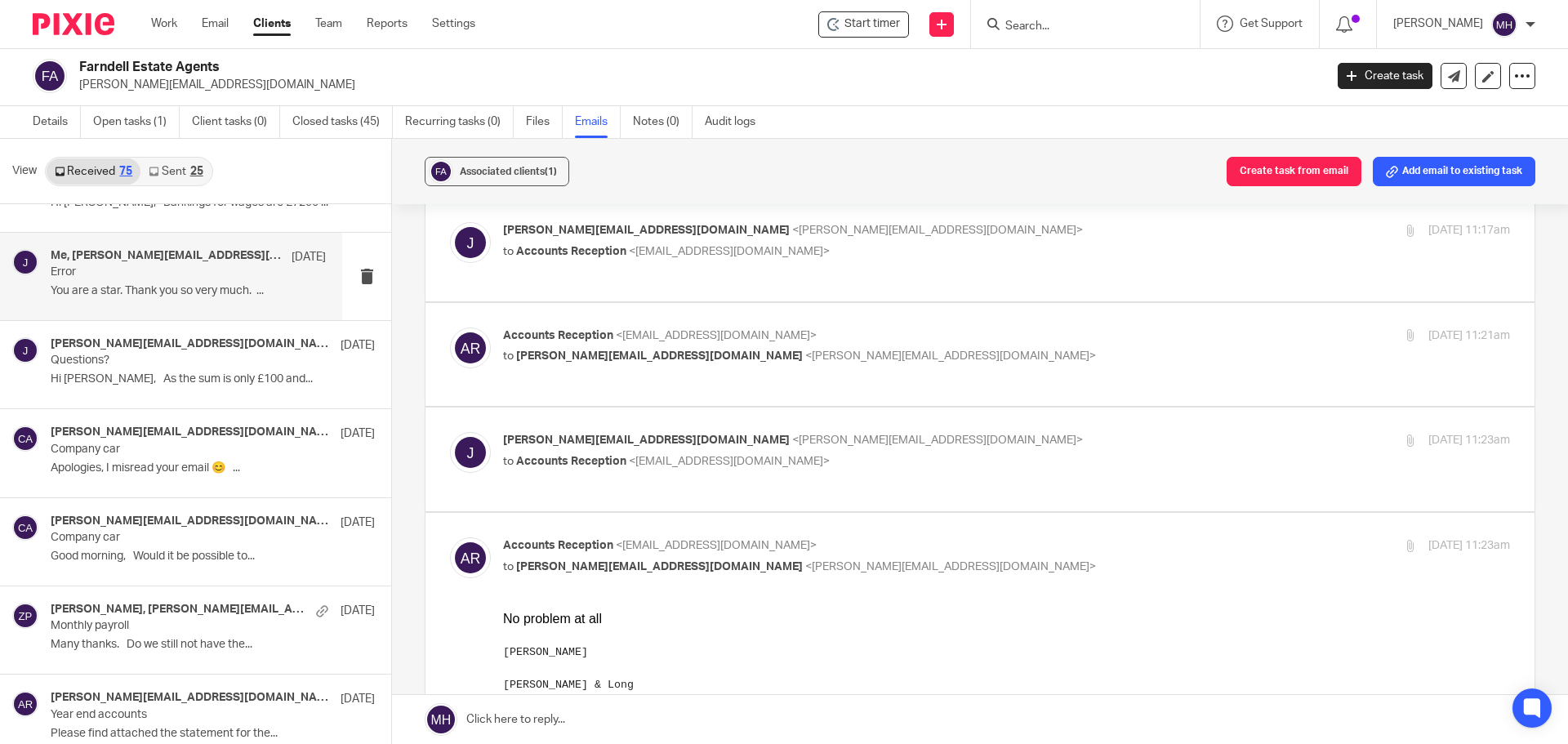
click at [916, 448] on p "john@farndells.com <john@farndells.com>" at bounding box center [838, 440] width 671 height 17
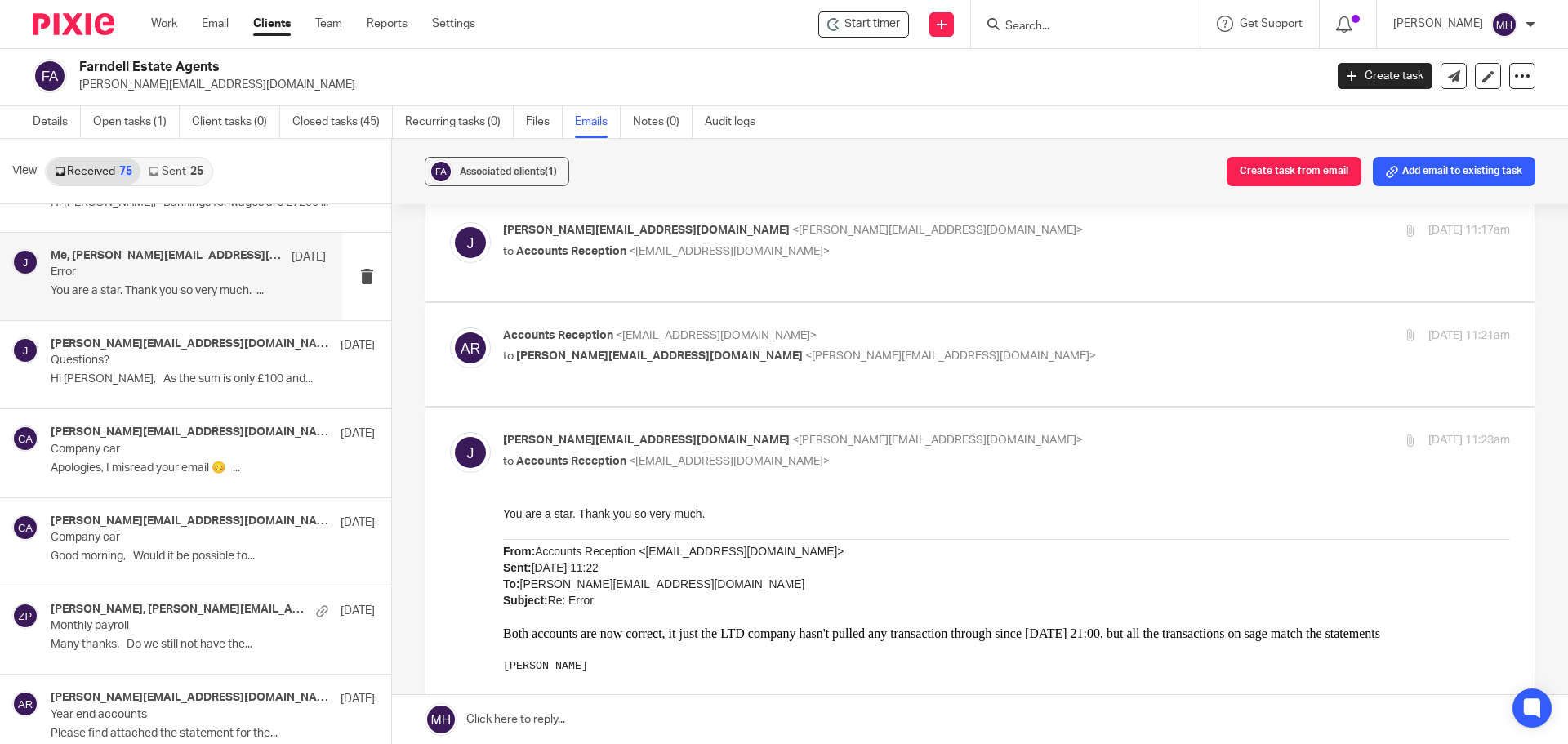
scroll to position [0, 0]
click at [916, 448] on p "john@farndells.com <john@farndells.com>" at bounding box center [838, 440] width 671 height 17
checkbox input "false"
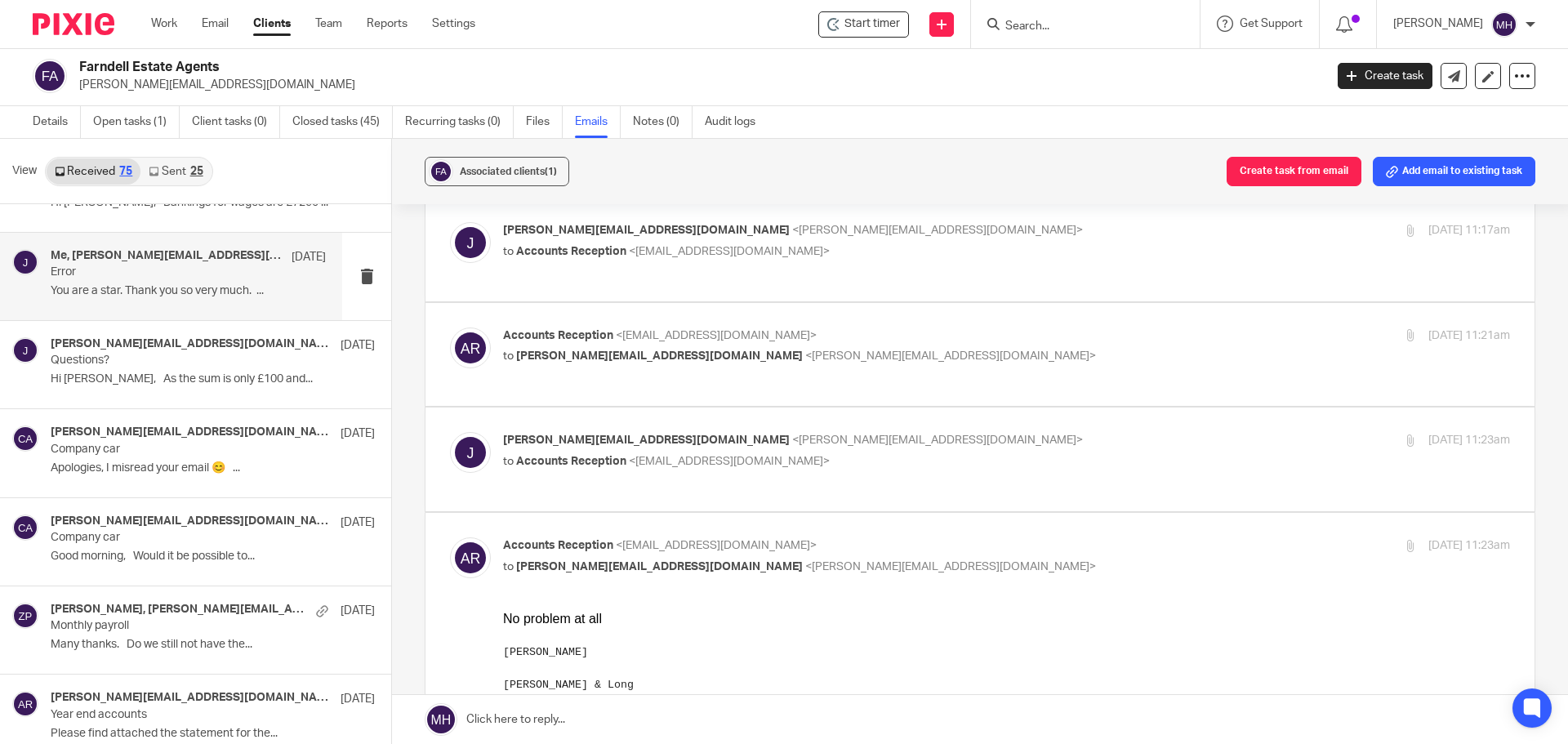
click at [937, 542] on p "Accounts Reception <accounts@boldenandlong.co.uk>" at bounding box center [838, 546] width 671 height 17
checkbox input "false"
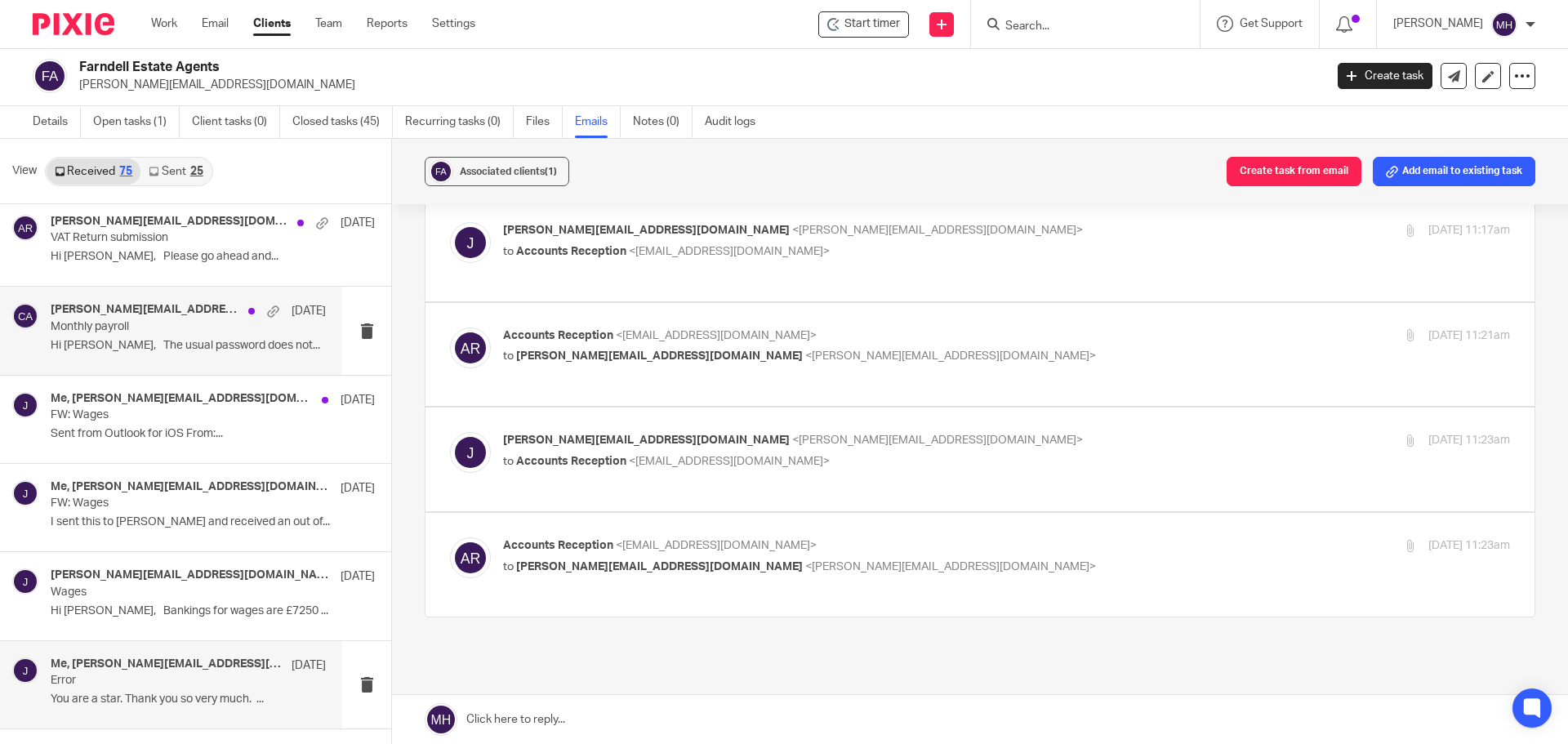
scroll to position [4083, 0]
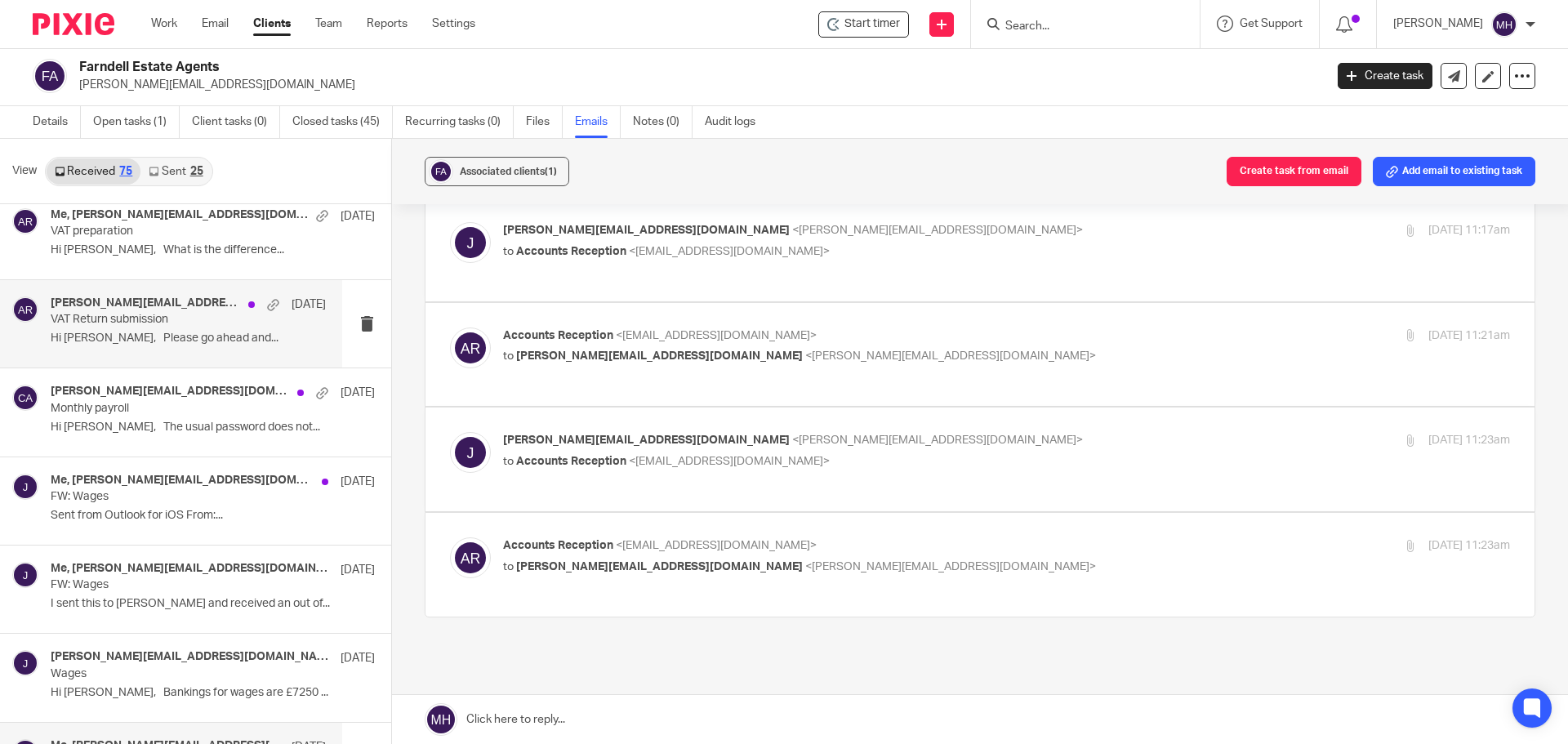
click at [183, 320] on p "VAT Return submission" at bounding box center [160, 319] width 221 height 14
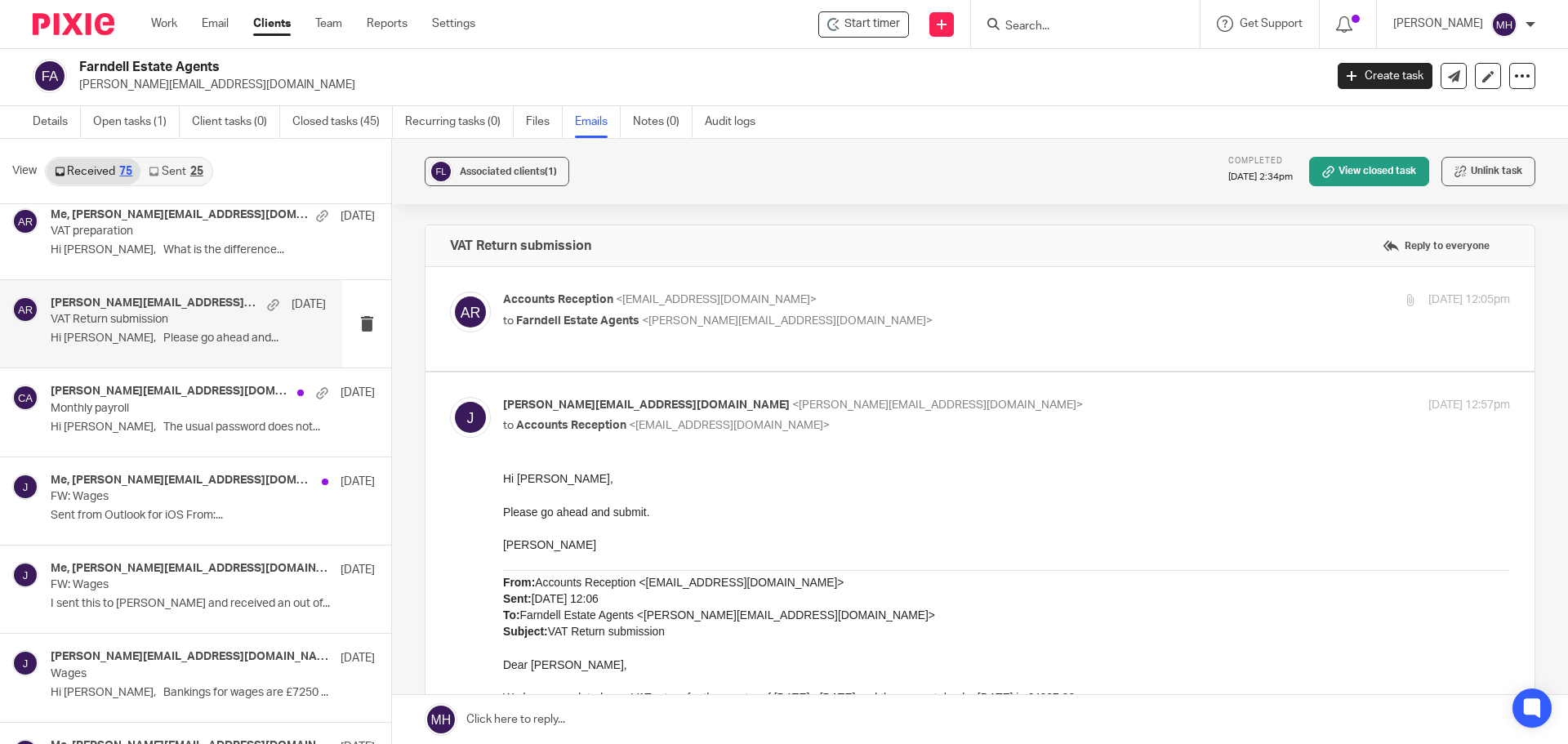
click at [894, 286] on label at bounding box center [980, 318] width 1109 height 103
click at [450, 291] on input "checkbox" at bounding box center [449, 291] width 1 height 1
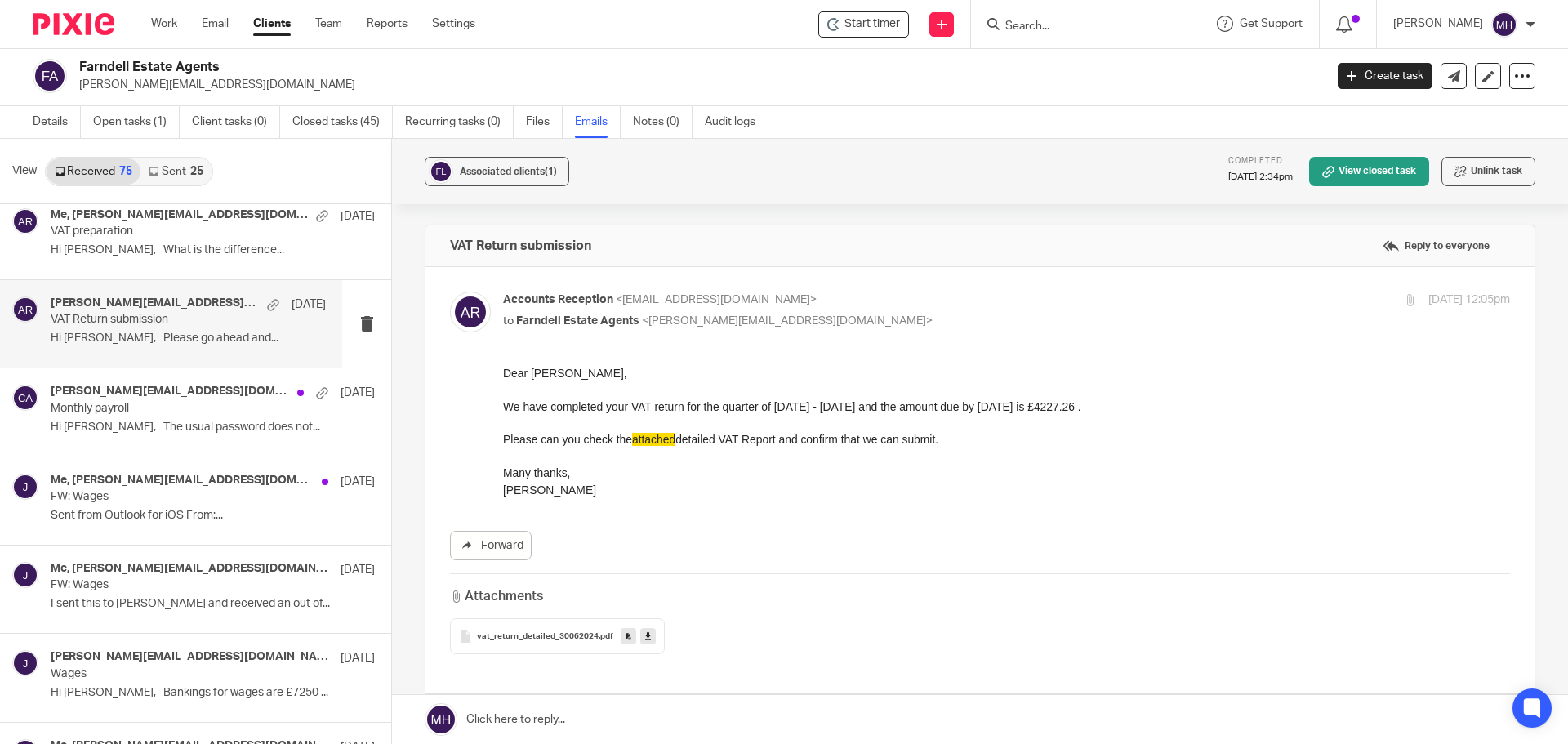
drag, startPoint x: 896, startPoint y: 293, endPoint x: 878, endPoint y: 294, distance: 18.0
click at [896, 294] on p "Accounts Reception <accounts@boldenandlong.co.uk>" at bounding box center [838, 300] width 671 height 17
checkbox input "false"
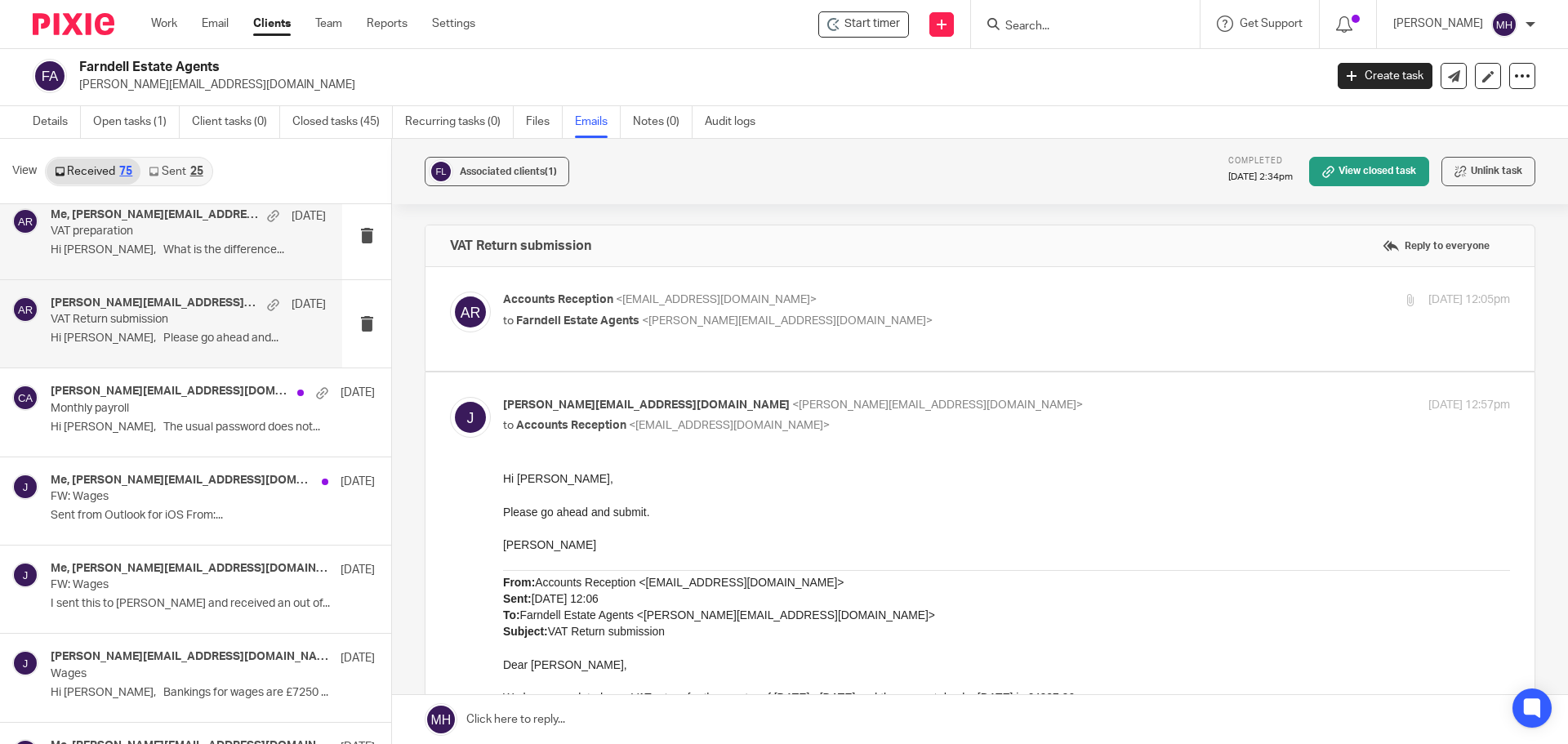
click at [153, 269] on div "Me, john@farndells.com 9 Jul 2024 VAT preparation Hi Michaela, What is the diff…" at bounding box center [170, 236] width 342 height 87
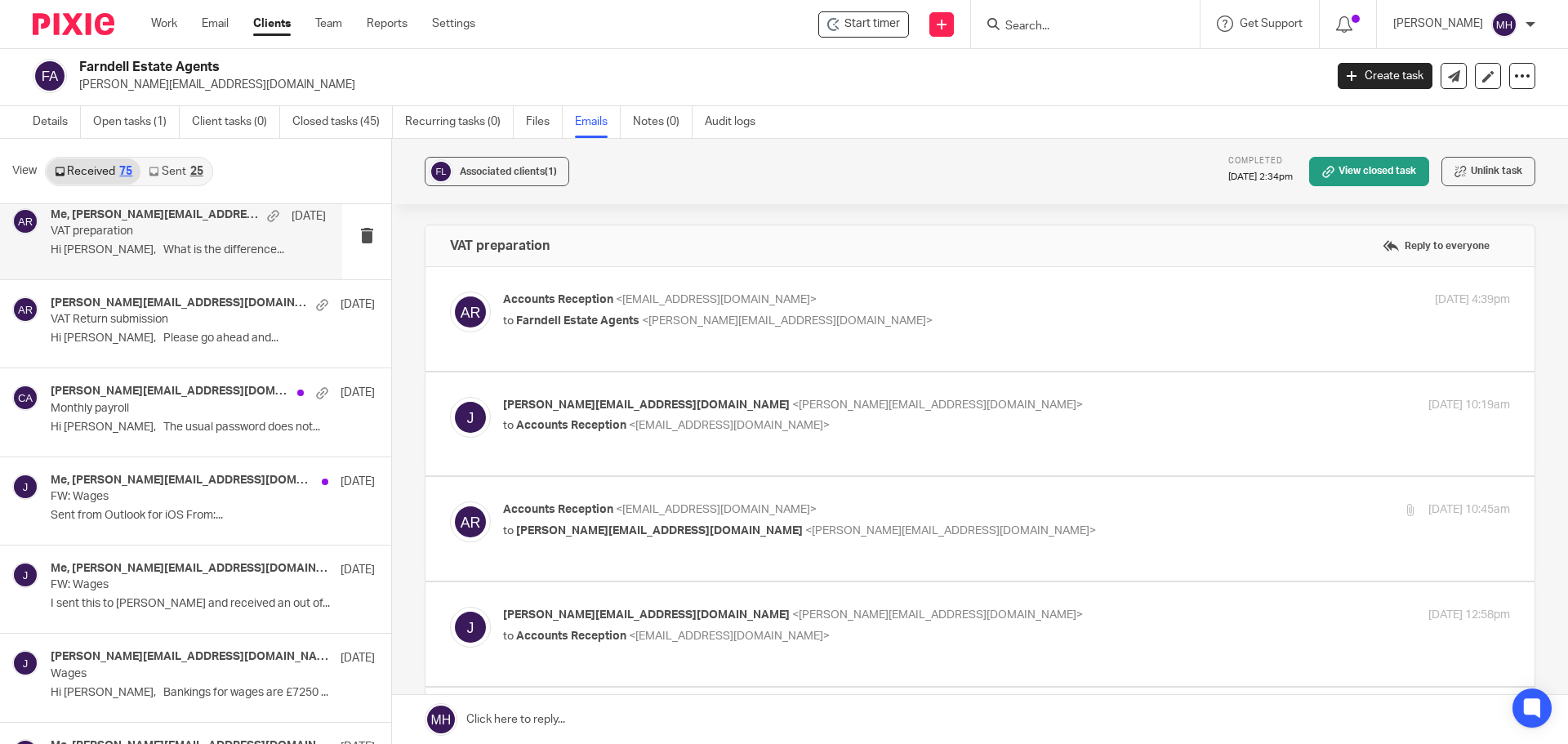
click at [930, 277] on label at bounding box center [980, 318] width 1109 height 103
click at [450, 291] on input "checkbox" at bounding box center [449, 291] width 1 height 1
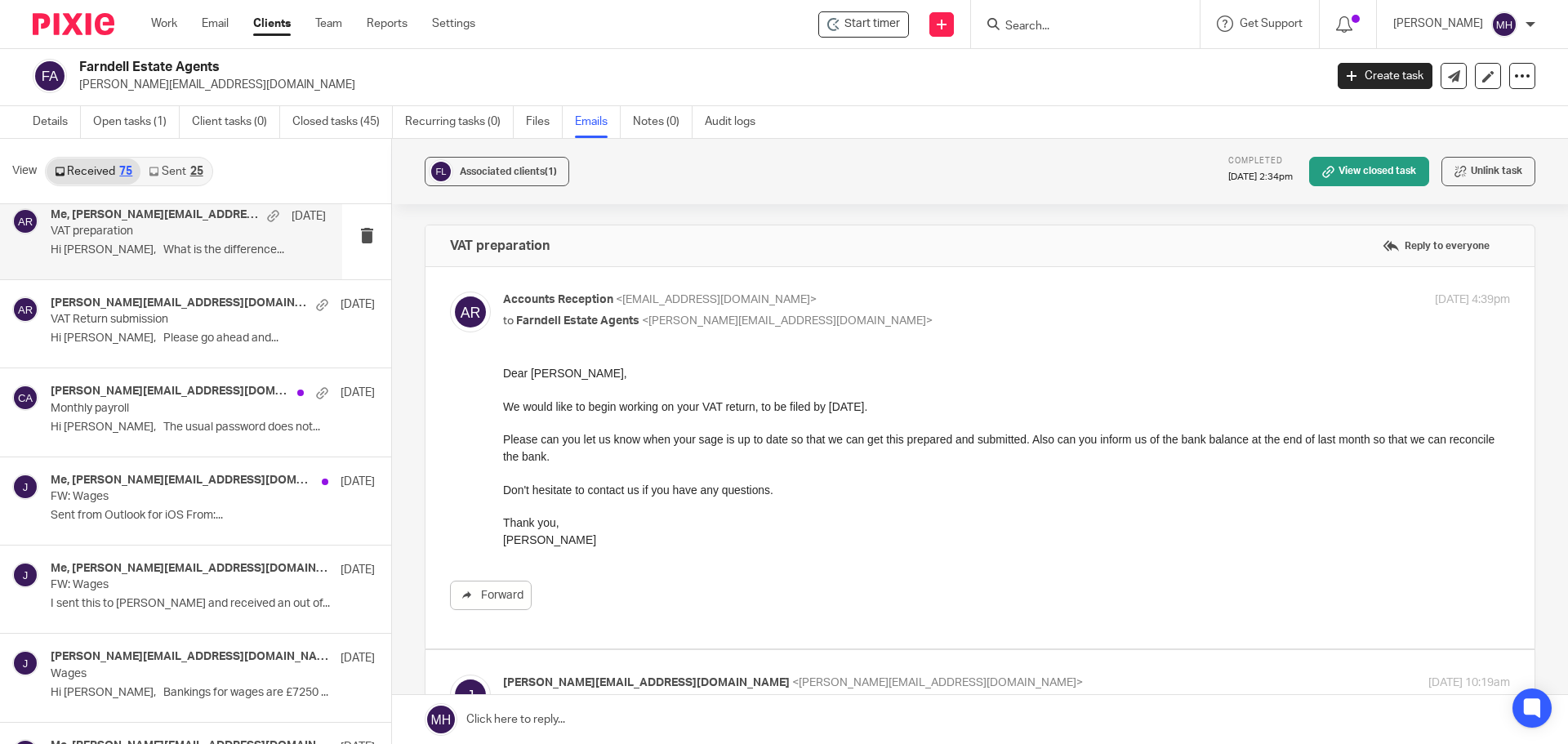
click at [933, 303] on p "Accounts Reception <accounts@boldenandlong.co.uk>" at bounding box center [838, 300] width 671 height 17
checkbox input "false"
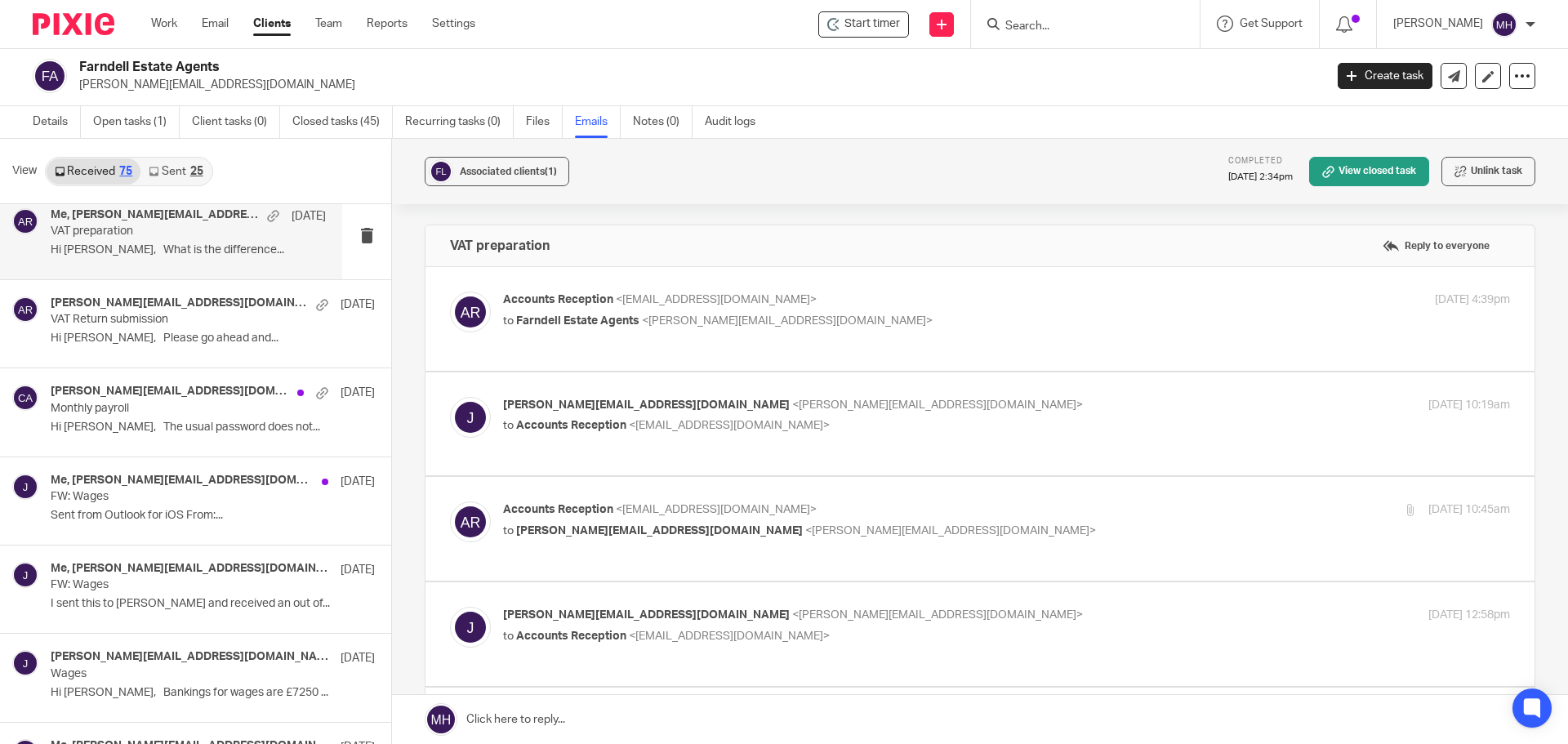
click at [980, 411] on p "john@farndells.com <john@farndells.com>" at bounding box center [838, 406] width 671 height 17
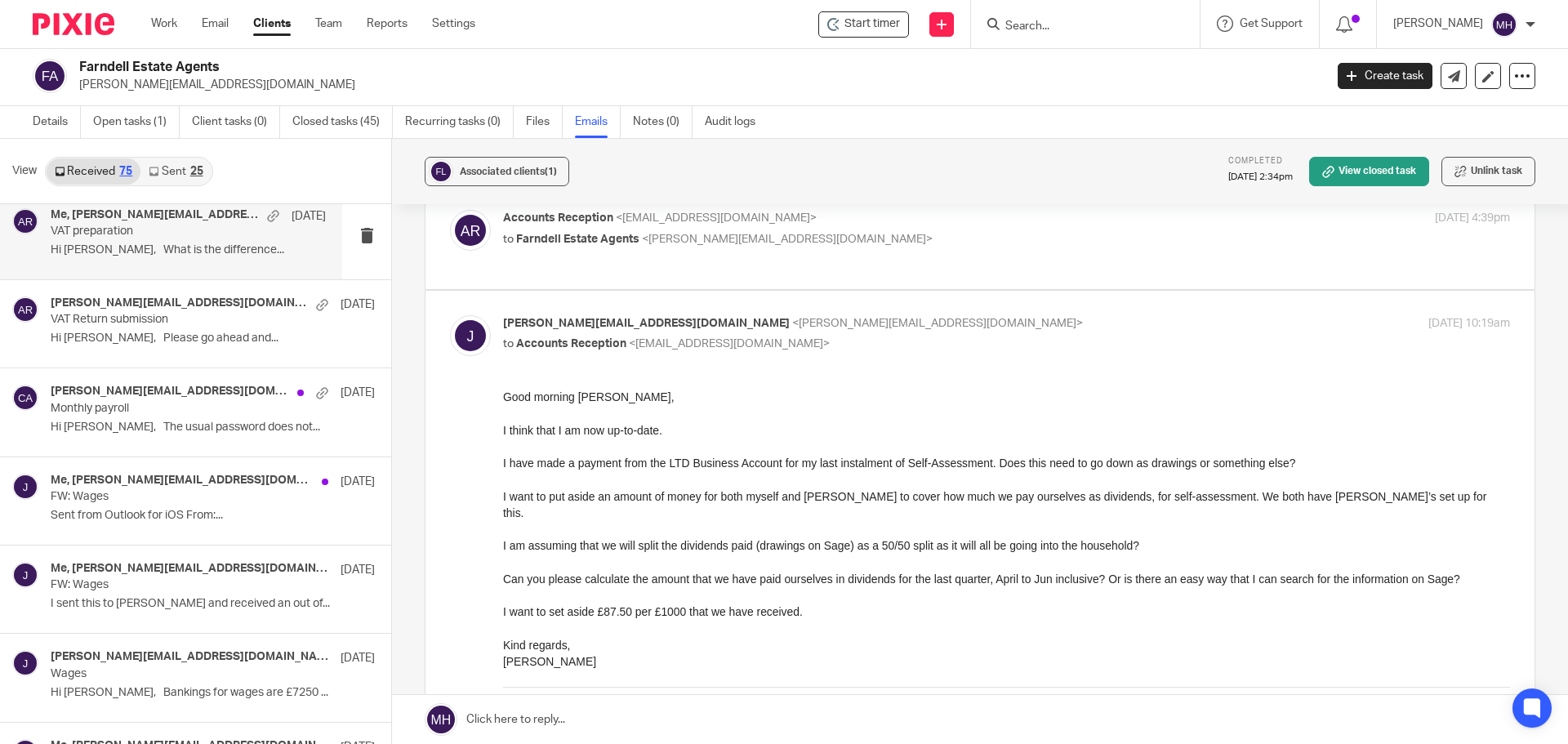
click at [983, 325] on p "john@farndells.com <john@farndells.com>" at bounding box center [838, 323] width 671 height 17
checkbox input "false"
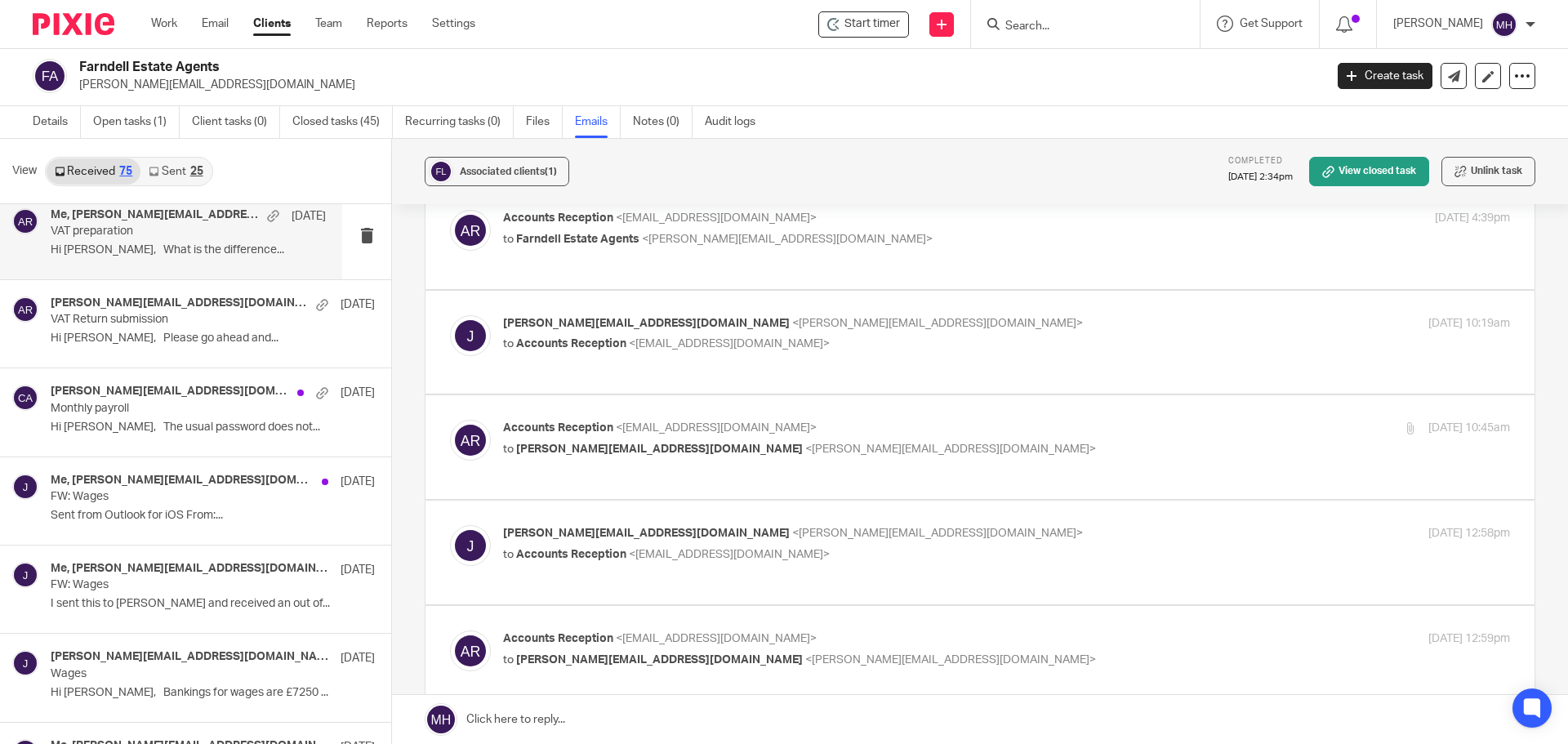
click at [959, 429] on p "Accounts Reception <accounts@boldenandlong.co.uk>" at bounding box center [838, 428] width 671 height 17
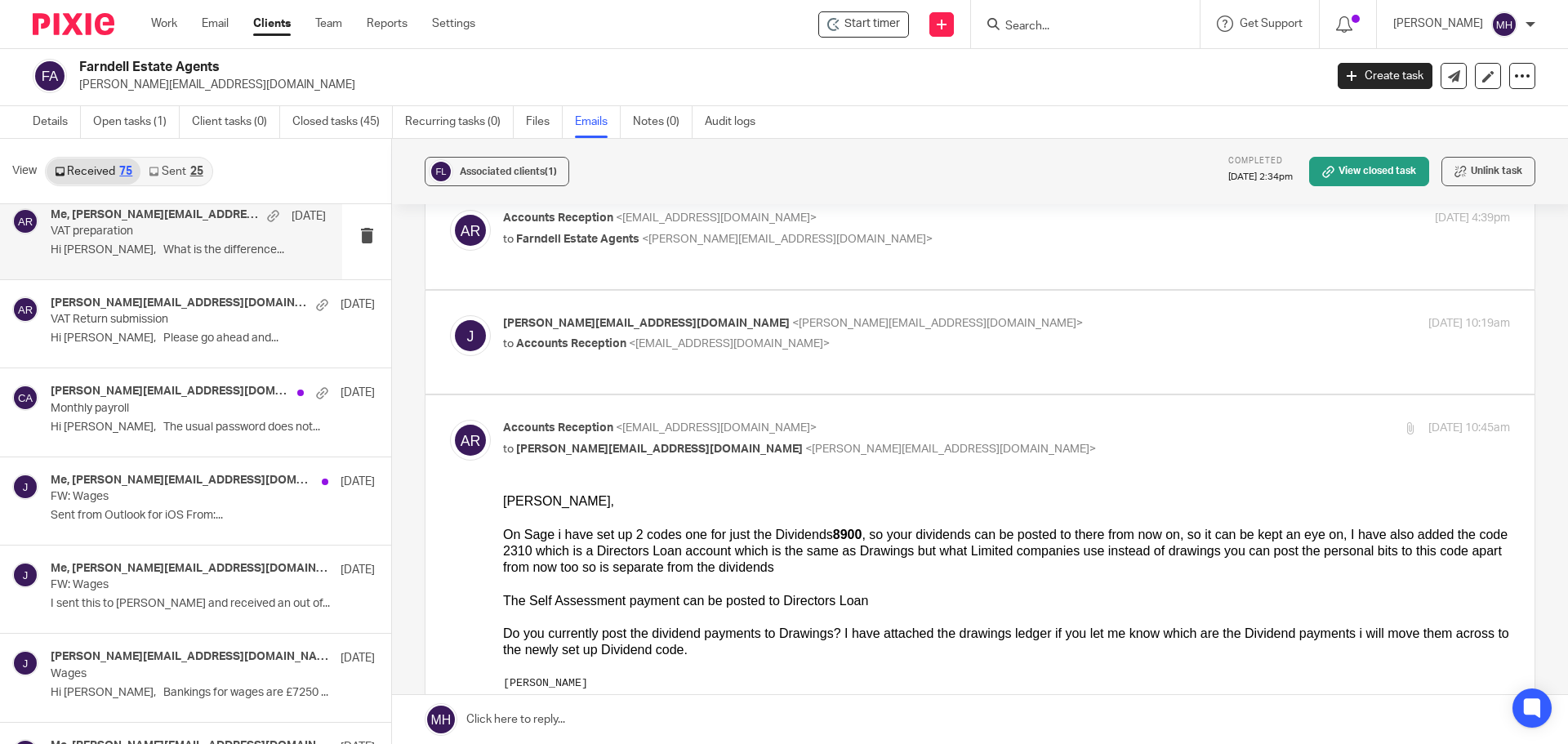
scroll to position [0, 0]
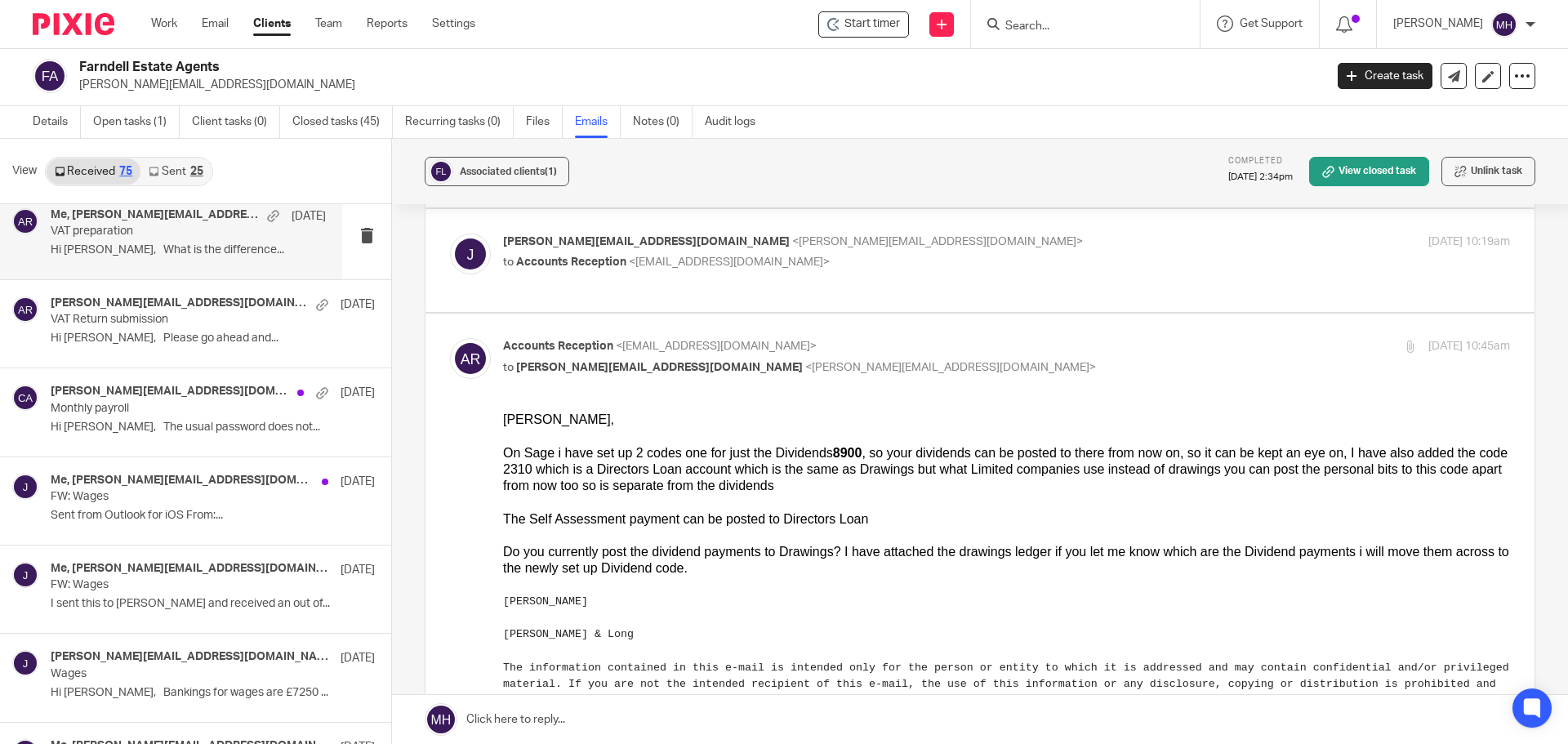
click at [955, 368] on p "to john@farndells.com <john@farndells.com>" at bounding box center [838, 368] width 671 height 17
checkbox input "false"
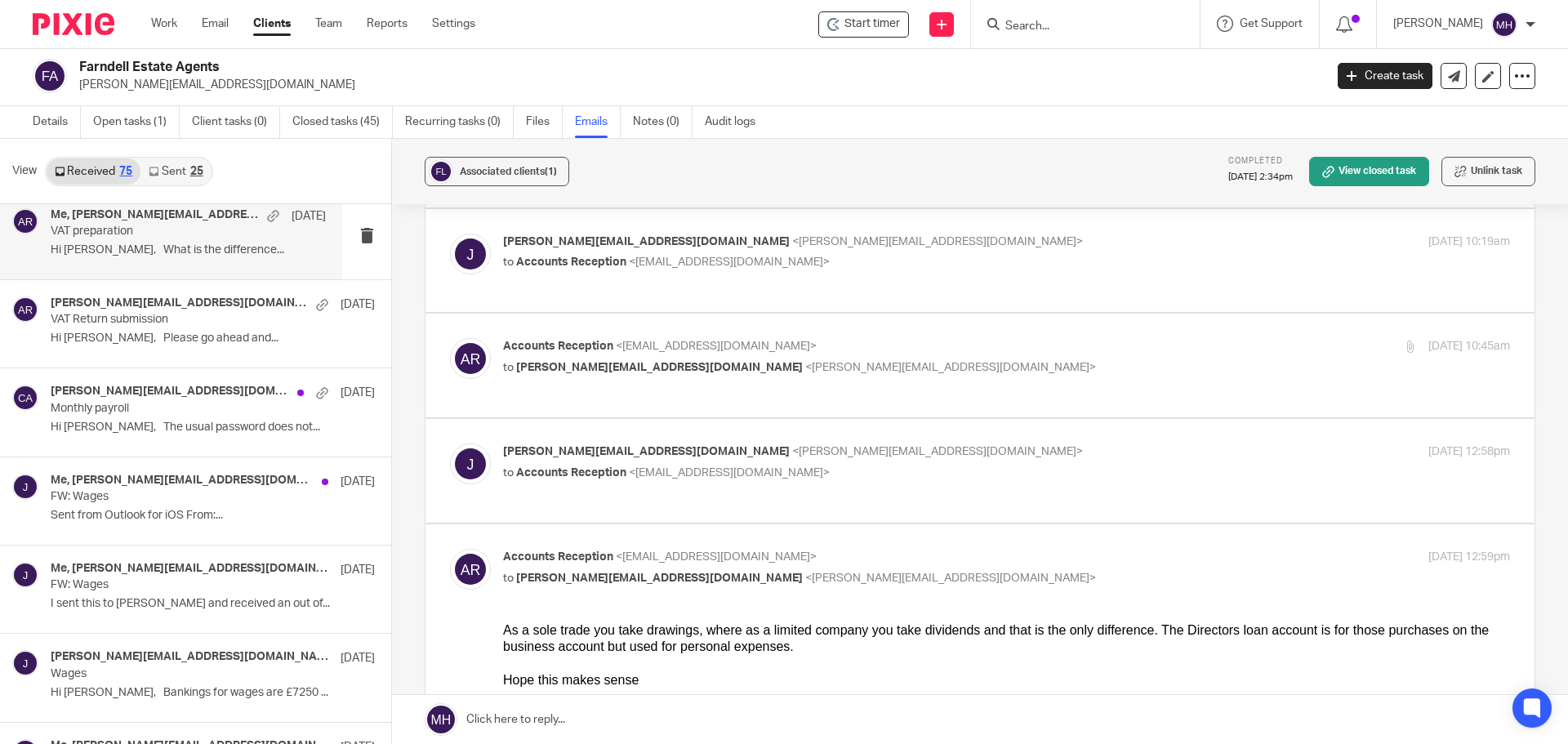
click at [949, 469] on p "to Accounts Reception <accounts@boldenandlong.co.uk>" at bounding box center [838, 473] width 671 height 17
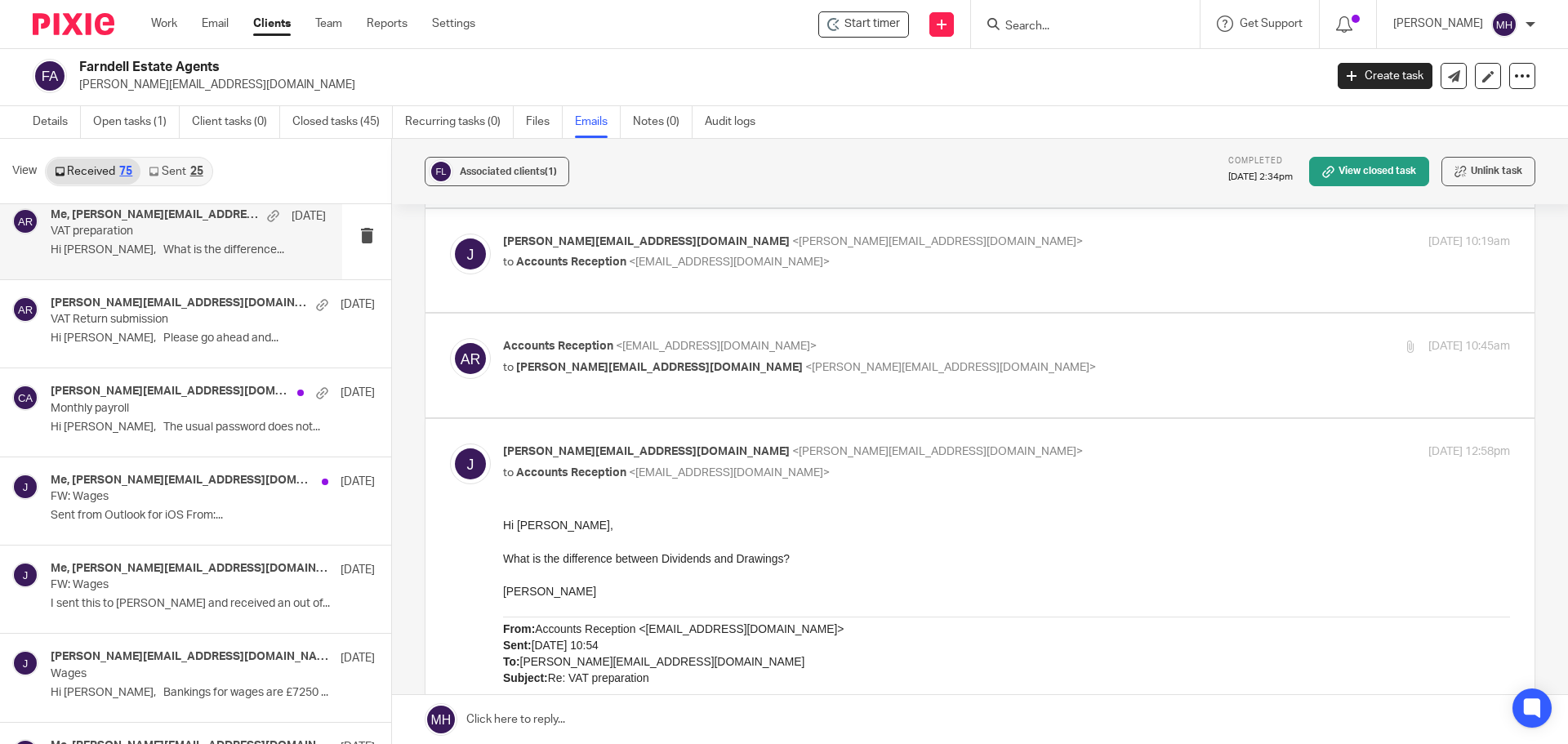
click at [952, 463] on div "john@farndells.com <john@farndells.com> to Accounts Reception <accounts@boldena…" at bounding box center [838, 462] width 671 height 38
checkbox input "false"
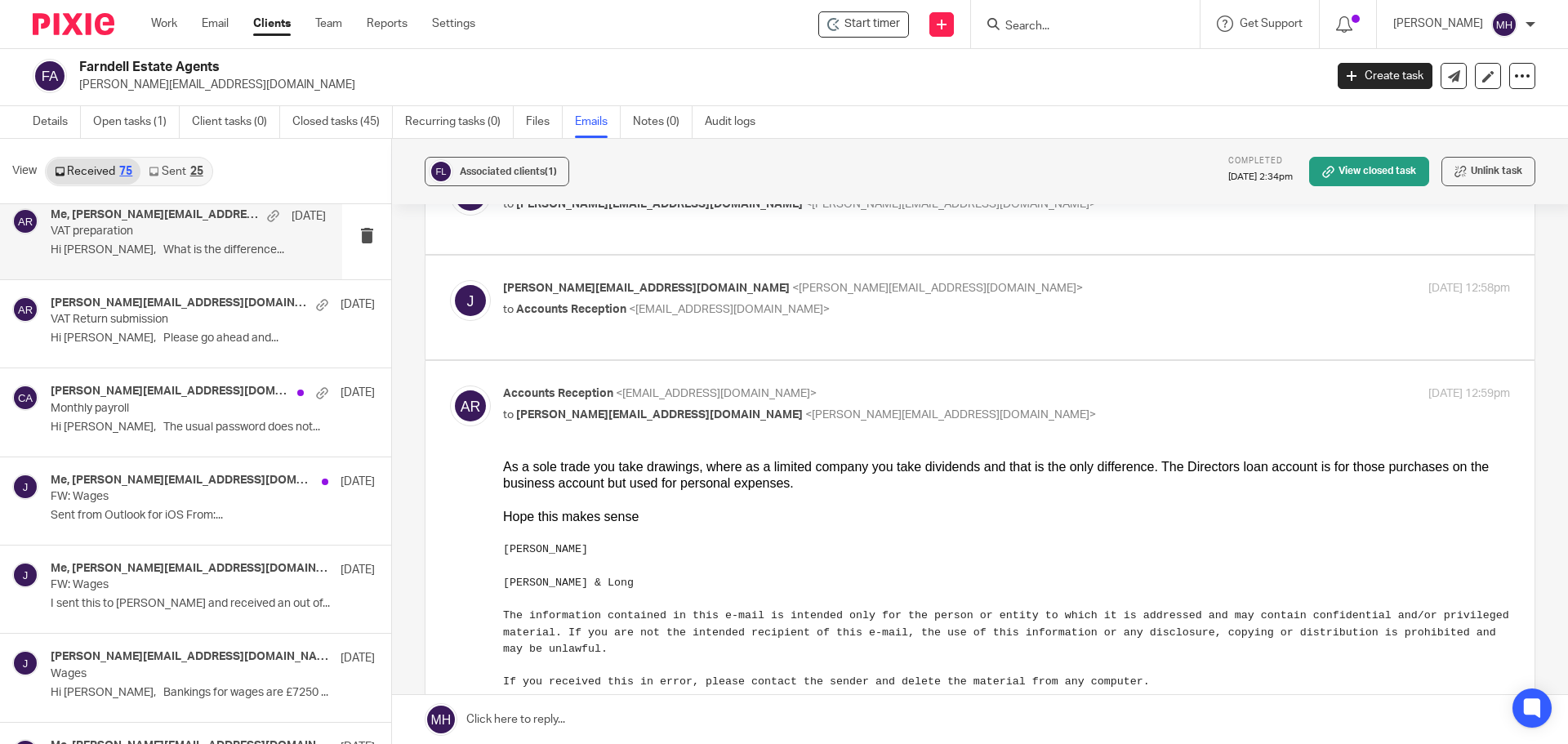
click at [920, 399] on p "Accounts Reception <accounts@boldenandlong.co.uk>" at bounding box center [838, 394] width 671 height 17
checkbox input "false"
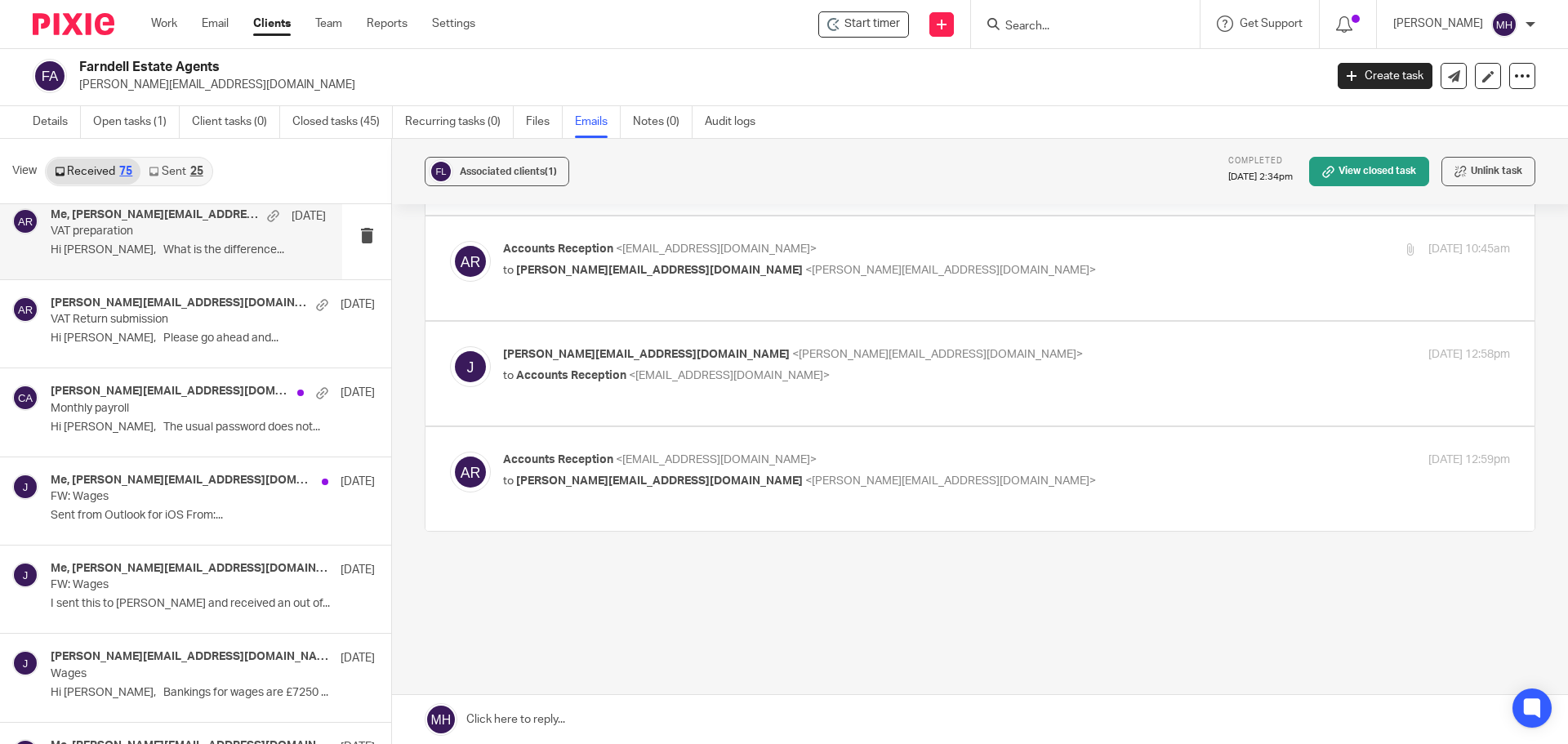
scroll to position [260, 0]
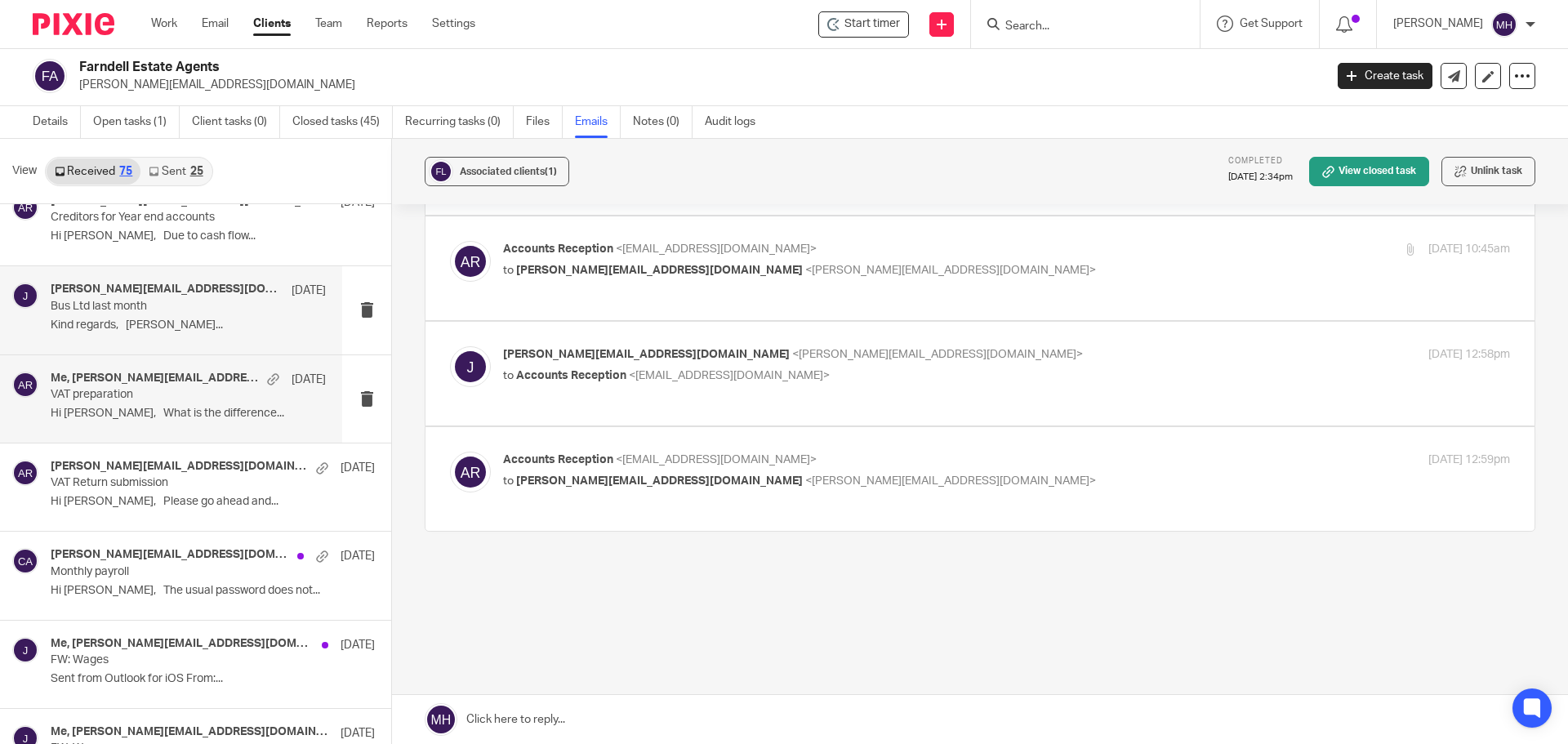
click at [204, 319] on p "Kind regards, John..." at bounding box center [188, 325] width 275 height 14
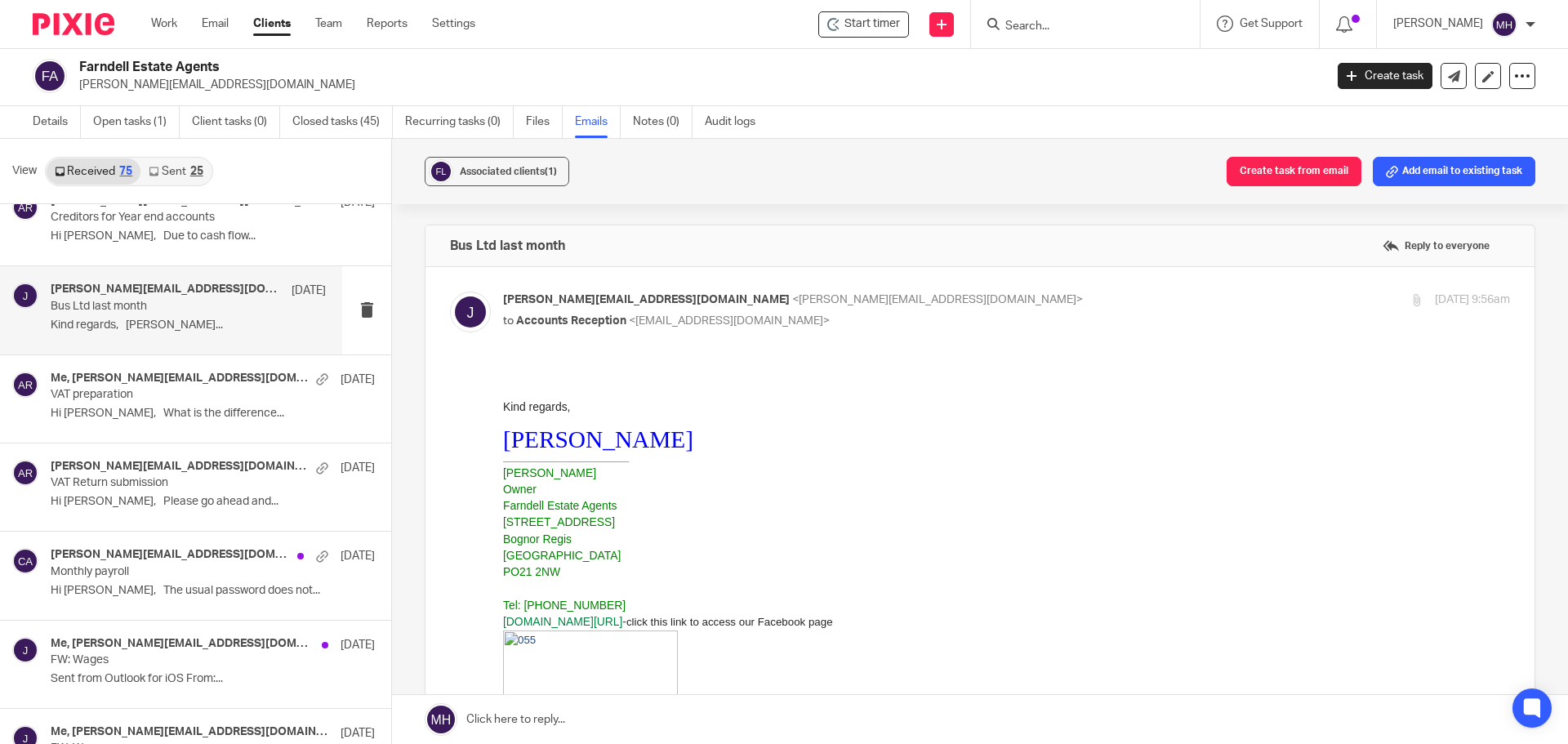
click at [920, 303] on p "john@farndells.com <john@farndells.com>" at bounding box center [838, 300] width 671 height 17
checkbox input "false"
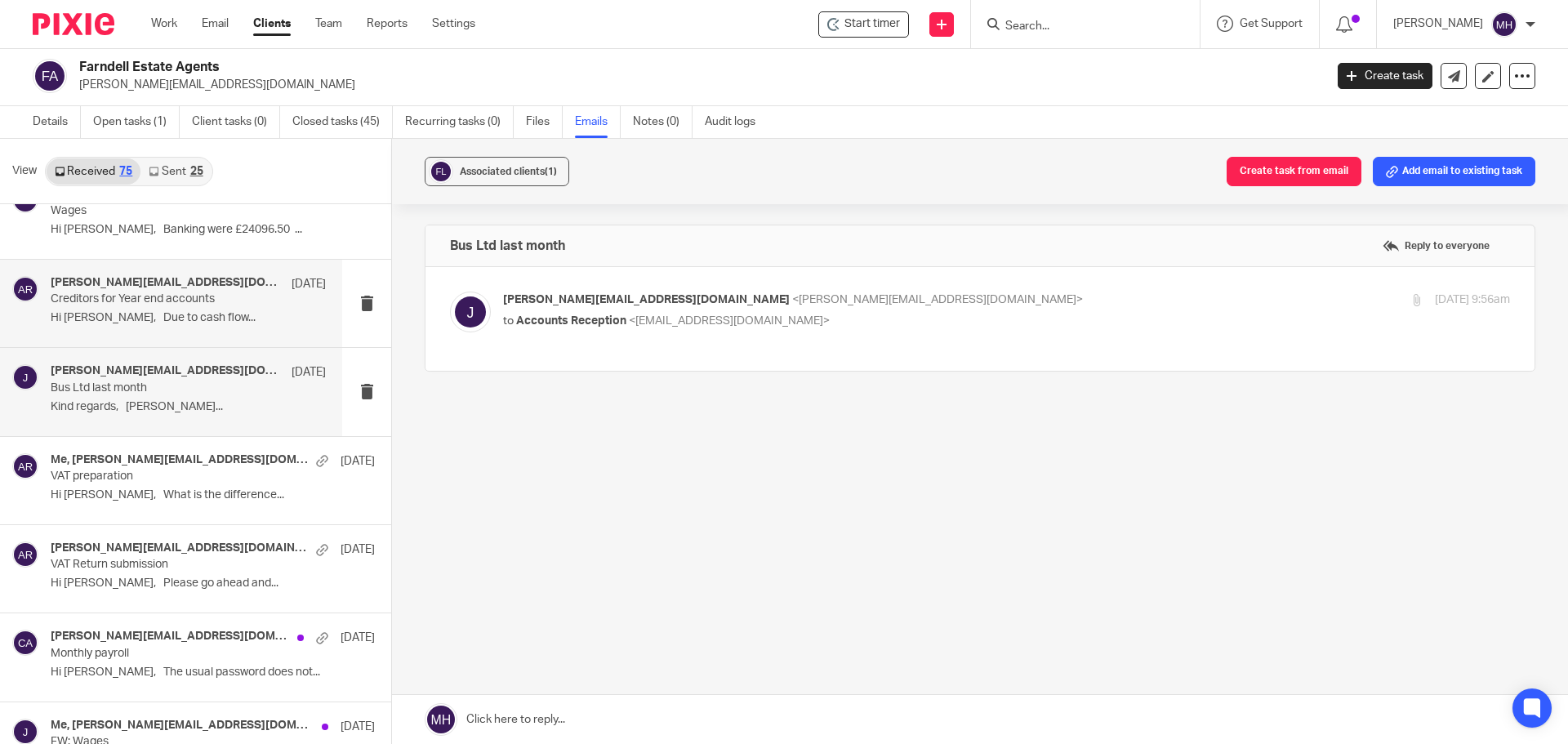
click at [249, 322] on p "Hi Michaela, Due to cash flow..." at bounding box center [188, 317] width 275 height 14
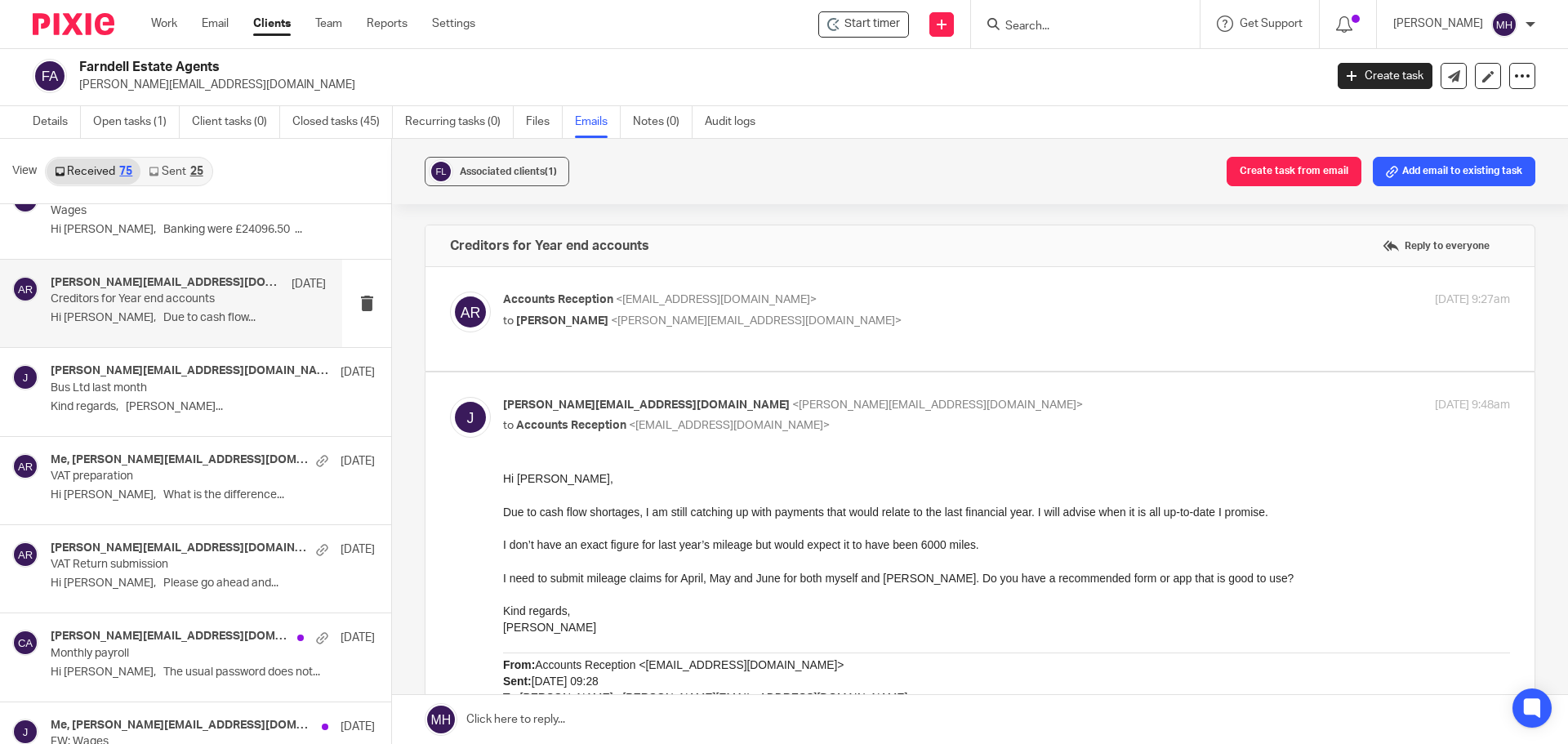
click at [937, 286] on label at bounding box center [980, 318] width 1109 height 103
click at [450, 291] on input "checkbox" at bounding box center [449, 291] width 1 height 1
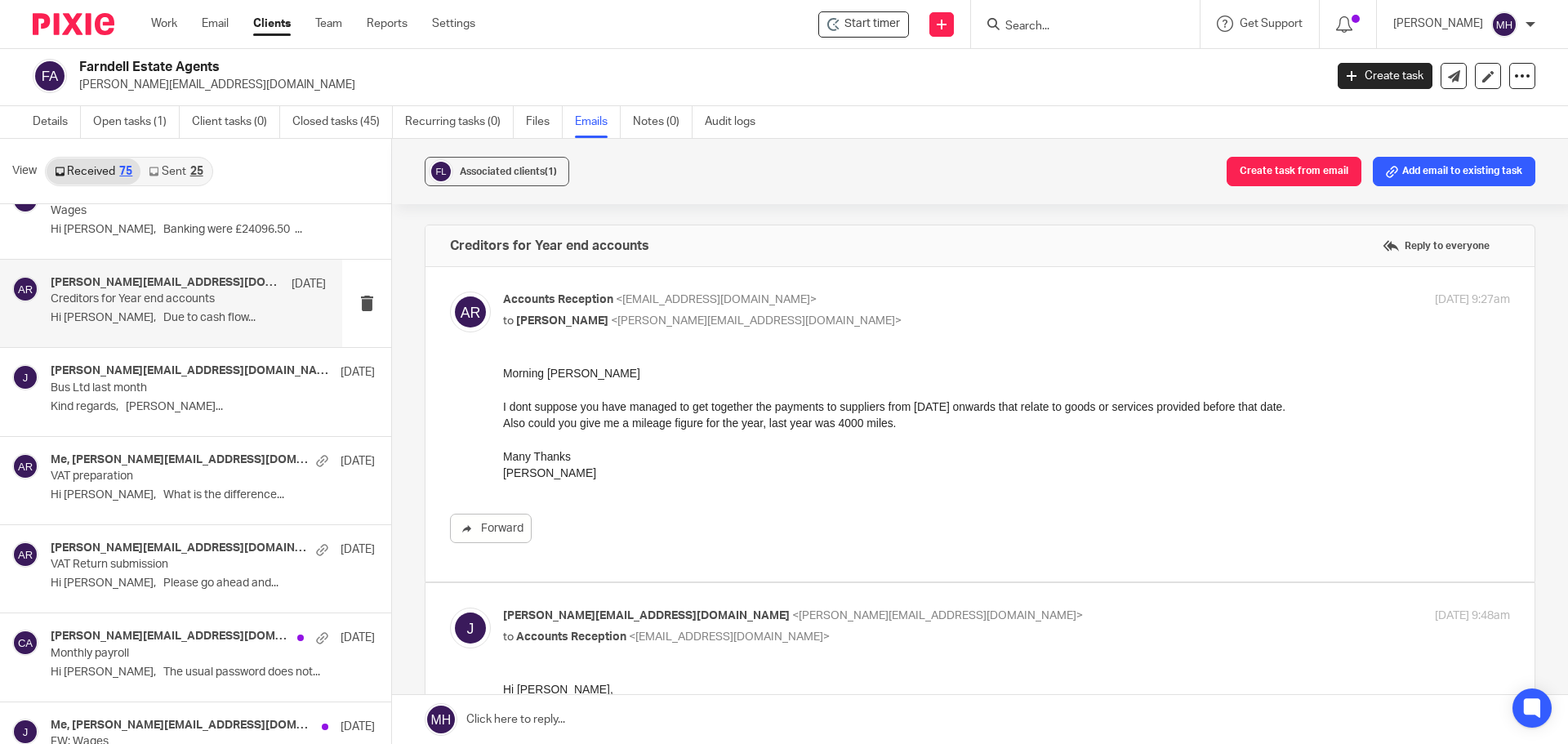
click at [937, 286] on label at bounding box center [980, 424] width 1109 height 314
click at [450, 291] on input "checkbox" at bounding box center [449, 291] width 1 height 1
checkbox input "false"
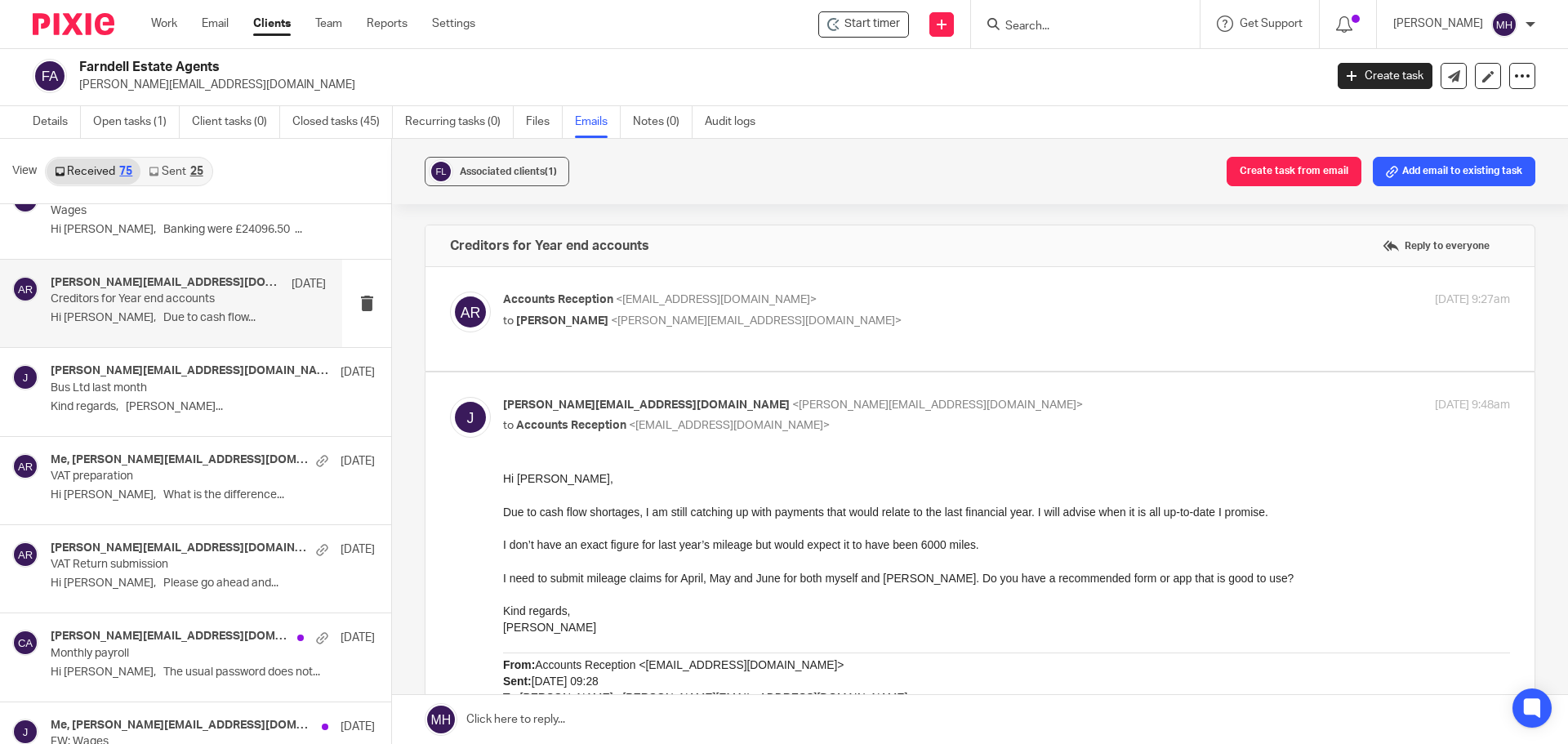
click at [921, 393] on label at bounding box center [980, 713] width 1109 height 682
click at [450, 396] on input "checkbox" at bounding box center [449, 396] width 1 height 1
checkbox input "false"
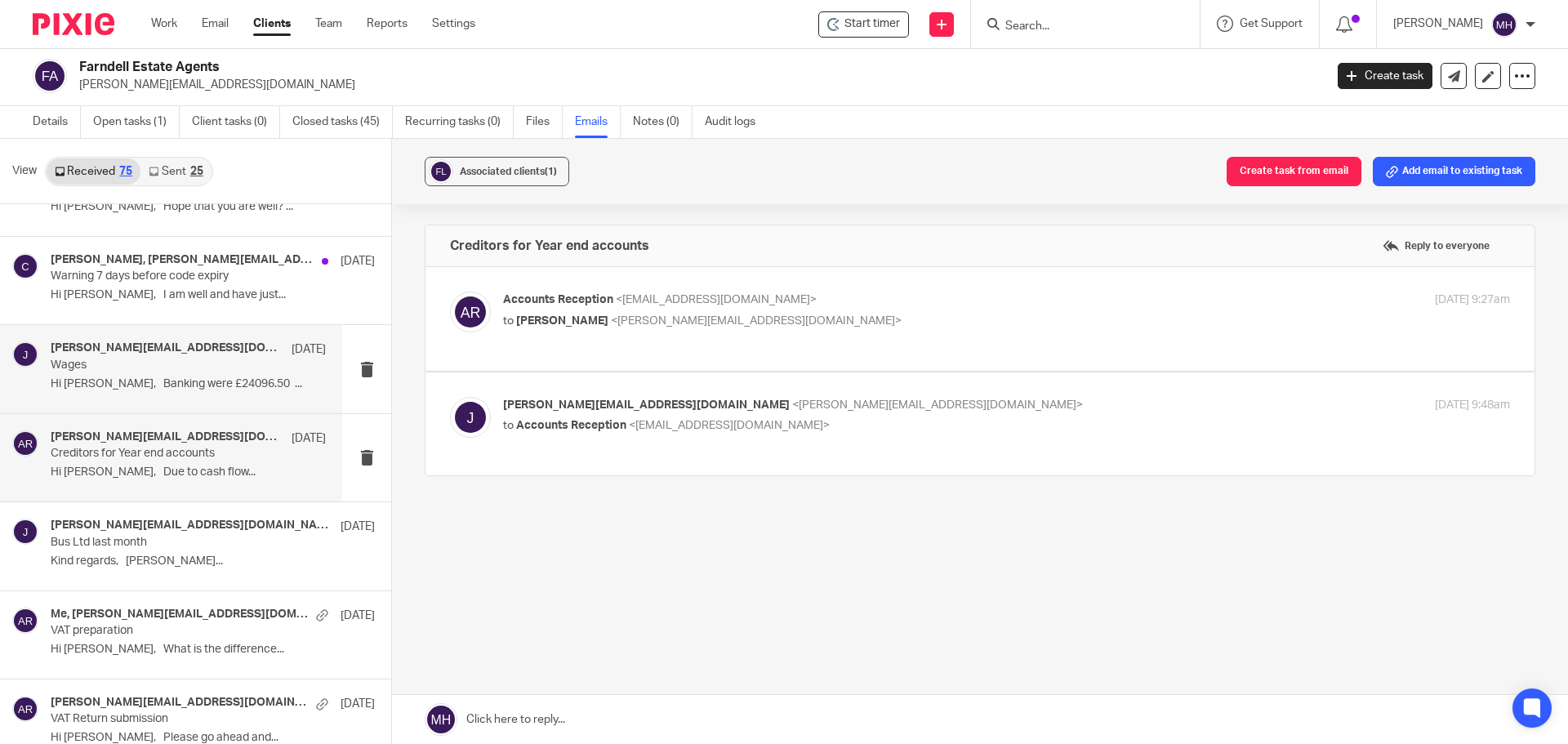
scroll to position [3675, 0]
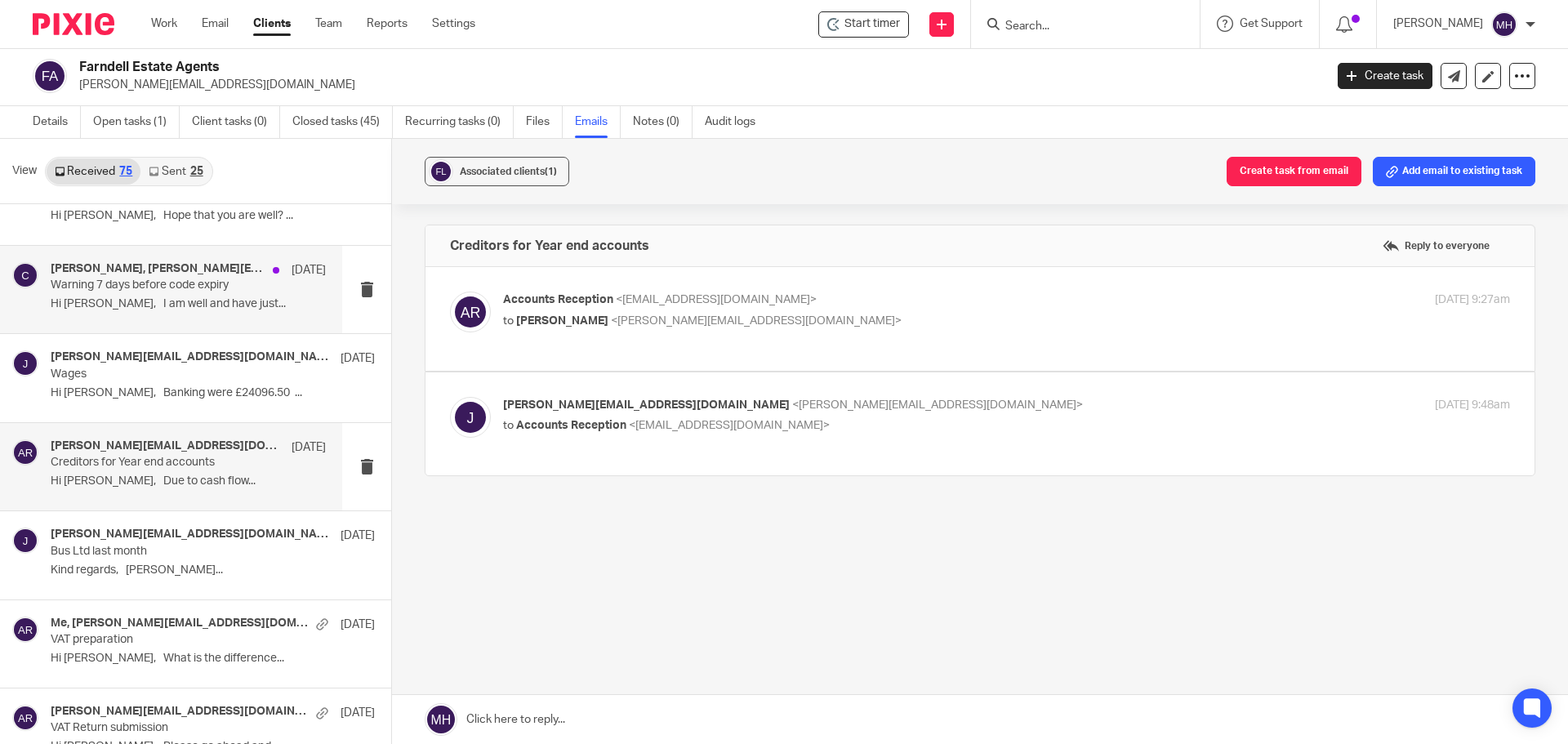
click at [249, 312] on div "Brian Surridge, john@farndells.com, caat@ir-efile.gov.uk 5 Aug 2024 Warning 7 d…" at bounding box center [188, 289] width 275 height 55
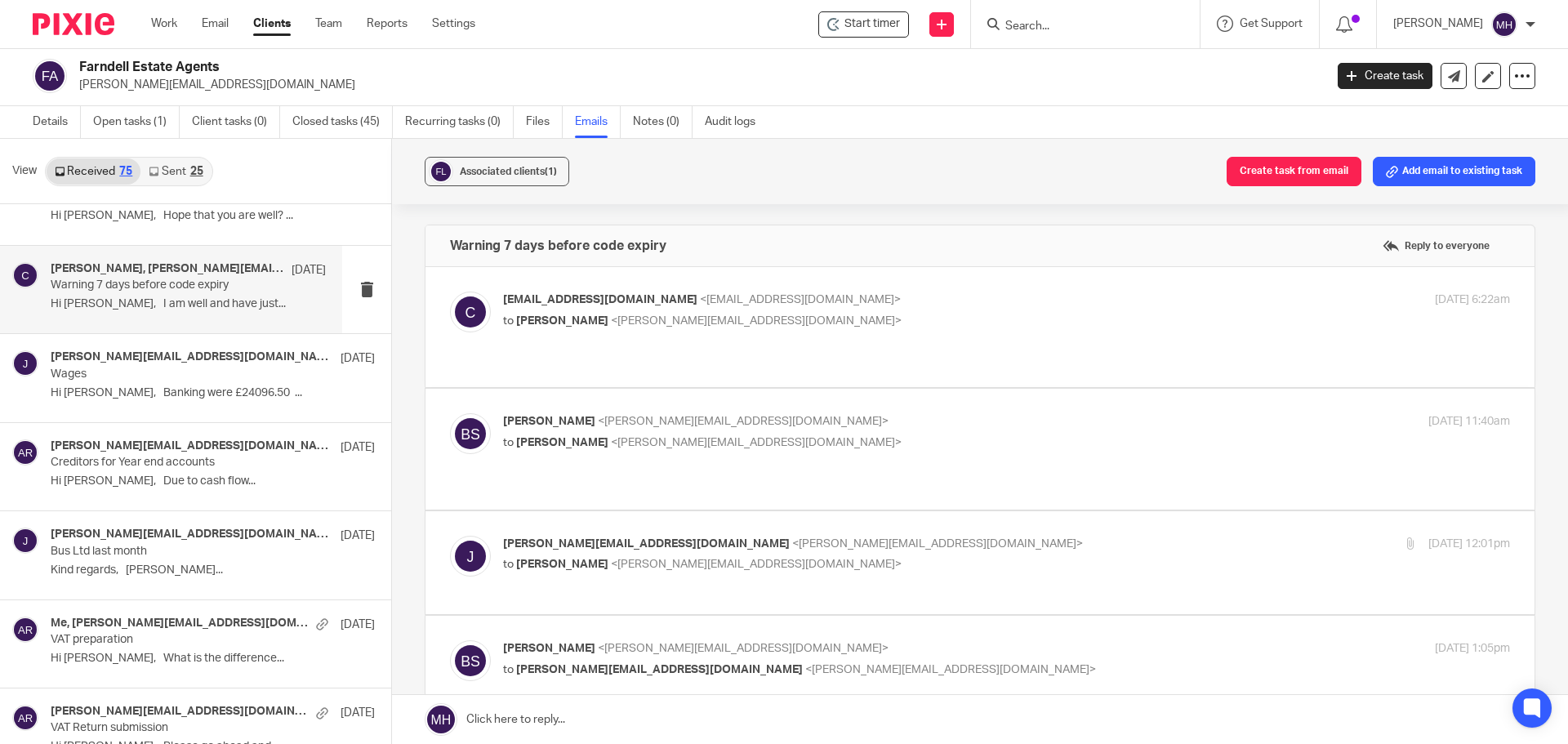
scroll to position [0, 0]
click at [908, 279] on label at bounding box center [980, 327] width 1109 height 120
click at [450, 291] on input "checkbox" at bounding box center [449, 291] width 1 height 1
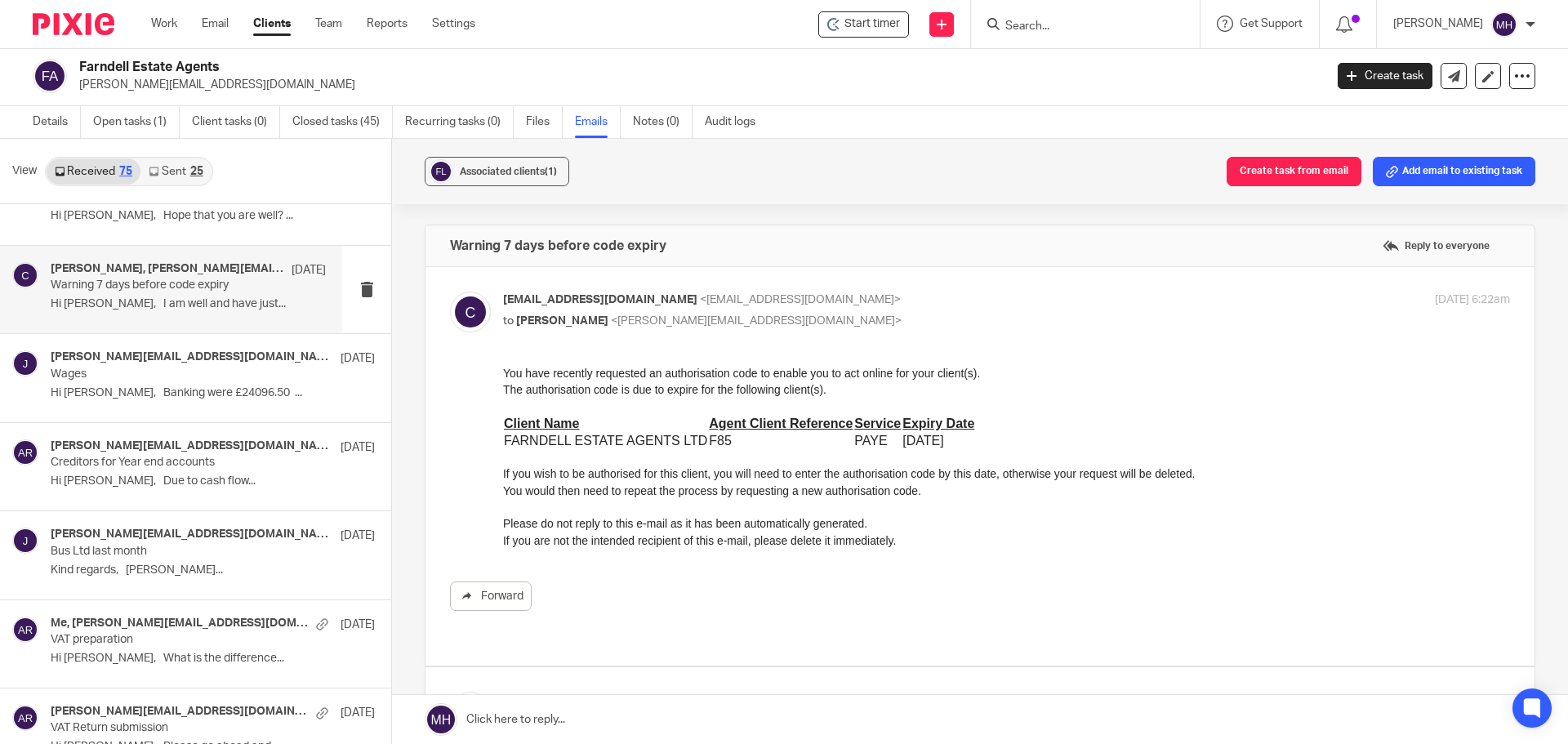
click at [909, 282] on label at bounding box center [980, 466] width 1109 height 399
click at [450, 291] on input "checkbox" at bounding box center [449, 291] width 1 height 1
checkbox input "false"
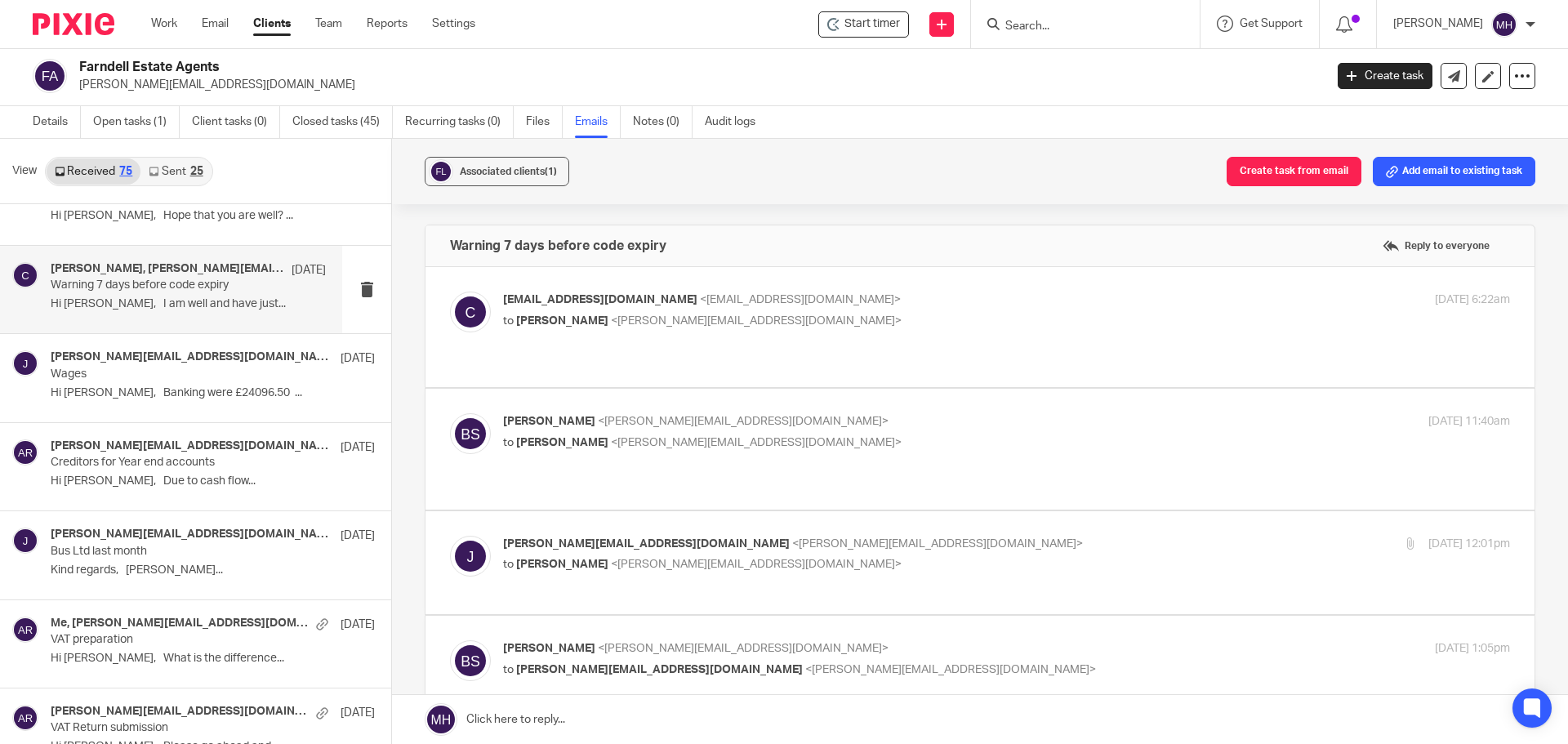
click at [910, 393] on label at bounding box center [980, 448] width 1109 height 120
click at [450, 412] on input "checkbox" at bounding box center [449, 412] width 1 height 1
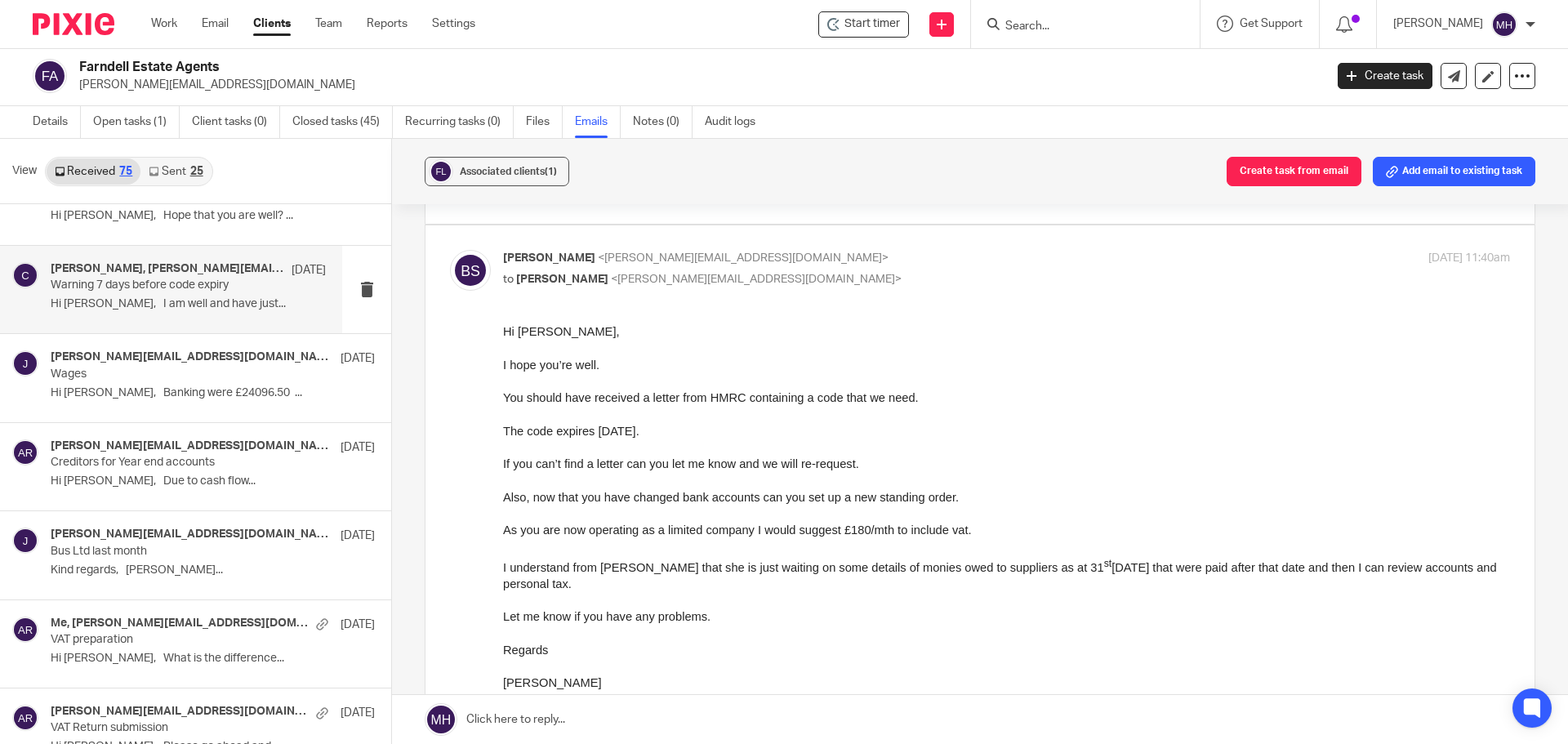
scroll to position [81, 0]
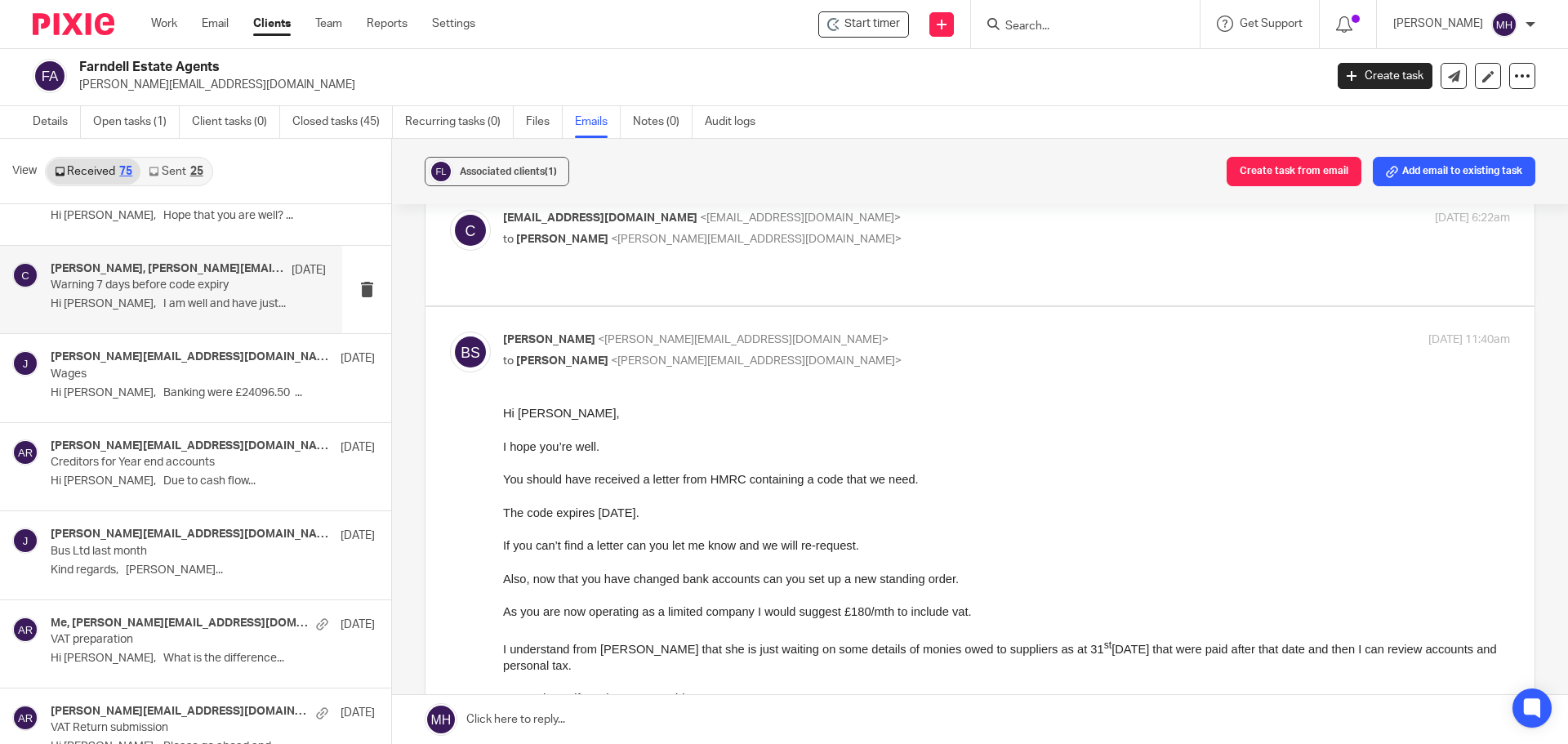
click at [920, 333] on div "Brian Surridge <brian@boldenandlong.co.uk> to John Farndell <john@farndells.com>" at bounding box center [838, 350] width 671 height 38
checkbox input "false"
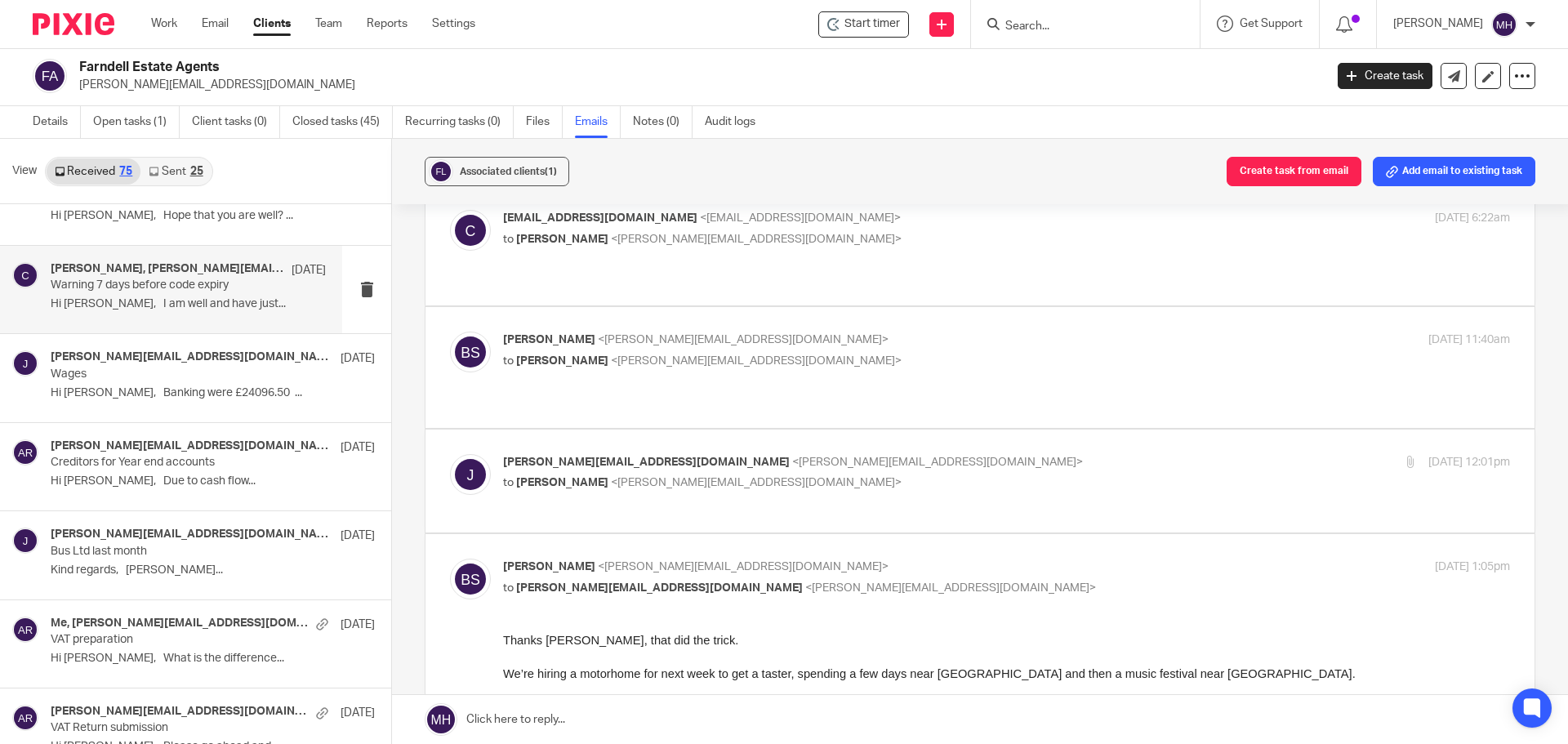
click at [920, 429] on label at bounding box center [980, 480] width 1109 height 103
click at [450, 453] on input "checkbox" at bounding box center [449, 453] width 1 height 1
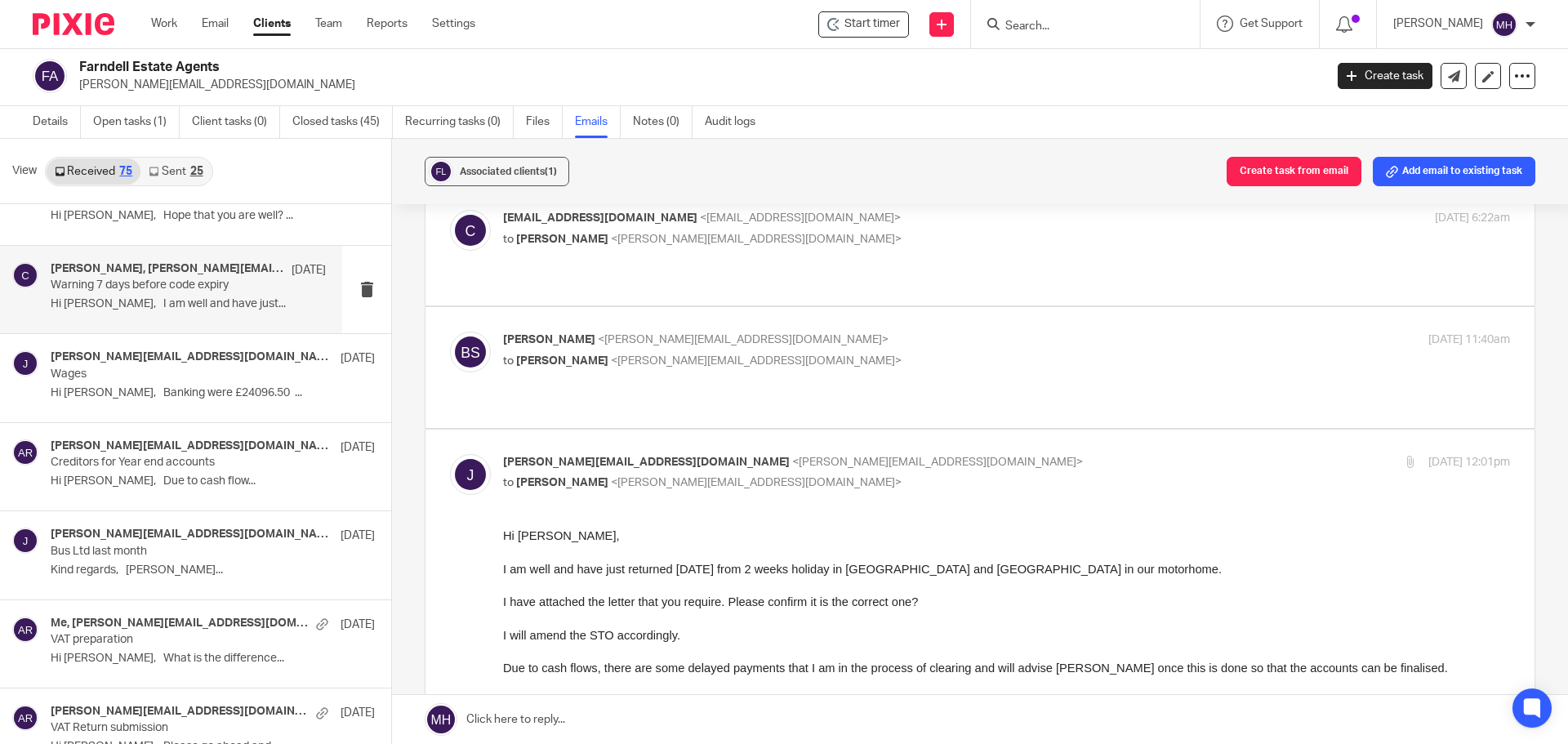
scroll to position [0, 0]
click at [918, 454] on p "john@farndells.com <john@farndells.com>" at bounding box center [838, 463] width 671 height 17
checkbox input "false"
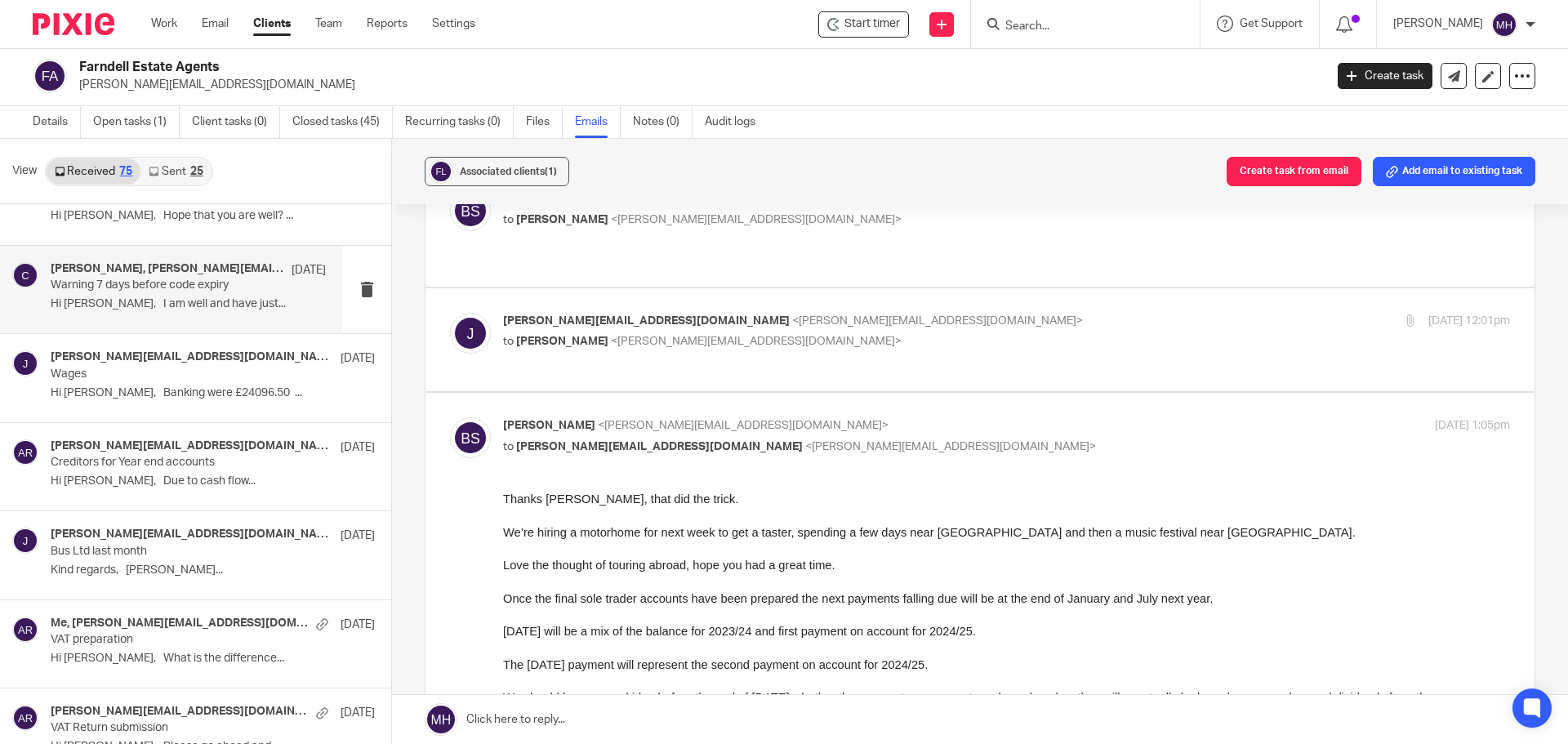
scroll to position [245, 0]
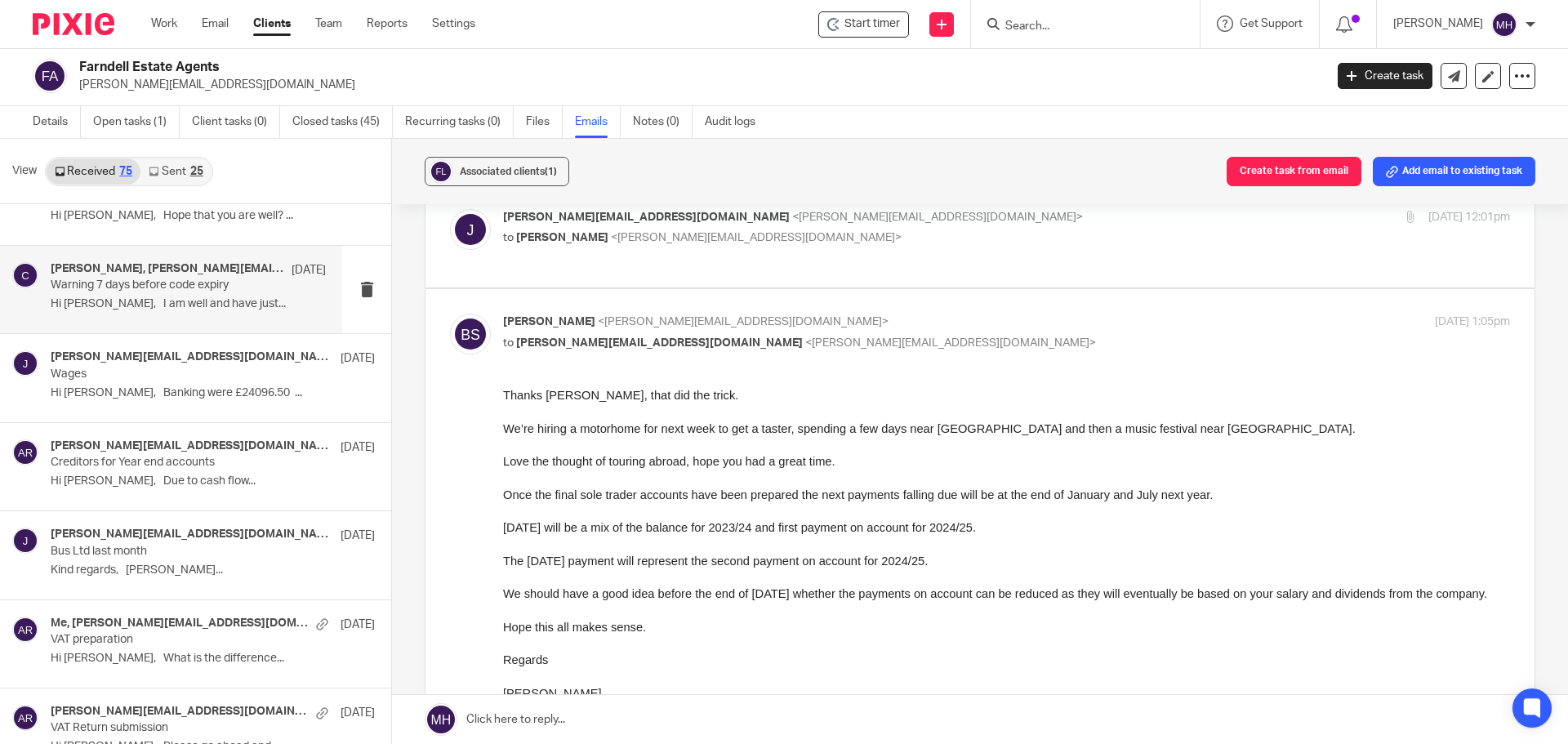
click at [908, 335] on p "to john@farndells.com <john@farndells.com>" at bounding box center [838, 343] width 671 height 17
checkbox input "false"
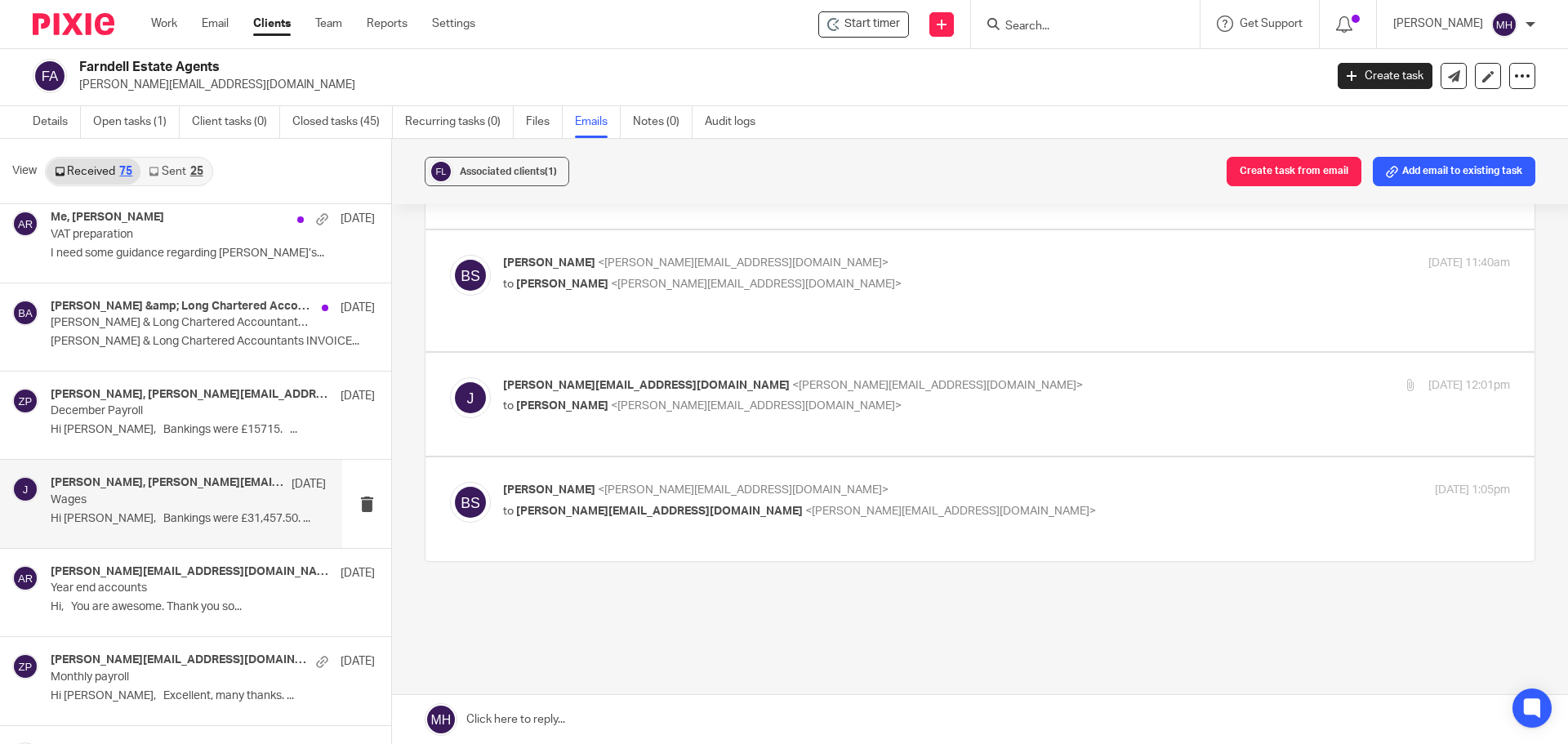
scroll to position [2204, 0]
